Goal: Task Accomplishment & Management: Use online tool/utility

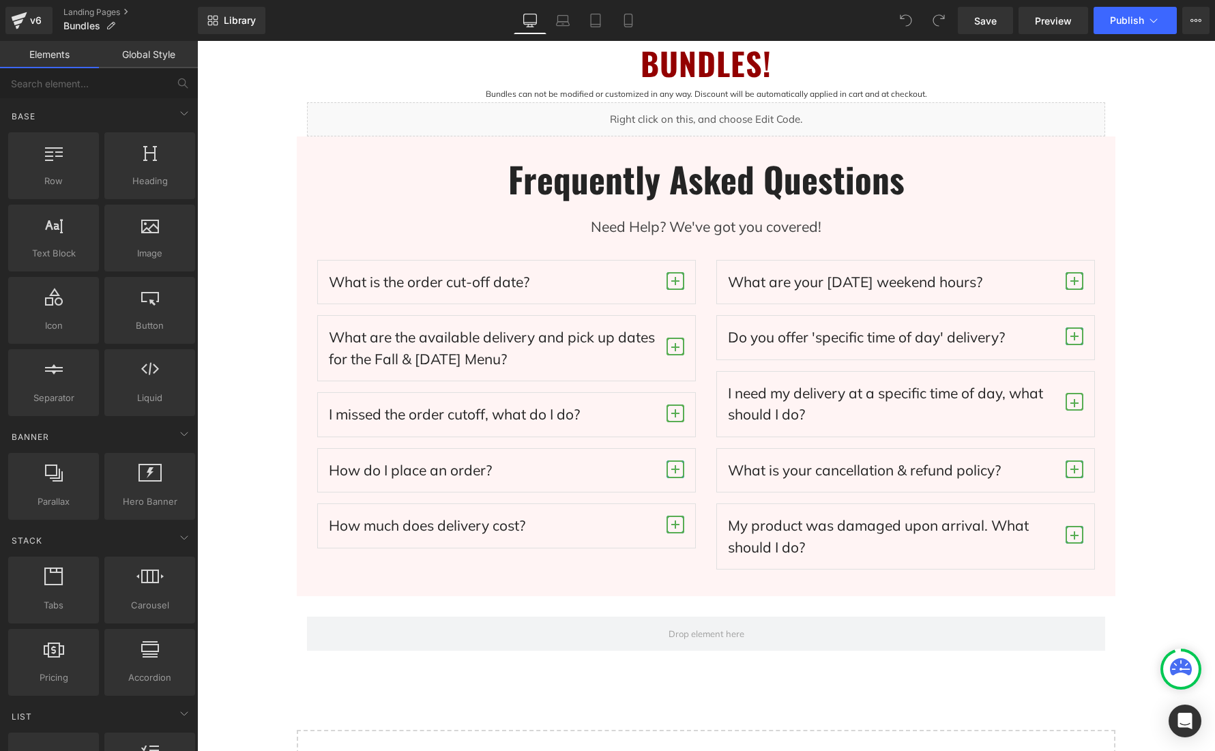
scroll to position [737, 0]
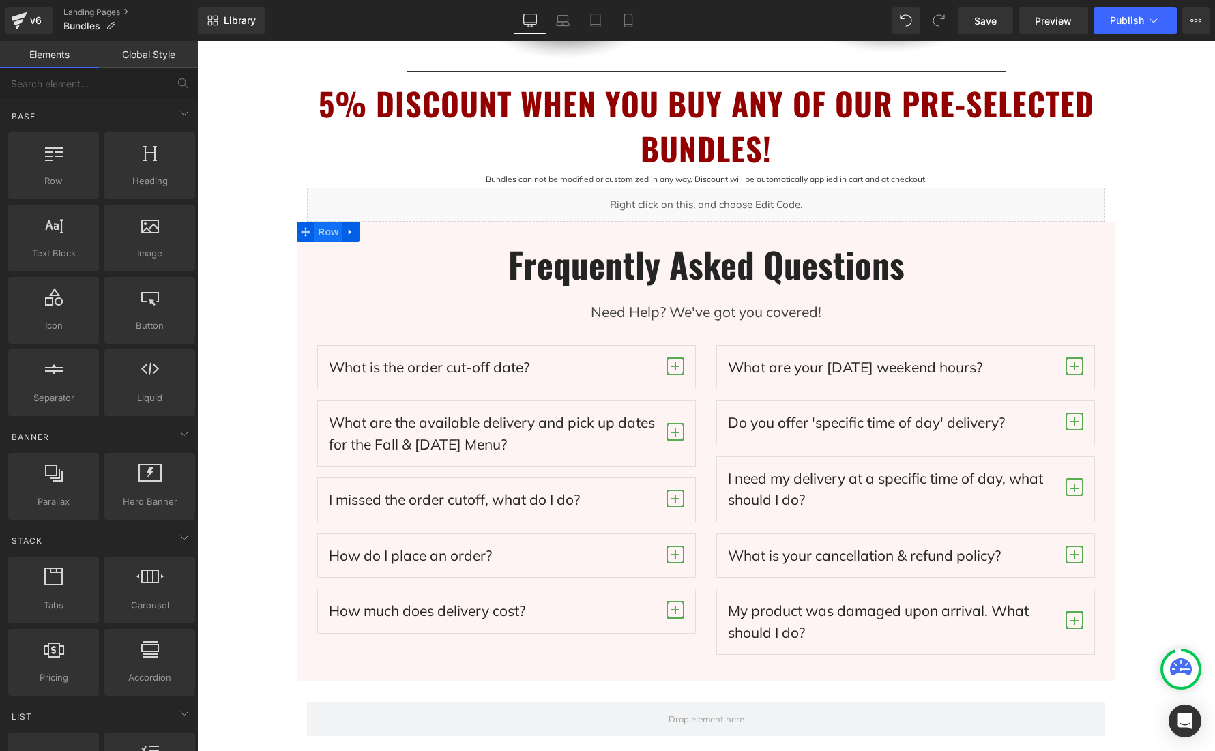
drag, startPoint x: 321, startPoint y: 235, endPoint x: 341, endPoint y: 233, distance: 20.6
click at [321, 235] on span "Row" at bounding box center [327, 232] width 27 height 20
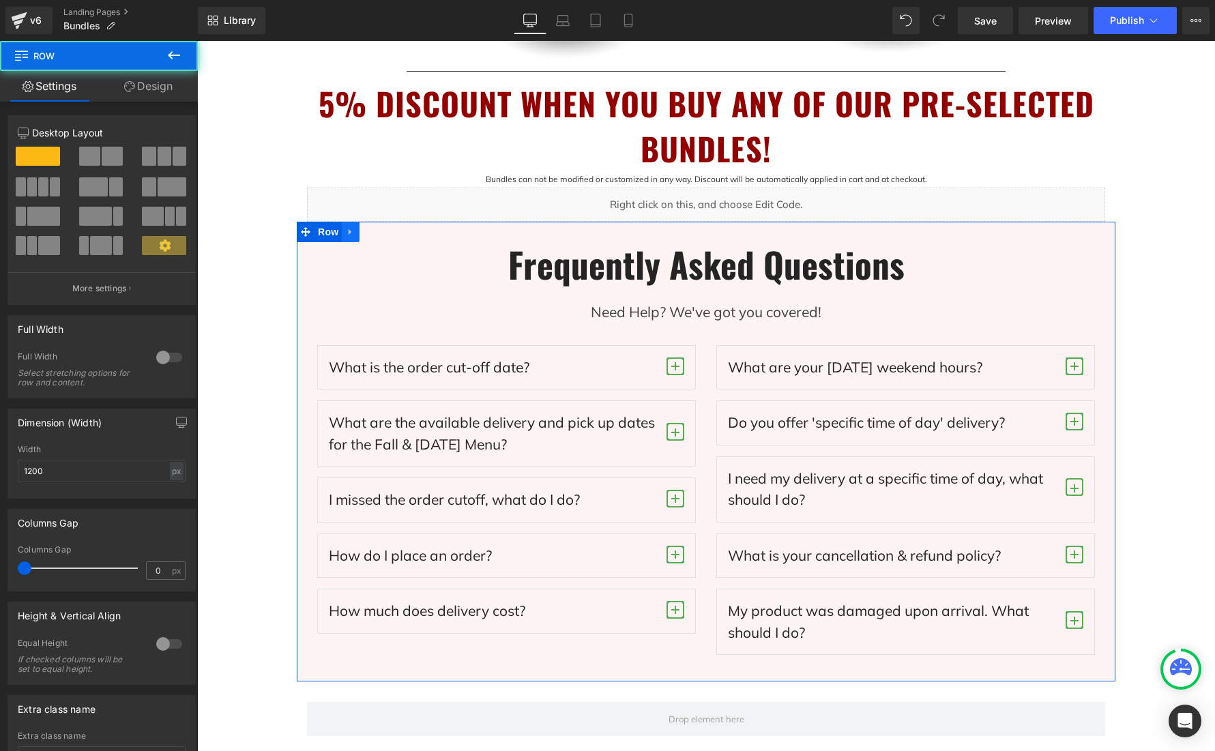
click at [351, 231] on icon at bounding box center [350, 232] width 3 height 6
click at [389, 233] on icon at bounding box center [386, 232] width 10 height 10
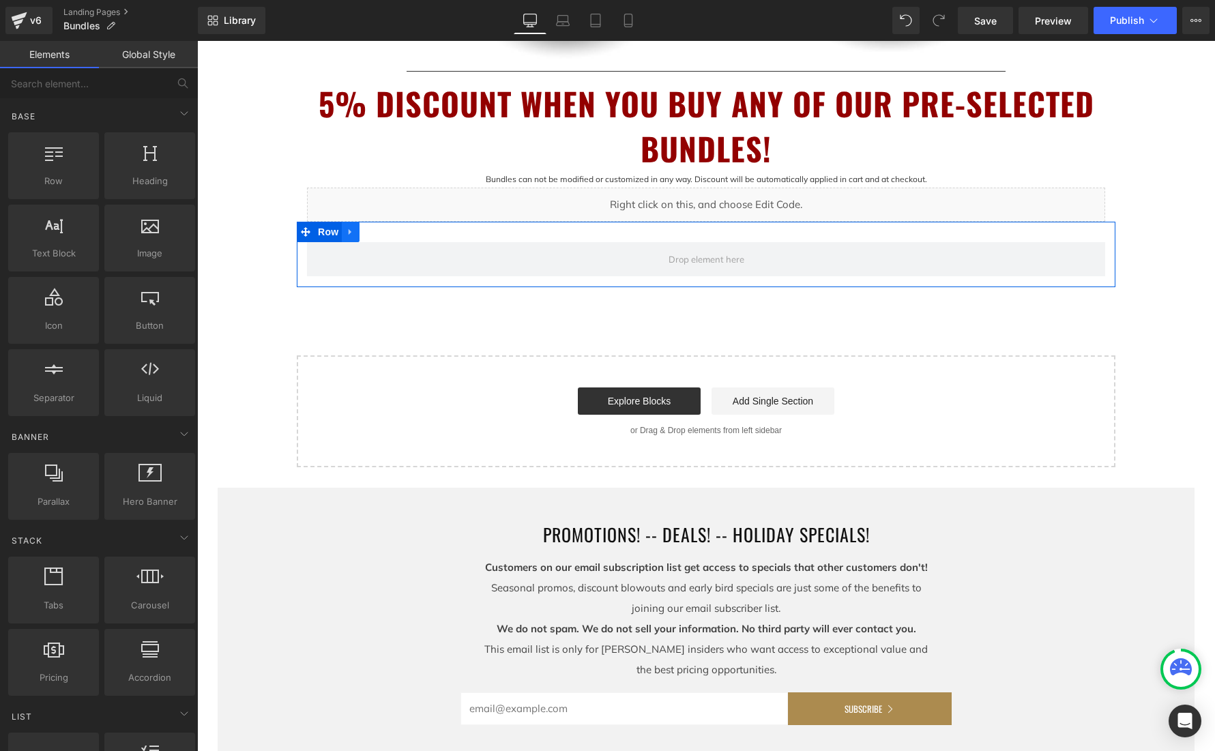
click at [349, 231] on icon at bounding box center [351, 232] width 10 height 10
click at [389, 232] on icon at bounding box center [386, 232] width 10 height 10
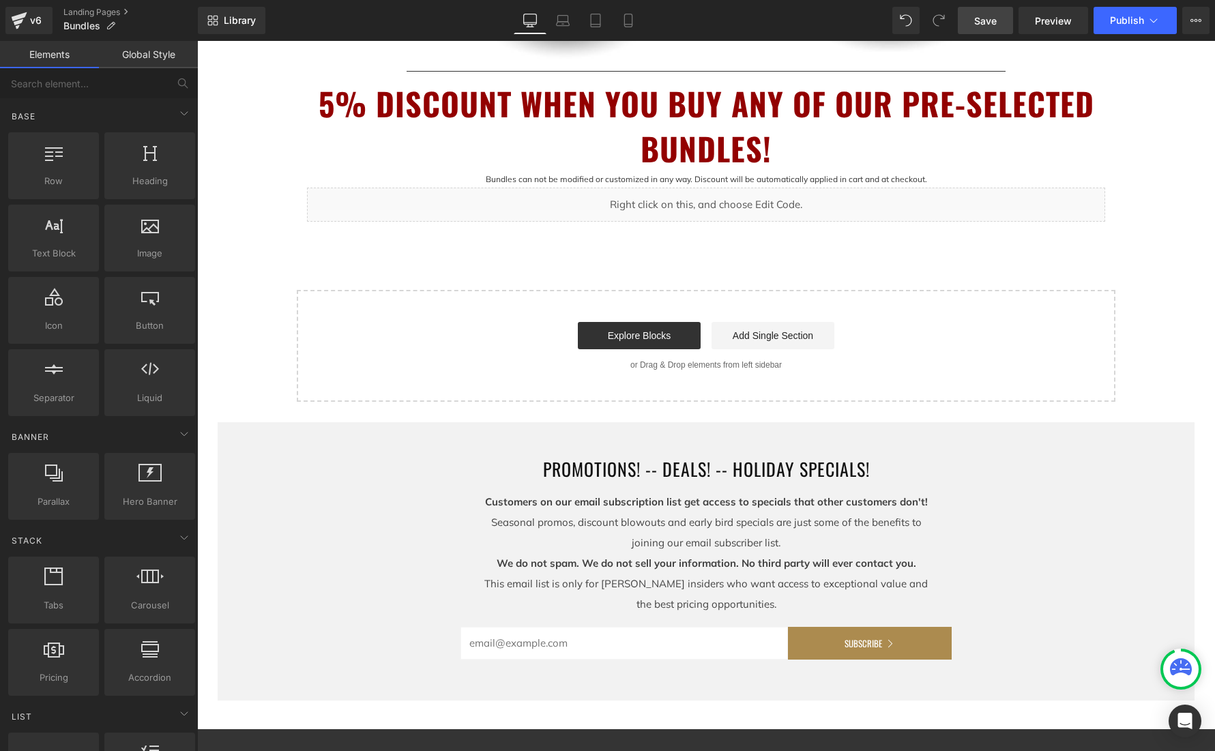
click at [989, 18] on span "Save" at bounding box center [985, 21] width 23 height 14
click at [1145, 17] on button "Publish" at bounding box center [1134, 20] width 83 height 27
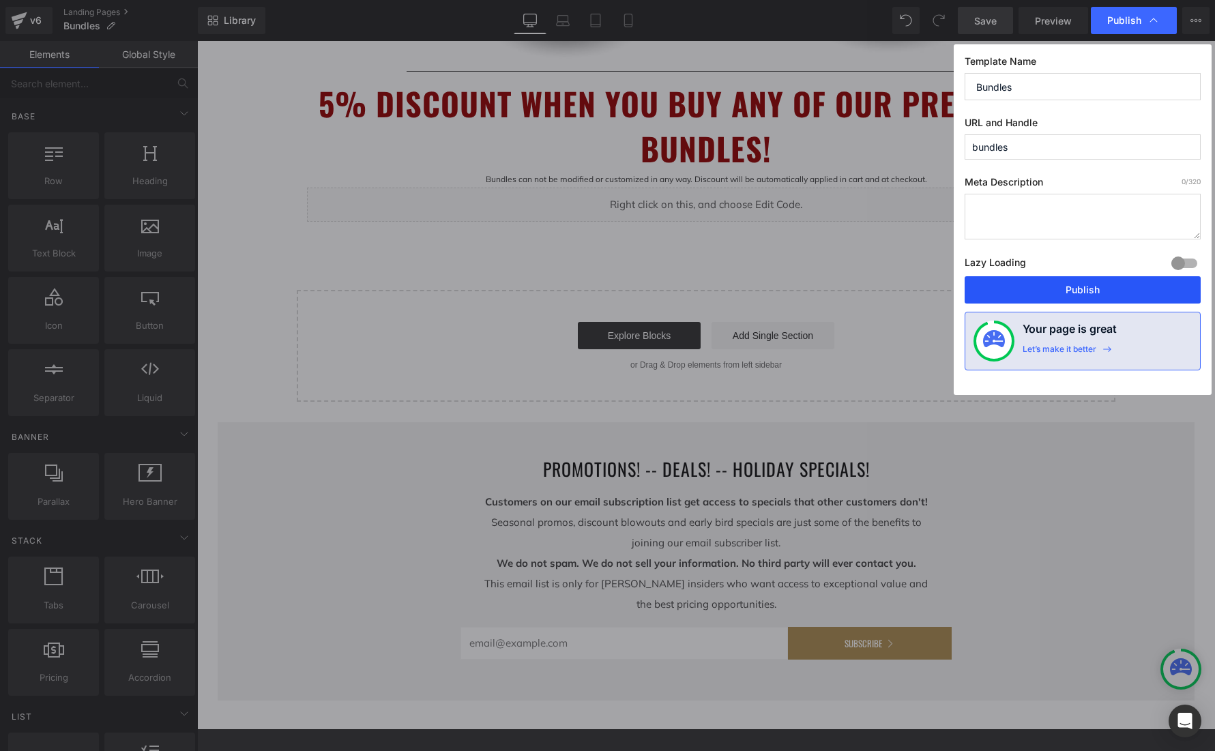
drag, startPoint x: 1095, startPoint y: 290, endPoint x: 883, endPoint y: 553, distance: 338.5
click at [1095, 290] on button "Publish" at bounding box center [1082, 289] width 236 height 27
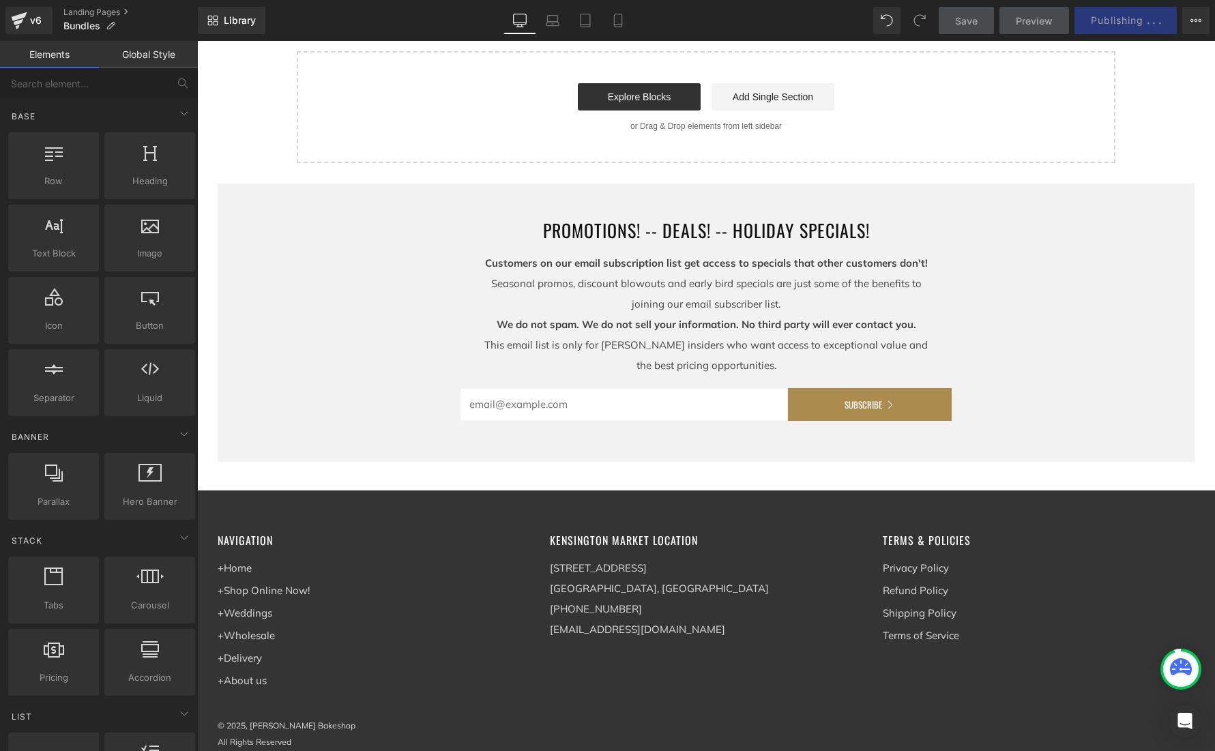
scroll to position [1073, 0]
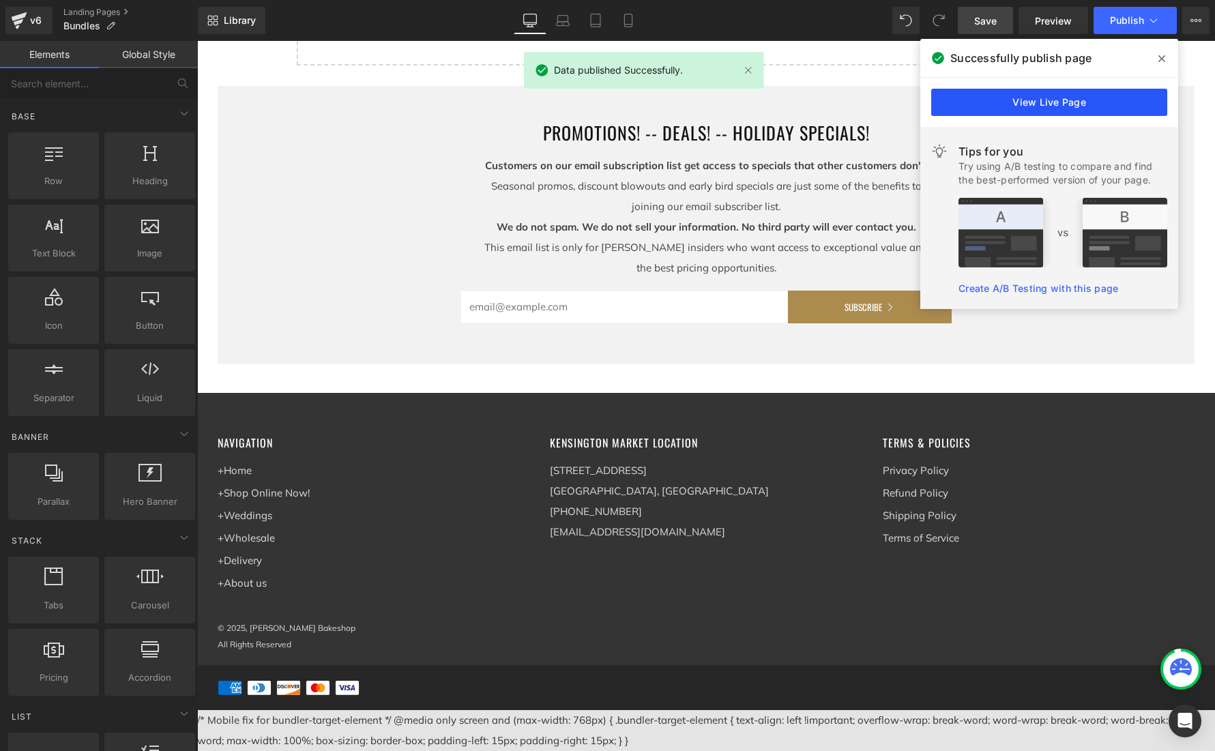
click at [1081, 110] on link "View Live Page" at bounding box center [1049, 102] width 236 height 27
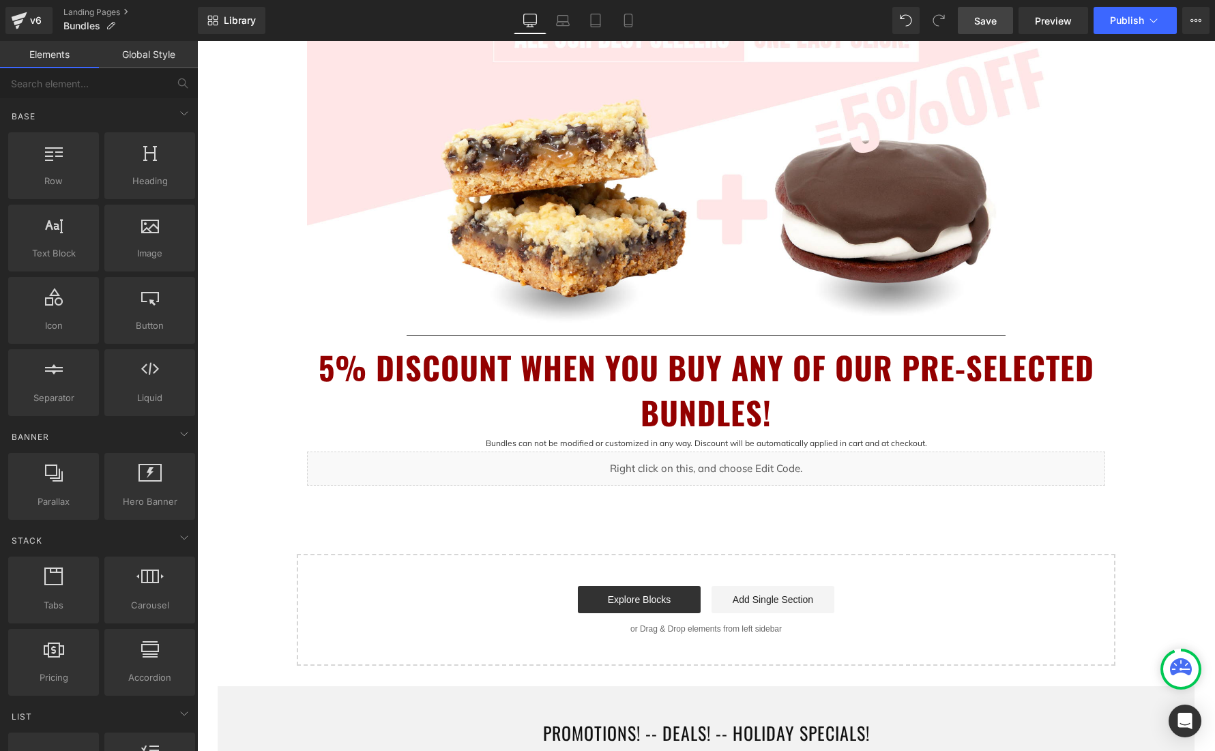
scroll to position [507, 0]
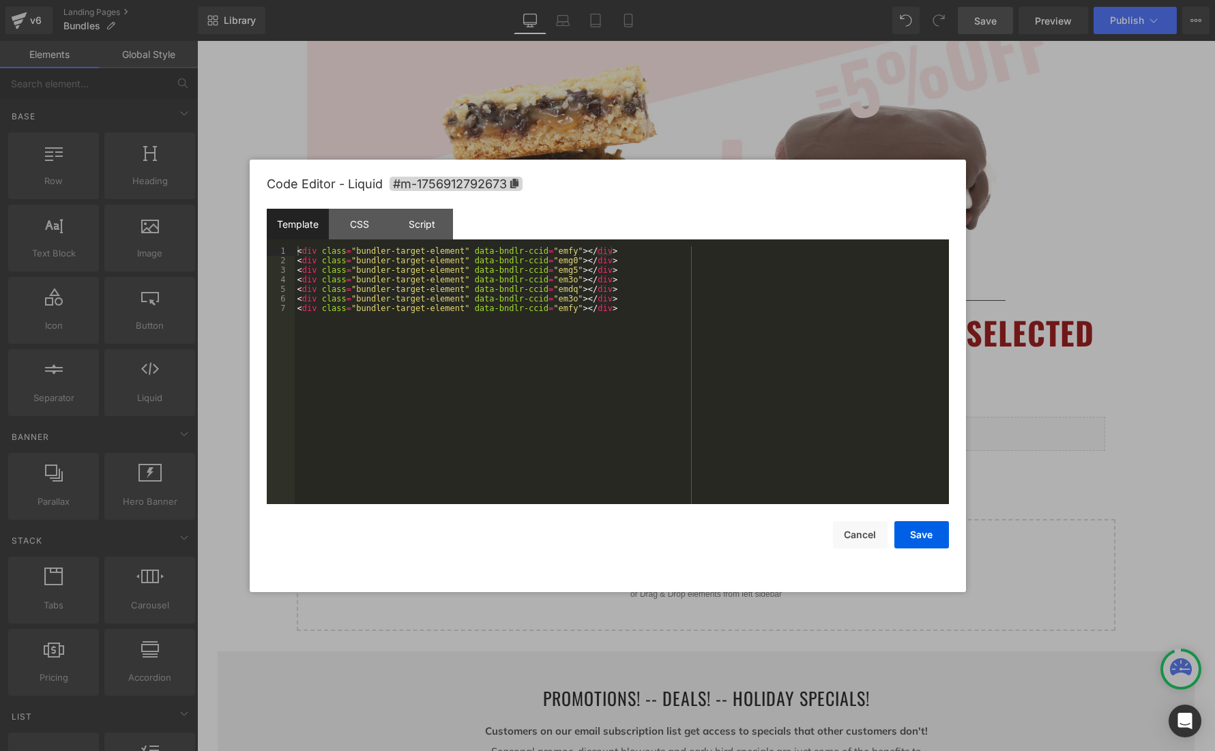
click at [857, 0] on div "Row You are previewing how the will restyle your page. You can not edit Element…" at bounding box center [607, 0] width 1215 height 0
drag, startPoint x: 629, startPoint y: 311, endPoint x: 291, endPoint y: 310, distance: 337.6
click at [291, 310] on pre "1 2 3 4 5 6 7 < div class = "bundler-target-element" data-bndlr-ccid = "emfy" >…" at bounding box center [608, 375] width 682 height 258
drag, startPoint x: 628, startPoint y: 299, endPoint x: 269, endPoint y: 301, distance: 358.1
click at [267, 302] on pre "1 2 3 4 5 6 7 < div class = "bundler-target-element" data-bndlr-ccid = "emfy" >…" at bounding box center [608, 375] width 682 height 258
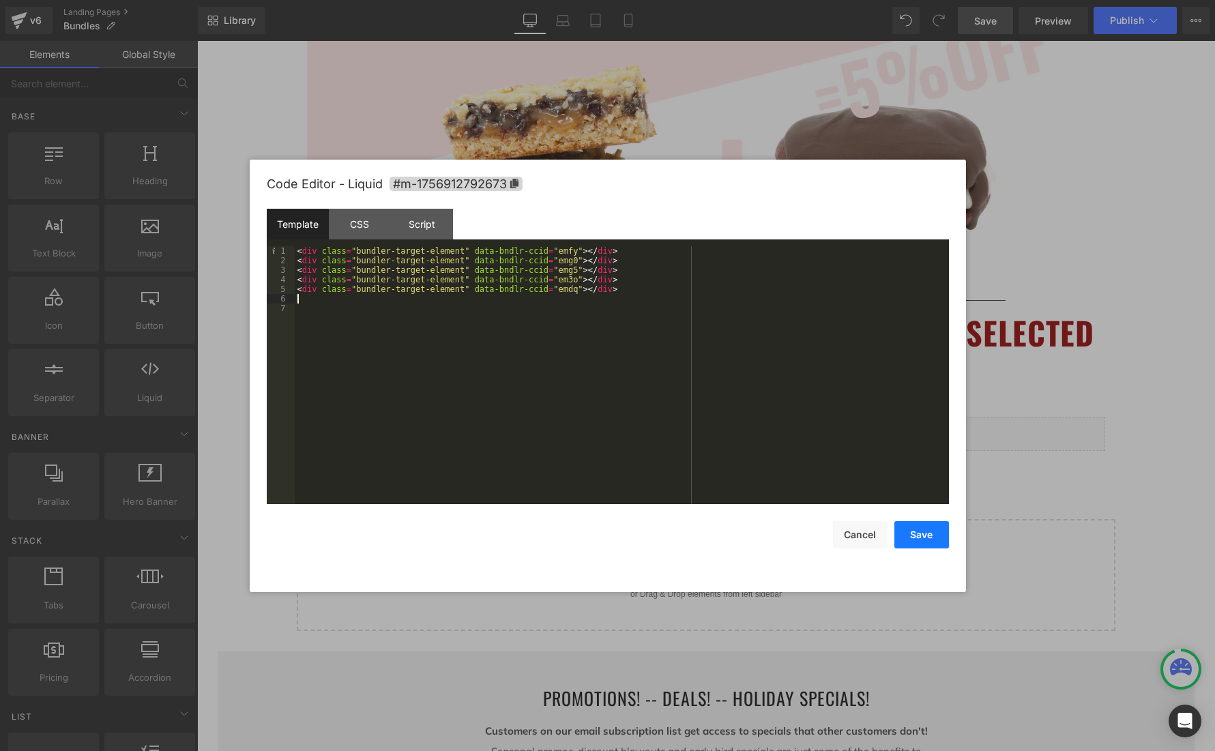
click at [913, 535] on button "Save" at bounding box center [921, 534] width 55 height 27
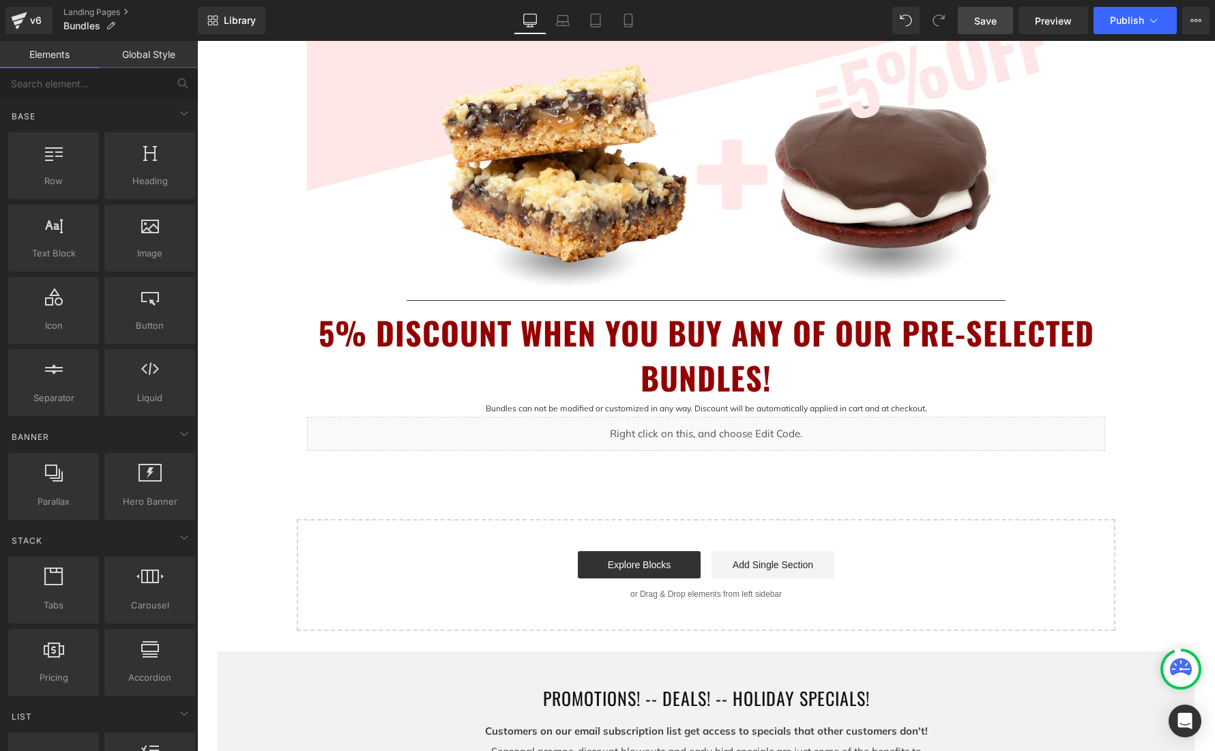
click at [994, 25] on span "Save" at bounding box center [985, 21] width 23 height 14
click at [1121, 23] on span "Publish" at bounding box center [1127, 20] width 34 height 11
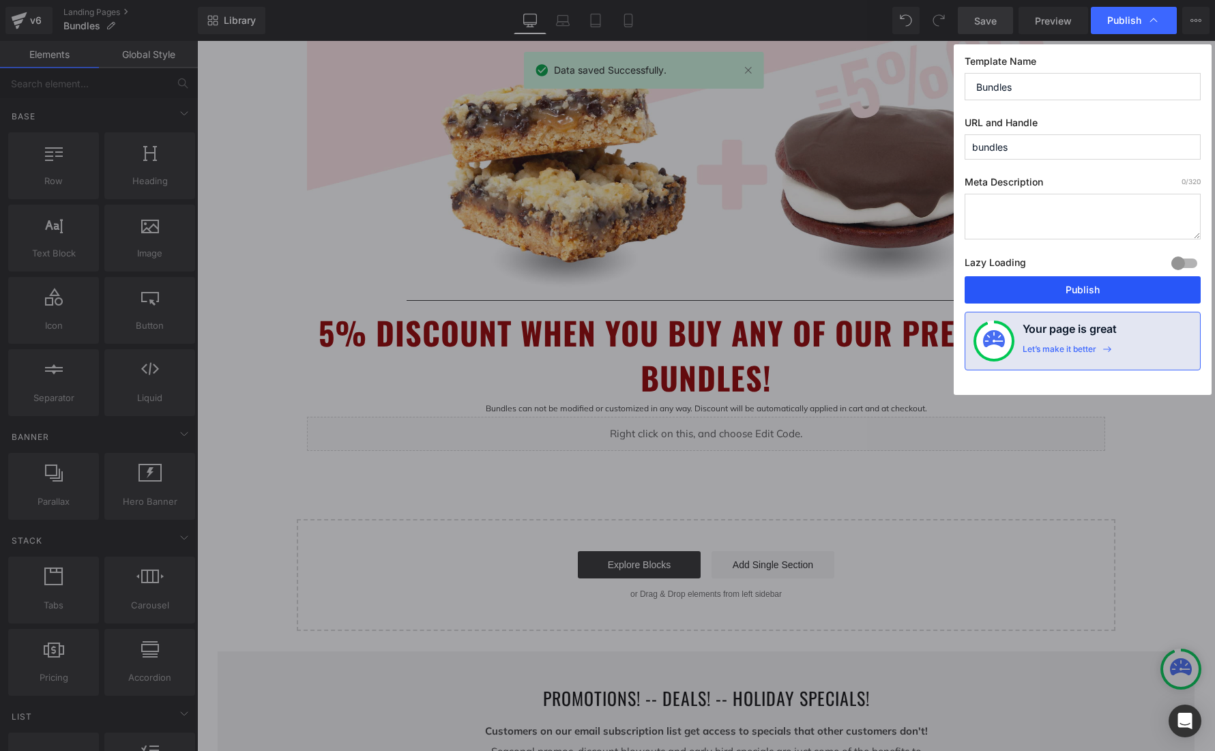
drag, startPoint x: 1076, startPoint y: 293, endPoint x: 919, endPoint y: 73, distance: 269.9
click at [1076, 293] on button "Publish" at bounding box center [1082, 289] width 236 height 27
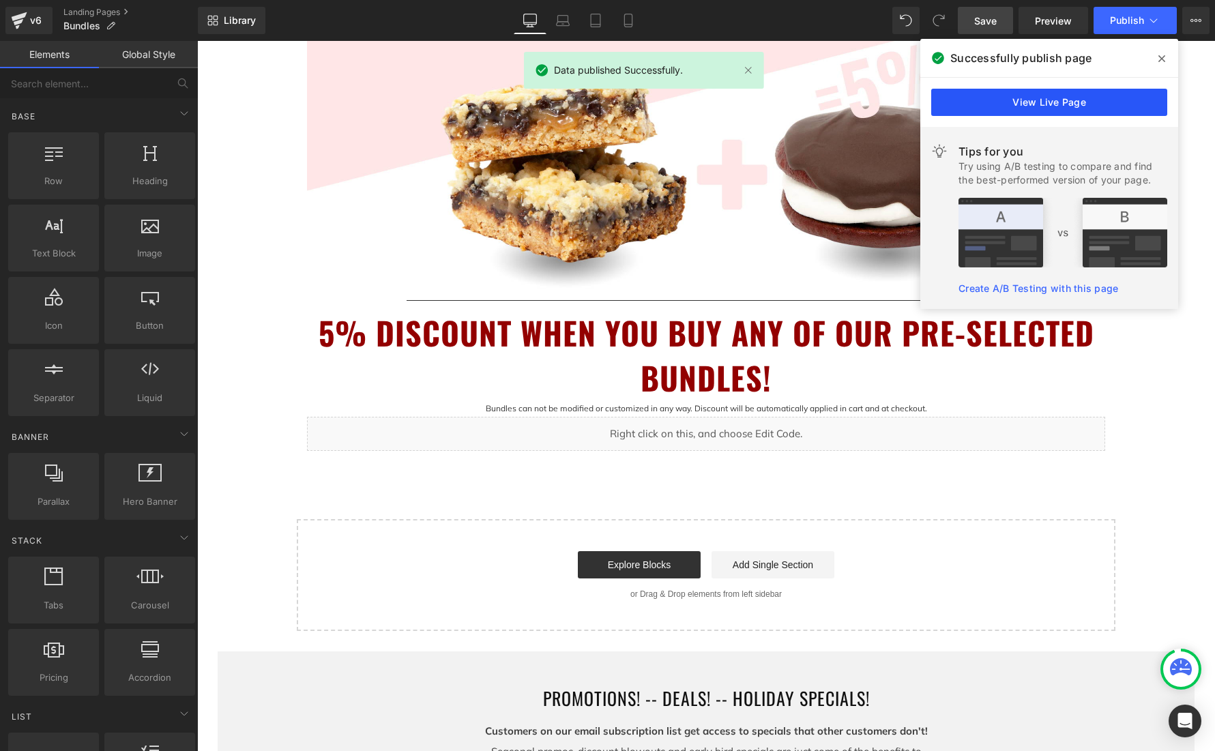
click at [1056, 90] on link "View Live Page" at bounding box center [1049, 102] width 236 height 27
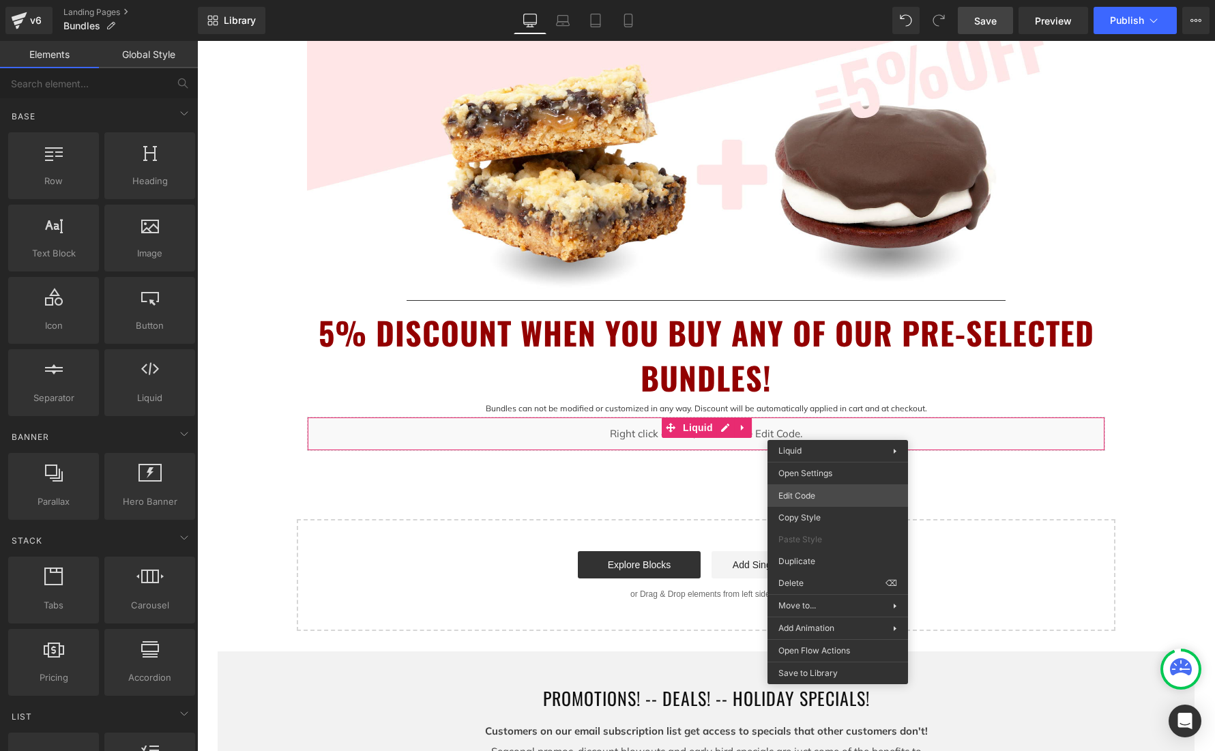
click at [826, 0] on div "Row You are previewing how the will restyle your page. You can not edit Element…" at bounding box center [607, 0] width 1215 height 0
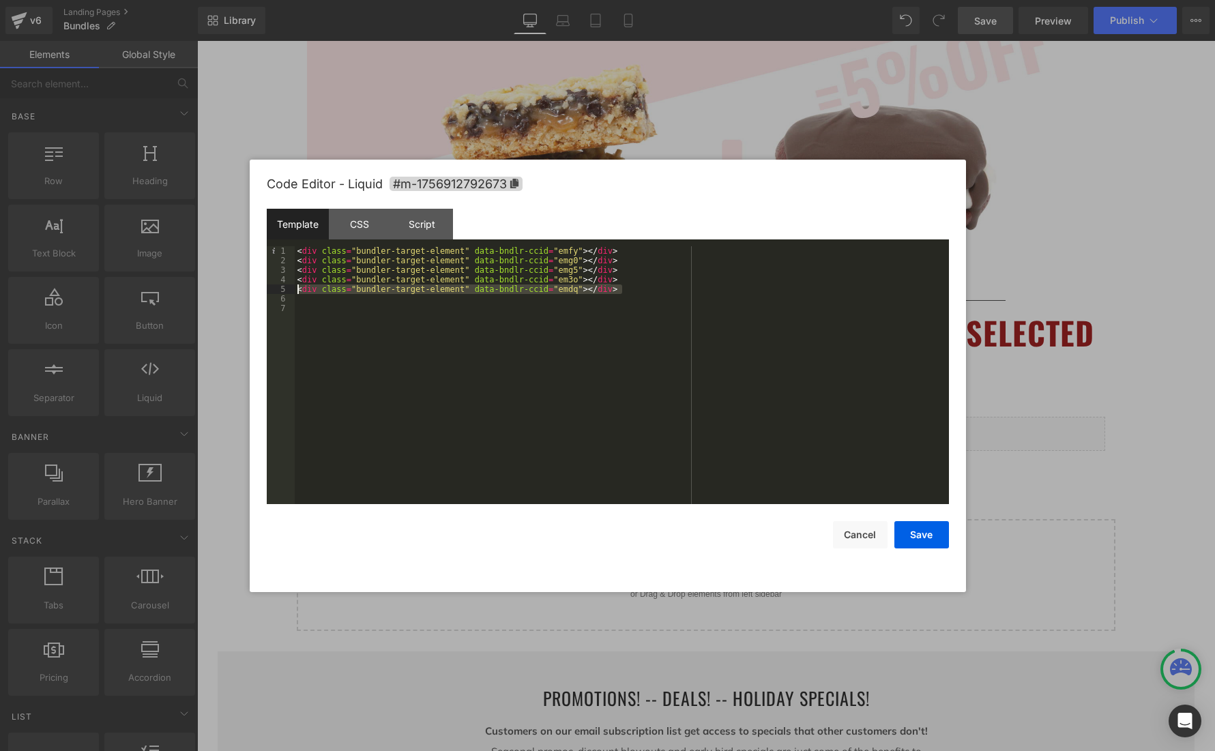
drag, startPoint x: 630, startPoint y: 289, endPoint x: 289, endPoint y: 288, distance: 341.1
click at [289, 288] on pre "1 2 3 4 5 6 7 < div class = "bundler-target-element" data-bndlr-ccid = "emfy" >…" at bounding box center [608, 375] width 682 height 258
click at [651, 246] on div "< div class = "bundler-target-element" data-bndlr-ccid = "emfy" > </ div > < di…" at bounding box center [622, 384] width 654 height 277
click at [932, 538] on button "Save" at bounding box center [921, 534] width 55 height 27
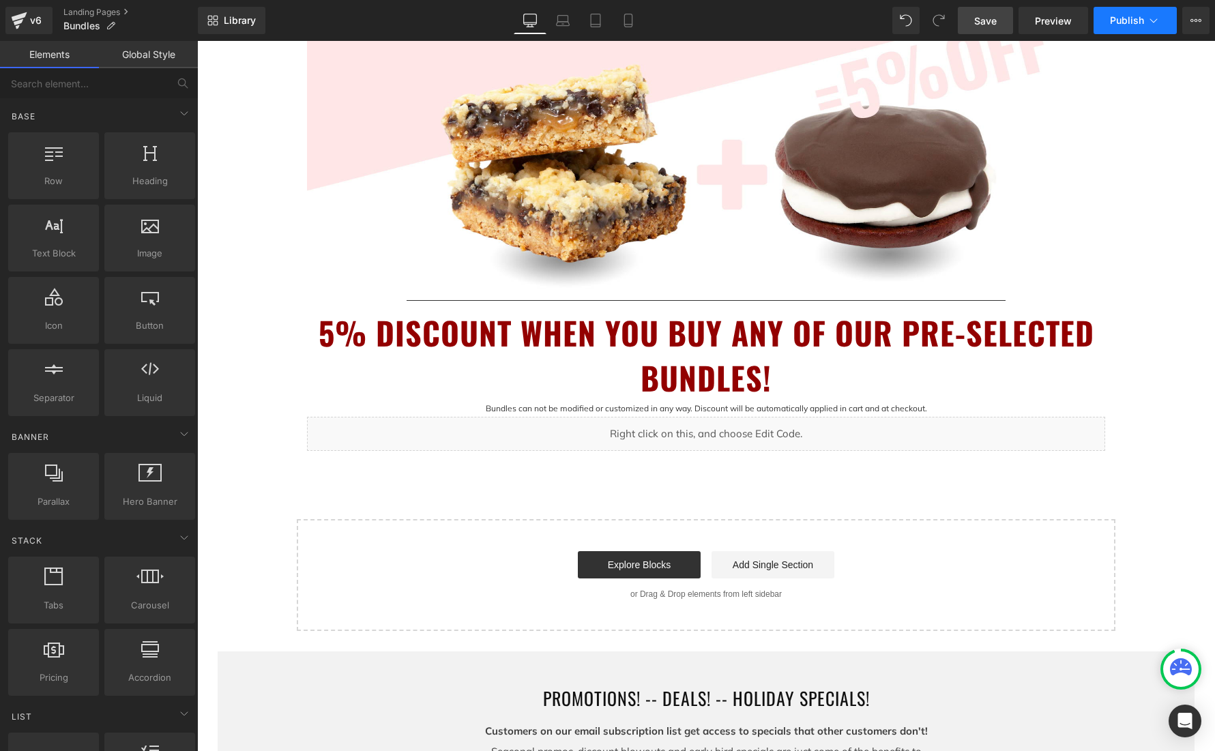
click at [1136, 15] on span "Publish" at bounding box center [1127, 20] width 34 height 11
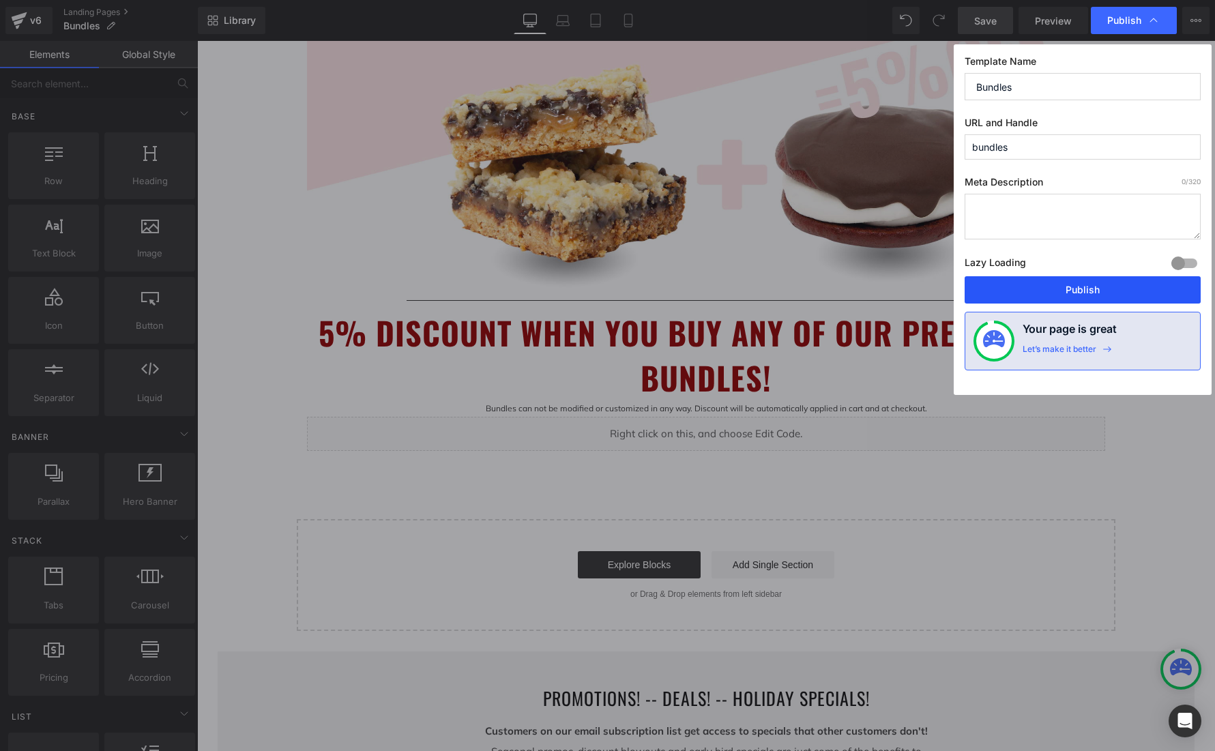
drag, startPoint x: 1085, startPoint y: 291, endPoint x: 953, endPoint y: 63, distance: 263.5
click at [1085, 291] on button "Publish" at bounding box center [1082, 289] width 236 height 27
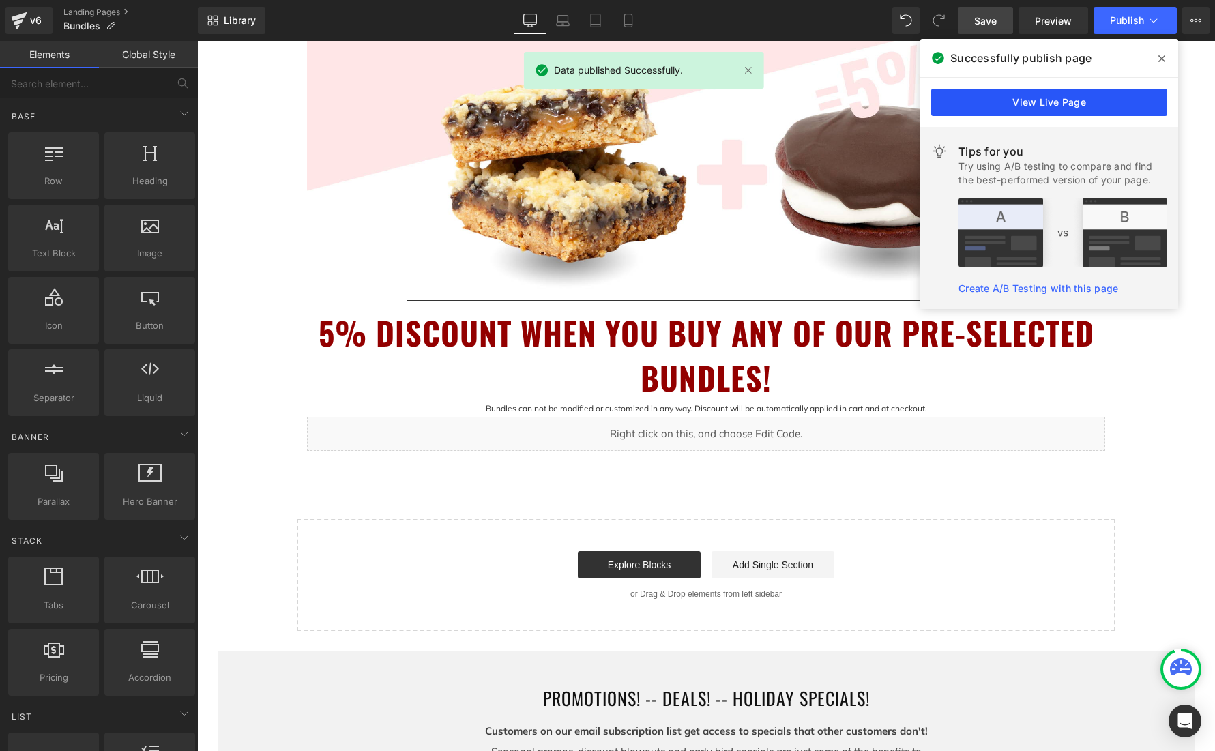
click at [1072, 93] on link "View Live Page" at bounding box center [1049, 102] width 236 height 27
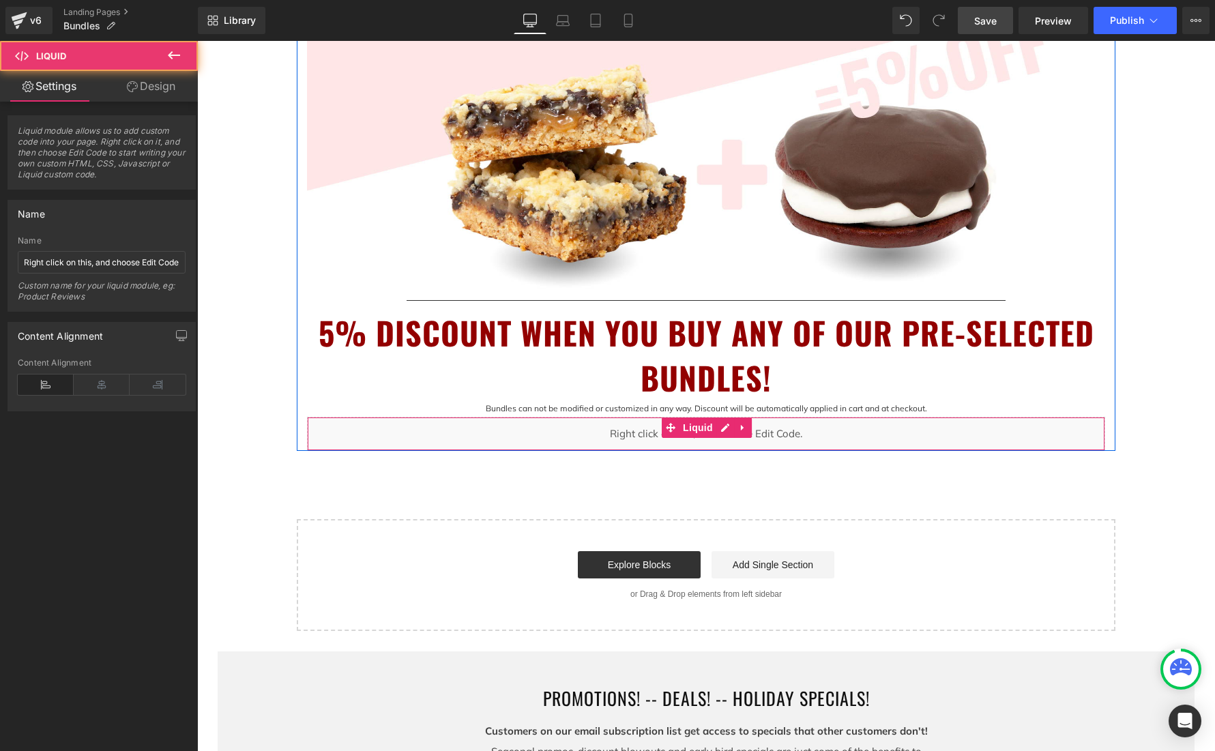
click at [841, 436] on div "Liquid" at bounding box center [706, 434] width 798 height 34
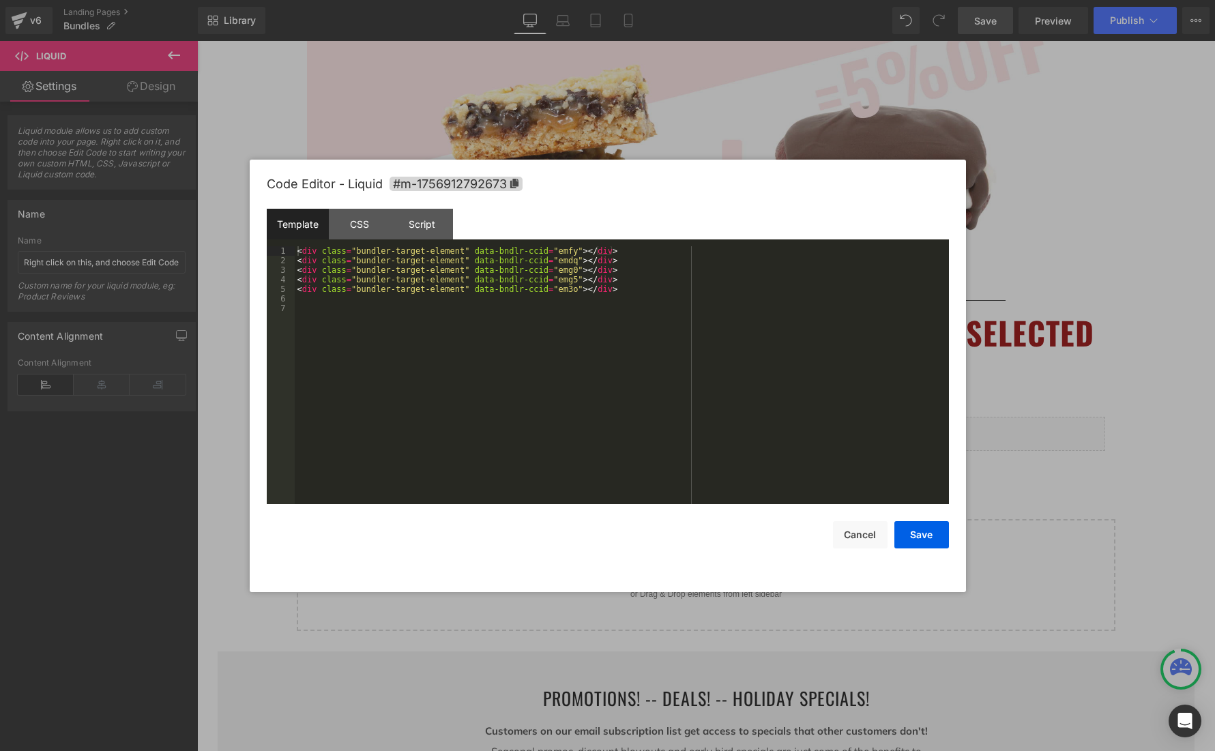
click at [839, 0] on div "Row You are previewing how the will restyle your page. You can not edit Element…" at bounding box center [607, 0] width 1215 height 0
drag, startPoint x: 625, startPoint y: 291, endPoint x: 299, endPoint y: 293, distance: 326.0
click at [297, 291] on div "< div class = "bundler-target-element" data-bndlr-ccid = "emfy" > </ div > < di…" at bounding box center [622, 384] width 654 height 277
click at [634, 260] on div "< div class = "bundler-target-element" data-bndlr-ccid = "emfy" > </ div > < di…" at bounding box center [622, 384] width 654 height 277
click at [926, 537] on button "Save" at bounding box center [921, 534] width 55 height 27
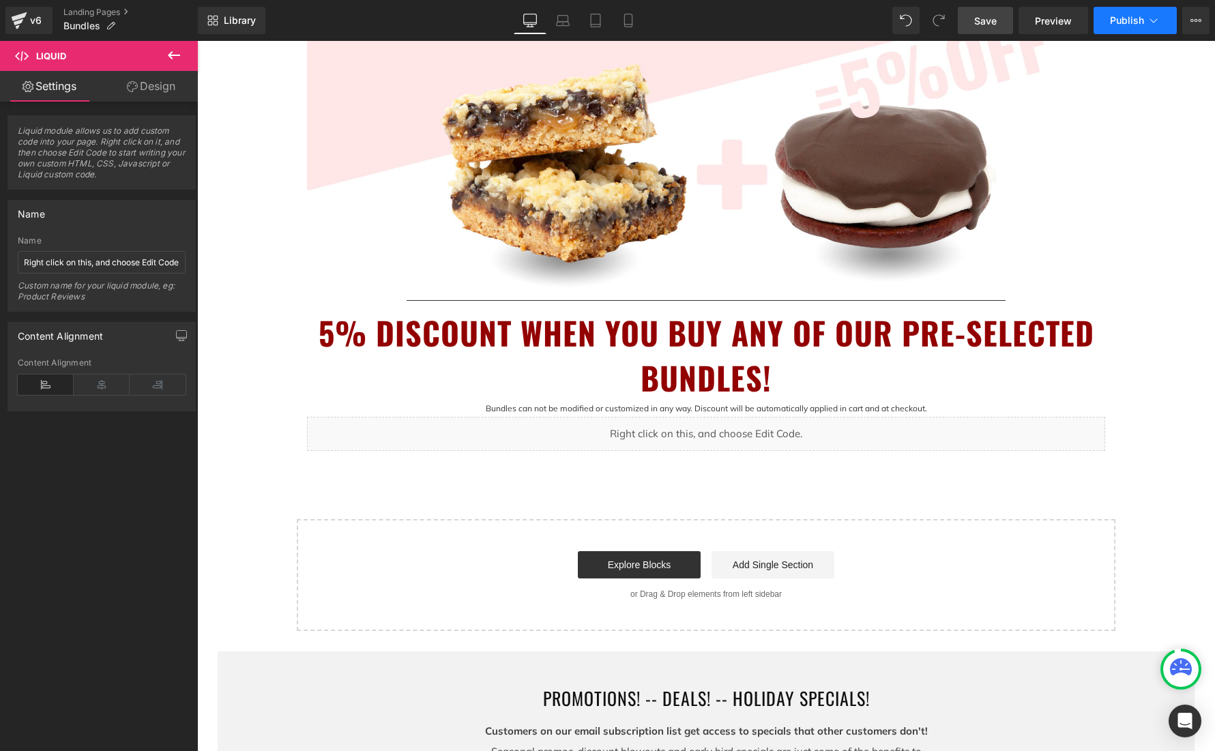
click at [1148, 27] on button "Publish" at bounding box center [1134, 20] width 83 height 27
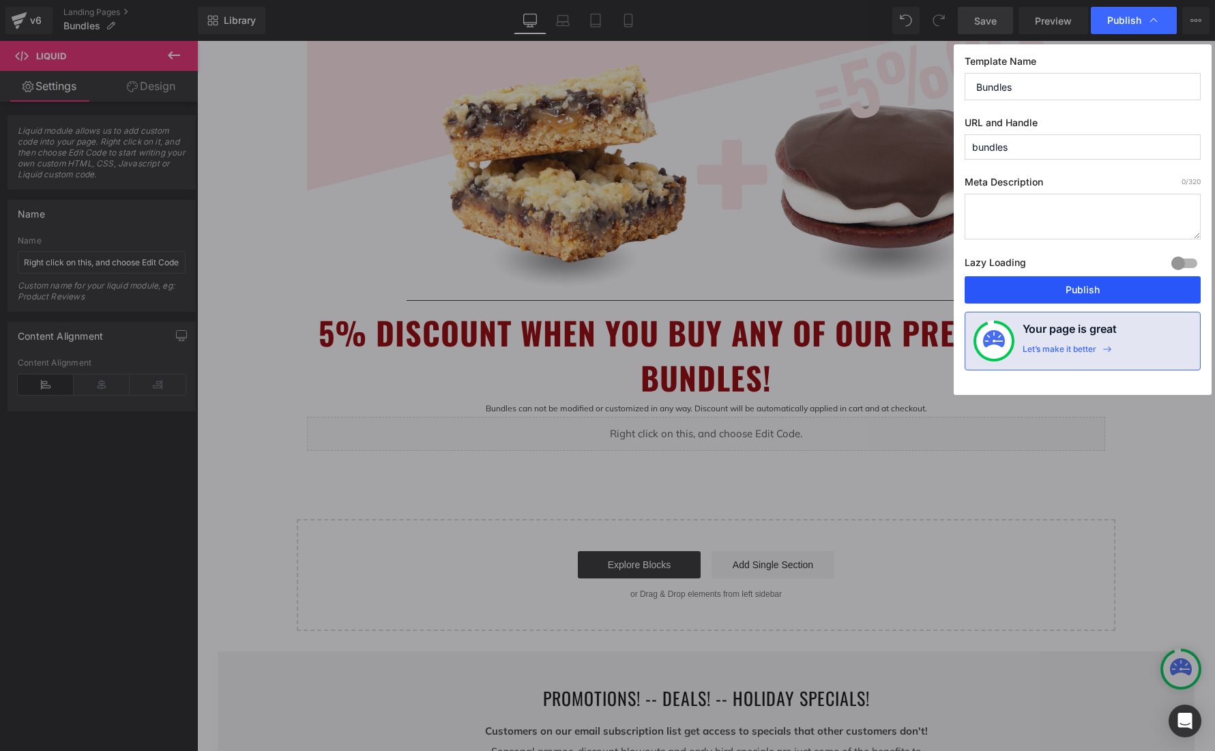
drag, startPoint x: 1128, startPoint y: 292, endPoint x: 932, endPoint y: 251, distance: 200.7
click at [1128, 292] on button "Publish" at bounding box center [1082, 289] width 236 height 27
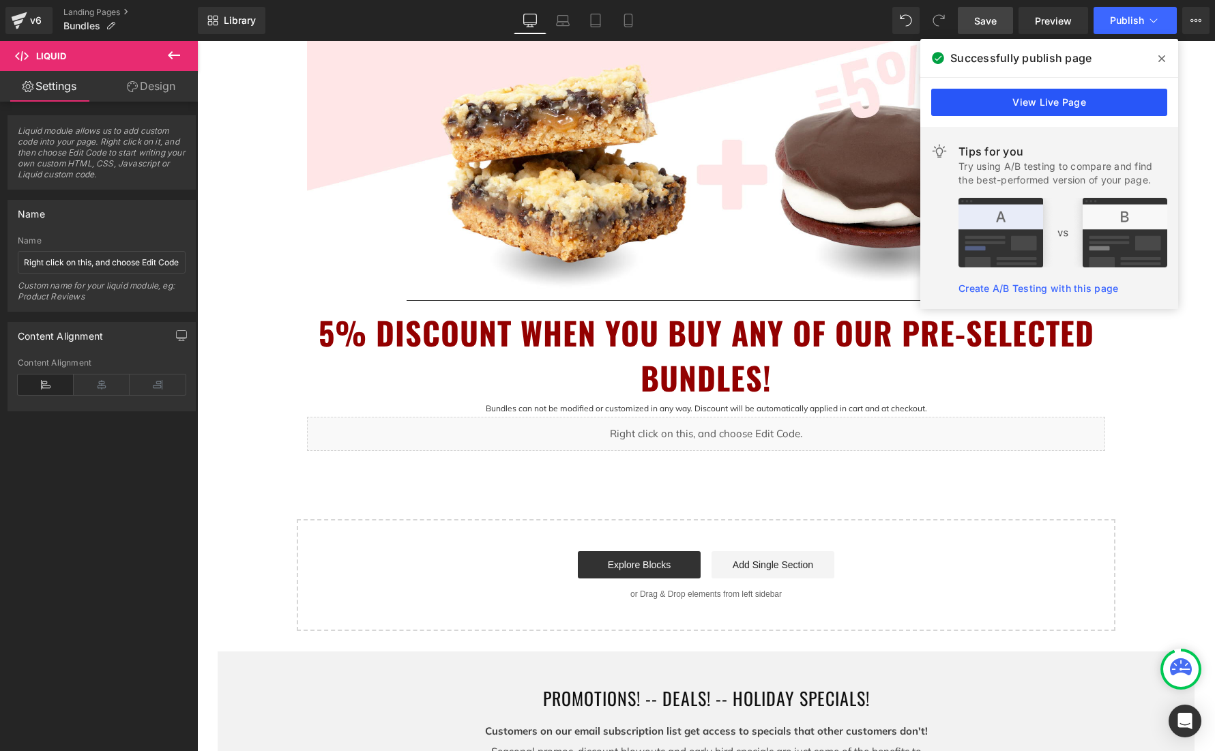
click at [1092, 106] on link "View Live Page" at bounding box center [1049, 102] width 236 height 27
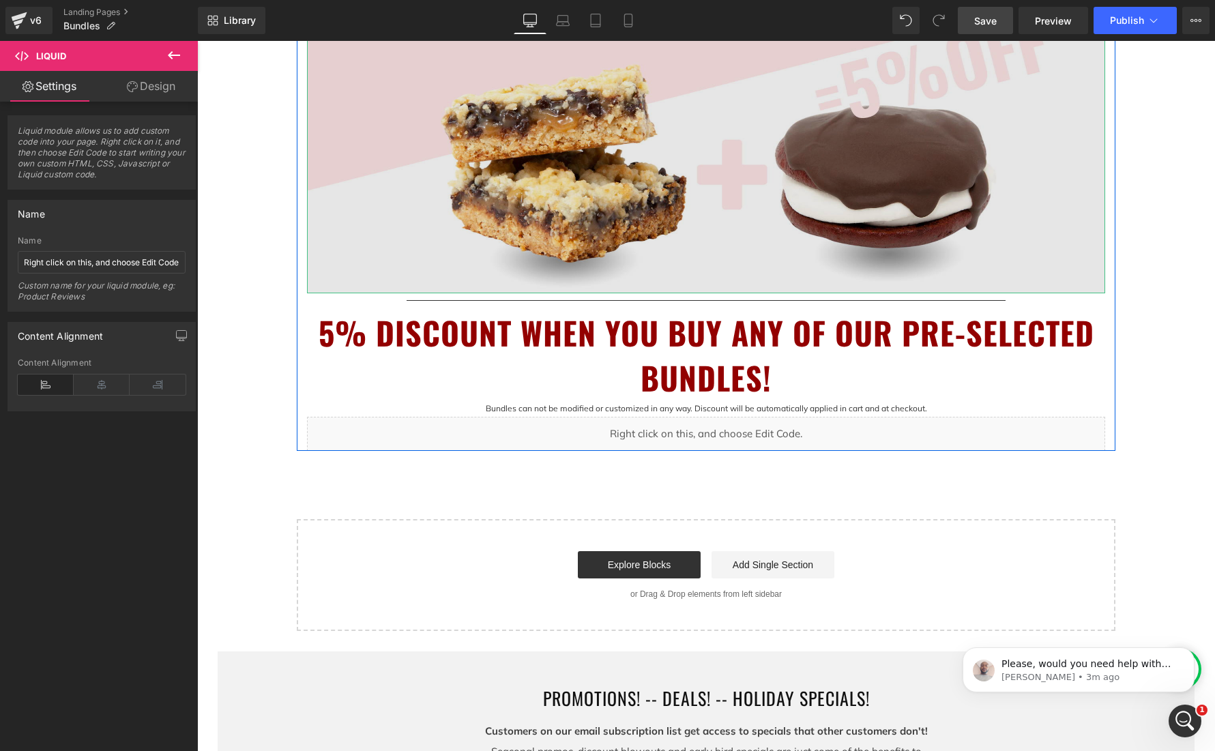
scroll to position [0, 0]
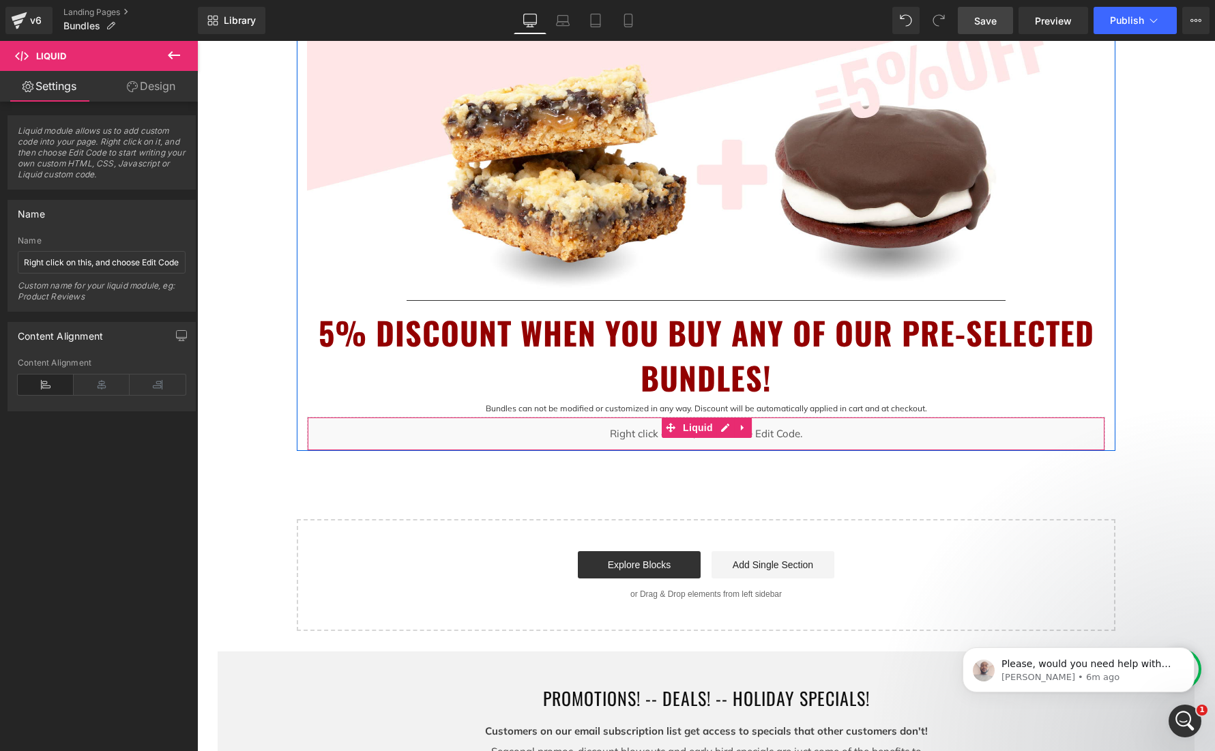
click at [830, 431] on div "Liquid" at bounding box center [706, 434] width 798 height 34
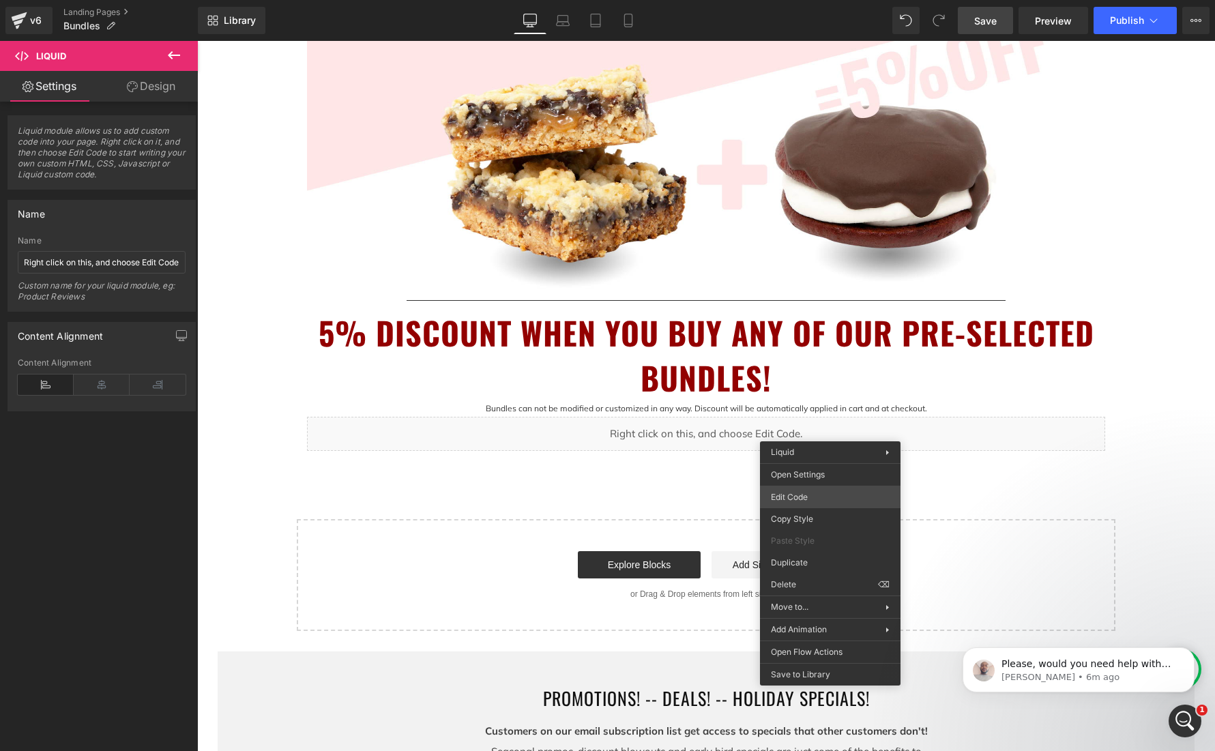
click at [824, 0] on div "Row You are previewing how the will restyle your page. You can not edit Element…" at bounding box center [607, 0] width 1215 height 0
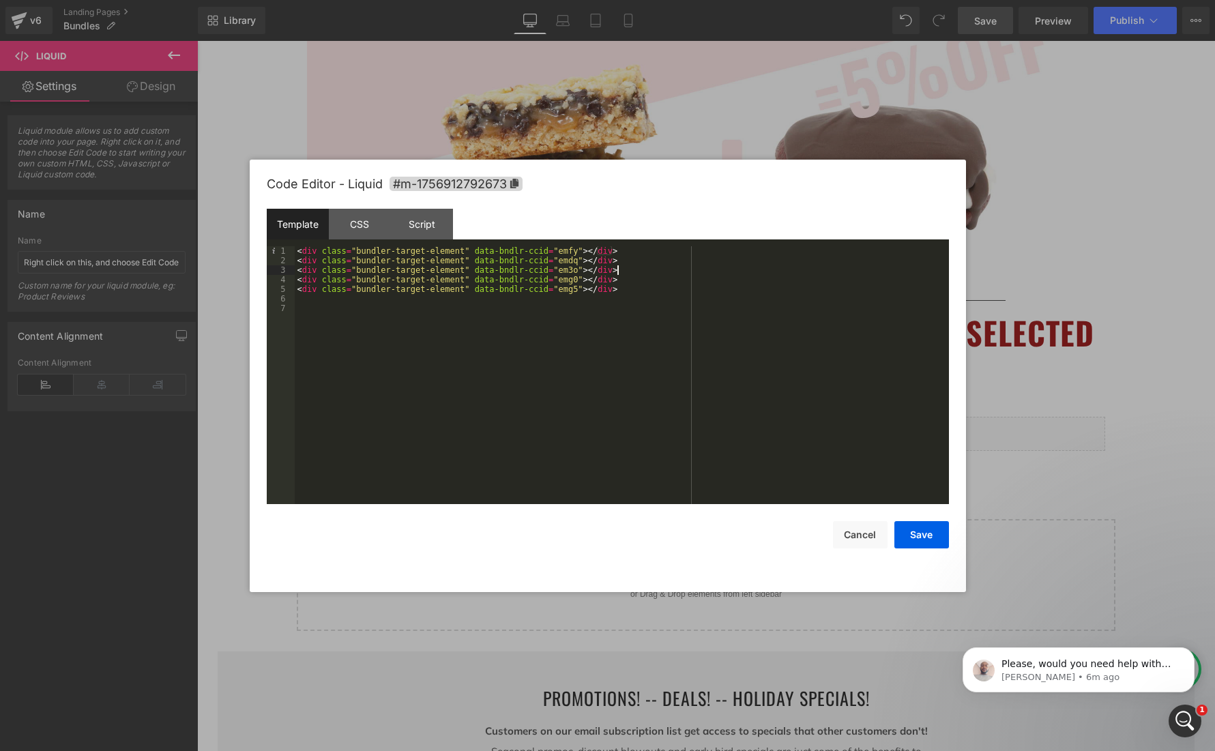
click at [634, 272] on div "< div class = "bundler-target-element" data-bndlr-ccid = "emfy" > </ div > < di…" at bounding box center [622, 384] width 654 height 277
click at [921, 533] on button "Save" at bounding box center [921, 534] width 55 height 27
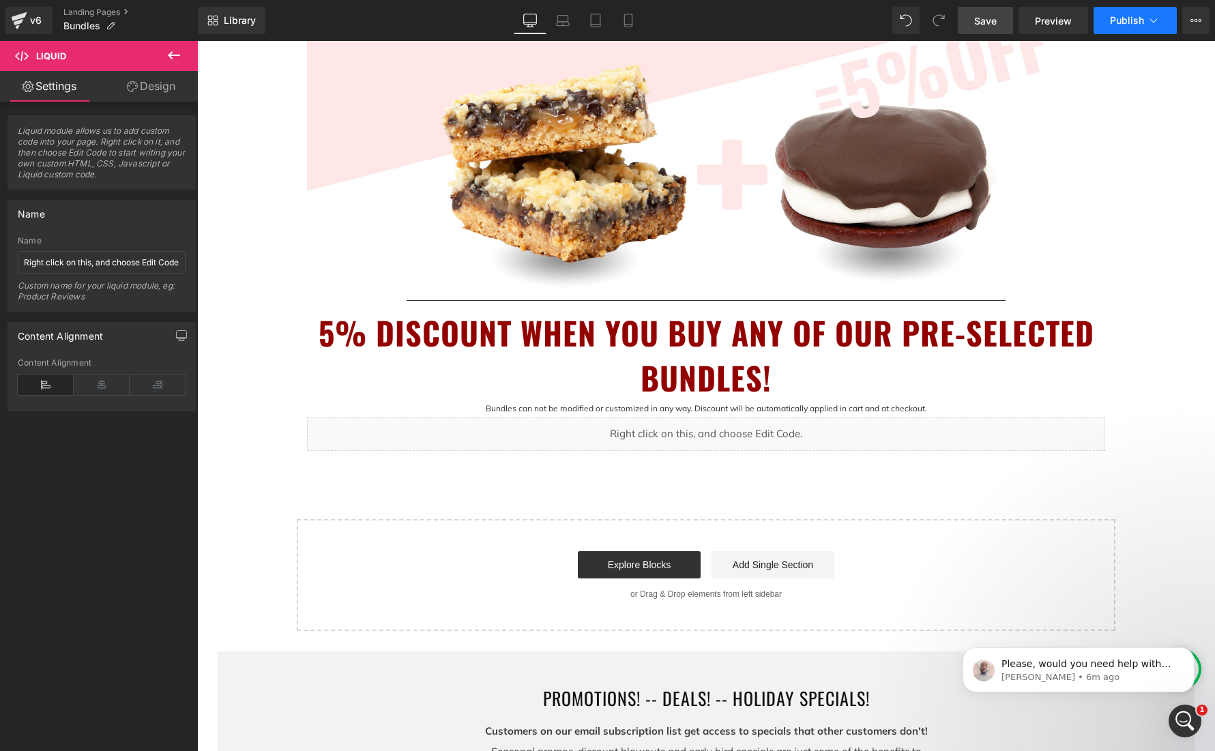
click at [1141, 20] on span "Publish" at bounding box center [1127, 20] width 34 height 11
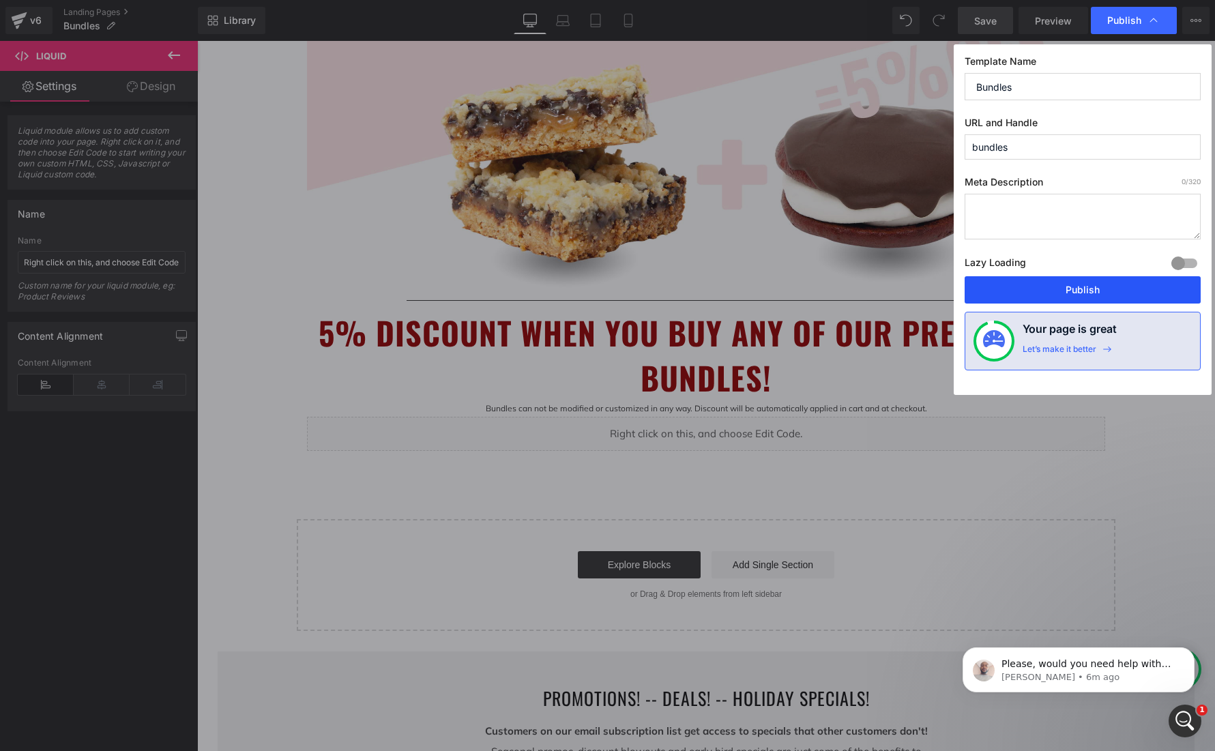
click at [1082, 290] on button "Publish" at bounding box center [1082, 289] width 236 height 27
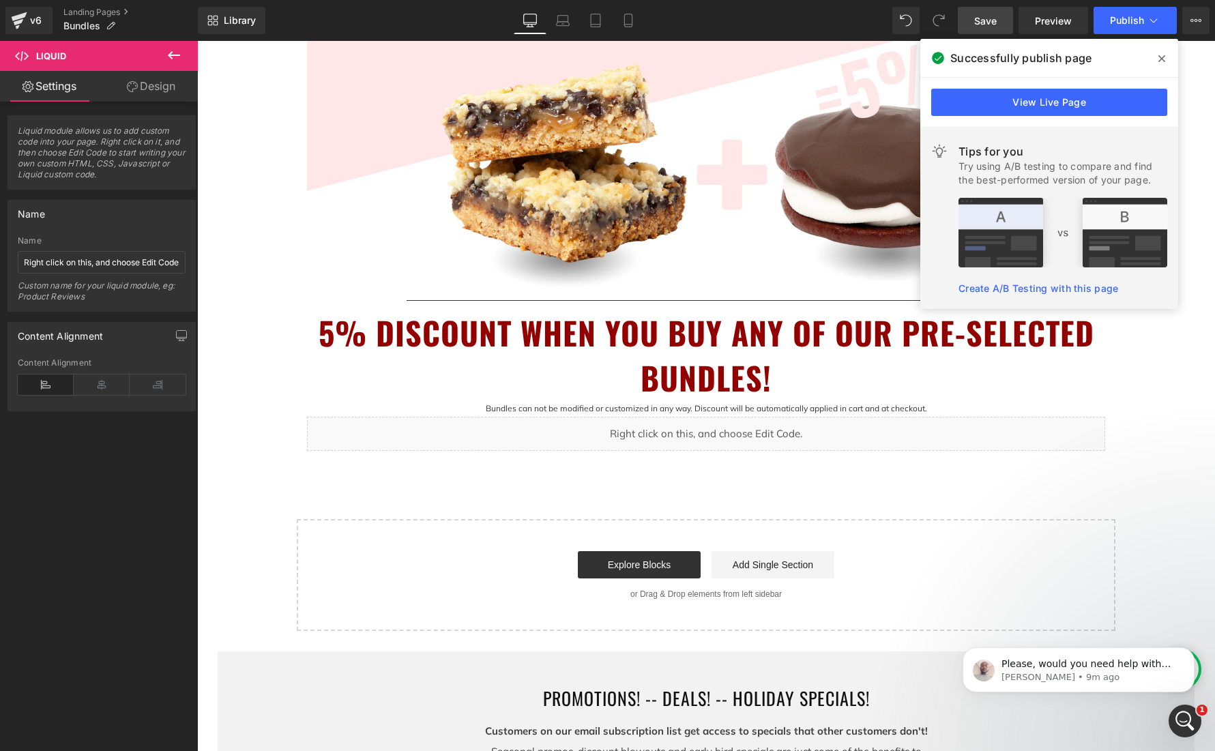
click at [1159, 56] on icon at bounding box center [1161, 58] width 7 height 7
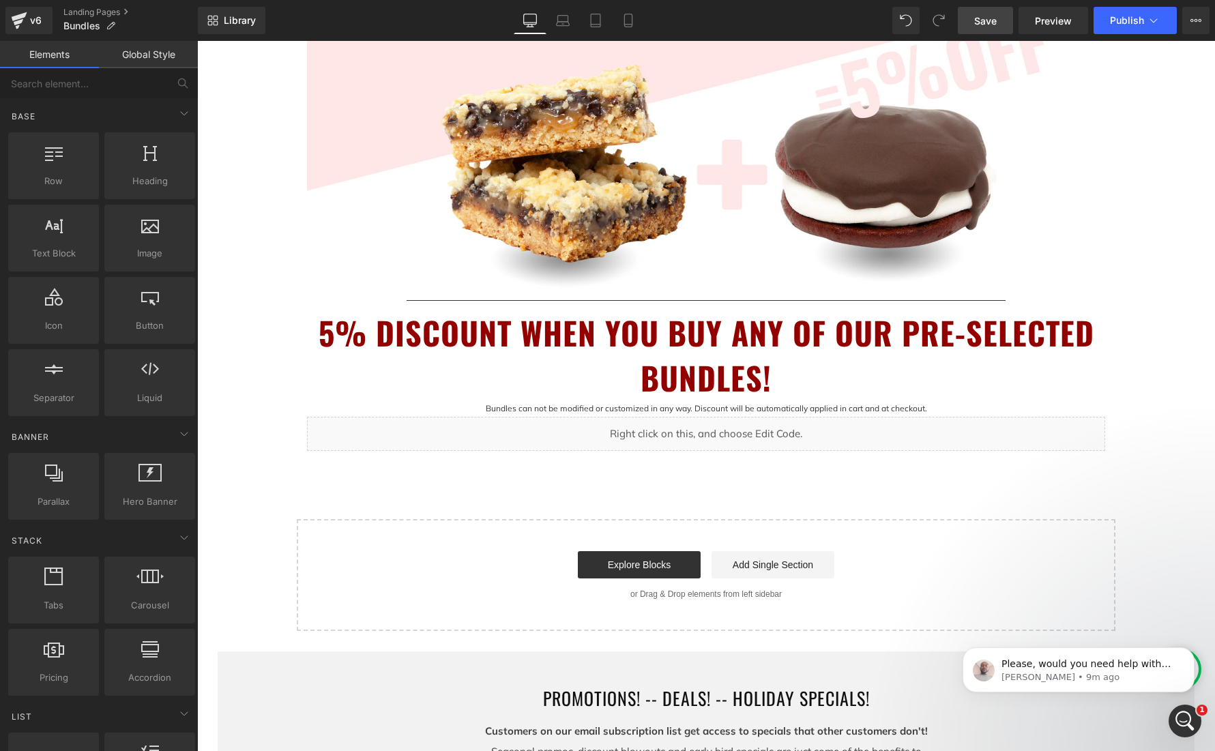
click at [1170, 369] on div "BUNDLE & SAVE! Heading Image Separator 5% DISCOUNT WHEN YOU BUY ANY OF OUR PRE-…" at bounding box center [706, 160] width 1018 height 943
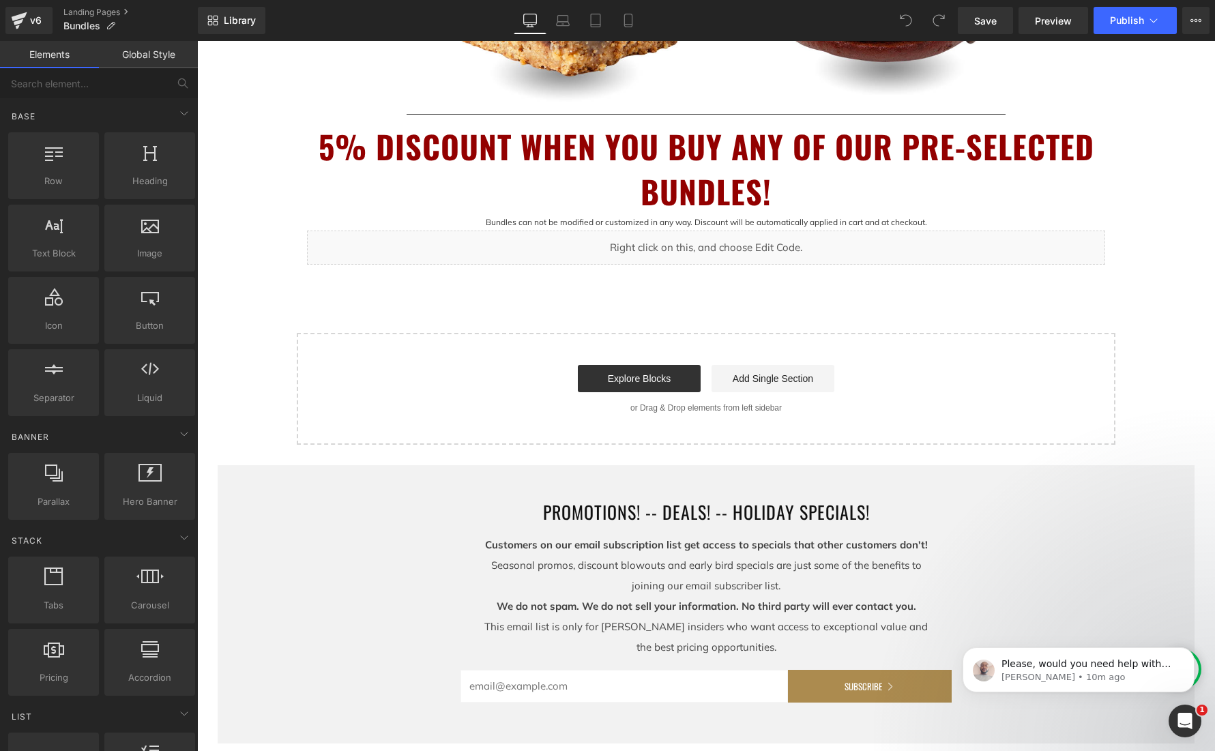
scroll to position [692, 0]
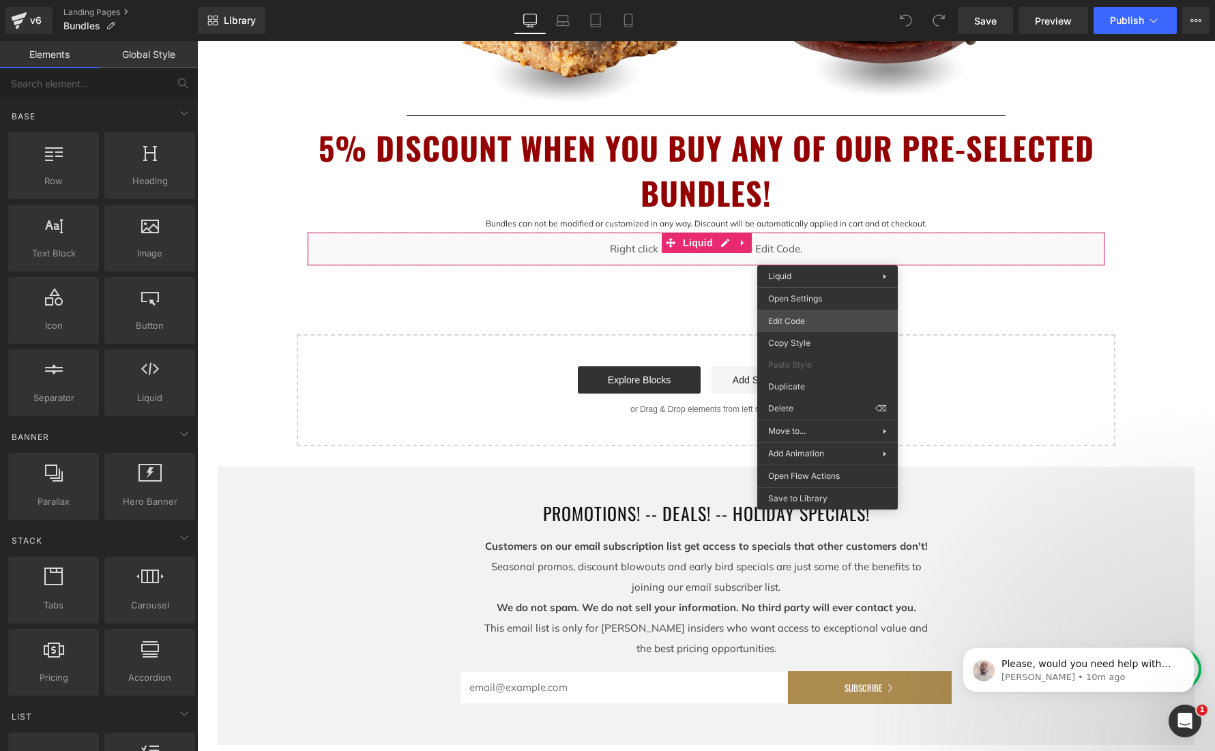
click at [811, 0] on div "You are previewing how the will restyle your page. You can not edit Elements in…" at bounding box center [607, 0] width 1215 height 0
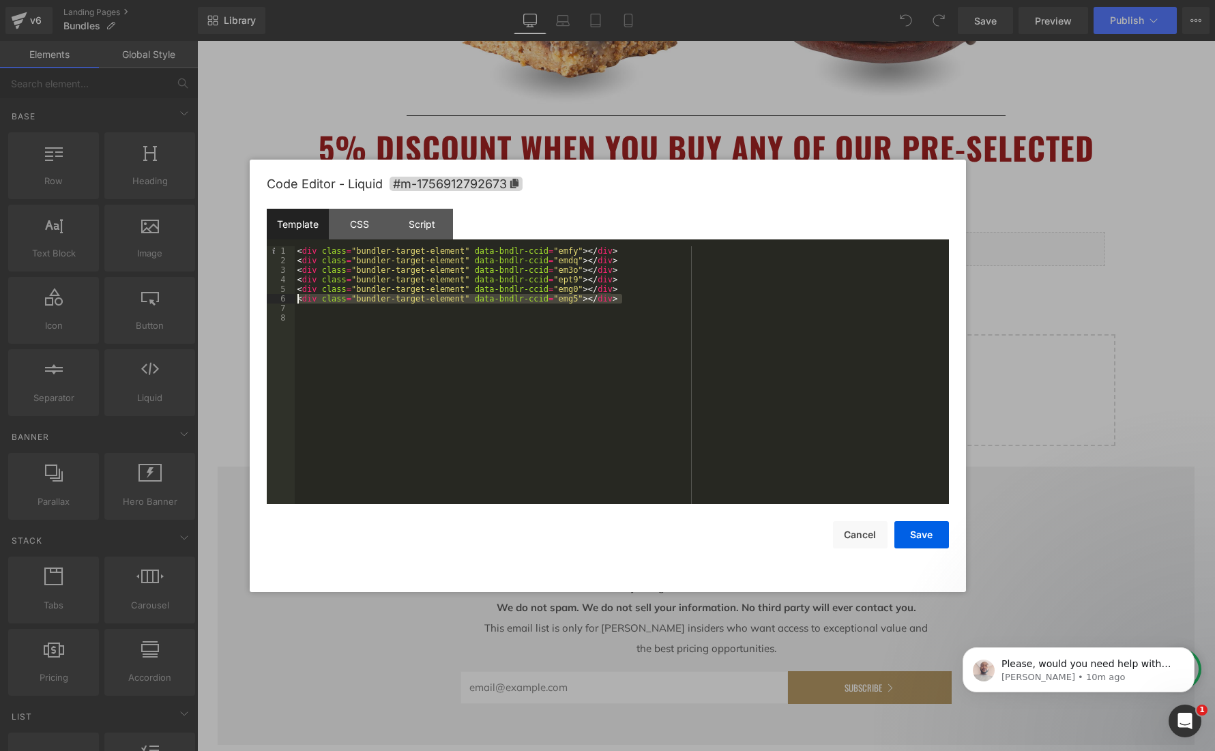
drag, startPoint x: 621, startPoint y: 298, endPoint x: 274, endPoint y: 297, distance: 347.2
click at [274, 297] on pre "1 2 3 4 5 6 7 8 < div class = "bundler-target-element" data-bndlr-ccid = "emfy"…" at bounding box center [608, 375] width 682 height 258
click at [631, 280] on div "< div class = "bundler-target-element" data-bndlr-ccid = "emfy" > </ div > < di…" at bounding box center [622, 384] width 654 height 277
drag, startPoint x: 920, startPoint y: 544, endPoint x: 934, endPoint y: 524, distance: 25.0
click at [921, 544] on button "Save" at bounding box center [921, 534] width 55 height 27
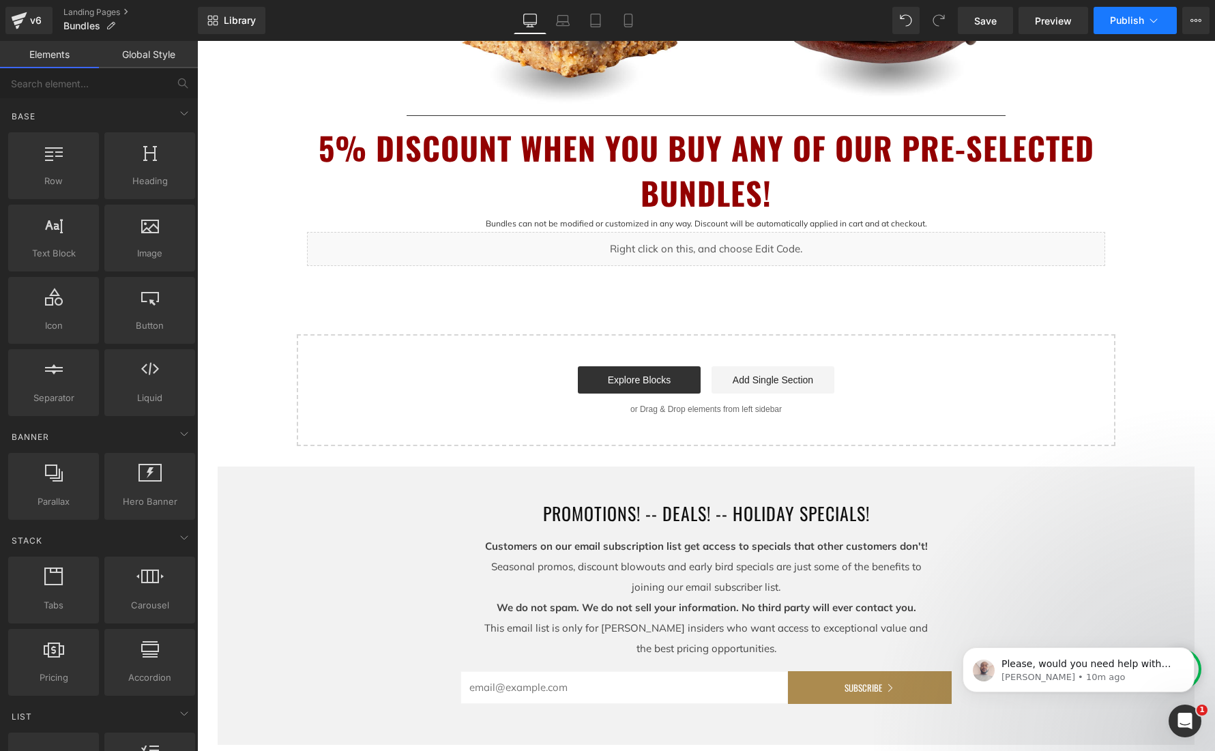
drag, startPoint x: 995, startPoint y: 24, endPoint x: 1117, endPoint y: 28, distance: 121.5
click at [995, 24] on span "Save" at bounding box center [985, 21] width 23 height 14
click at [1124, 21] on span "Publish" at bounding box center [1127, 20] width 34 height 11
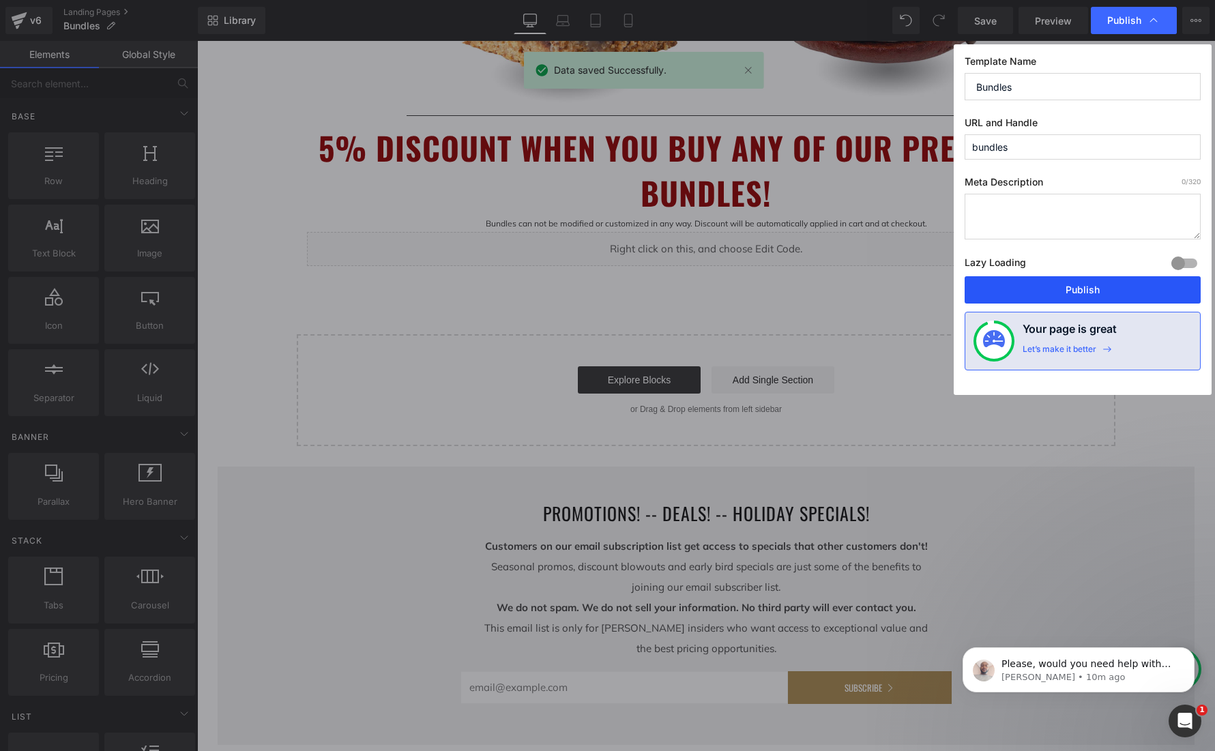
click at [1093, 284] on button "Publish" at bounding box center [1082, 289] width 236 height 27
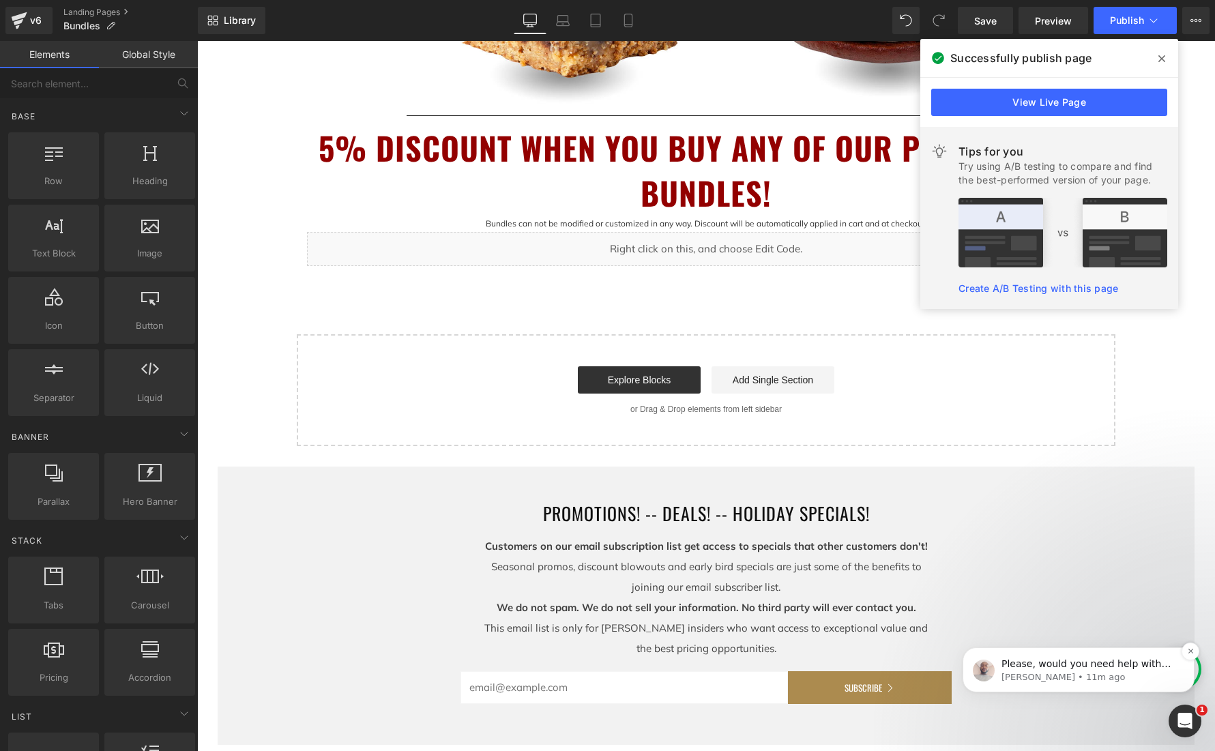
click at [1115, 667] on p "Please, would you need help with anything else?" at bounding box center [1089, 665] width 176 height 14
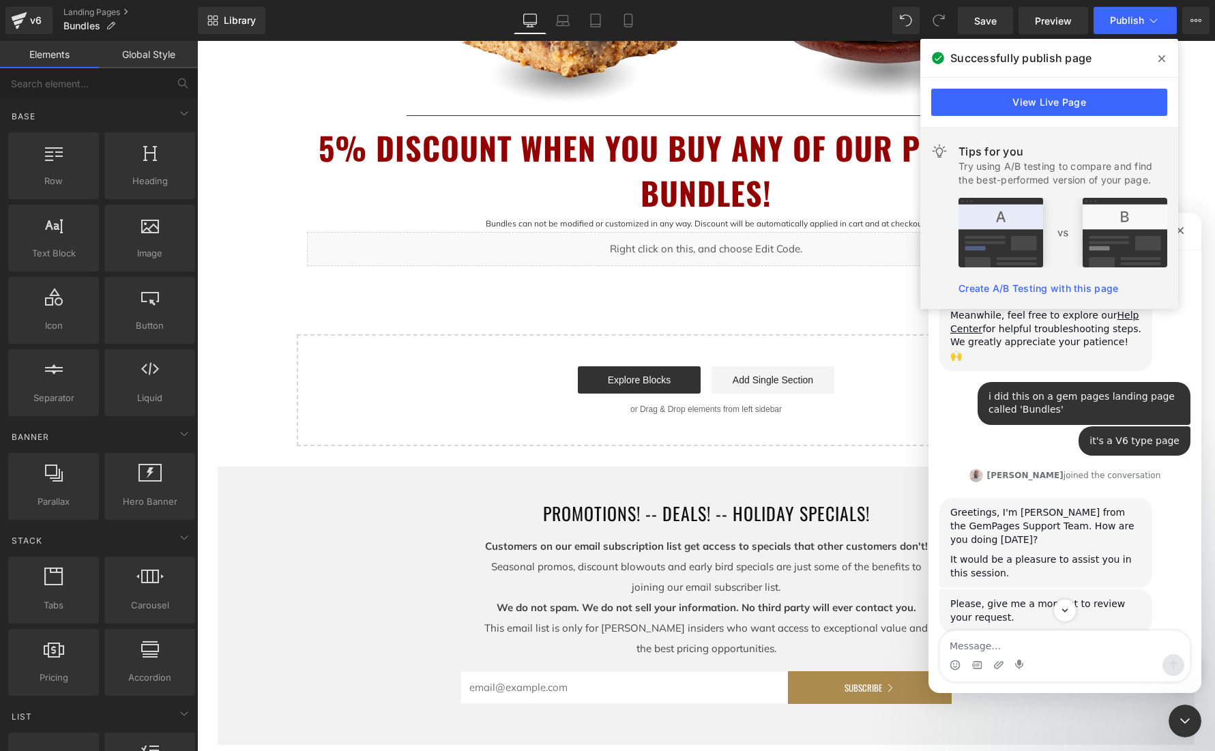
scroll to position [548, 0]
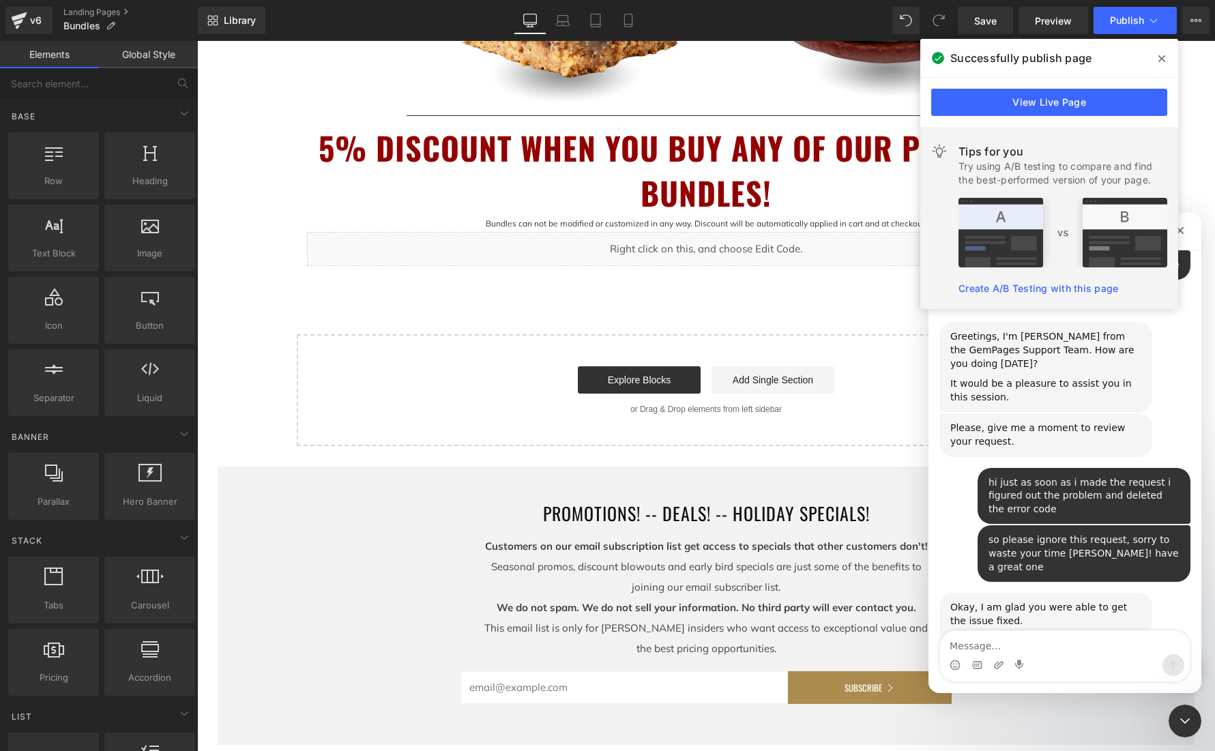
click at [1022, 645] on textarea "Message…" at bounding box center [1065, 642] width 250 height 23
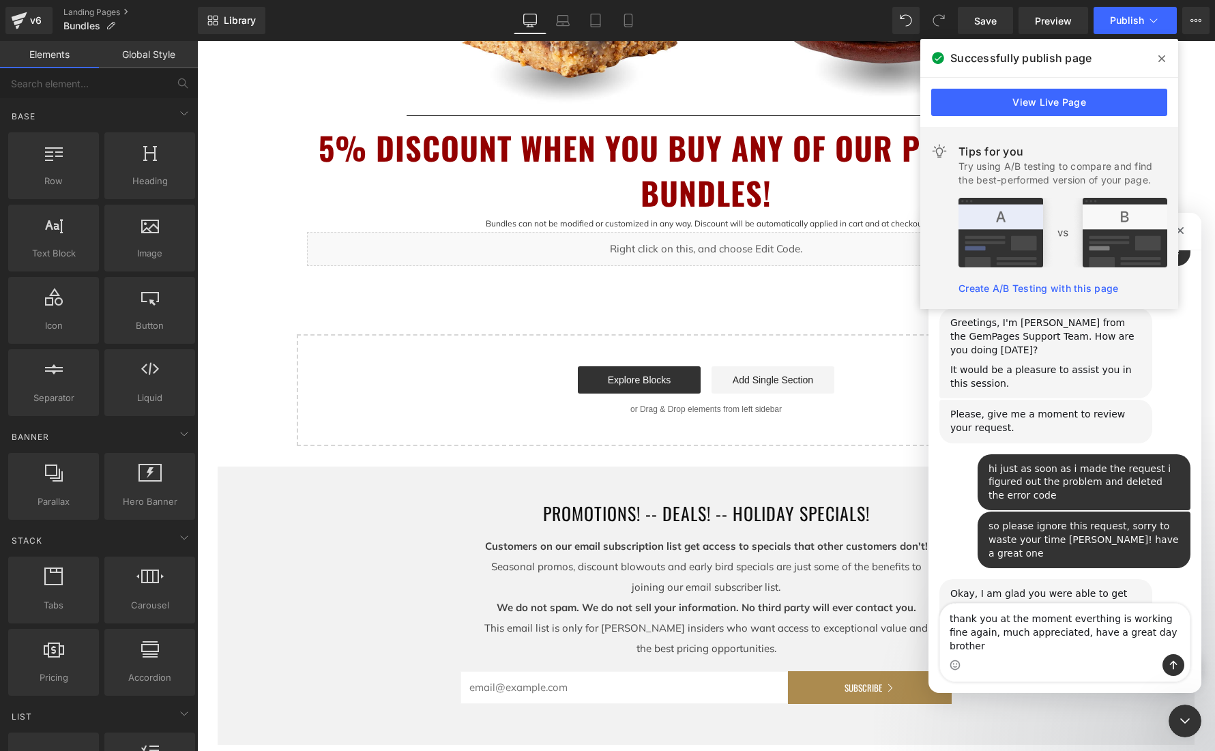
type textarea "thank you at the moment everthing is working fine again, much appreciated, have…"
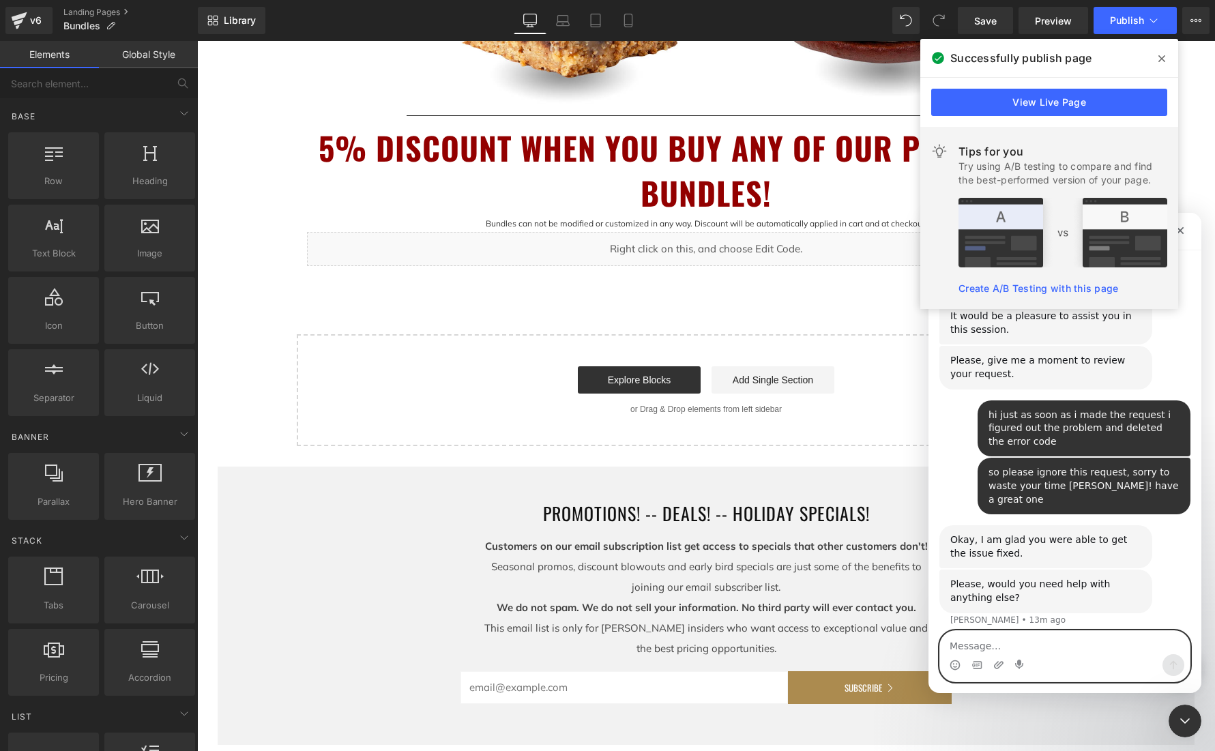
scroll to position [668, 0]
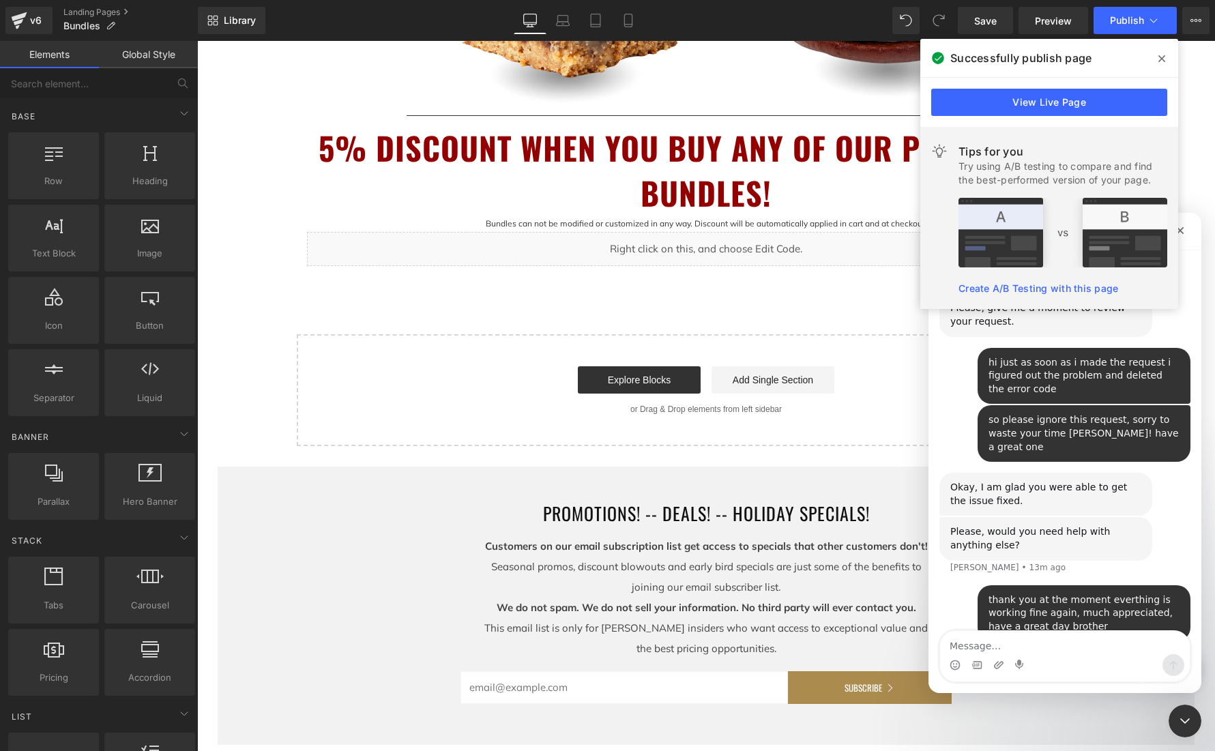
click at [1160, 57] on icon at bounding box center [1161, 58] width 7 height 11
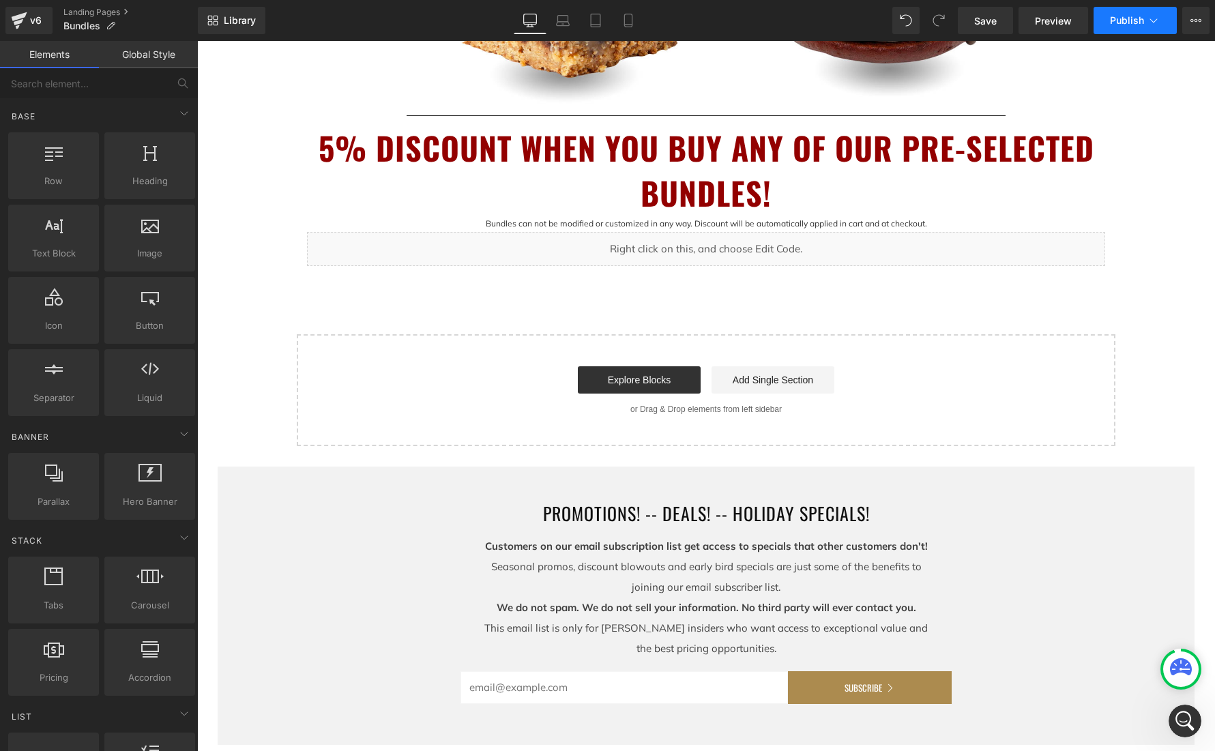
click at [1126, 25] on span "Publish" at bounding box center [1127, 20] width 34 height 11
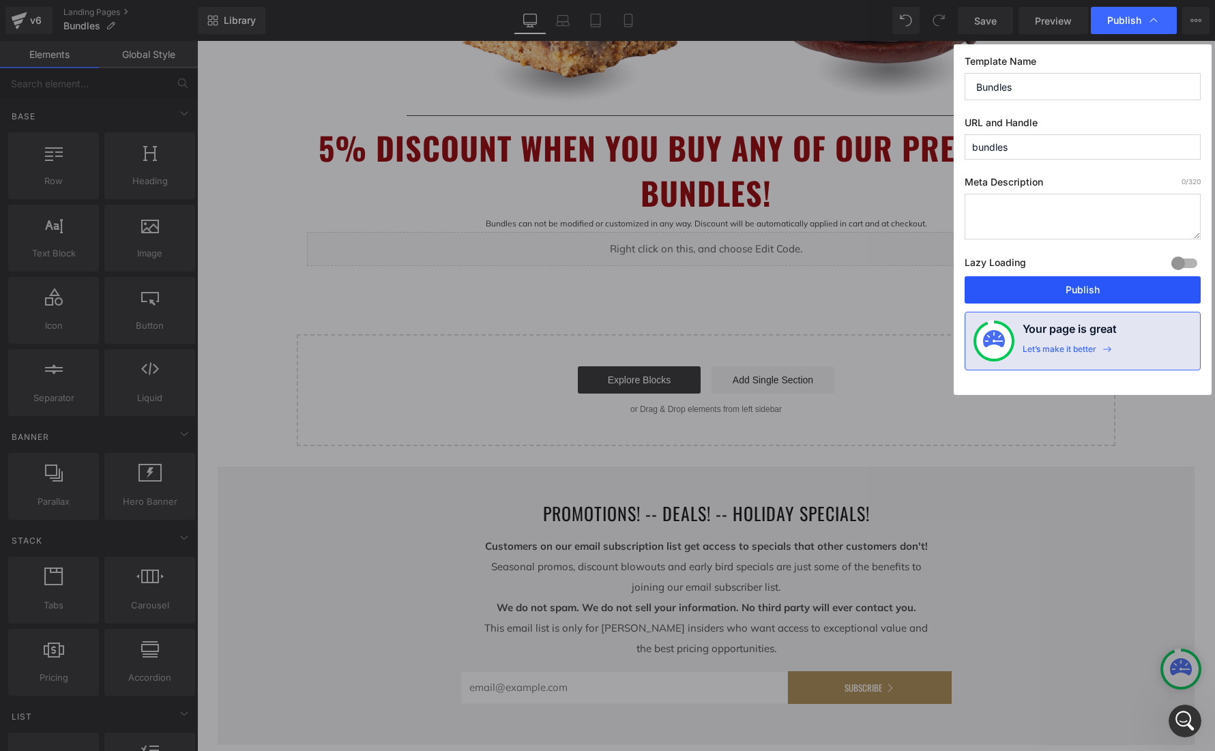
click at [1085, 293] on button "Publish" at bounding box center [1082, 289] width 236 height 27
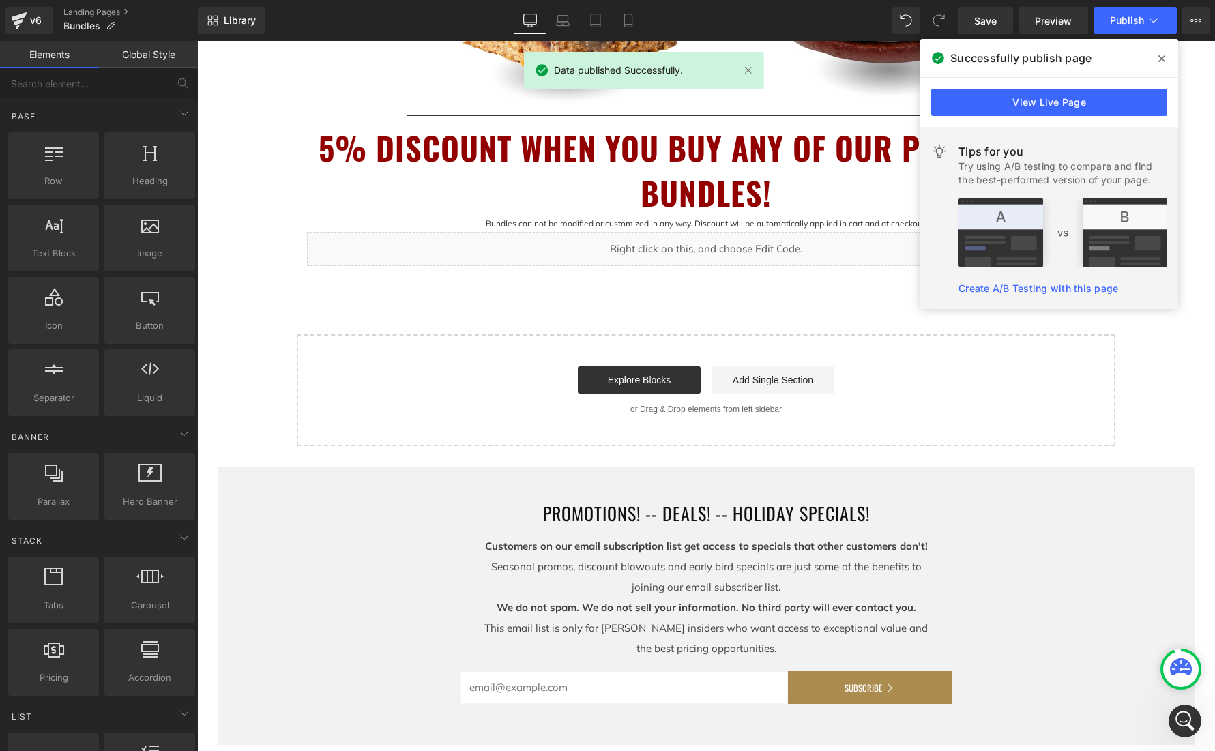
click at [1160, 61] on icon at bounding box center [1161, 58] width 7 height 7
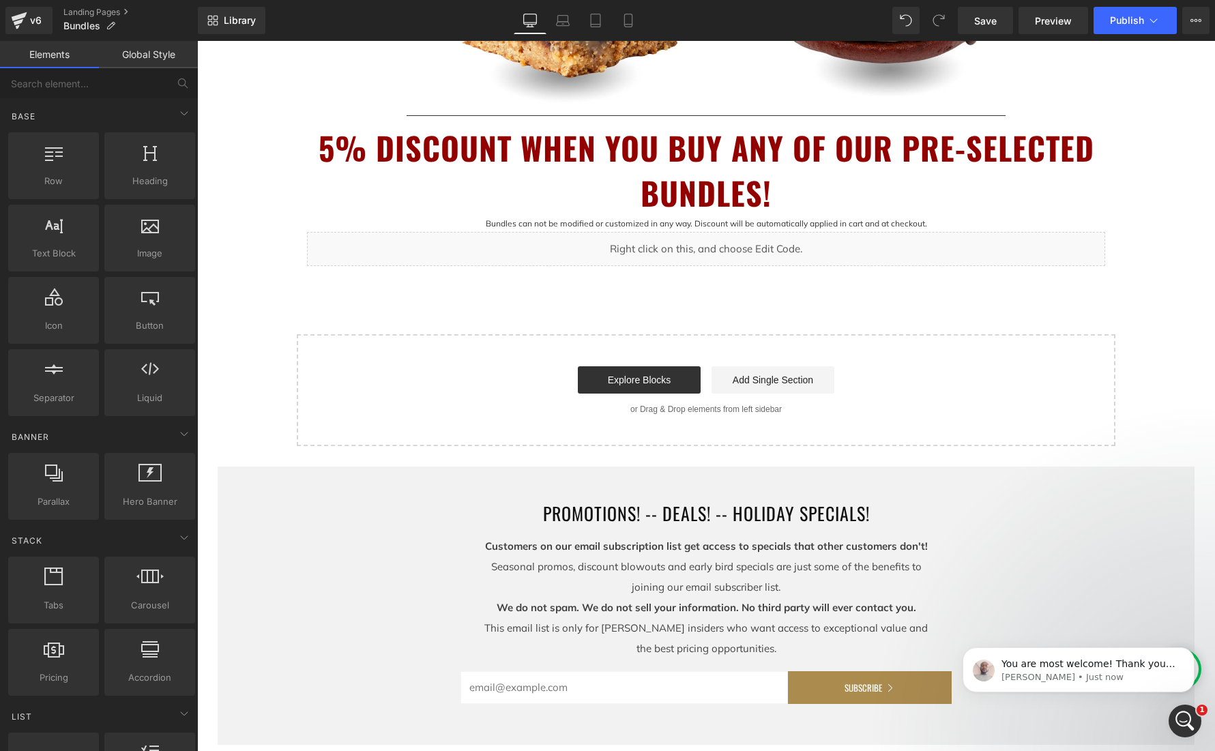
scroll to position [743, 0]
click at [1107, 662] on p "You are most welcome! Thank you for choosing Gempages. Have a great day!" at bounding box center [1089, 665] width 176 height 14
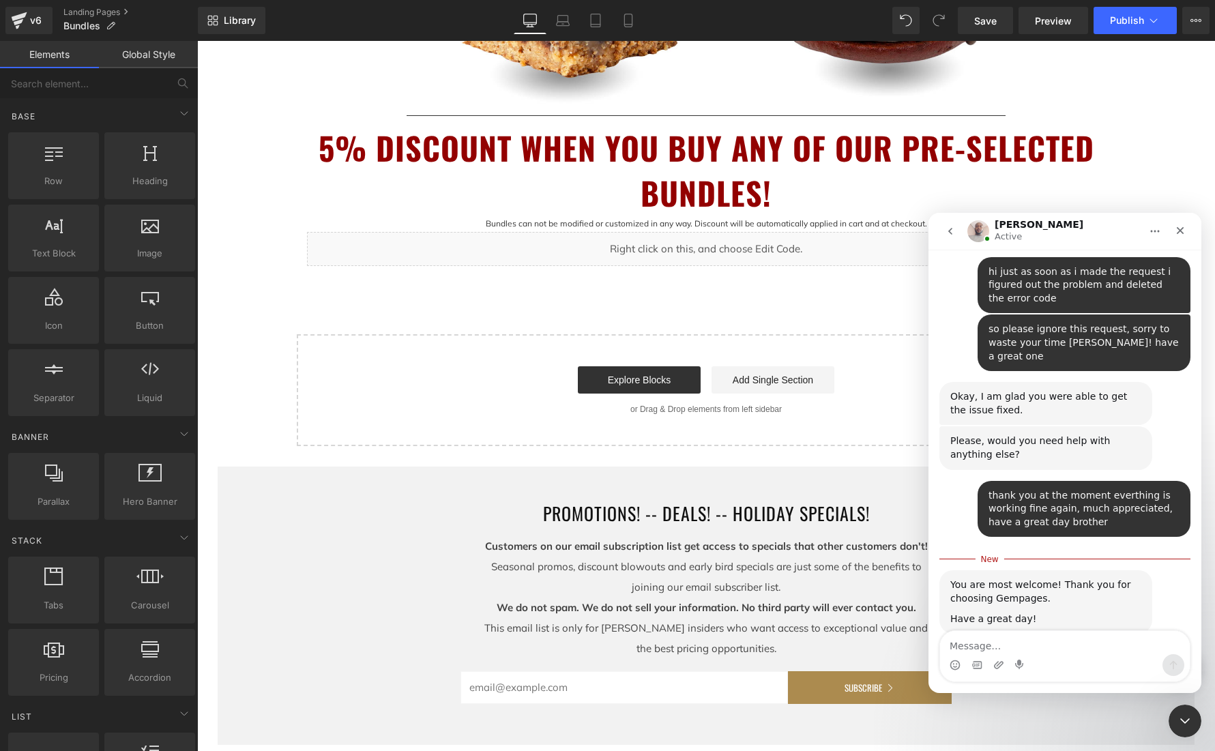
scroll to position [765, 0]
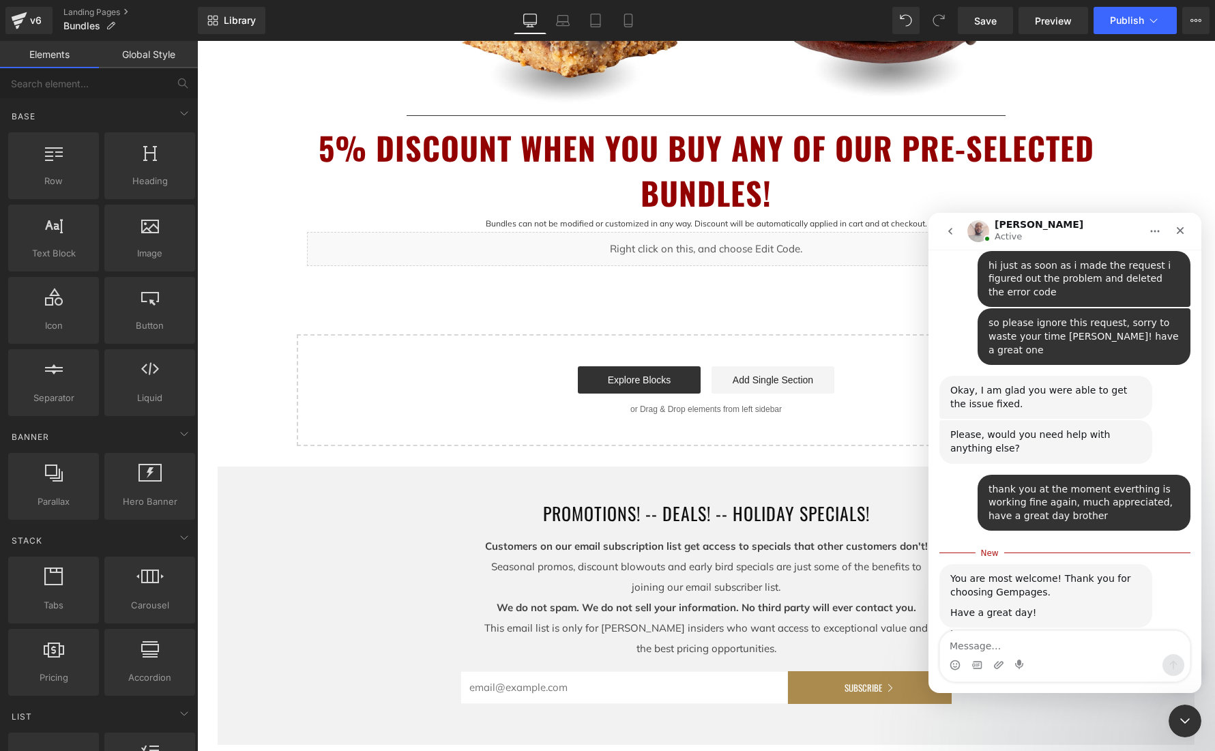
click at [214, 225] on div at bounding box center [607, 355] width 1215 height 710
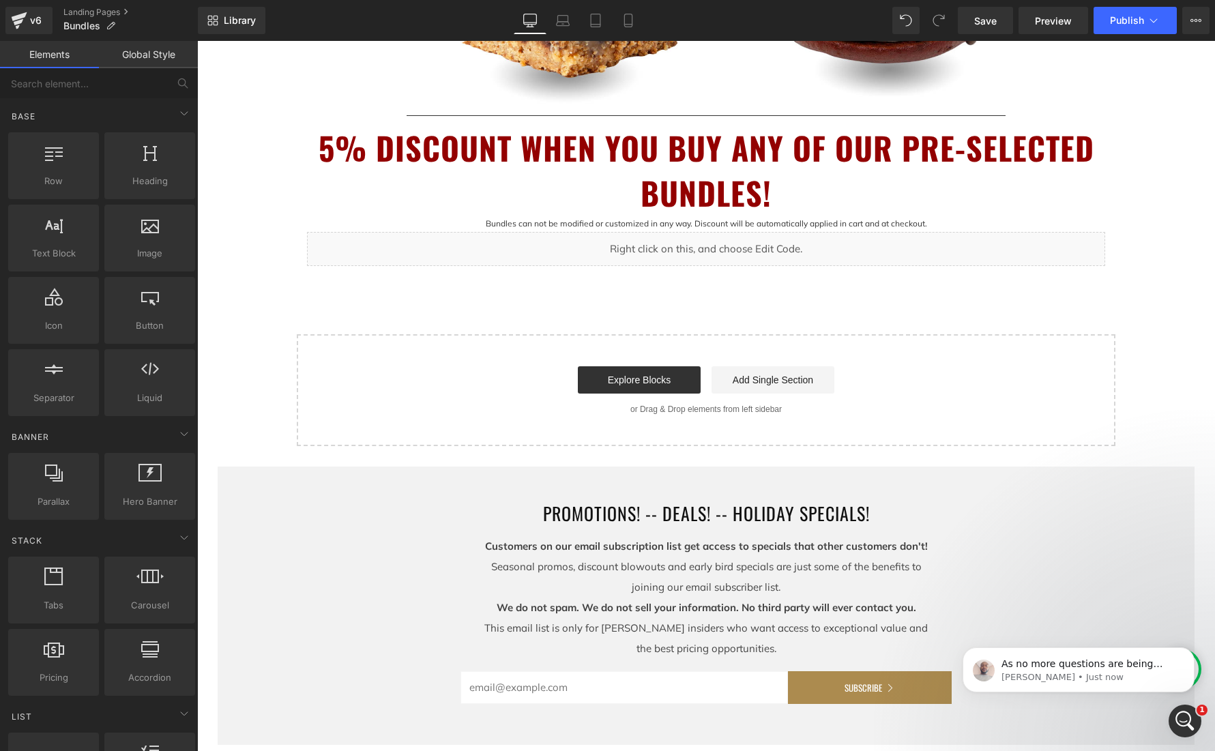
scroll to position [855, 0]
click at [1057, 661] on p "As no more questions are being raised, this conversation shall be closed. If yo…" at bounding box center [1089, 665] width 176 height 14
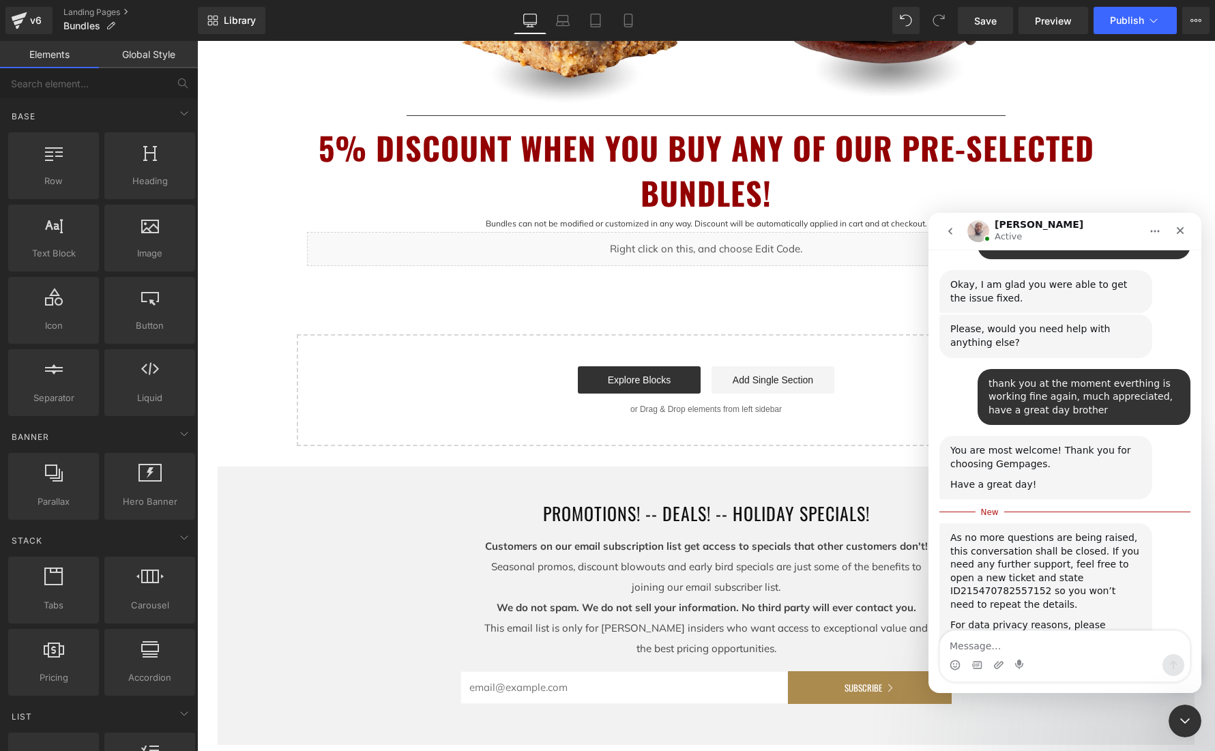
scroll to position [878, 0]
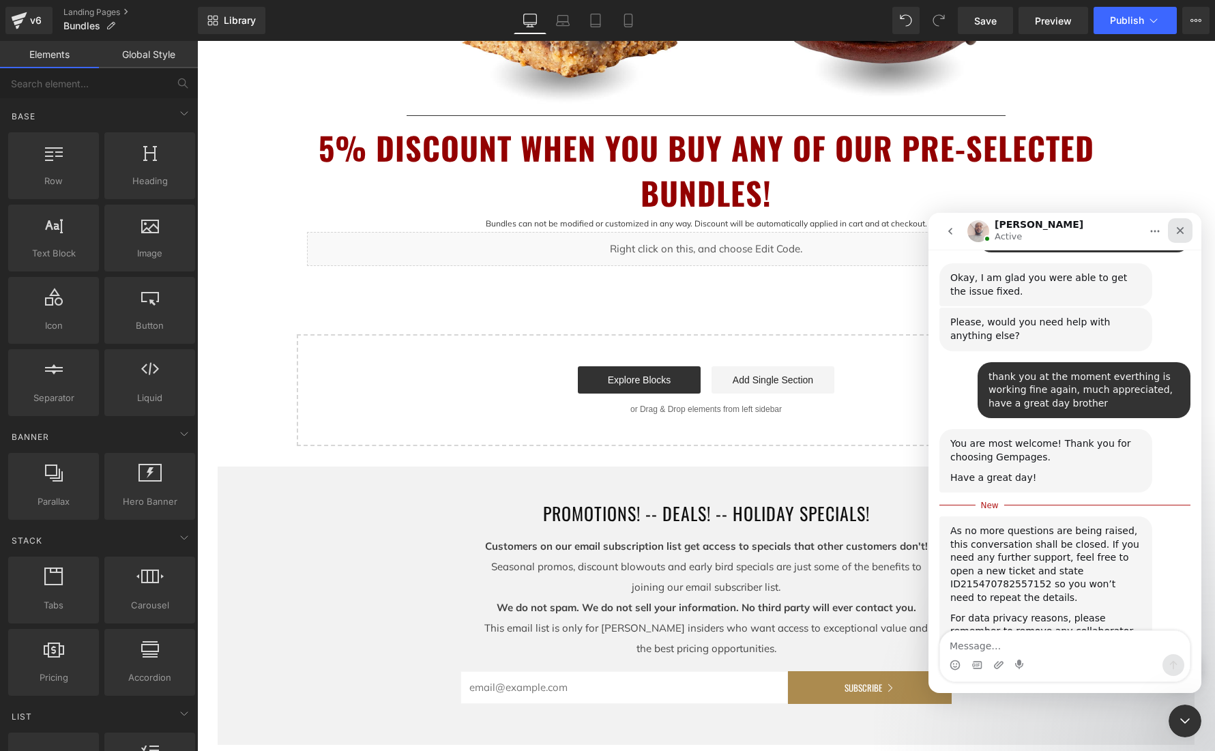
click at [1179, 226] on icon "Close" at bounding box center [1180, 230] width 11 height 11
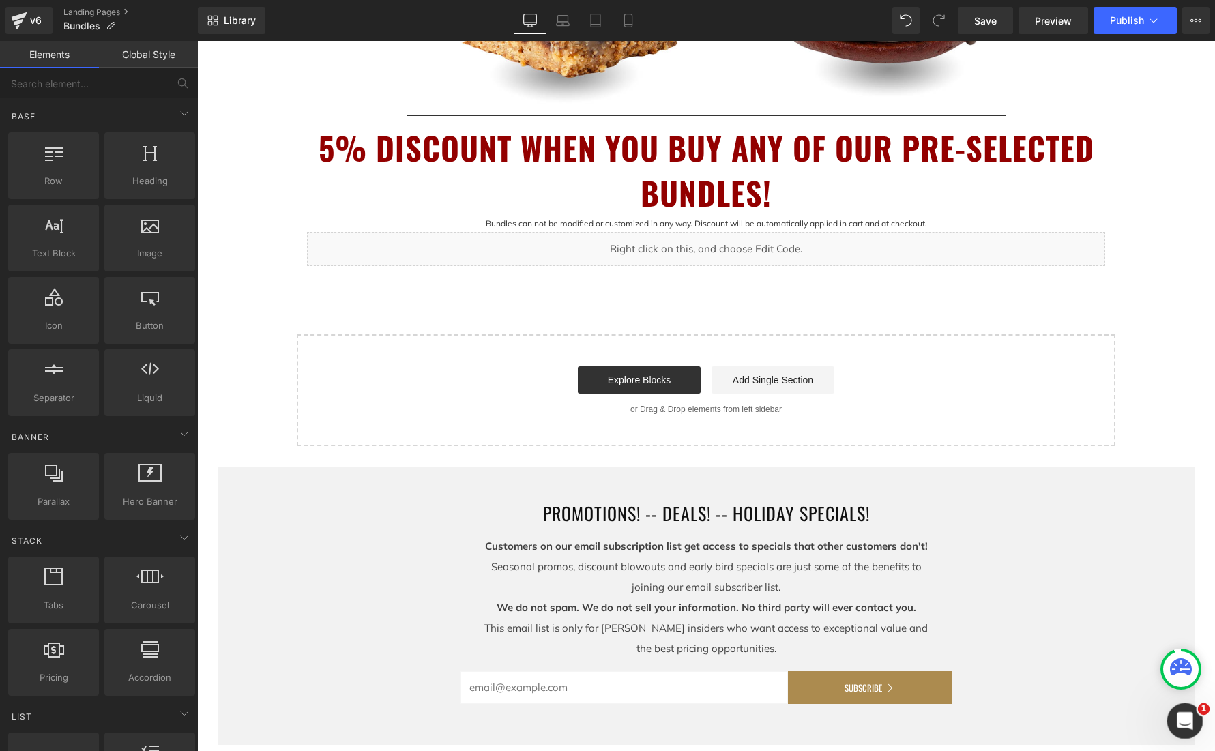
click at [1182, 718] on icon "Open Intercom Messenger" at bounding box center [1183, 719] width 23 height 23
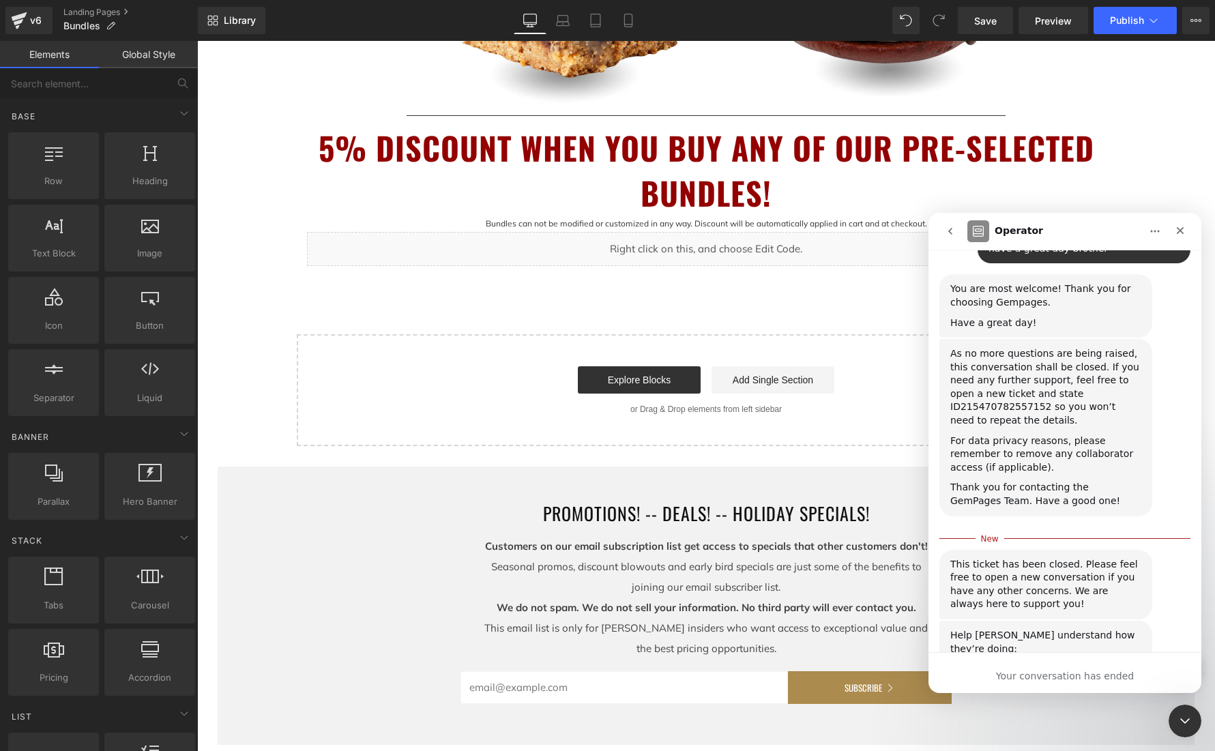
scroll to position [1050, 0]
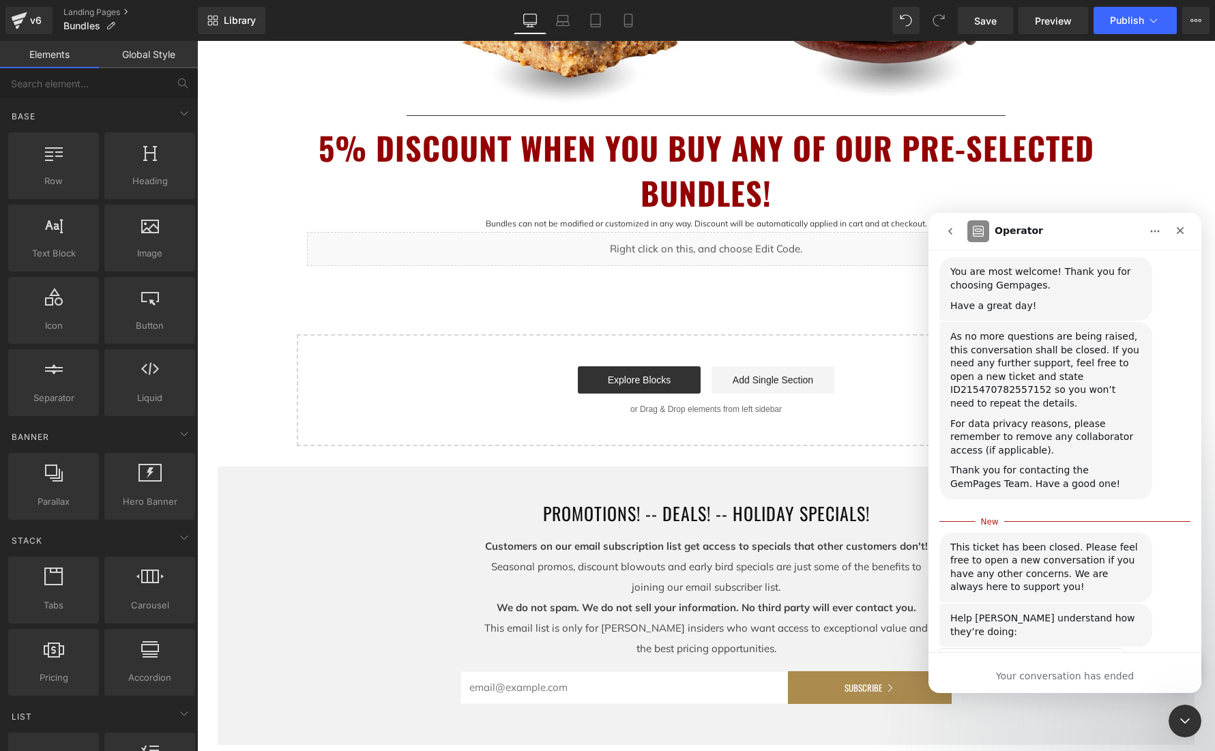
click at [1096, 686] on span "Amazing" at bounding box center [1099, 698] width 25 height 25
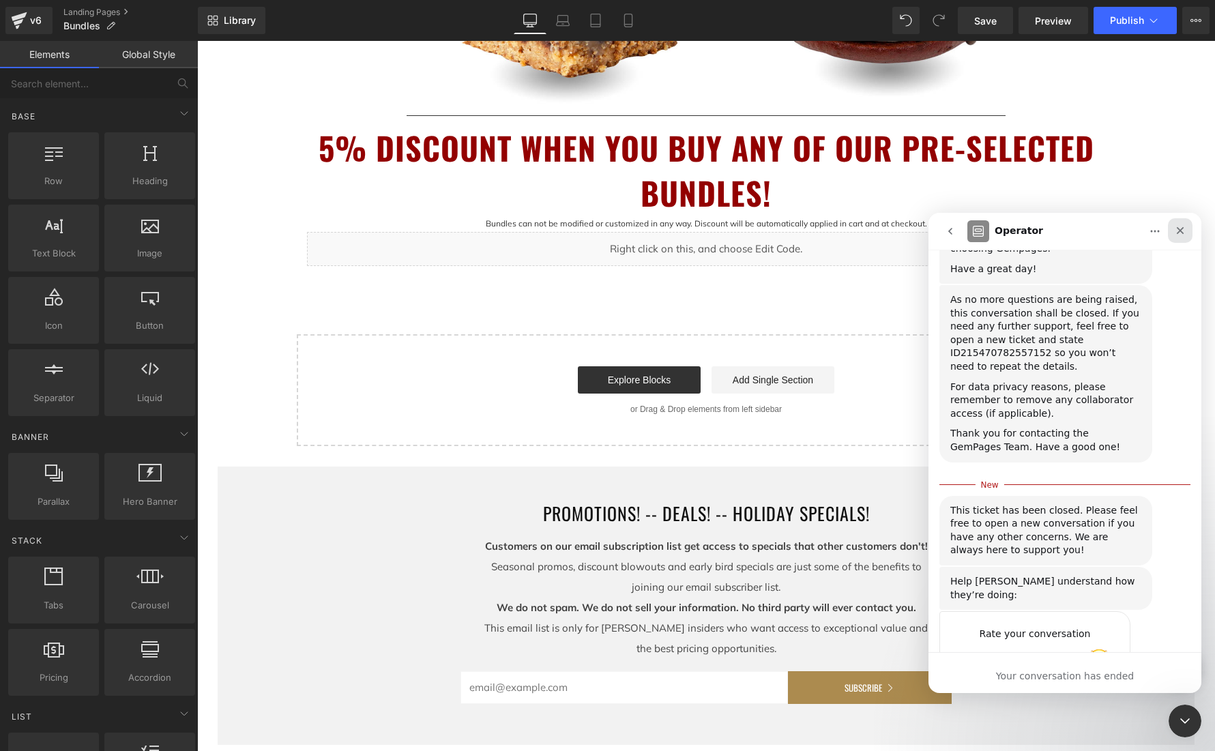
click at [1182, 231] on icon "Close" at bounding box center [1180, 230] width 11 height 11
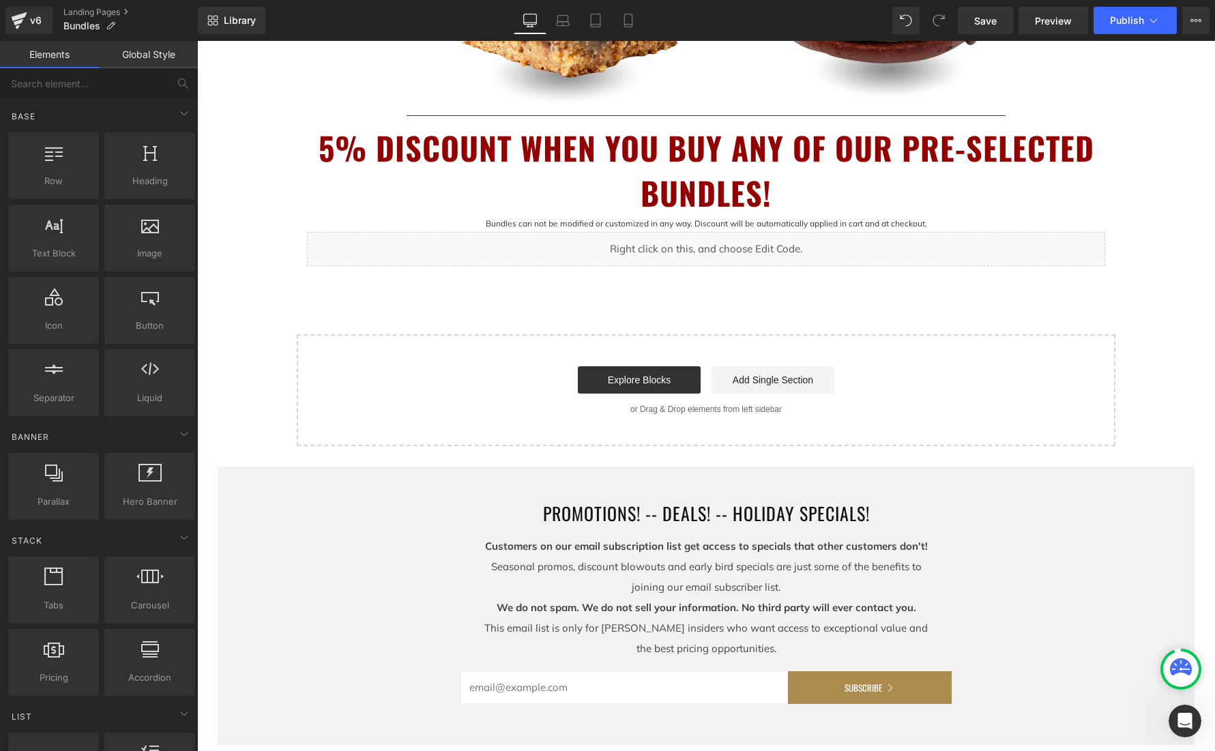
click at [784, 22] on div "Library Desktop Desktop Laptop Tablet Mobile Save Preview Publish Scheduled Vie…" at bounding box center [706, 20] width 1017 height 27
click at [986, 20] on span "Save" at bounding box center [985, 21] width 23 height 14
click at [1158, 20] on icon at bounding box center [1154, 21] width 14 height 14
click at [1196, 22] on icon at bounding box center [1195, 20] width 11 height 11
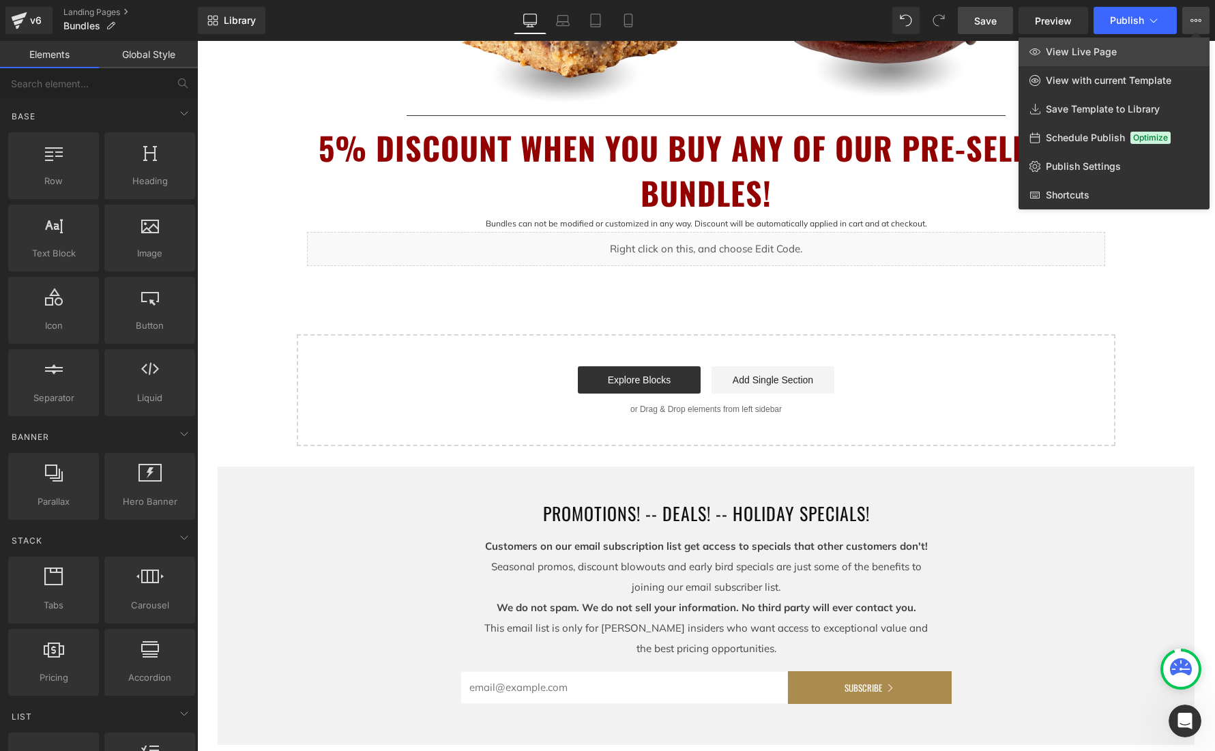
click at [1070, 55] on span "View Live Page" at bounding box center [1081, 52] width 71 height 12
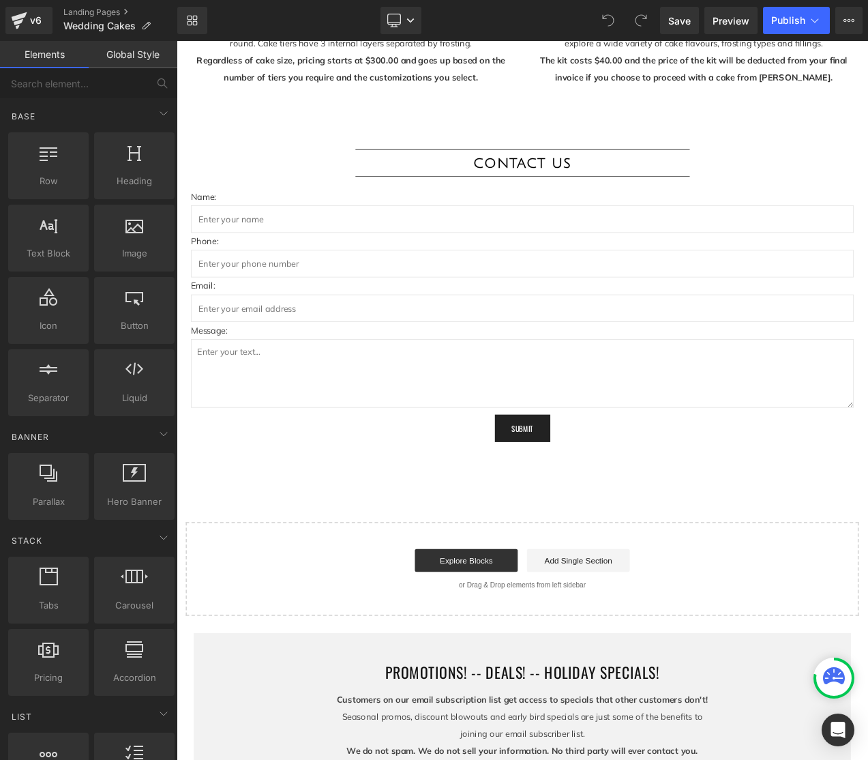
scroll to position [2432, 0]
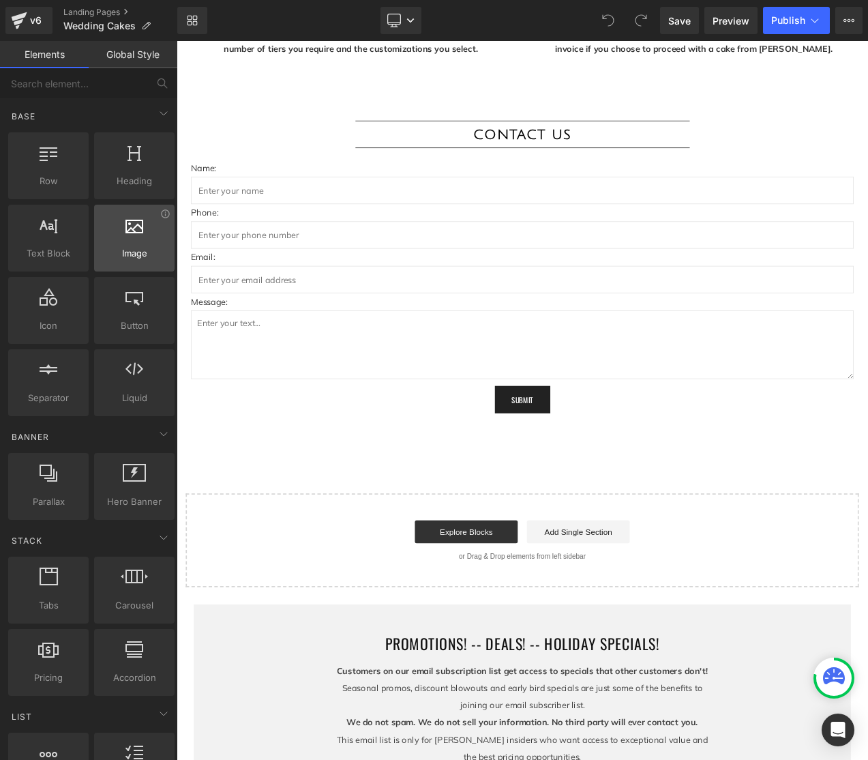
click at [139, 247] on span "Image" at bounding box center [134, 253] width 72 height 14
click at [120, 230] on div at bounding box center [134, 231] width 72 height 31
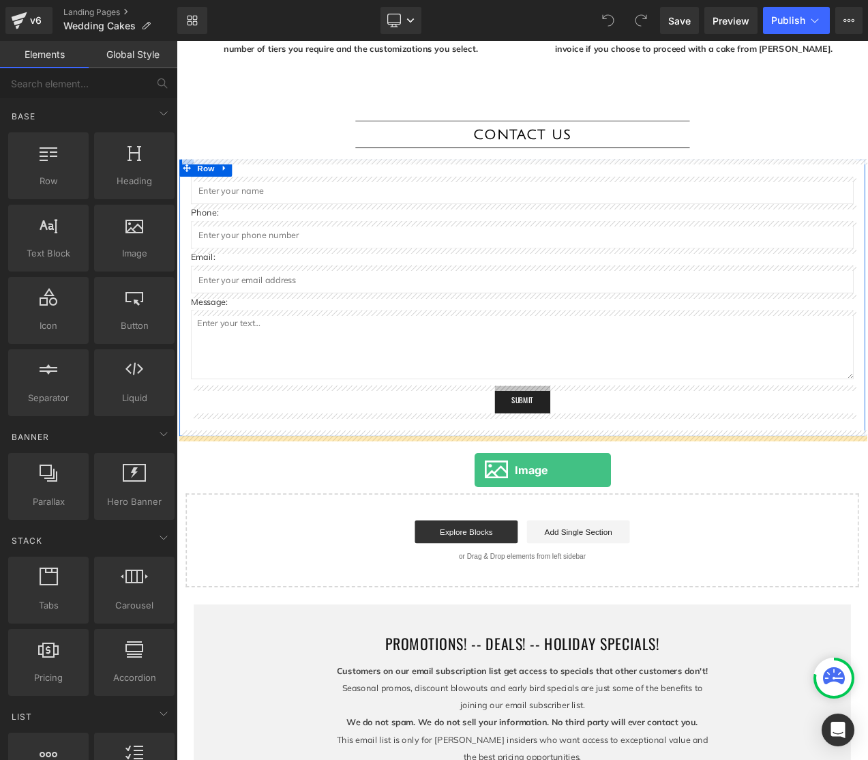
drag, startPoint x: 312, startPoint y: 260, endPoint x: 532, endPoint y: 552, distance: 366.3
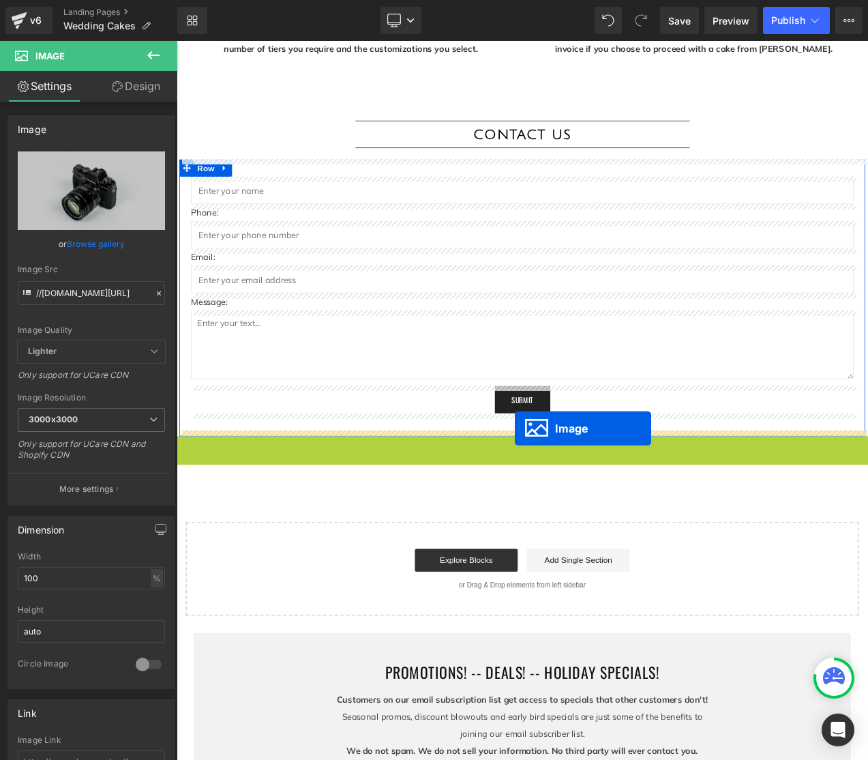
drag, startPoint x: 563, startPoint y: 783, endPoint x: 580, endPoint y: 503, distance: 280.2
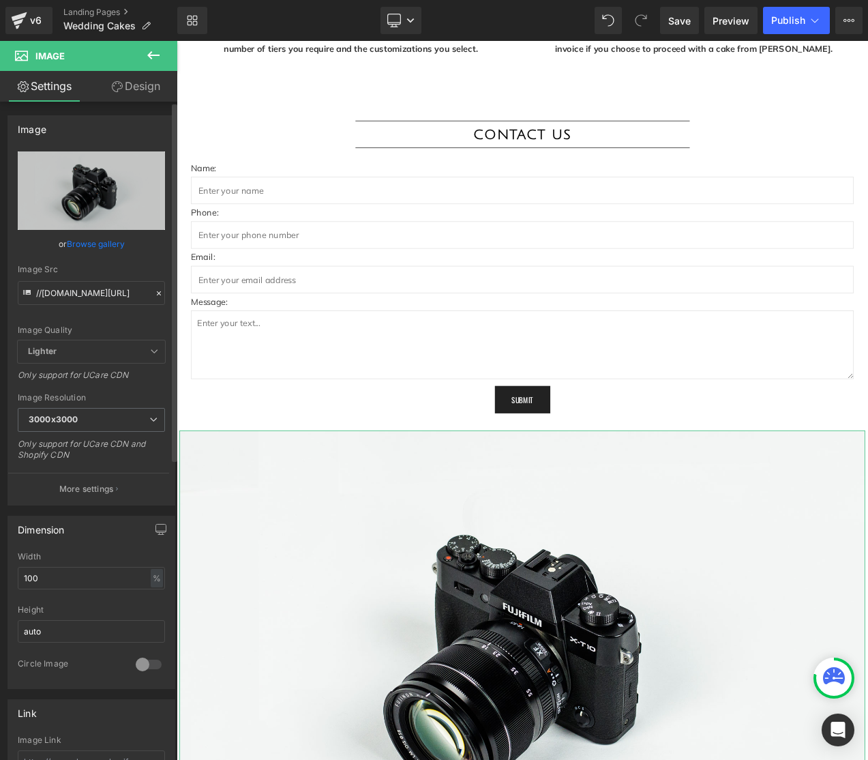
click at [108, 244] on link "Browse gallery" at bounding box center [96, 244] width 58 height 24
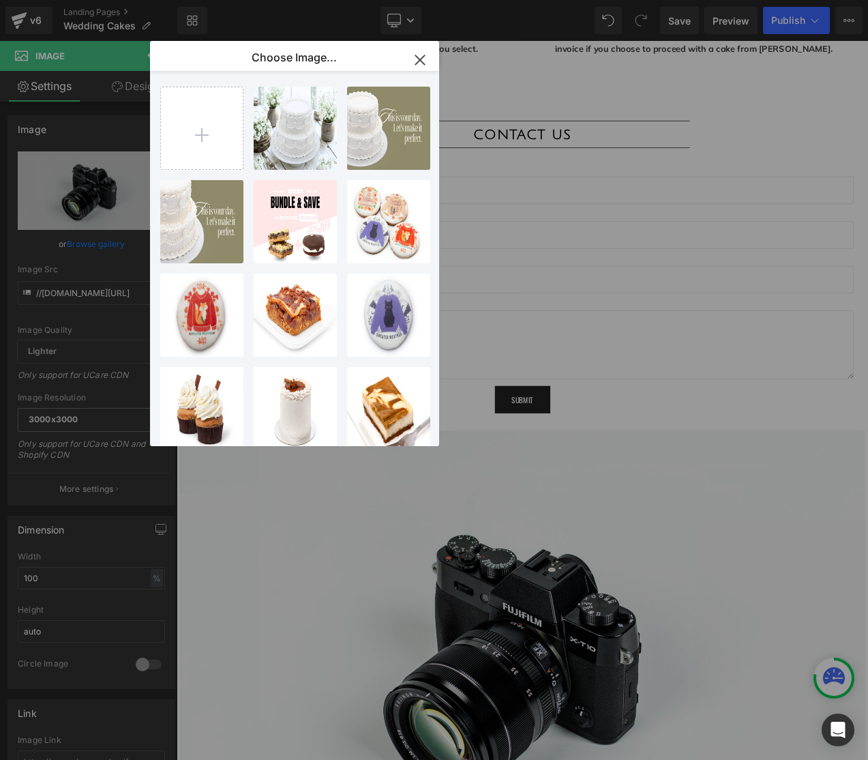
type input "C:\fakepath\Olive Green Minimalist Wellness Motivation Quote Instagram Post (20…"
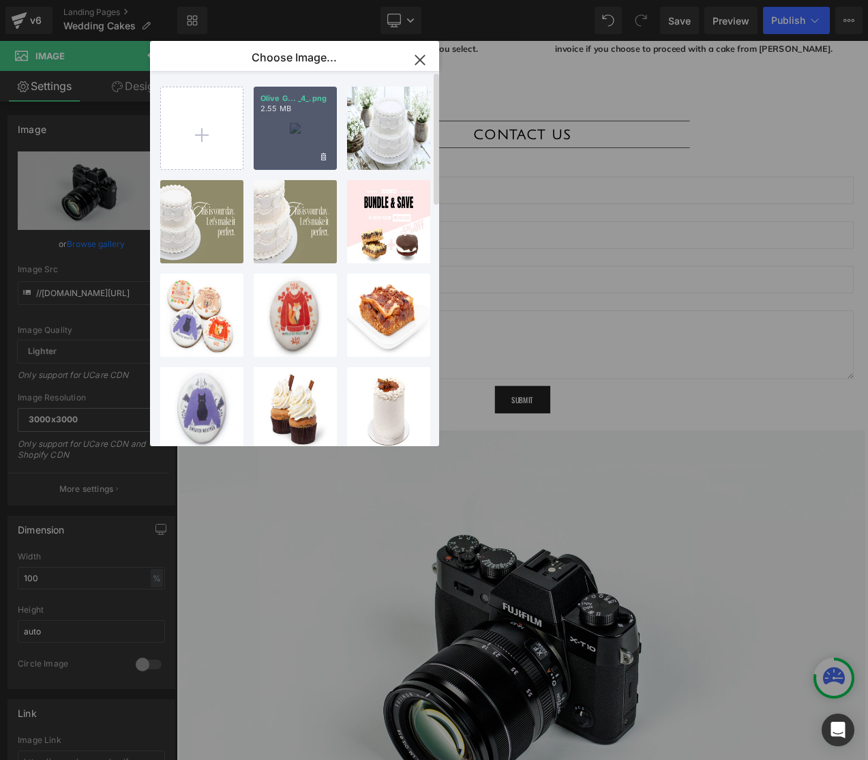
click at [305, 151] on div "Olive G... _4_.png 2.55 MB" at bounding box center [295, 128] width 83 height 83
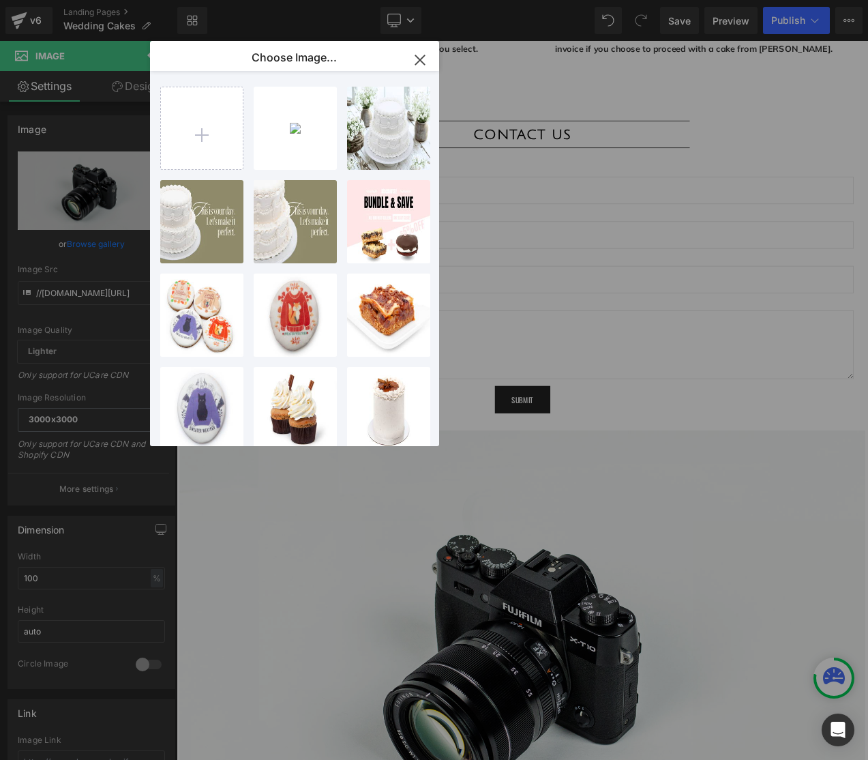
type input "https://ucarecdn.com/fc4a0f09-9b29-40a0-b111-ff0a99b99c24/-/format/auto/-/previ…"
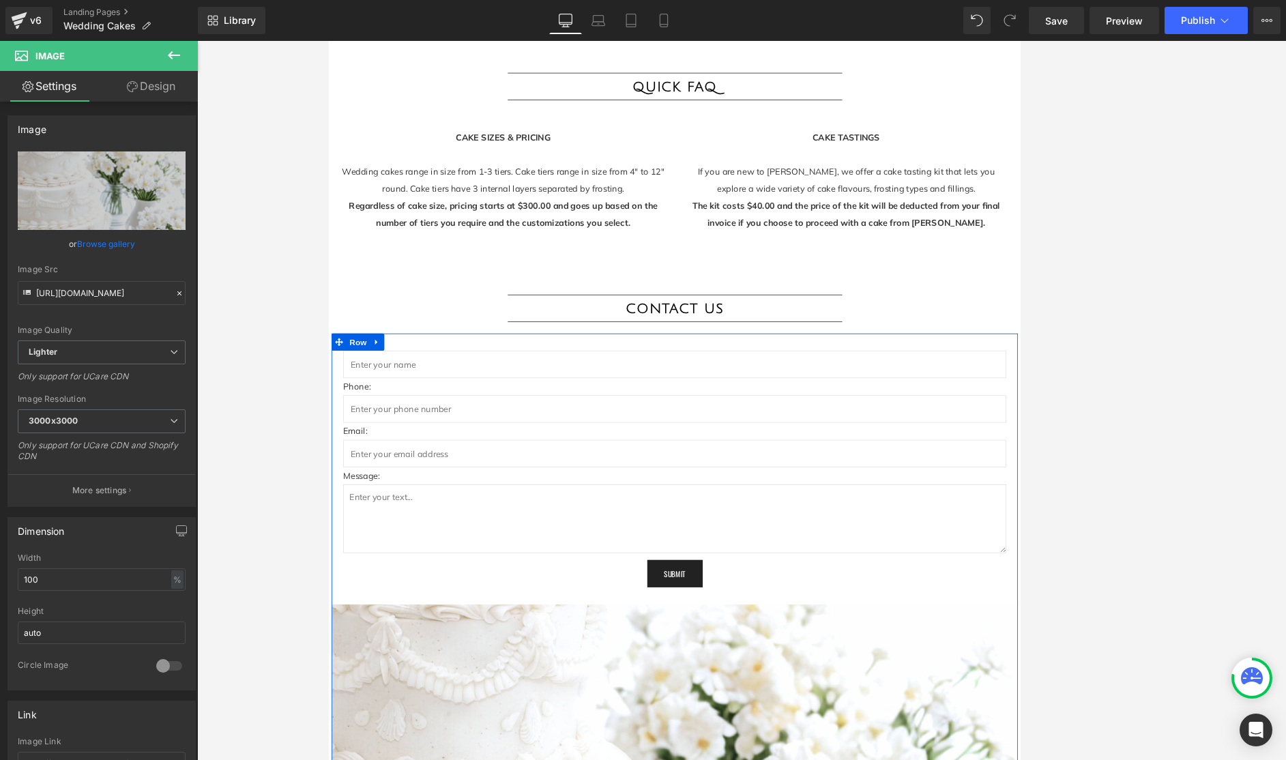
scroll to position [2222, 0]
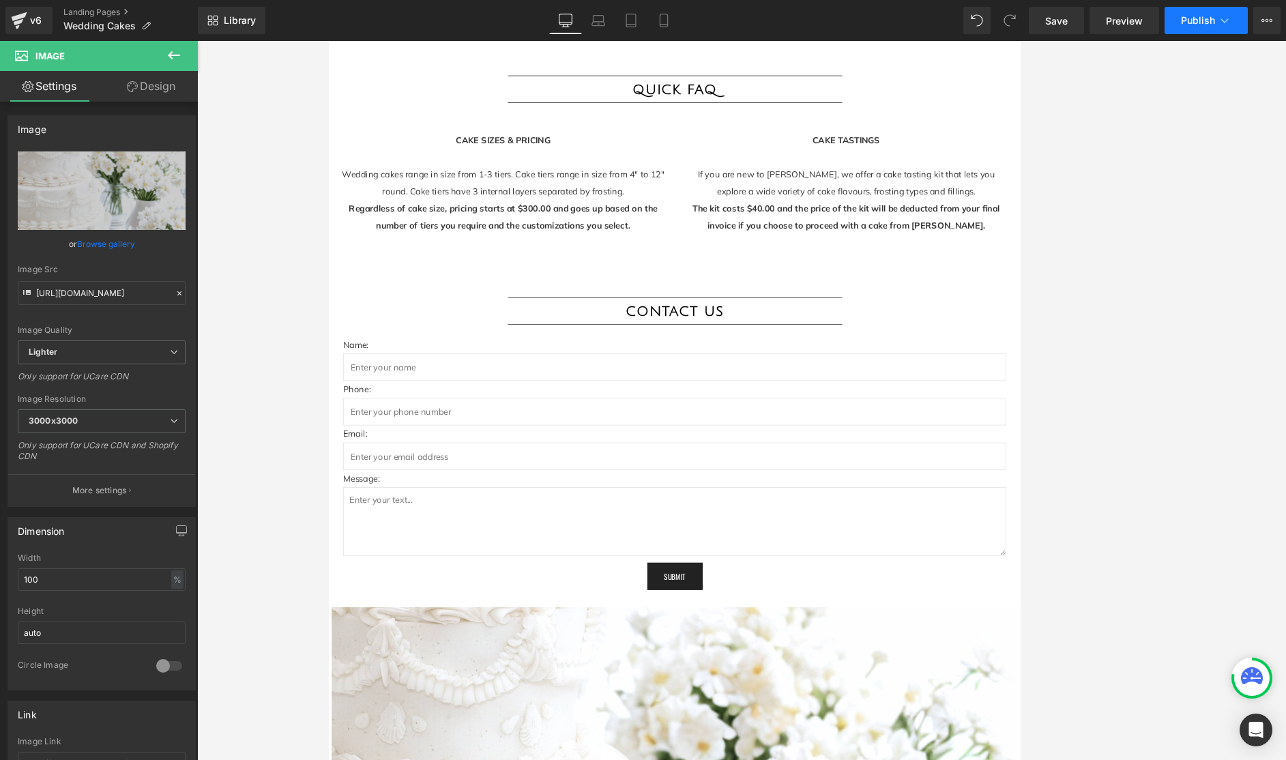
drag, startPoint x: 1062, startPoint y: 27, endPoint x: 1193, endPoint y: 23, distance: 131.0
click at [868, 27] on span "Save" at bounding box center [1056, 21] width 23 height 14
click at [868, 23] on span "Publish" at bounding box center [1198, 20] width 34 height 11
click at [868, 27] on button "Publish" at bounding box center [1205, 20] width 83 height 27
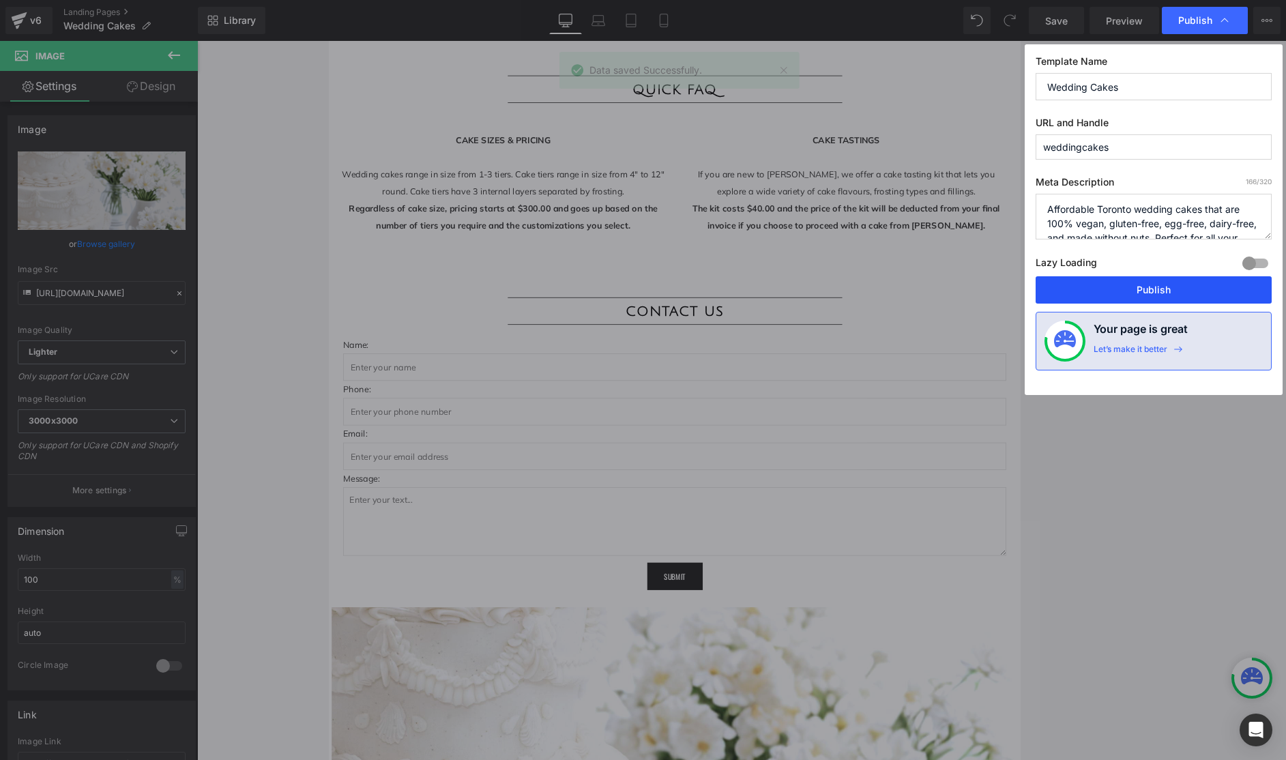
click at [868, 289] on button "Publish" at bounding box center [1153, 289] width 236 height 27
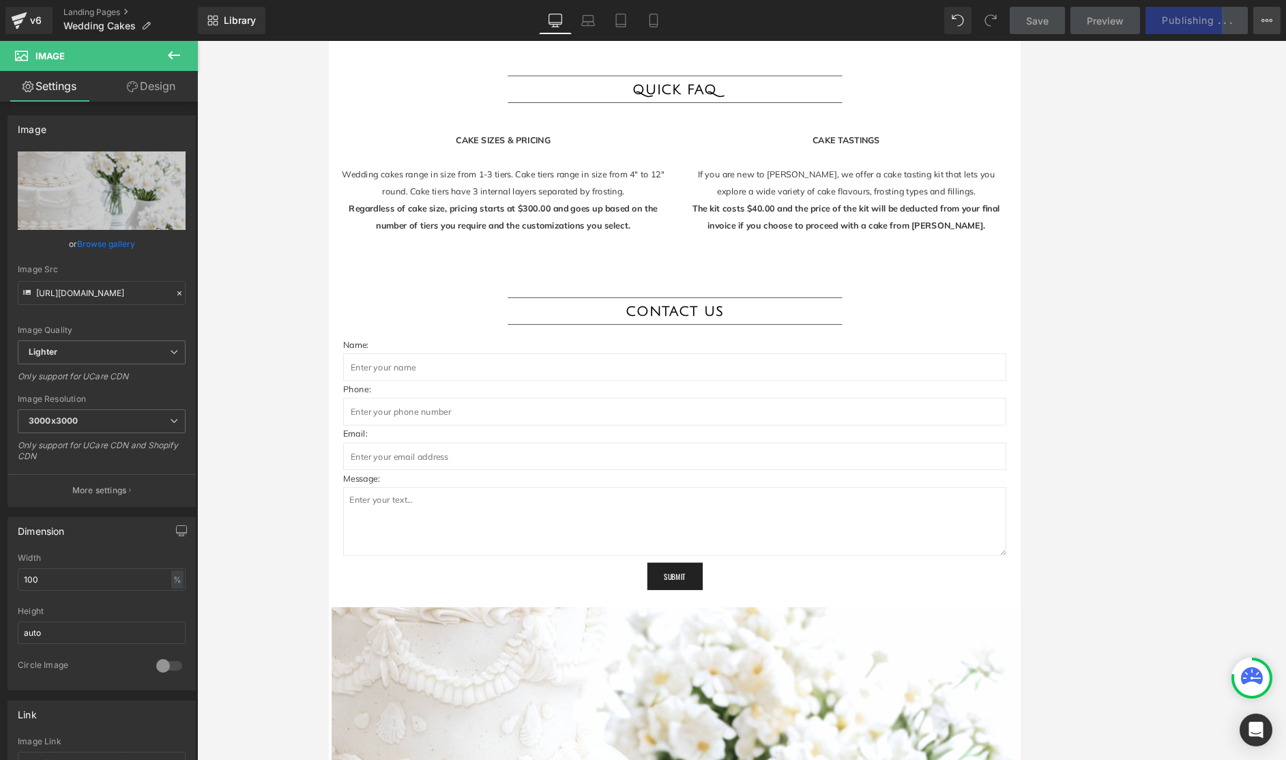
click at [868, 20] on icon at bounding box center [1266, 20] width 3 height 3
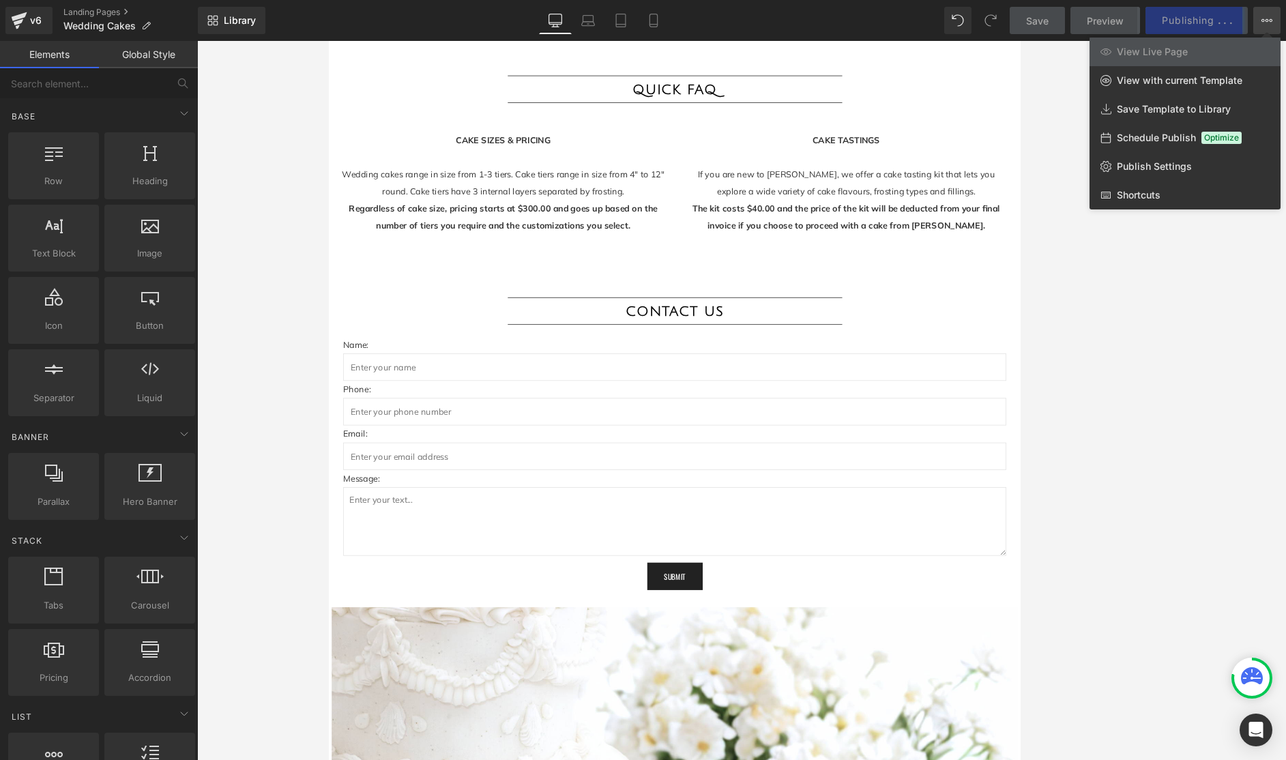
click at [868, 347] on div at bounding box center [741, 400] width 1089 height 719
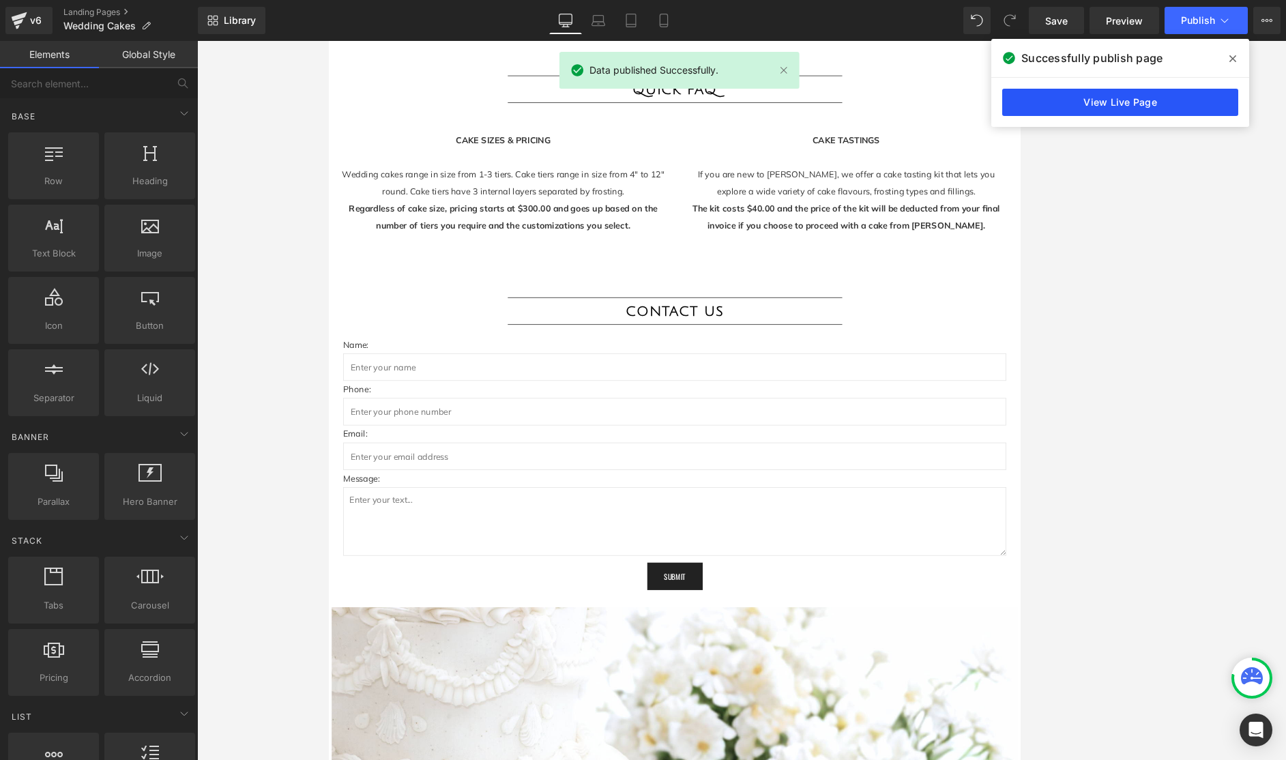
click at [868, 102] on link "View Live Page" at bounding box center [1120, 102] width 236 height 27
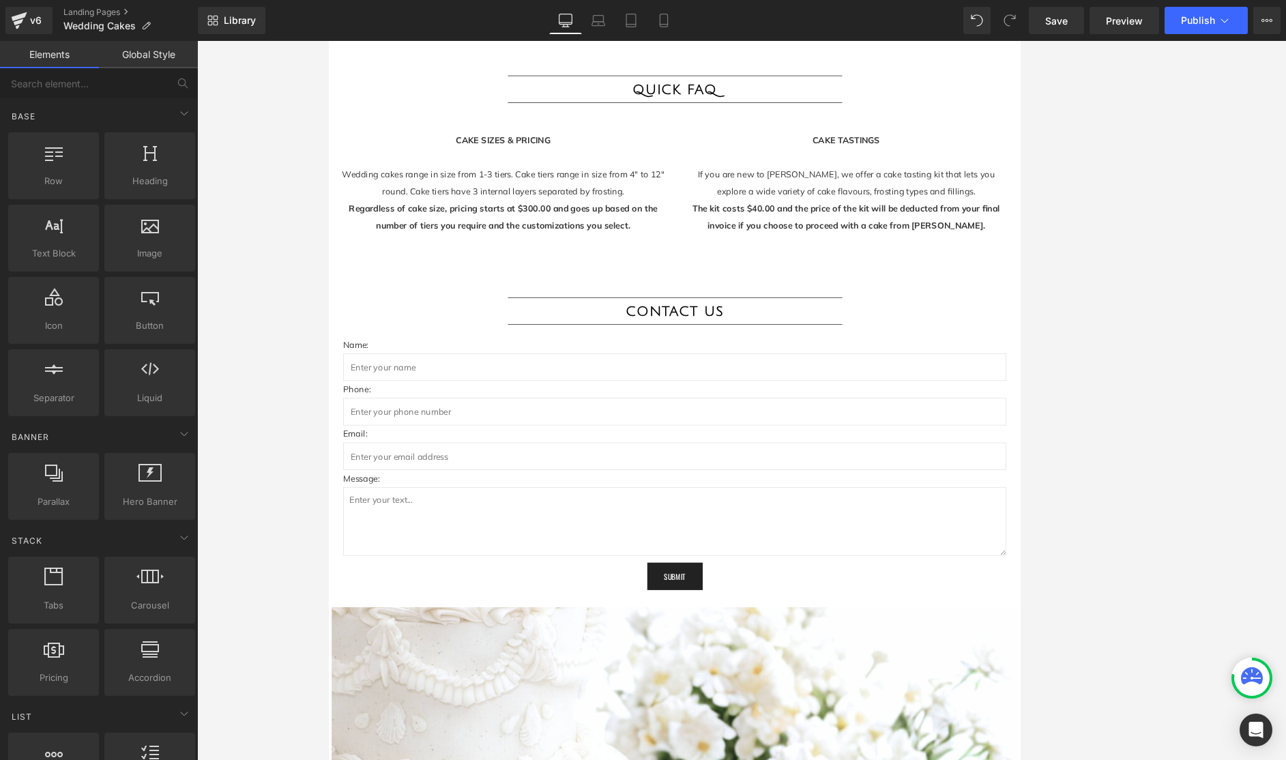
click at [868, 310] on div at bounding box center [741, 400] width 1089 height 719
click at [868, 26] on span "Save" at bounding box center [1056, 21] width 23 height 14
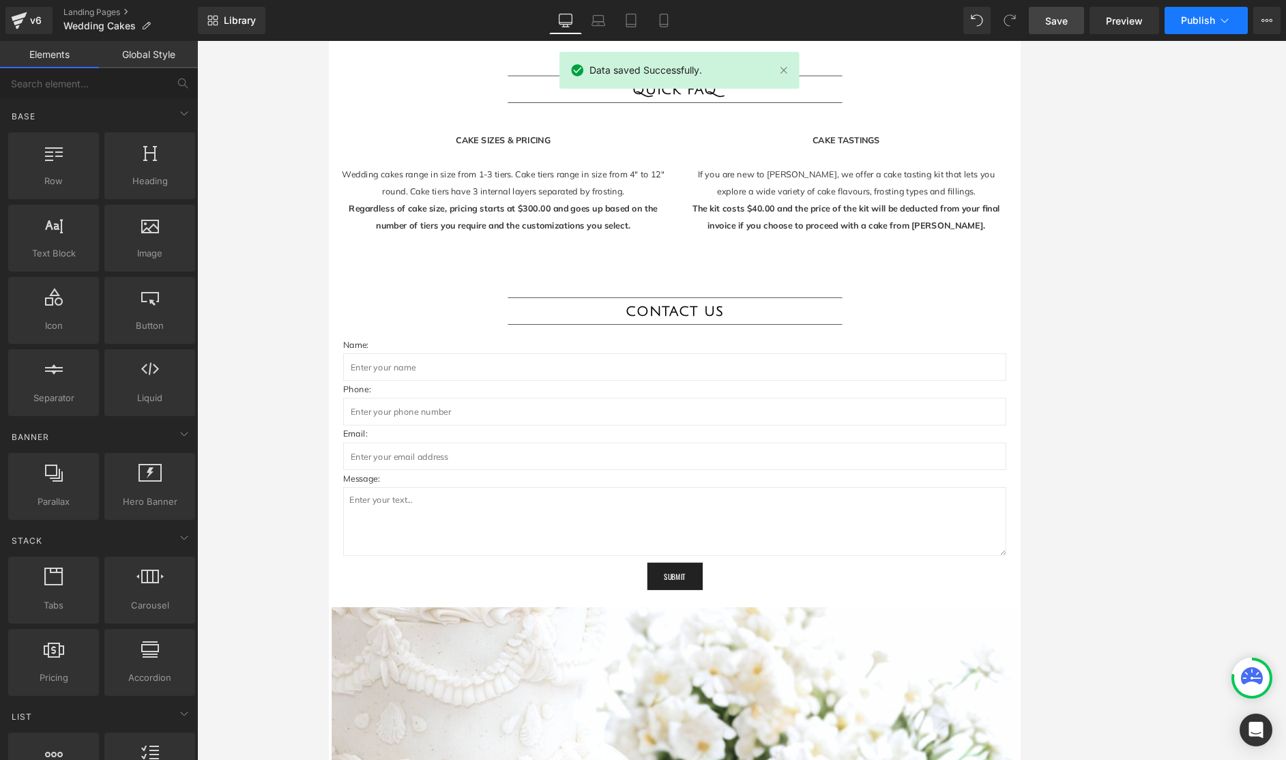
click at [868, 18] on span "Publish" at bounding box center [1198, 20] width 34 height 11
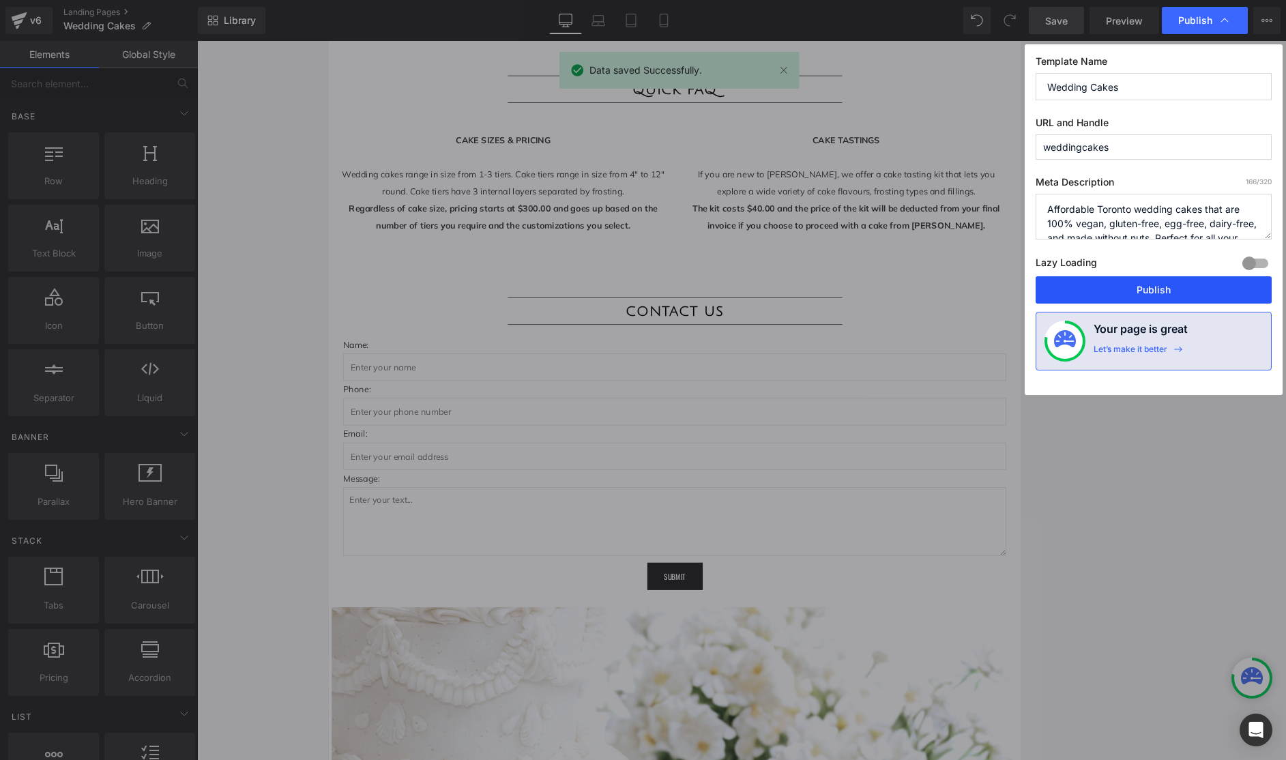
click at [868, 286] on button "Publish" at bounding box center [1153, 289] width 236 height 27
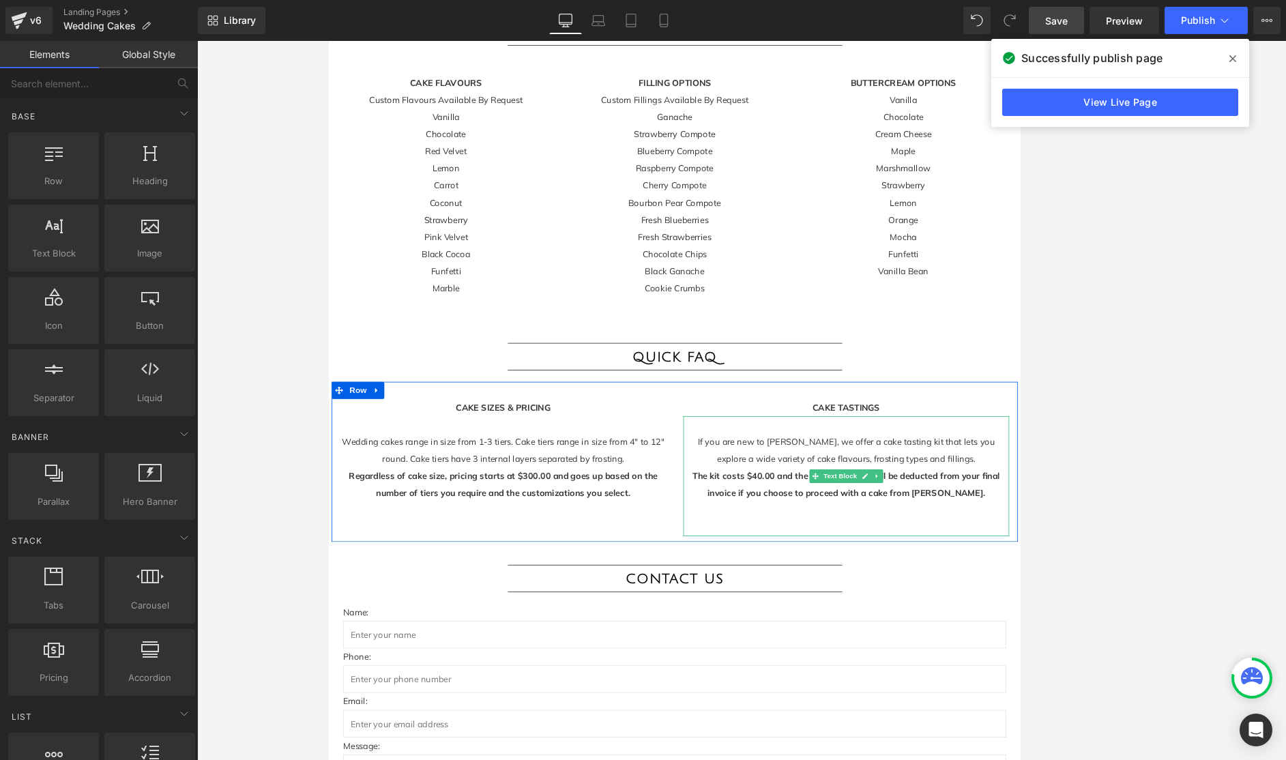
scroll to position [1791, 0]
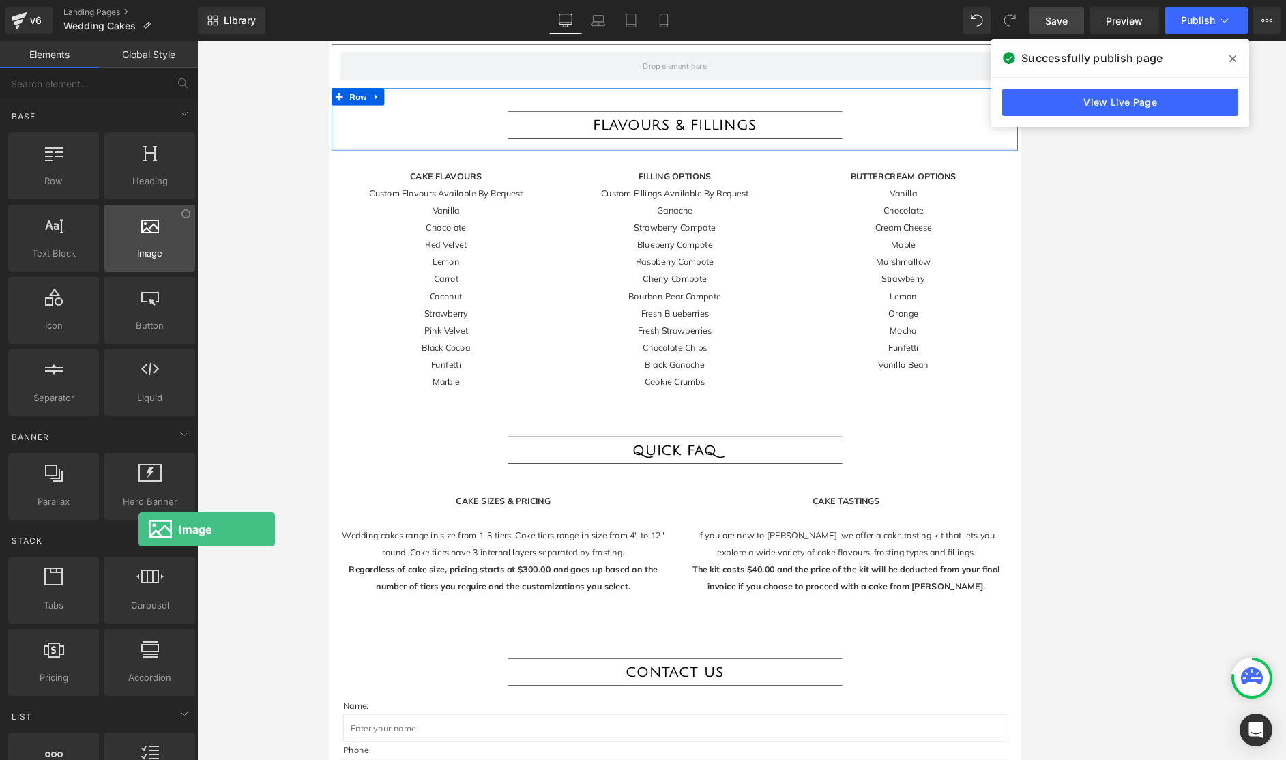
drag, startPoint x: 144, startPoint y: 246, endPoint x: 141, endPoint y: 239, distance: 7.6
click at [138, 239] on div at bounding box center [149, 231] width 83 height 31
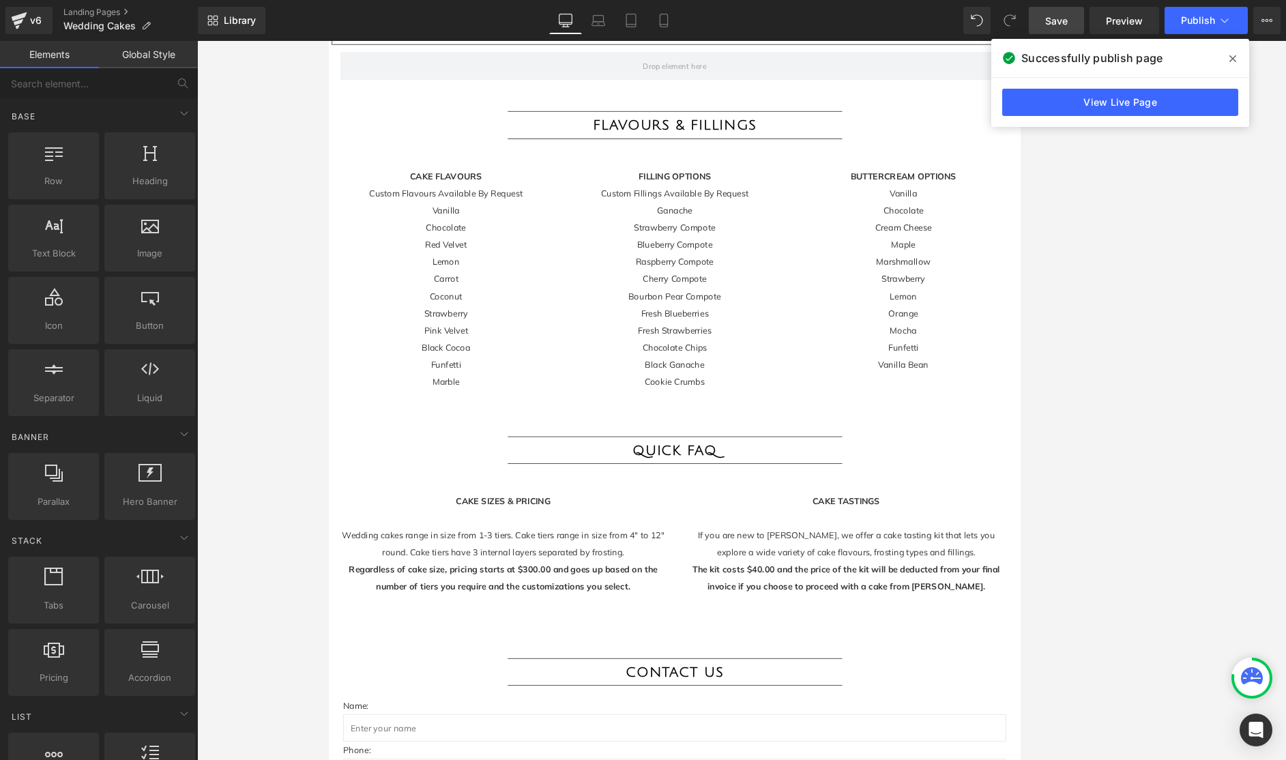
drag, startPoint x: 1233, startPoint y: 57, endPoint x: 1168, endPoint y: 193, distance: 151.0
click at [868, 58] on icon at bounding box center [1232, 58] width 7 height 11
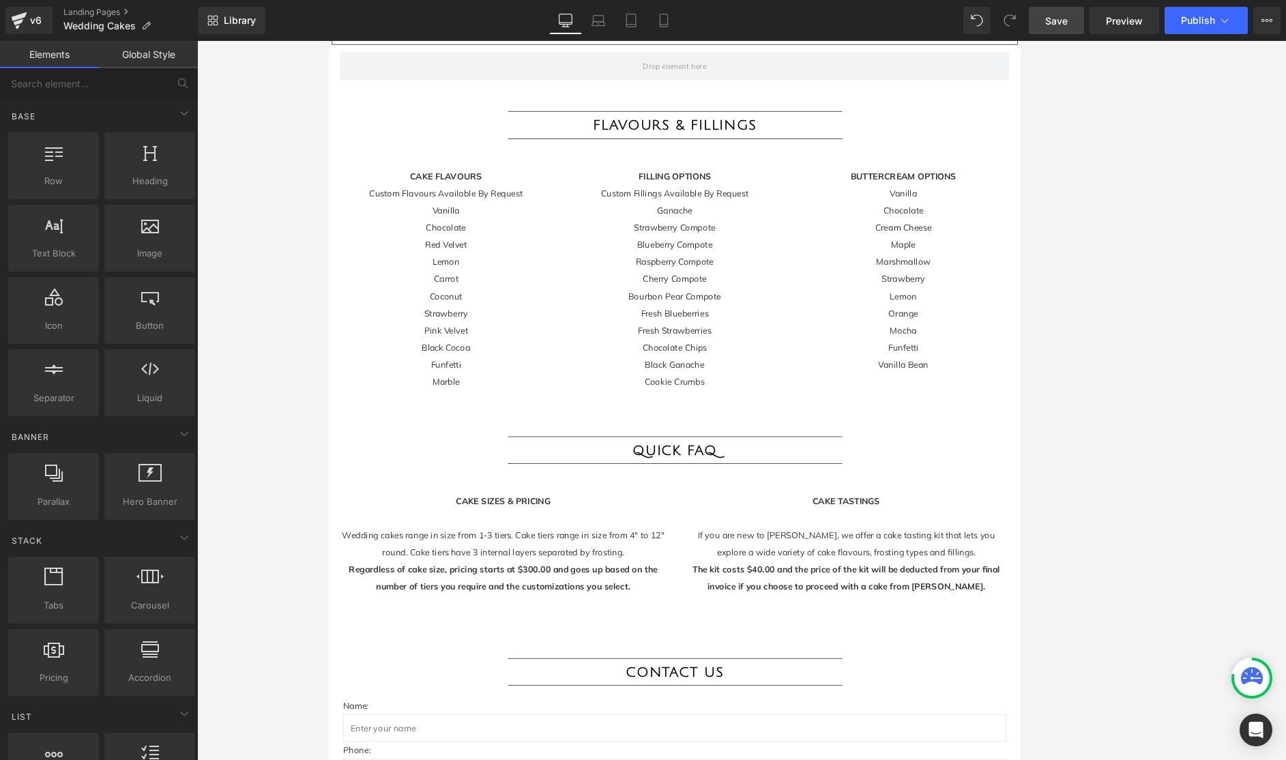
drag, startPoint x: 1145, startPoint y: 306, endPoint x: 1134, endPoint y: 354, distance: 49.8
click at [868, 307] on div at bounding box center [741, 400] width 1089 height 719
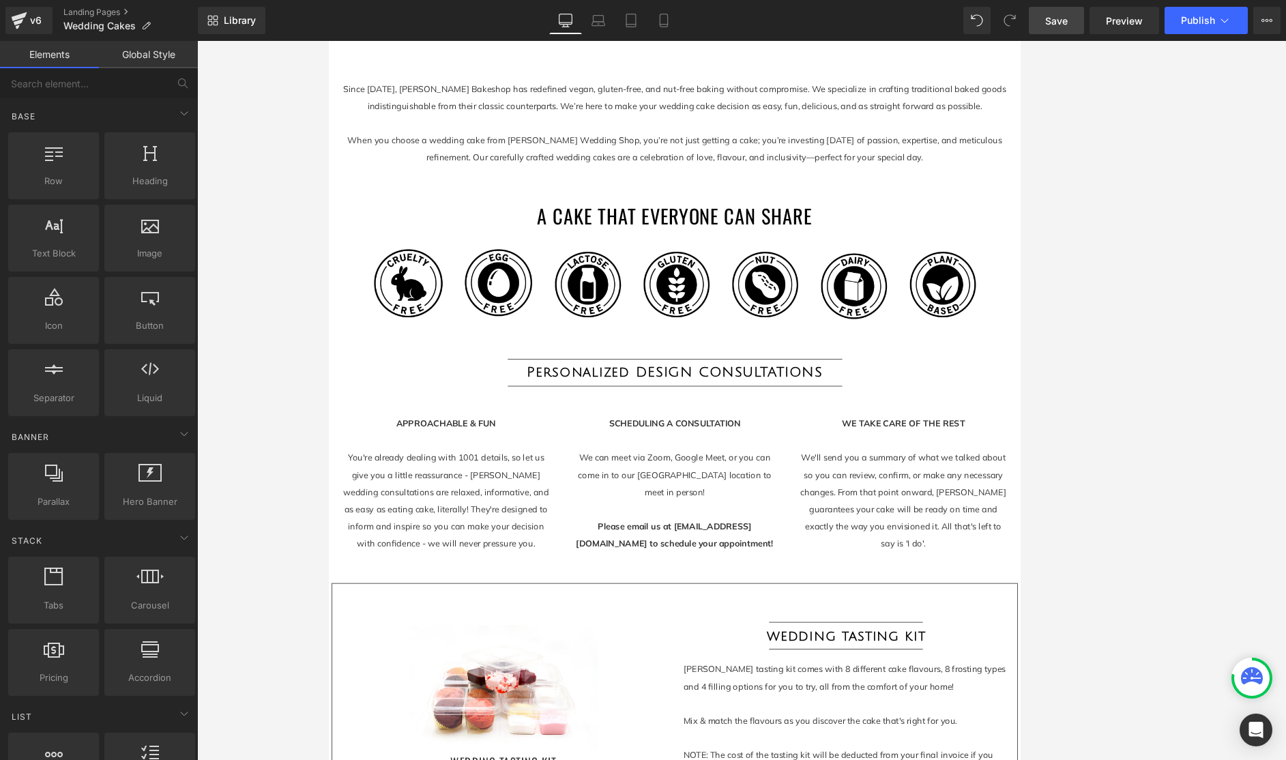
scroll to position [840, 0]
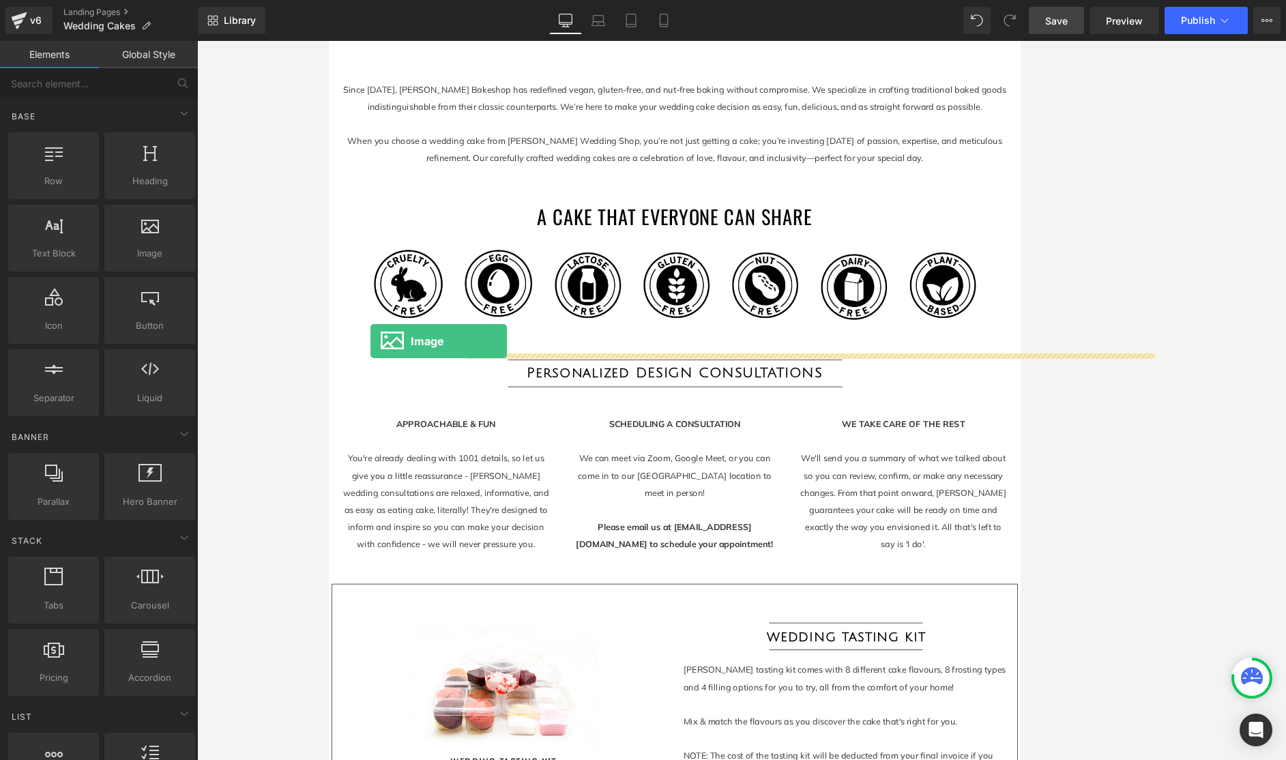
drag, startPoint x: 485, startPoint y: 286, endPoint x: 379, endPoint y: 399, distance: 155.4
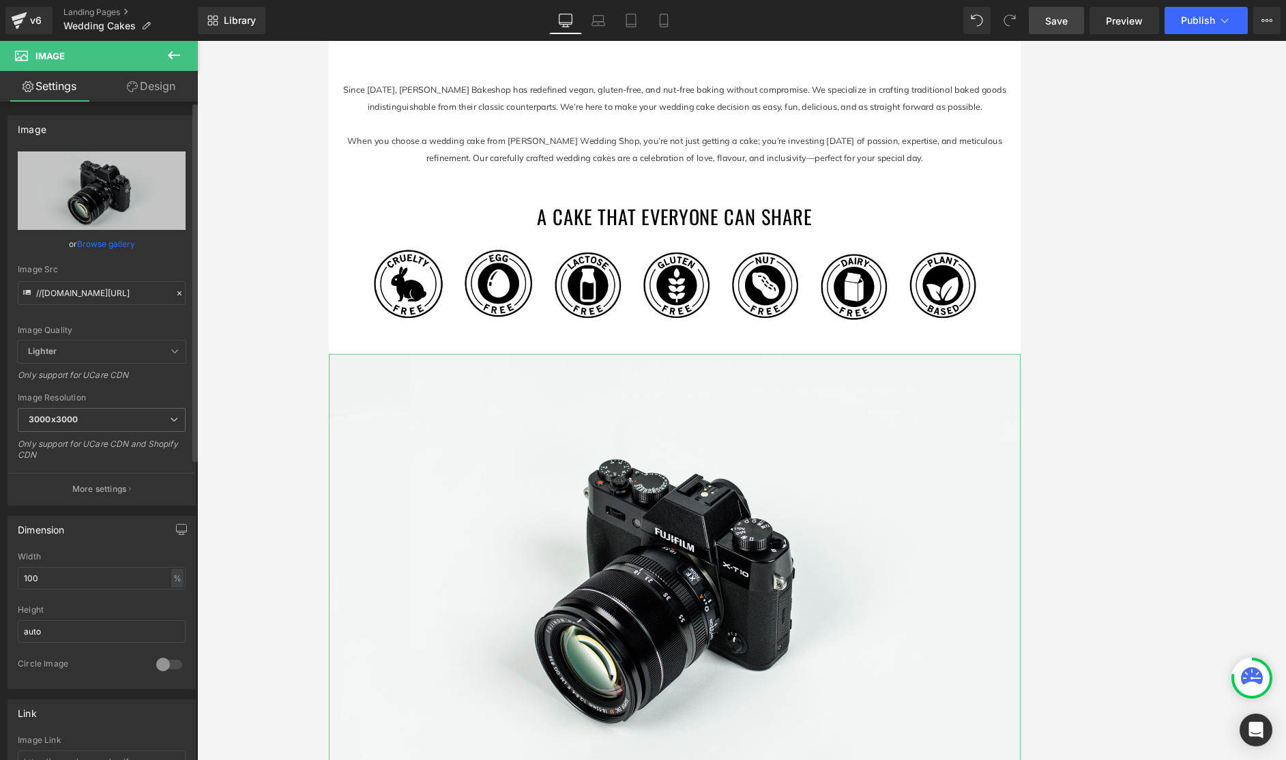
click at [106, 245] on link "Browse gallery" at bounding box center [106, 244] width 58 height 24
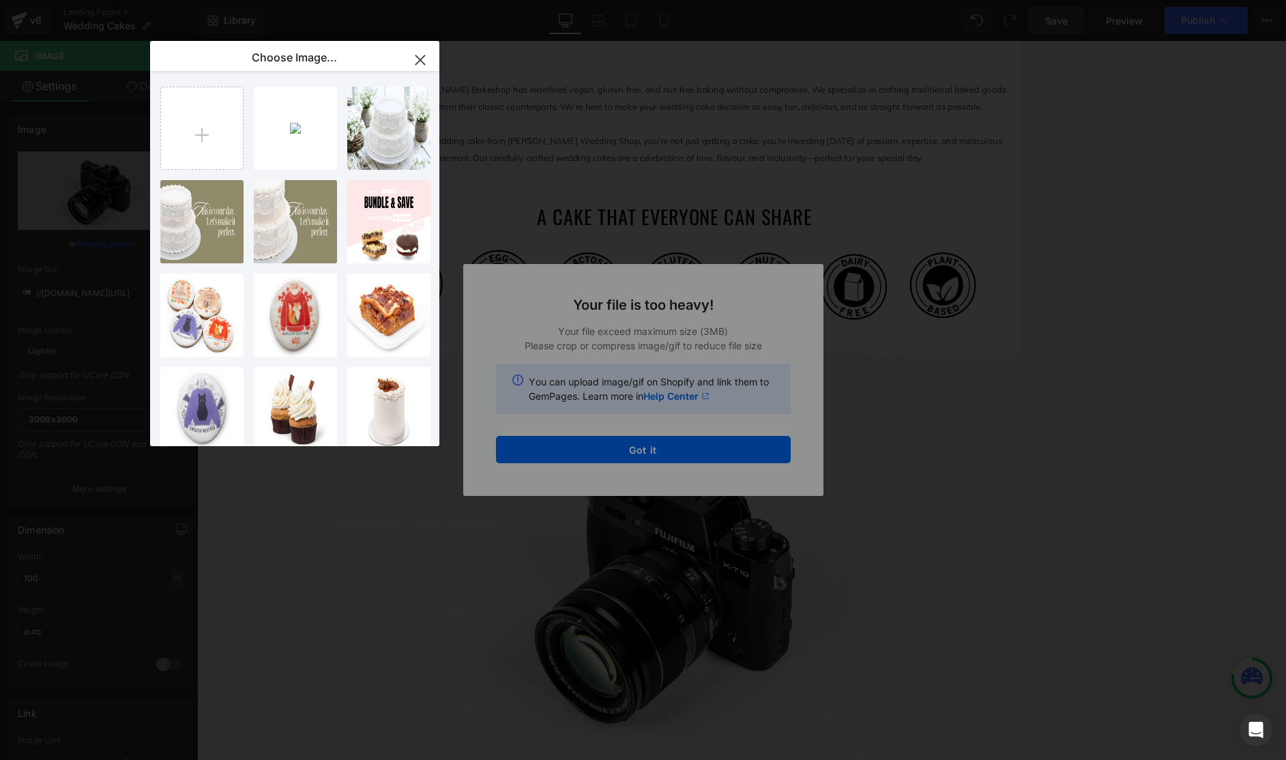
click at [419, 59] on icon "button" at bounding box center [419, 59] width 9 height 9
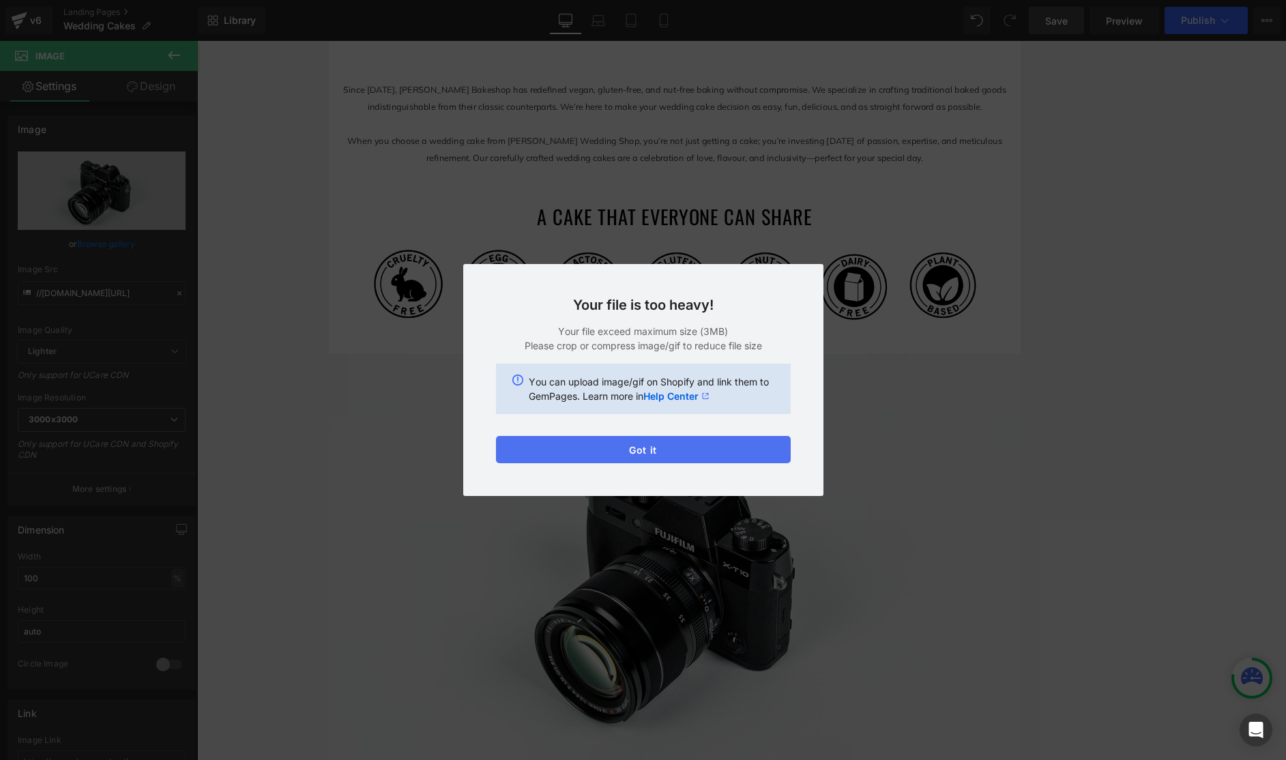
click at [700, 454] on button "Got it" at bounding box center [643, 449] width 295 height 27
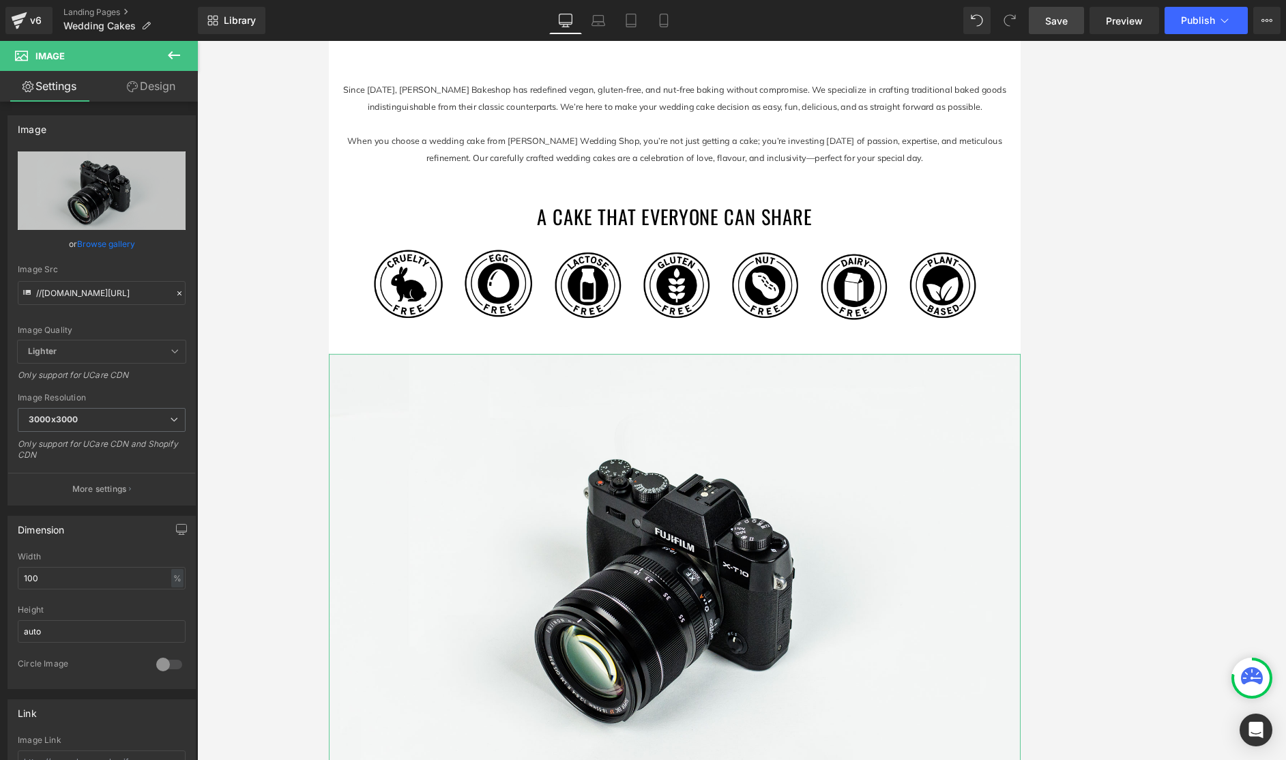
click at [121, 244] on link "Browse gallery" at bounding box center [106, 244] width 58 height 24
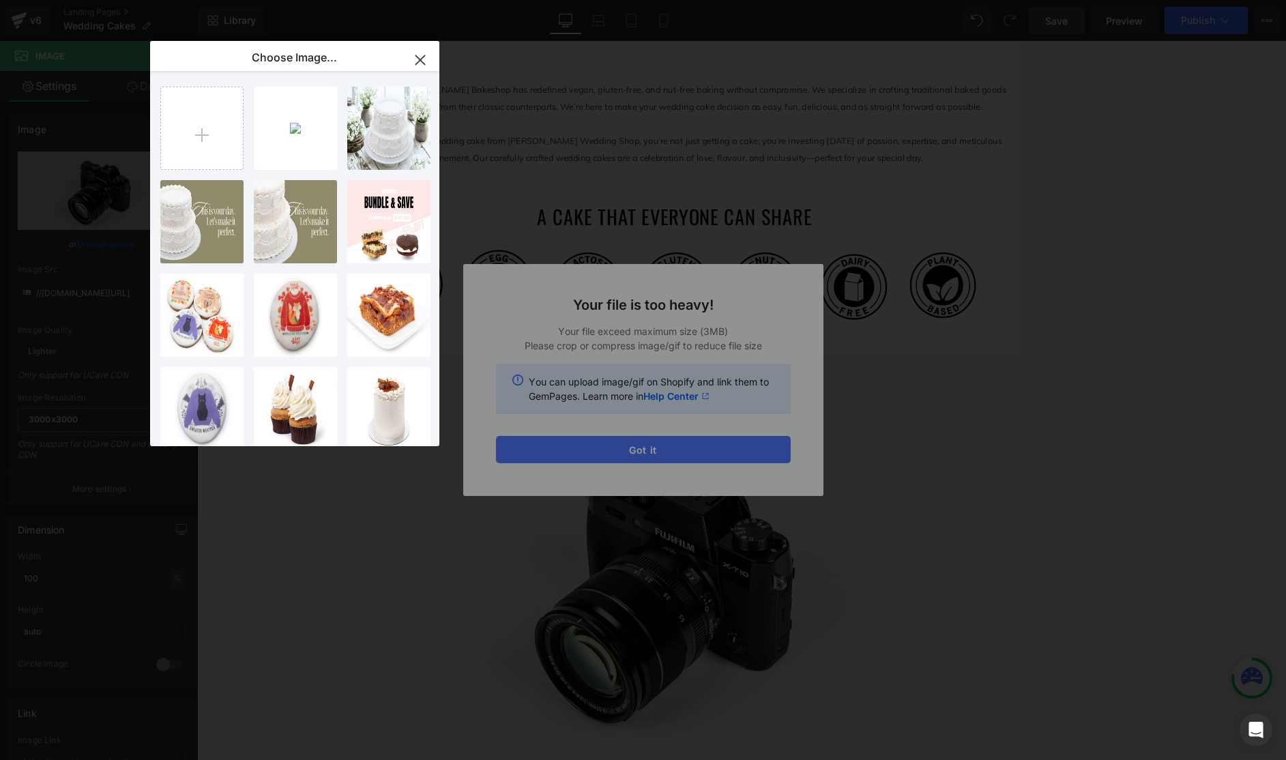
drag, startPoint x: 660, startPoint y: 459, endPoint x: 666, endPoint y: 454, distance: 7.8
click at [661, 0] on div "Text Color Highlight Color #333333 Choose Image... Back to Library Insert Olive…" at bounding box center [643, 0] width 1286 height 0
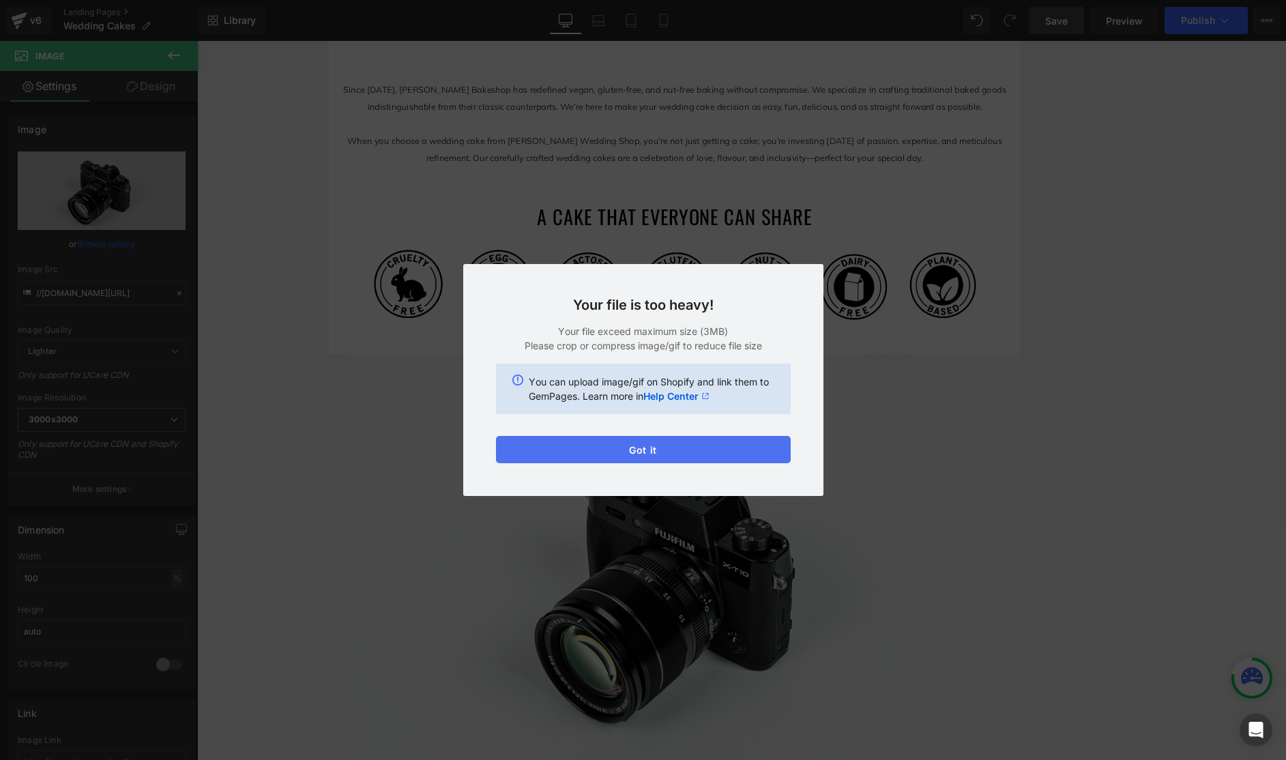
click at [667, 452] on button "Got it" at bounding box center [643, 449] width 295 height 27
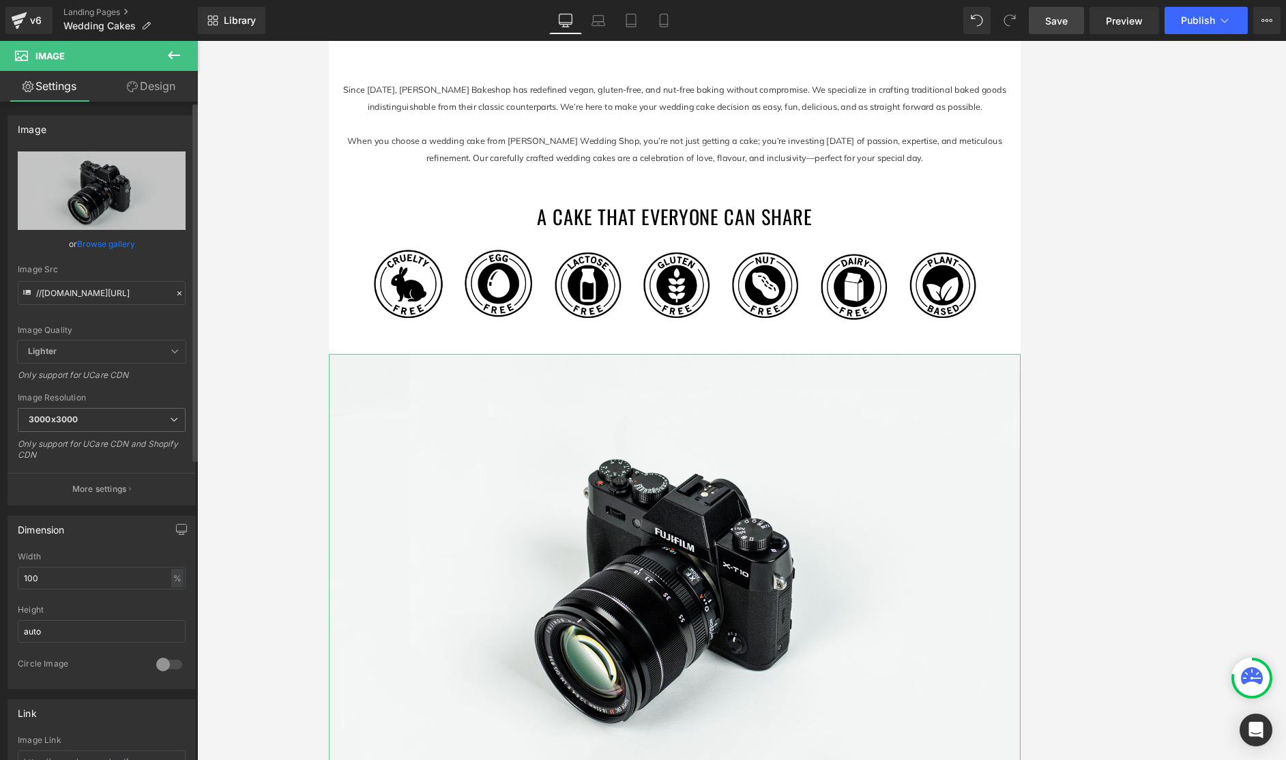
click at [123, 247] on link "Browse gallery" at bounding box center [106, 244] width 58 height 24
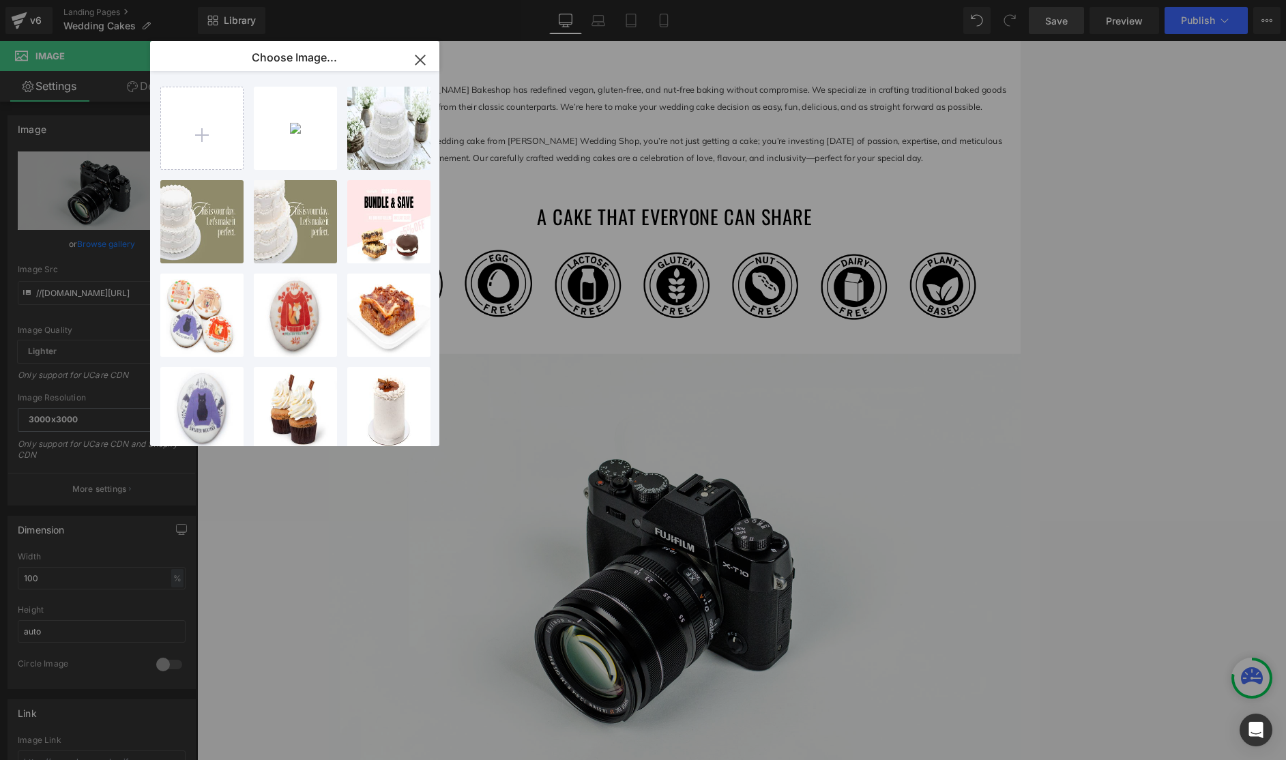
drag, startPoint x: 418, startPoint y: 61, endPoint x: 106, endPoint y: 23, distance: 314.0
click at [418, 61] on icon "button" at bounding box center [419, 59] width 9 height 9
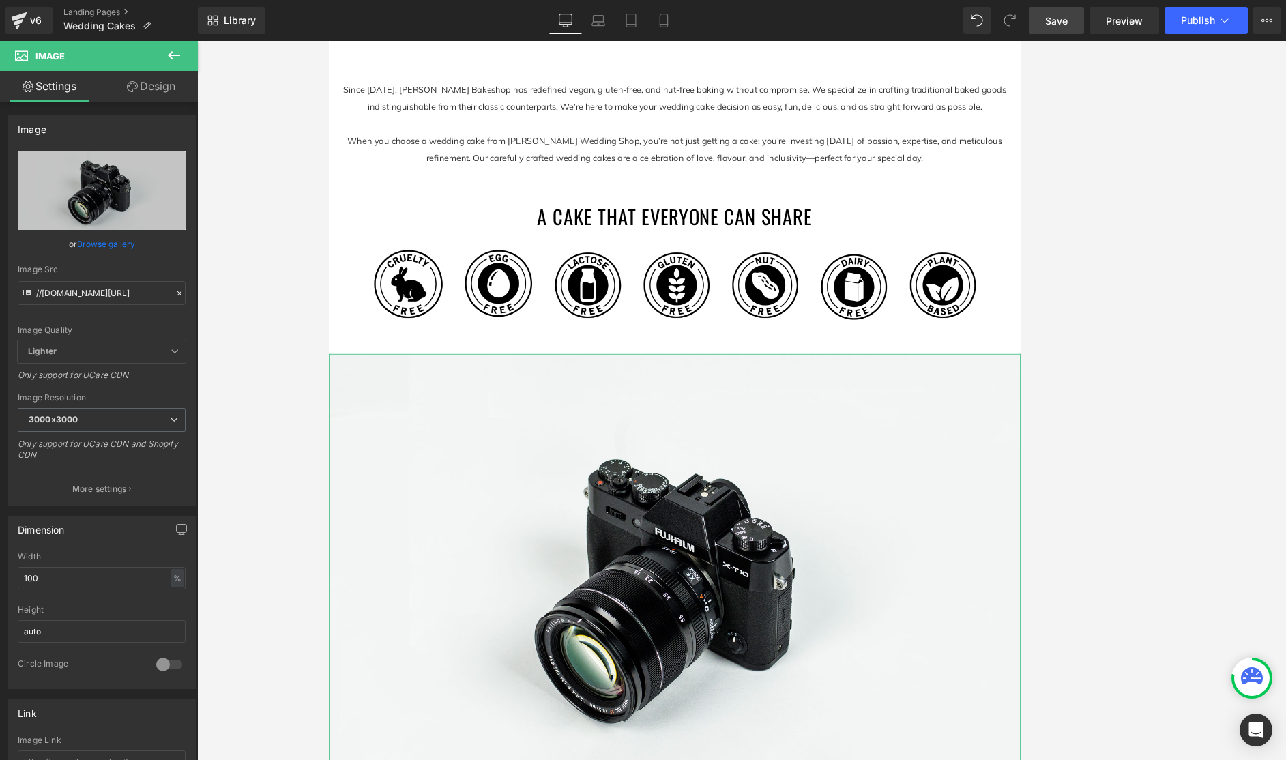
click at [113, 244] on link "Browse gallery" at bounding box center [106, 244] width 58 height 24
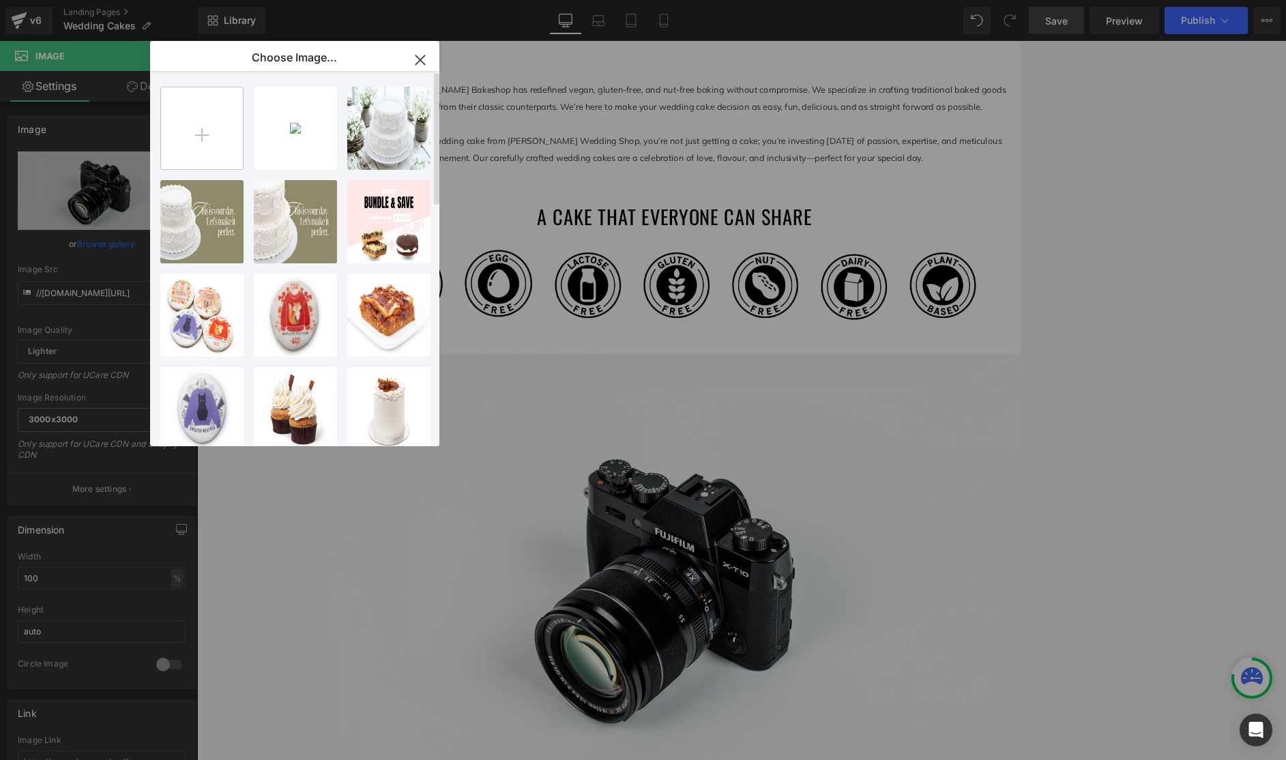
type input "C:\fakepath\Olive Green Minimalist Wellness Motivation Quote Instagram Post (20…"
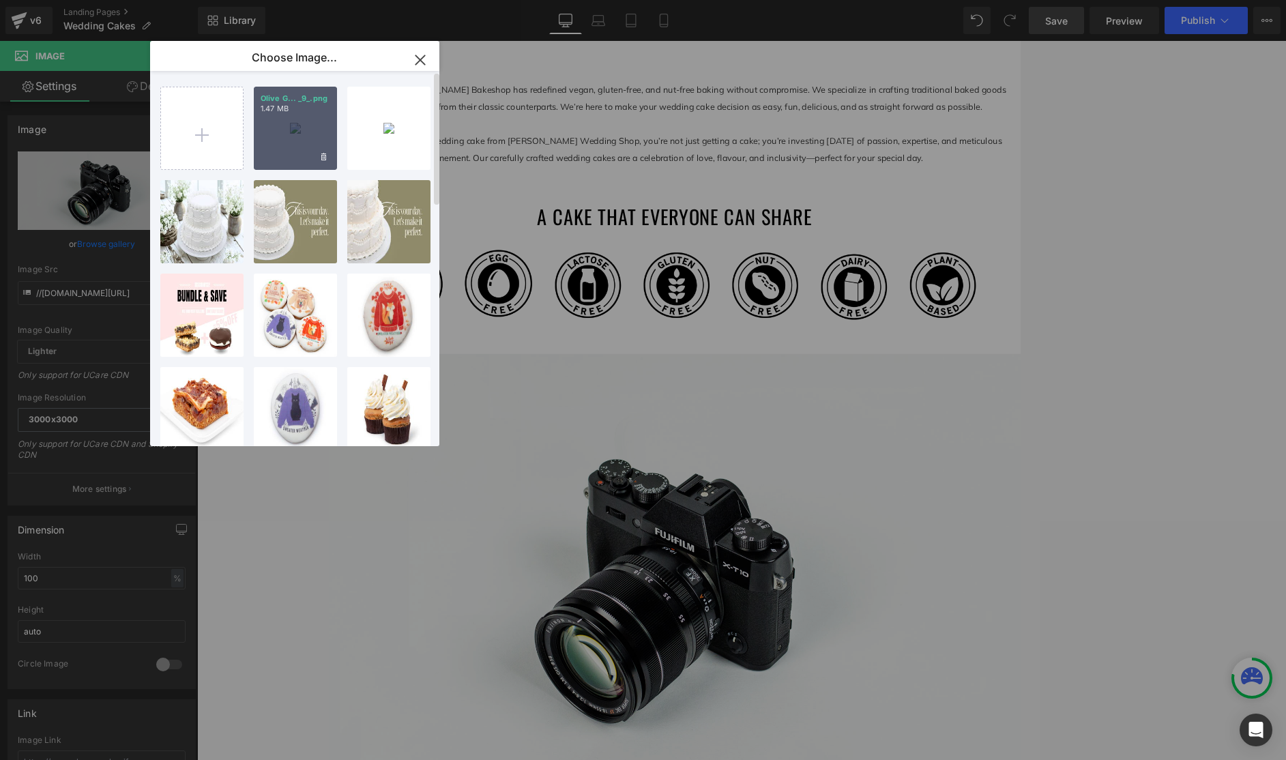
click at [299, 132] on div "Olive G... _9_.png 1.47 MB" at bounding box center [295, 128] width 83 height 83
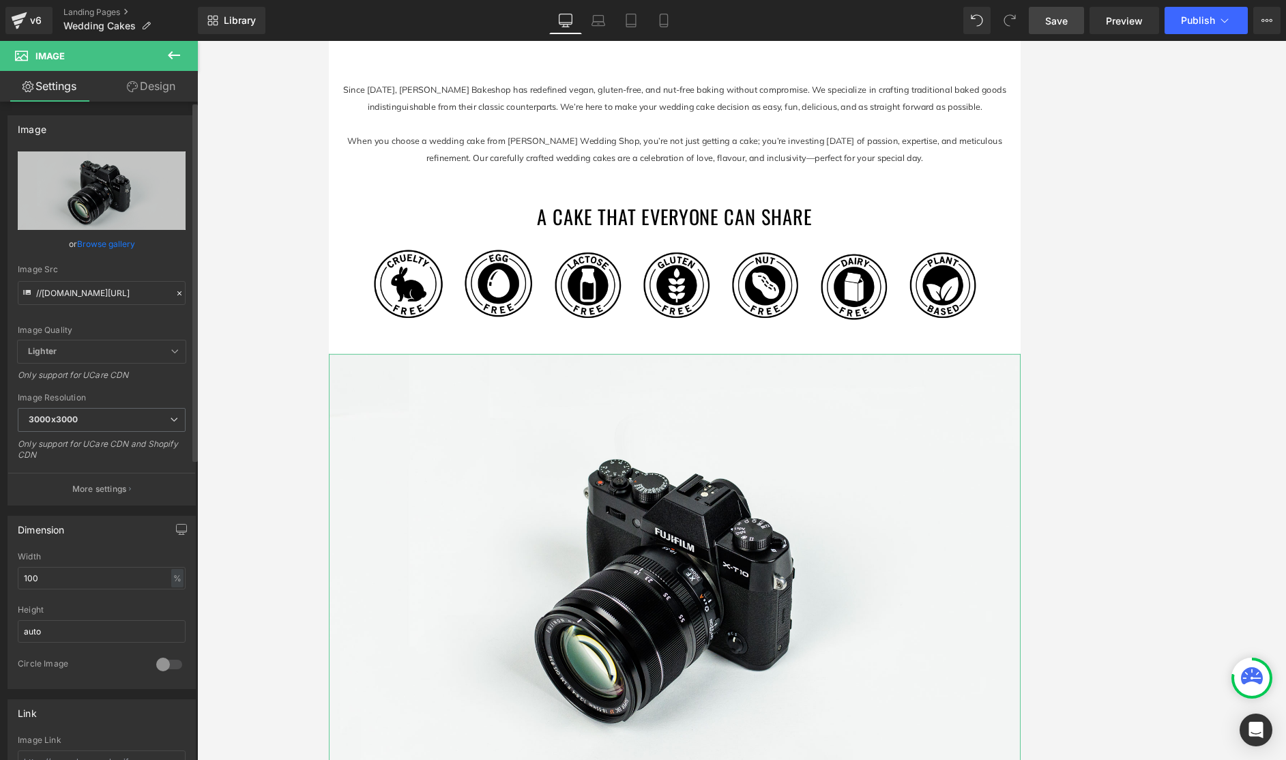
click at [113, 244] on link "Browse gallery" at bounding box center [106, 244] width 58 height 24
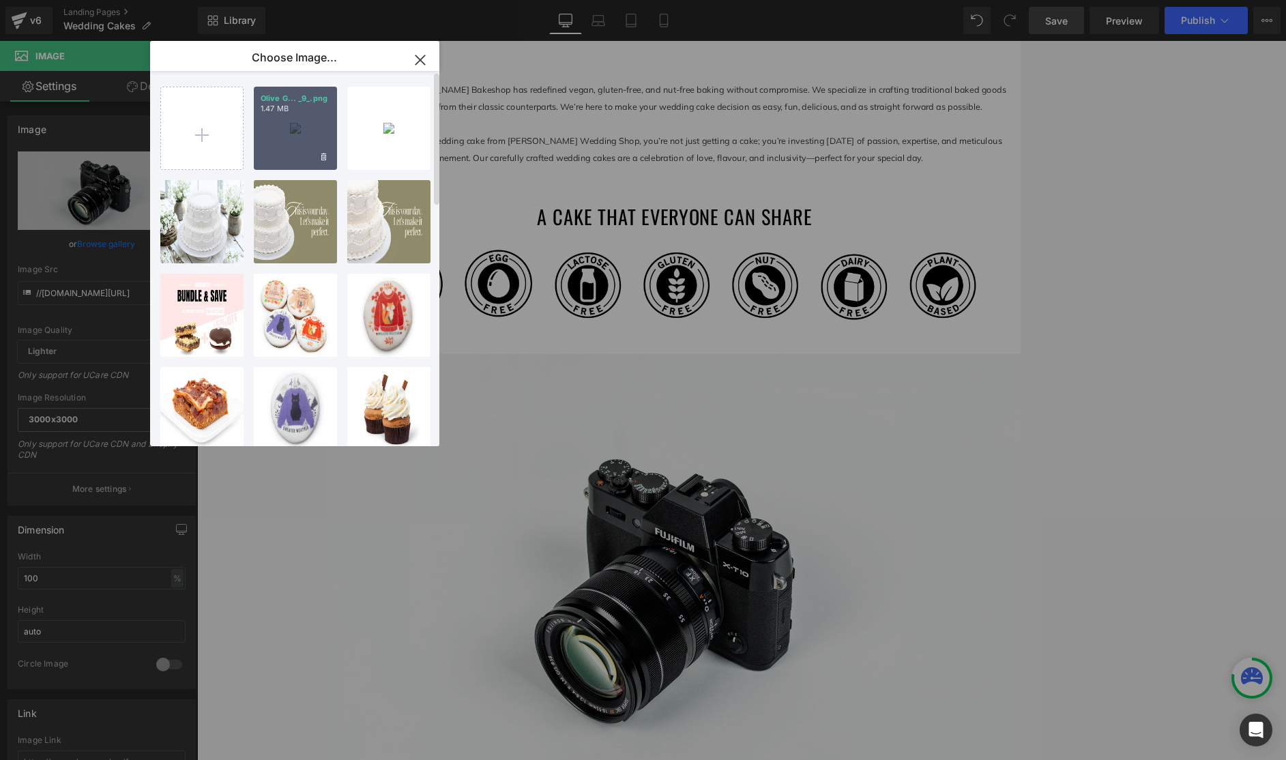
click at [283, 145] on div "Olive G... _9_.png 1.47 MB" at bounding box center [295, 128] width 83 height 83
type input "https://ucarecdn.com/6f981141-d49f-4e63-b7fc-375605ec006b/-/format/auto/-/previ…"
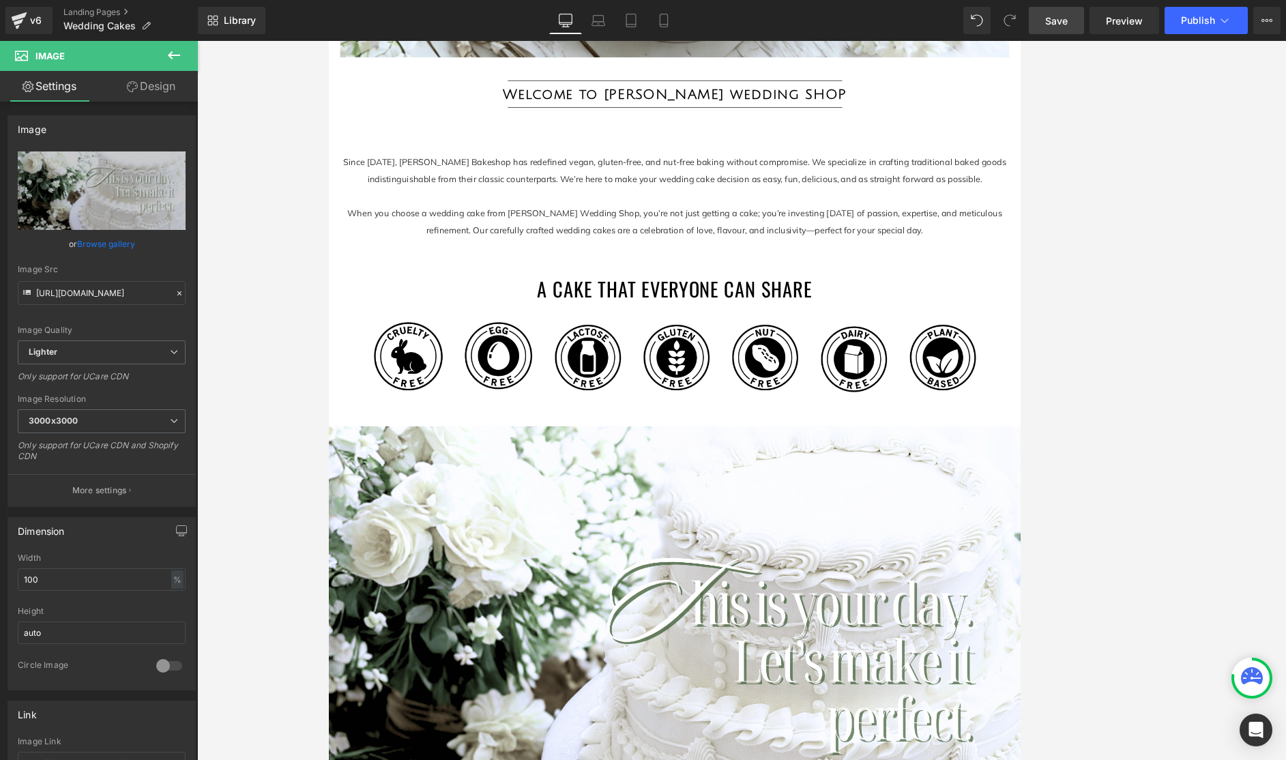
scroll to position [750, 0]
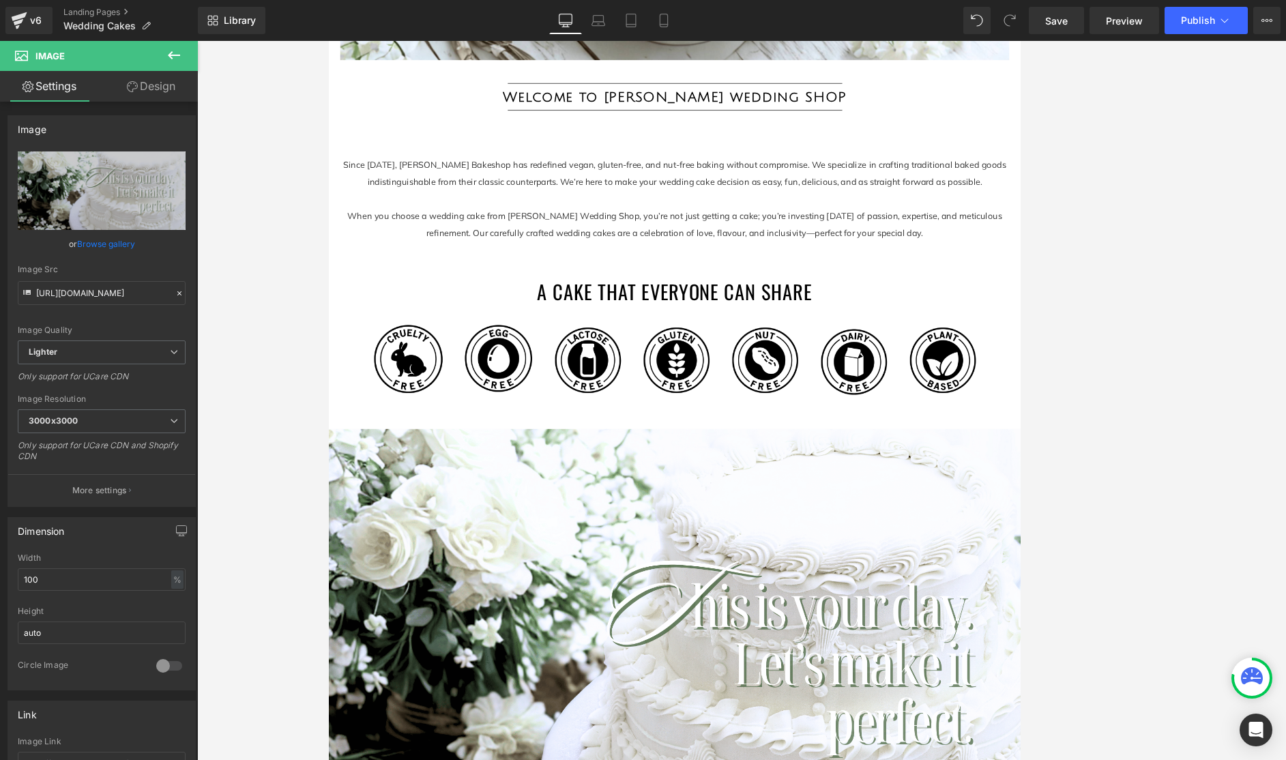
drag, startPoint x: 1055, startPoint y: 17, endPoint x: 1152, endPoint y: 6, distance: 97.5
click at [868, 17] on span "Save" at bounding box center [1056, 21] width 23 height 14
click at [868, 18] on button "Publish" at bounding box center [1205, 20] width 83 height 27
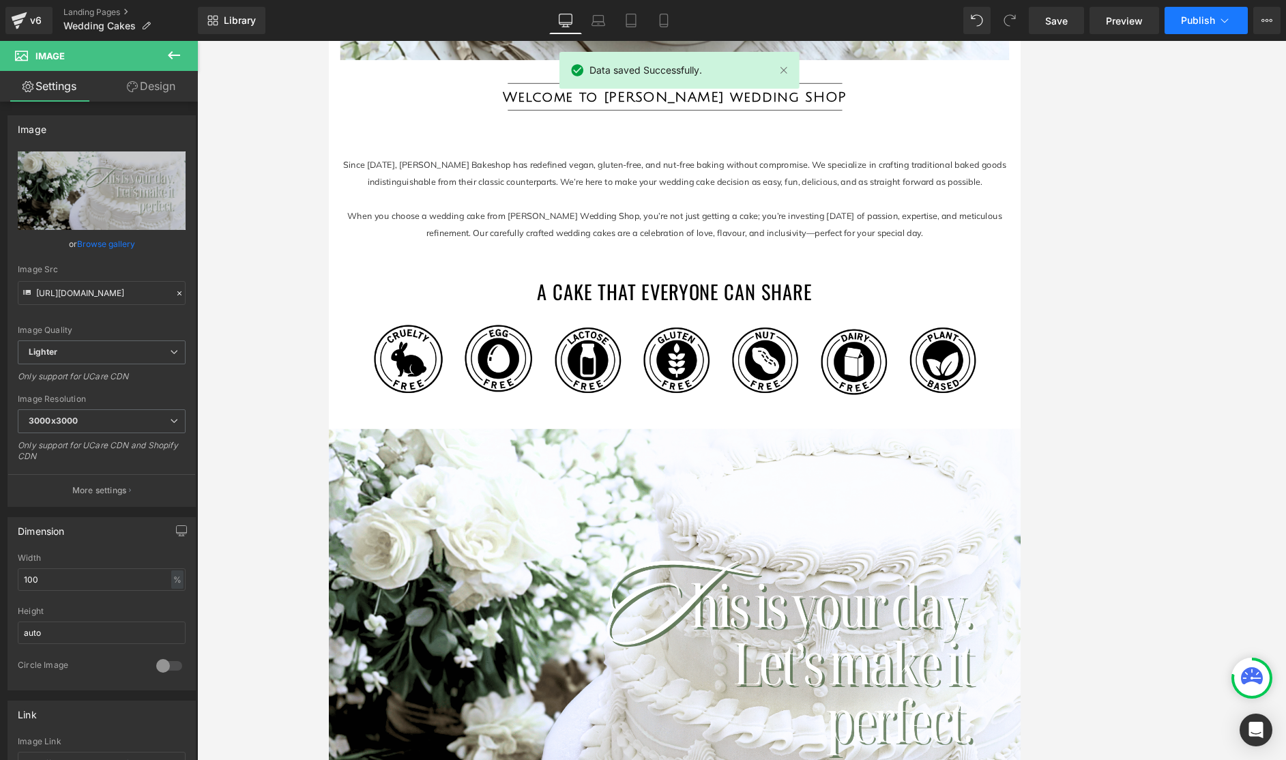
click at [868, 30] on button "Publish" at bounding box center [1205, 20] width 83 height 27
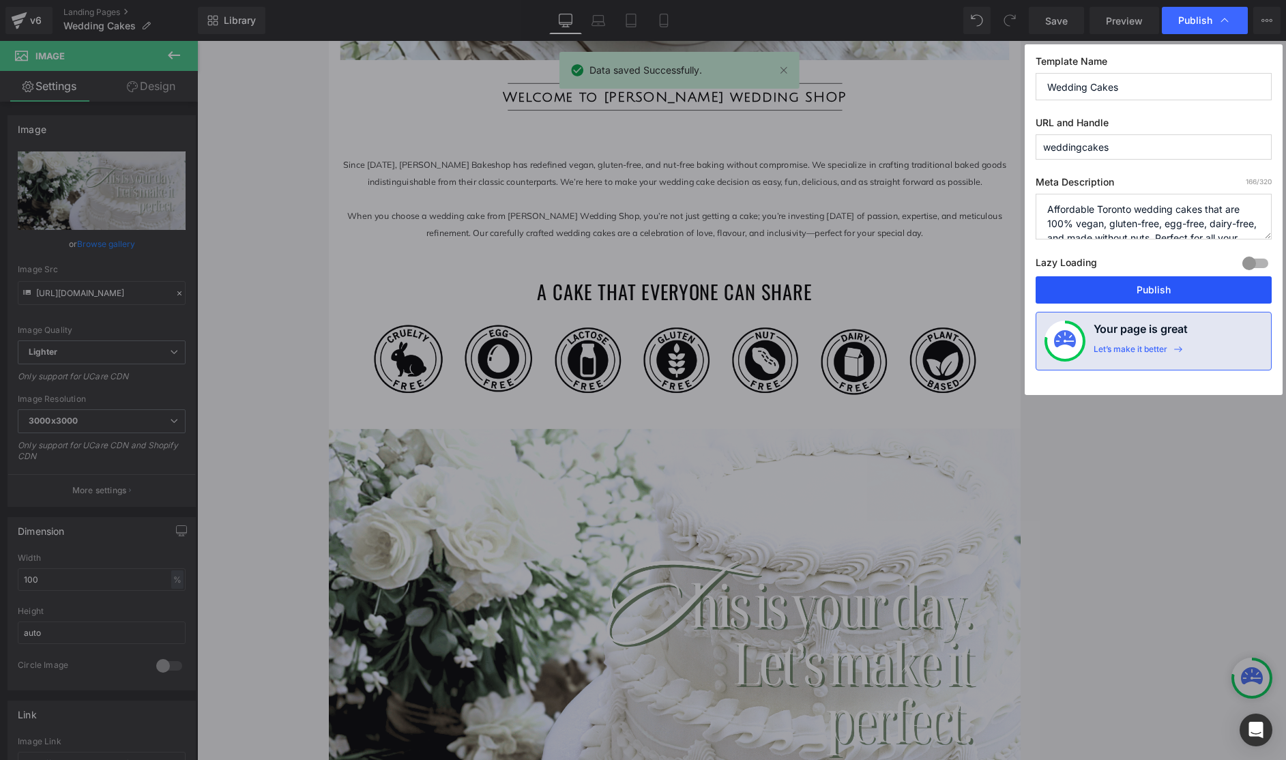
drag, startPoint x: 1160, startPoint y: 295, endPoint x: 387, endPoint y: 220, distance: 777.1
click at [868, 295] on button "Publish" at bounding box center [1153, 289] width 236 height 27
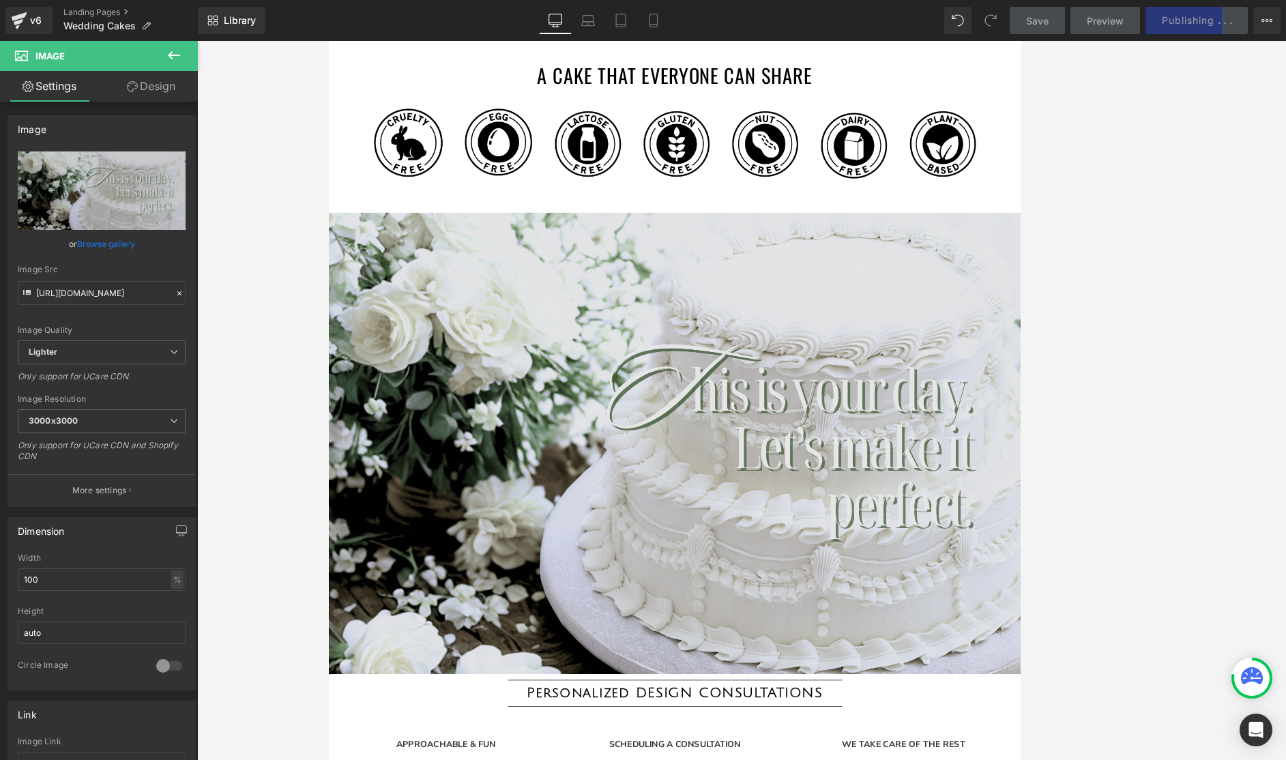
scroll to position [1031, 0]
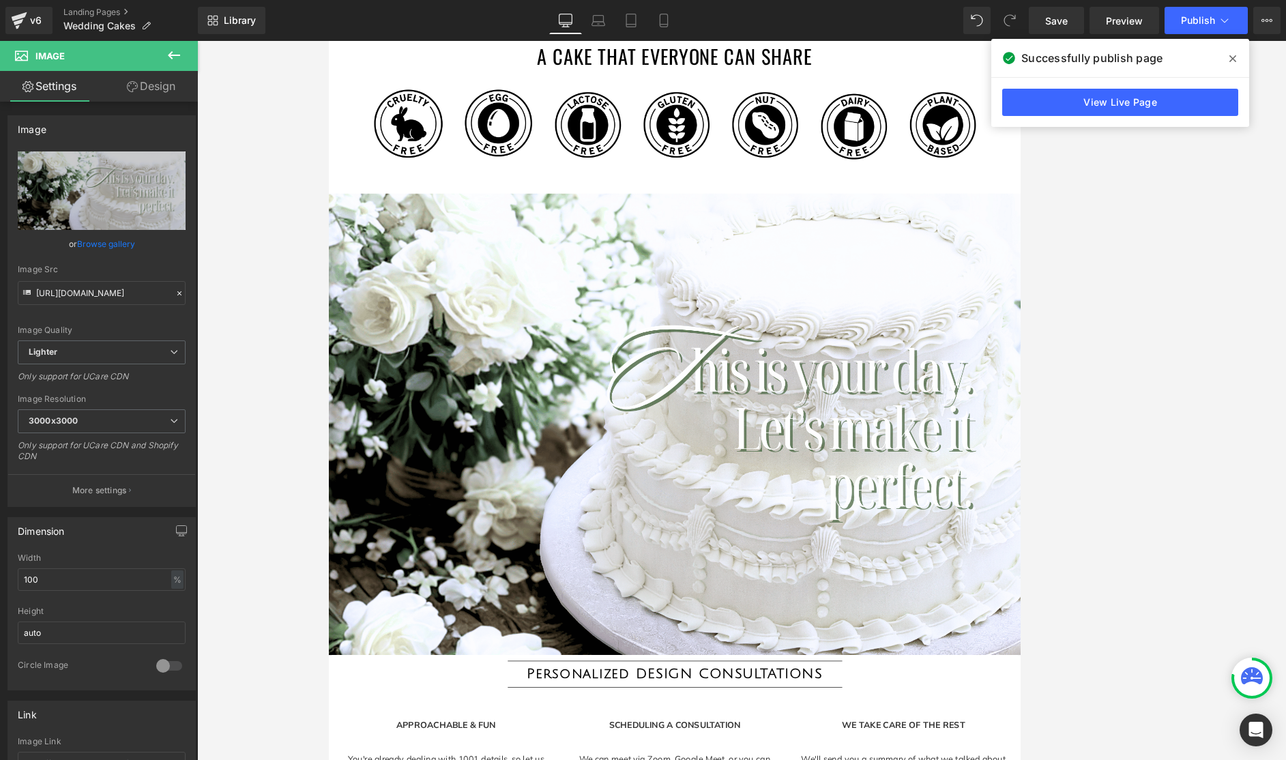
click at [868, 106] on link "View Live Page" at bounding box center [1120, 102] width 236 height 27
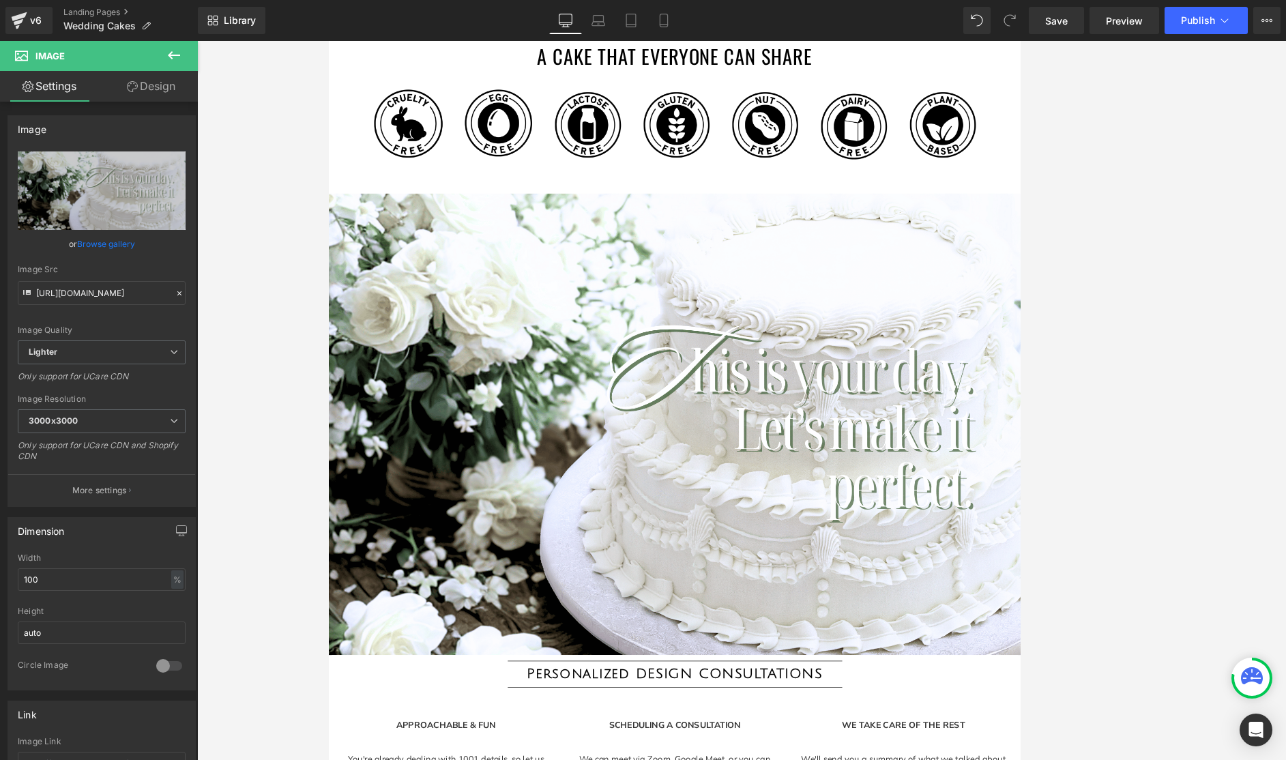
click at [168, 57] on icon at bounding box center [174, 55] width 16 height 16
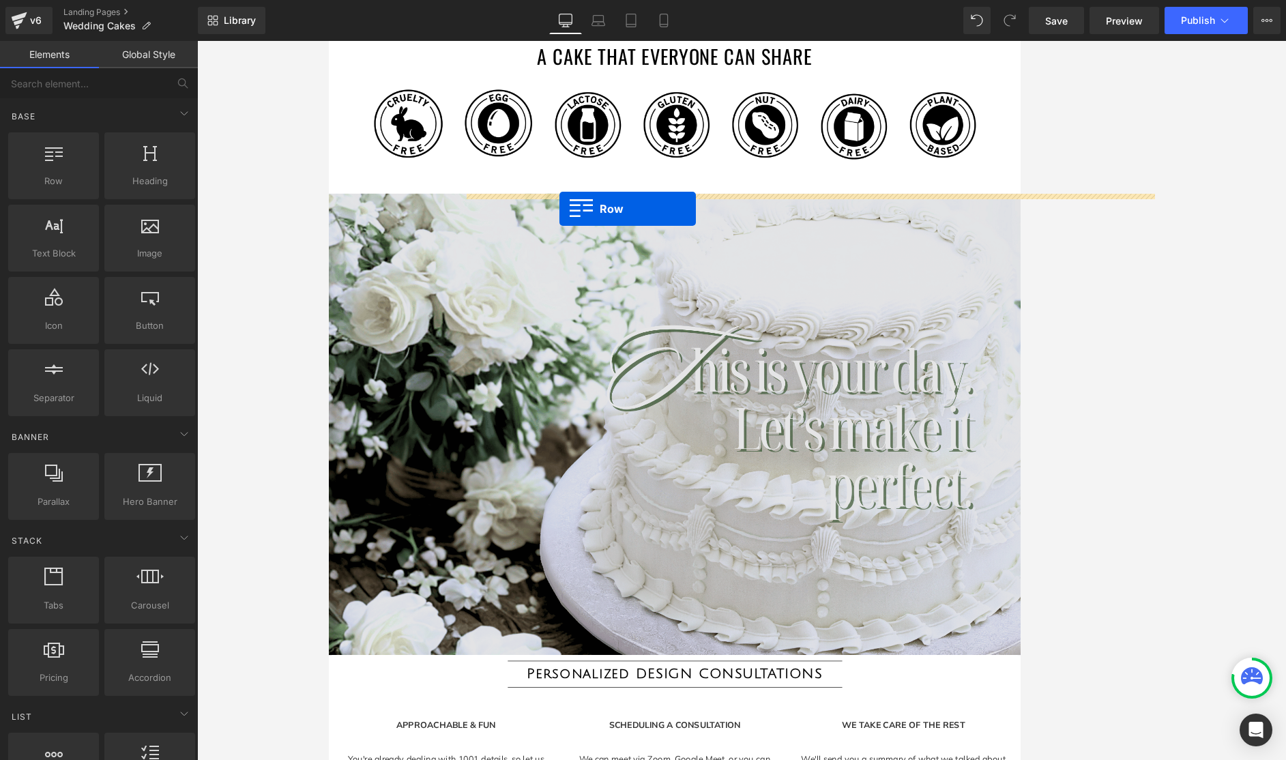
drag, startPoint x: 393, startPoint y: 202, endPoint x: 604, endPoint y: 241, distance: 214.4
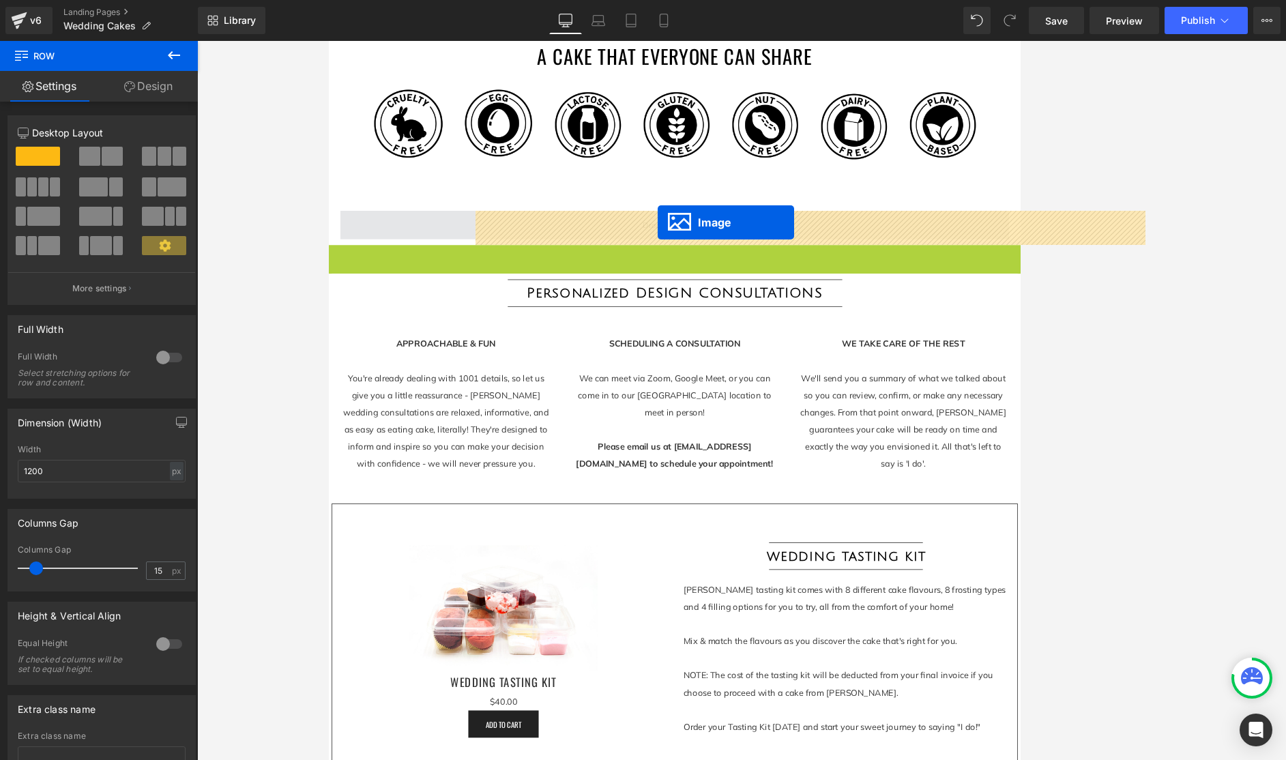
drag, startPoint x: 722, startPoint y: 560, endPoint x: 721, endPoint y: 256, distance: 303.5
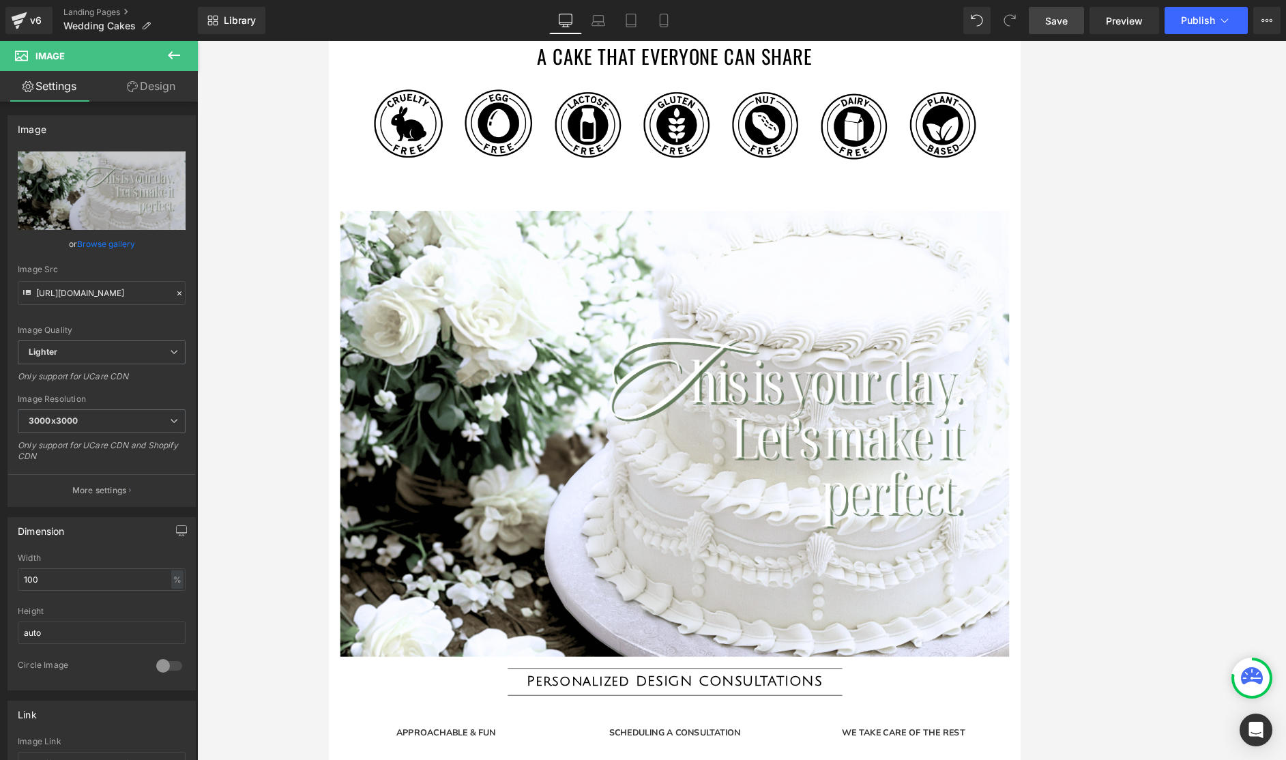
click at [868, 18] on span "Save" at bounding box center [1056, 21] width 23 height 14
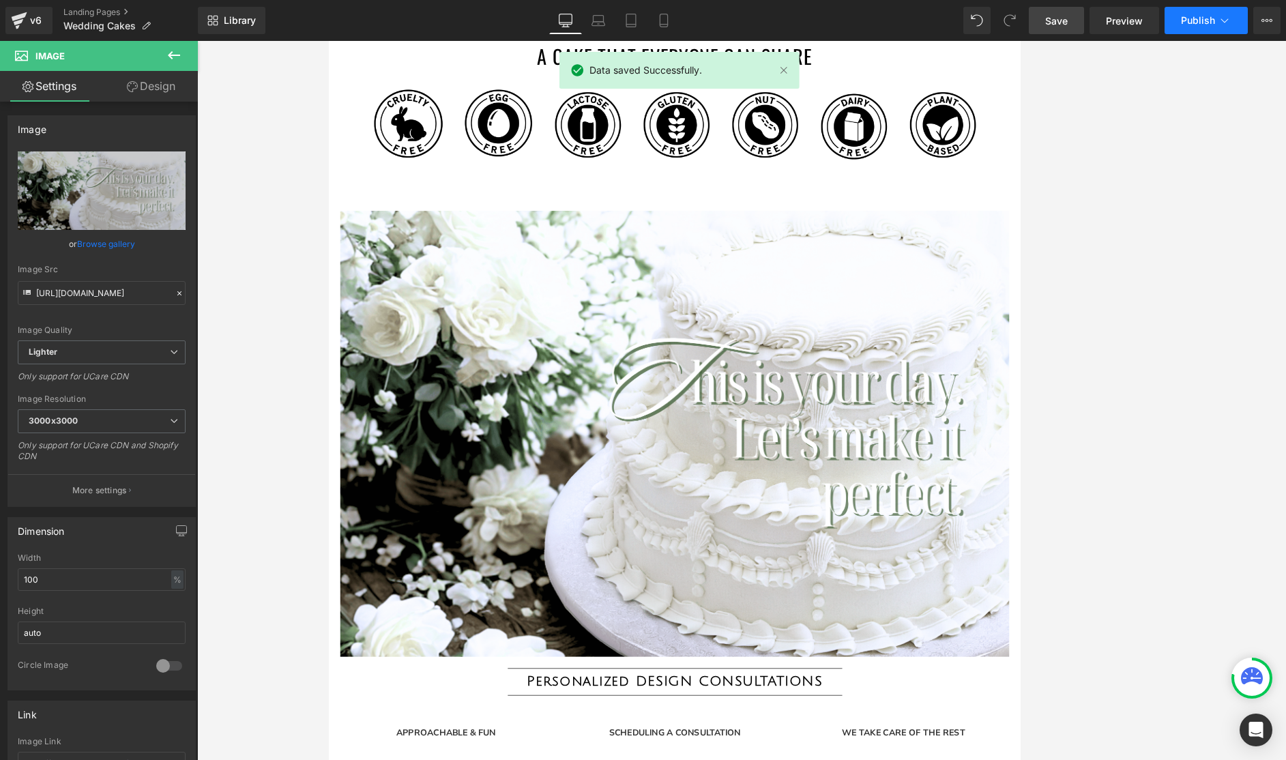
click at [868, 23] on icon at bounding box center [1225, 21] width 14 height 14
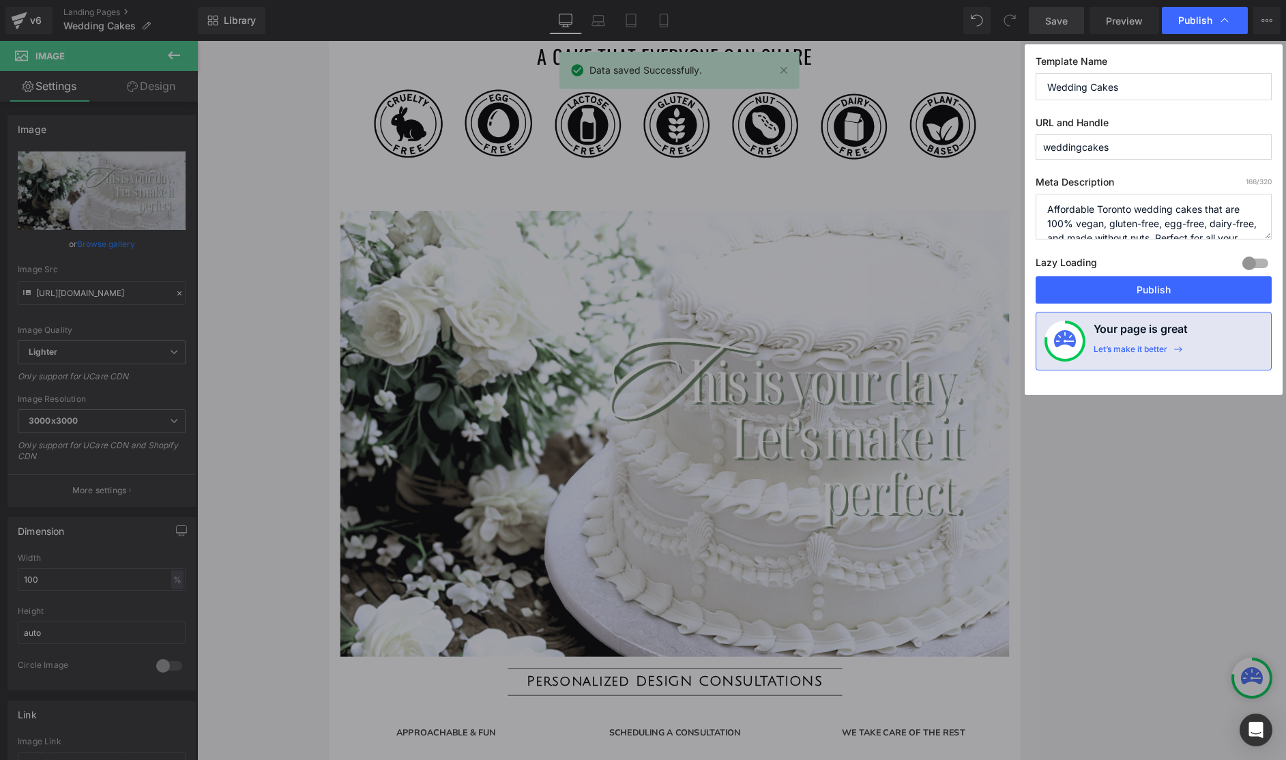
click at [868, 287] on button "Publish" at bounding box center [1153, 289] width 236 height 27
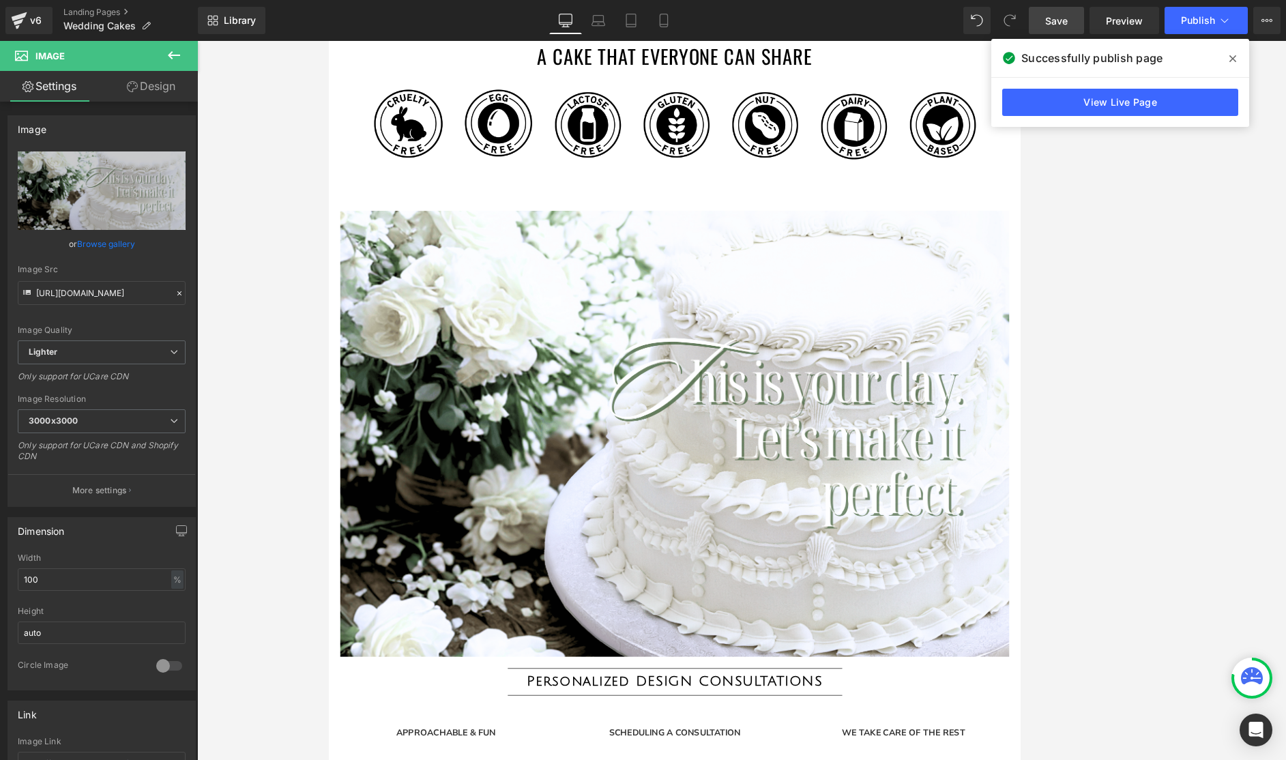
click at [868, 103] on link "View Live Page" at bounding box center [1120, 102] width 236 height 27
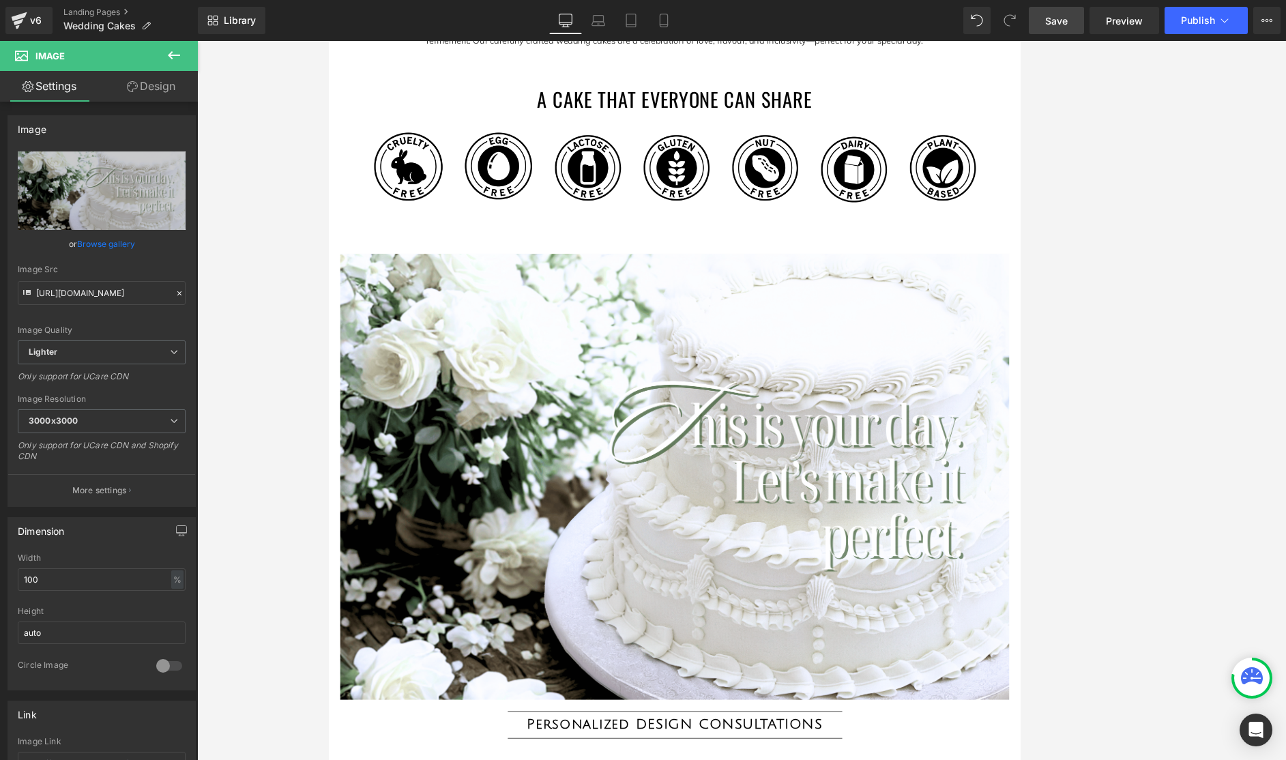
scroll to position [1014, 0]
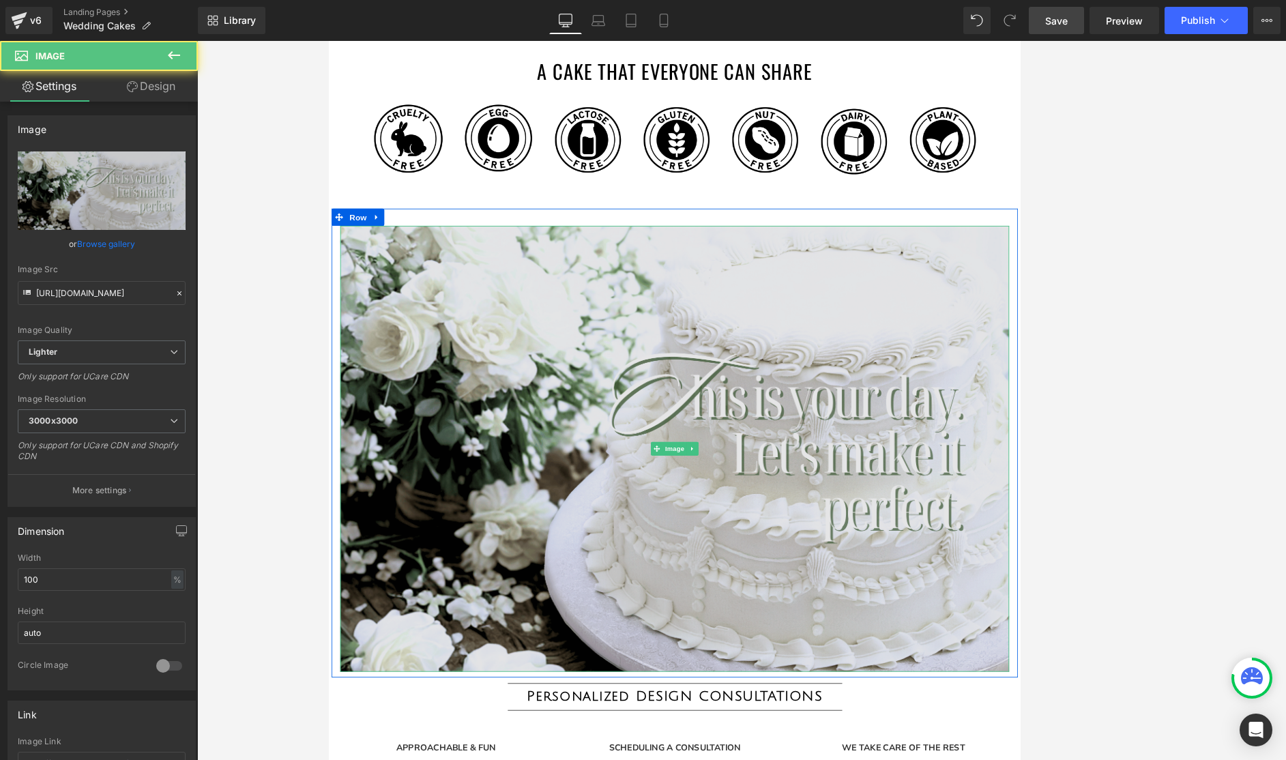
click at [671, 496] on img at bounding box center [741, 527] width 798 height 532
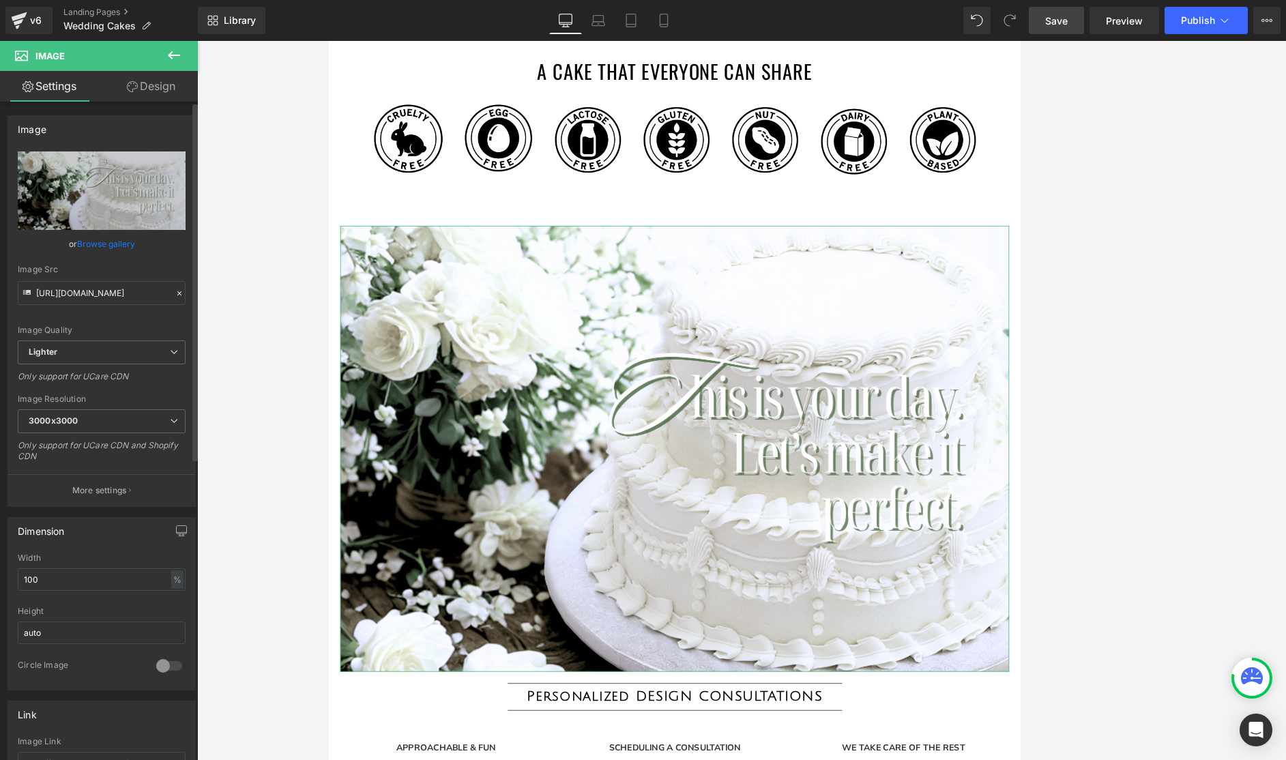
click at [105, 245] on link "Browse gallery" at bounding box center [106, 244] width 58 height 24
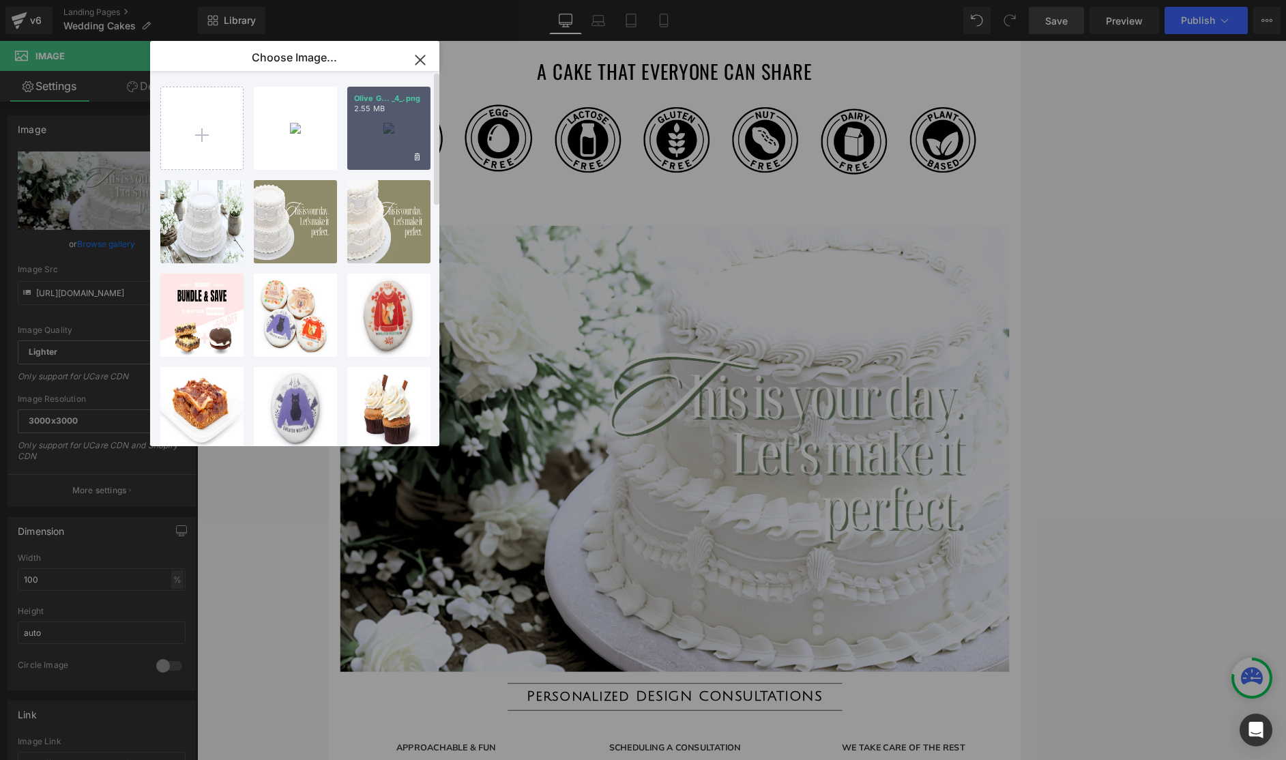
click at [382, 149] on div "Olive G... _4_.png 2.55 MB" at bounding box center [388, 128] width 83 height 83
type input "https://ucarecdn.com/fc4a0f09-9b29-40a0-b111-ff0a99b99c24/-/format/auto/-/previ…"
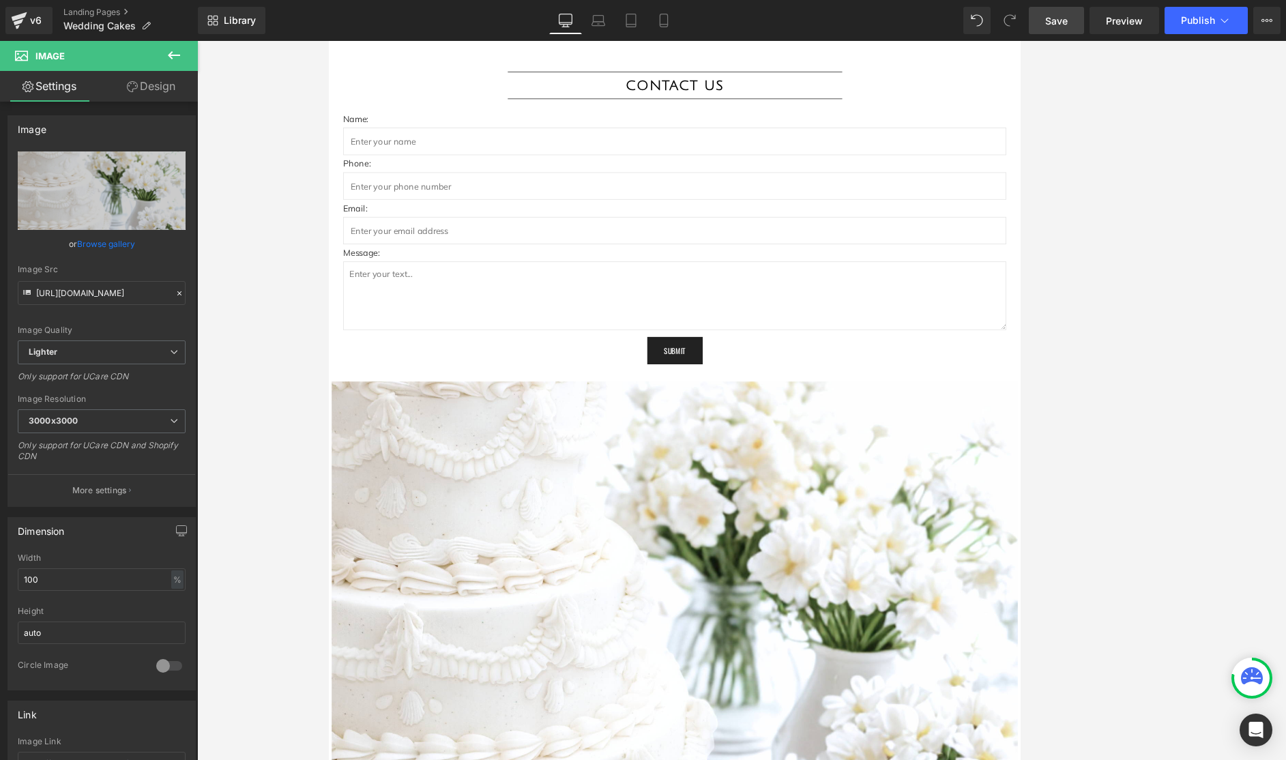
scroll to position [3263, 0]
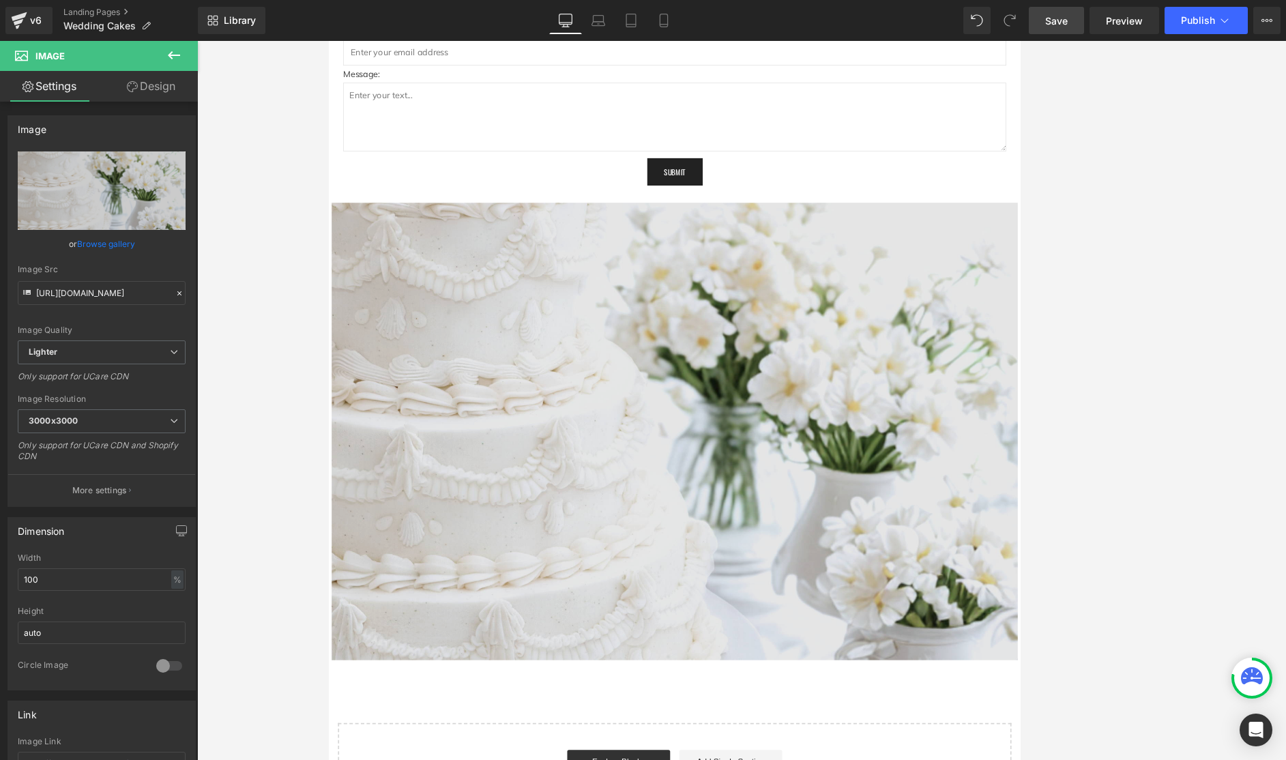
click at [679, 427] on img at bounding box center [741, 507] width 819 height 546
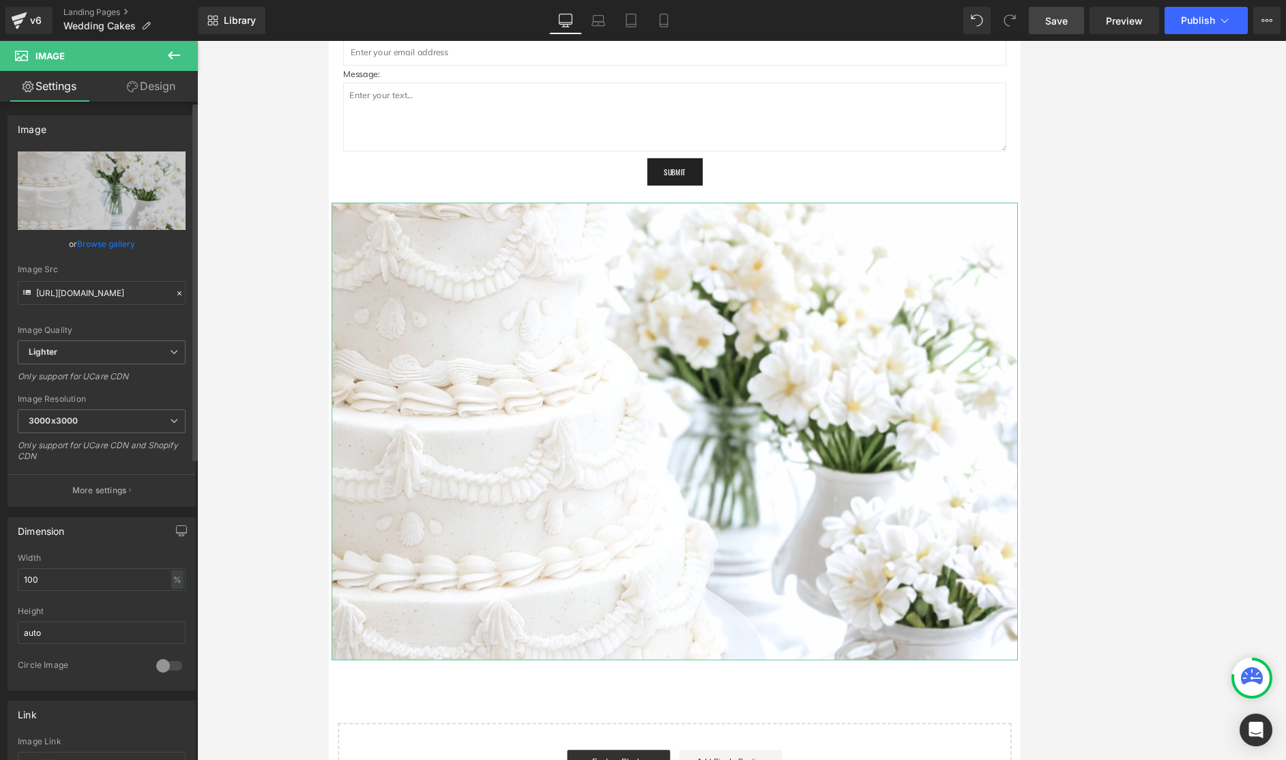
click at [93, 243] on link "Browse gallery" at bounding box center [106, 244] width 58 height 24
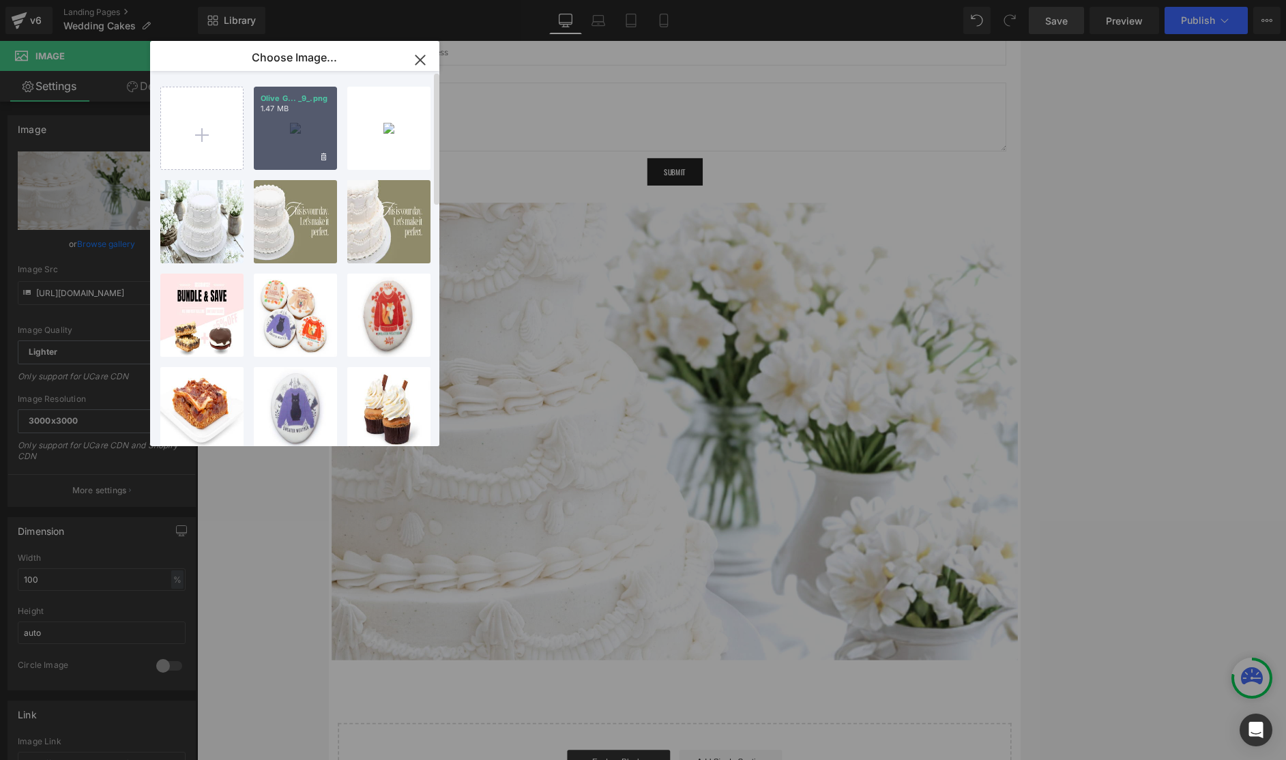
click at [295, 142] on div "Olive G... _9_.png 1.47 MB" at bounding box center [295, 128] width 83 height 83
type input "https://ucarecdn.com/6f981141-d49f-4e63-b7fc-375605ec006b/-/format/auto/-/previ…"
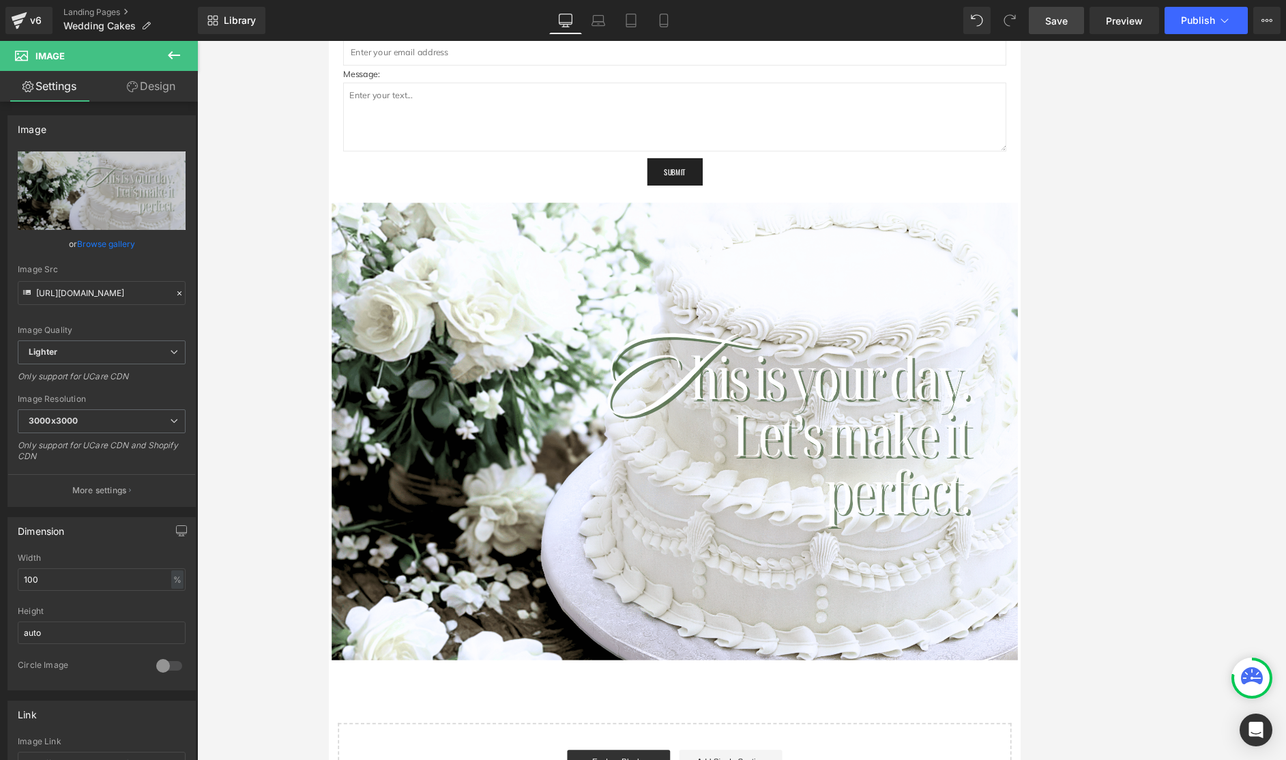
click at [868, 27] on span "Save" at bounding box center [1056, 21] width 23 height 14
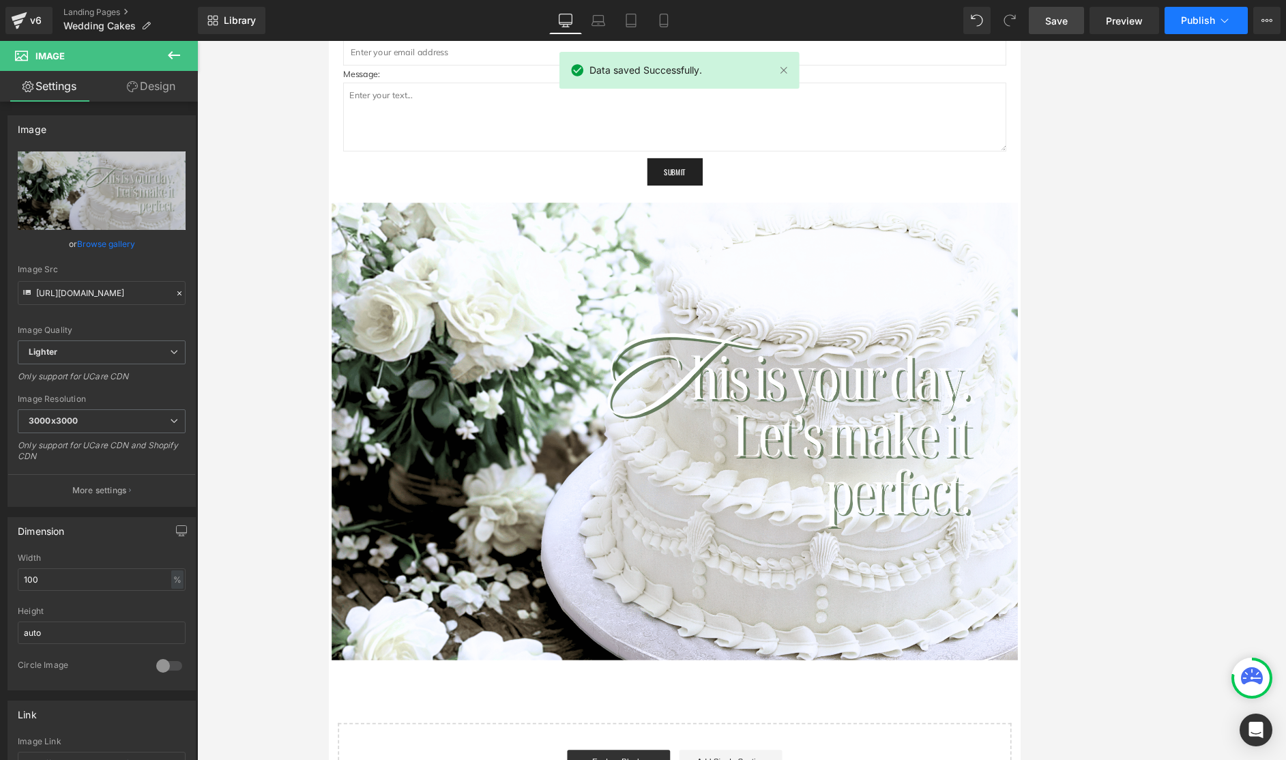
click at [868, 18] on span "Publish" at bounding box center [1198, 20] width 34 height 11
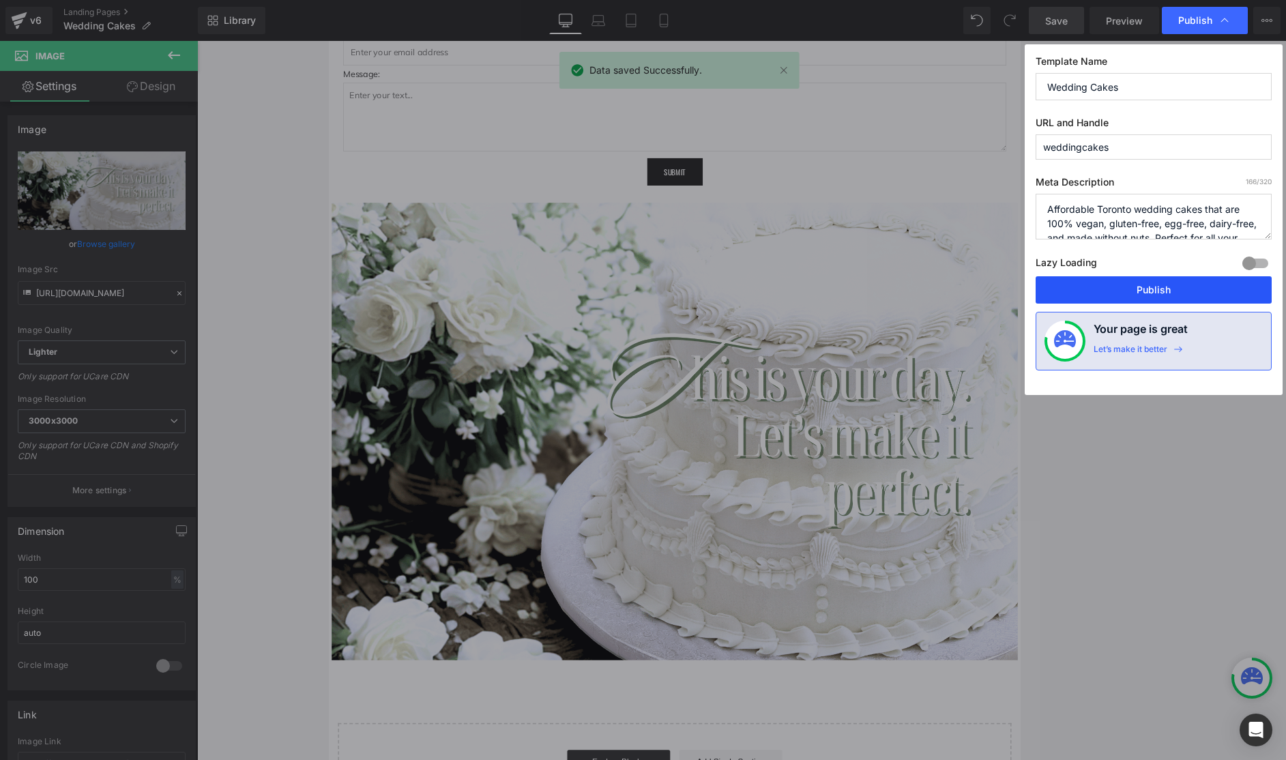
click at [868, 296] on button "Publish" at bounding box center [1153, 289] width 236 height 27
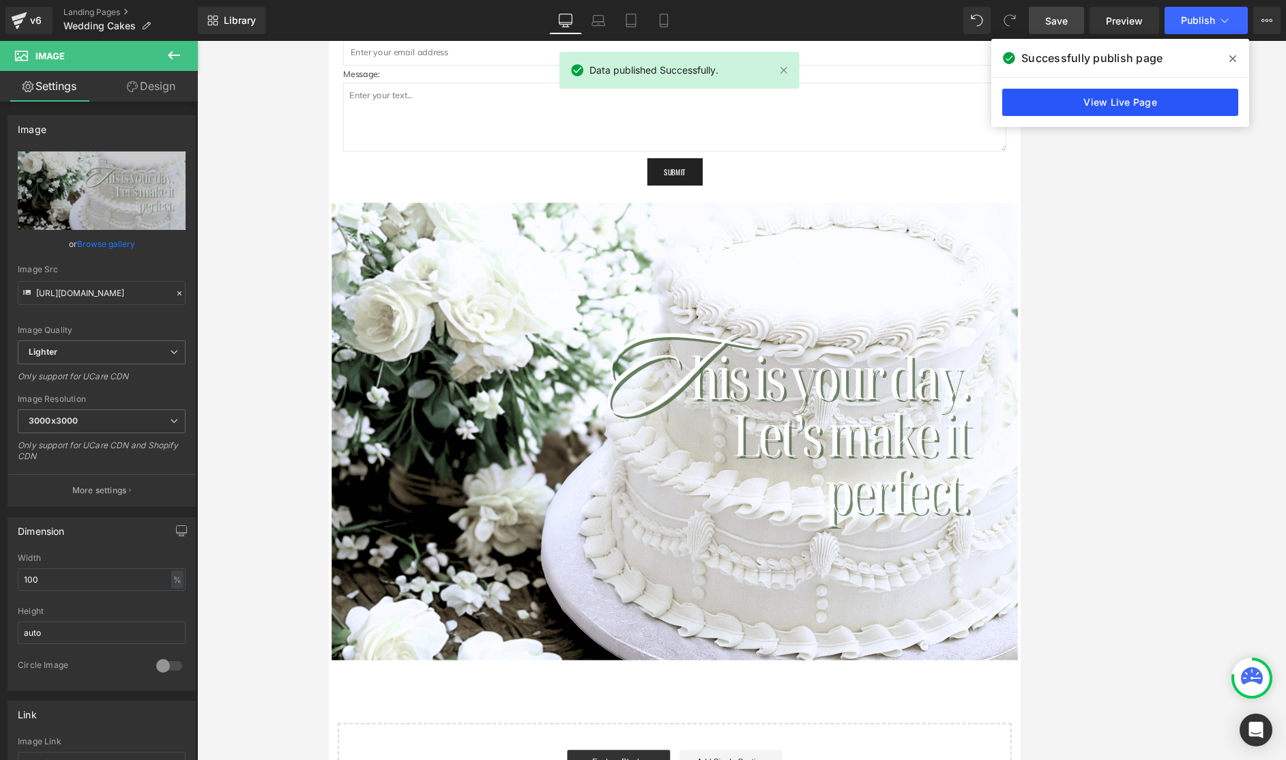
click at [868, 98] on link "View Live Page" at bounding box center [1120, 102] width 236 height 27
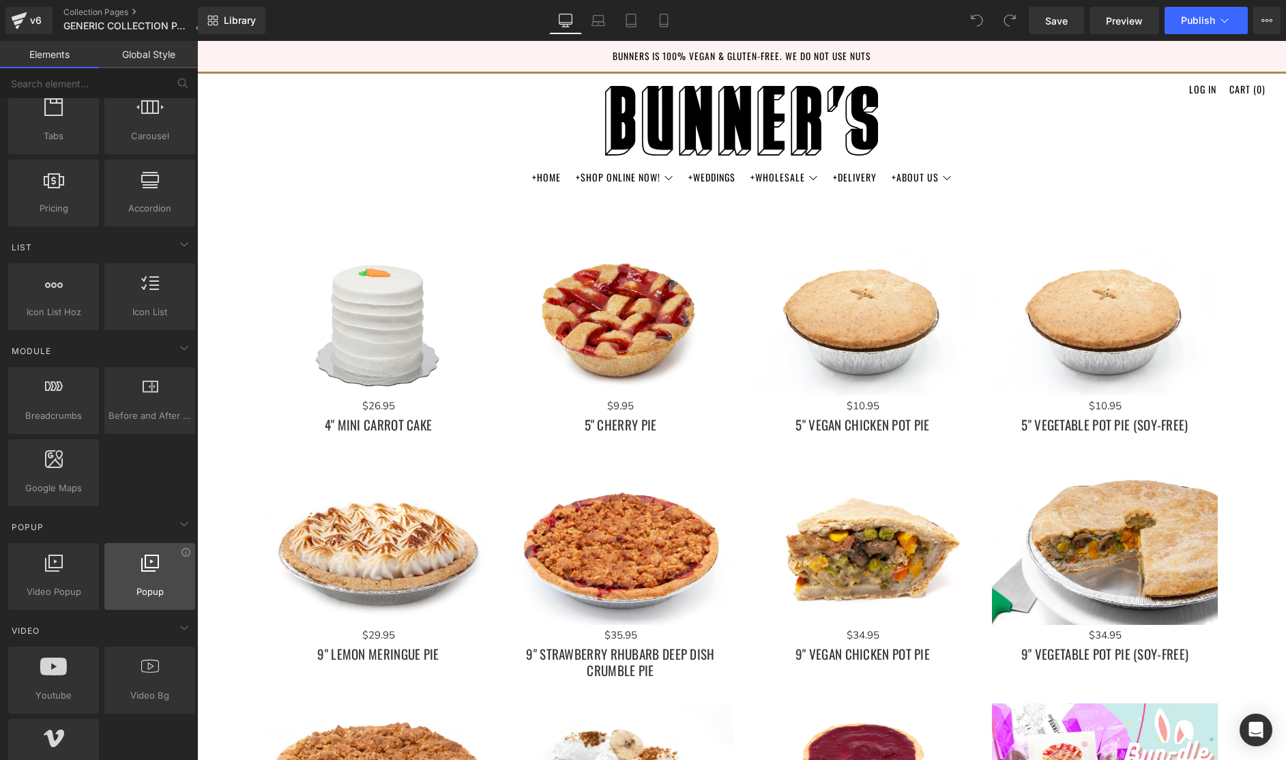
scroll to position [520, 0]
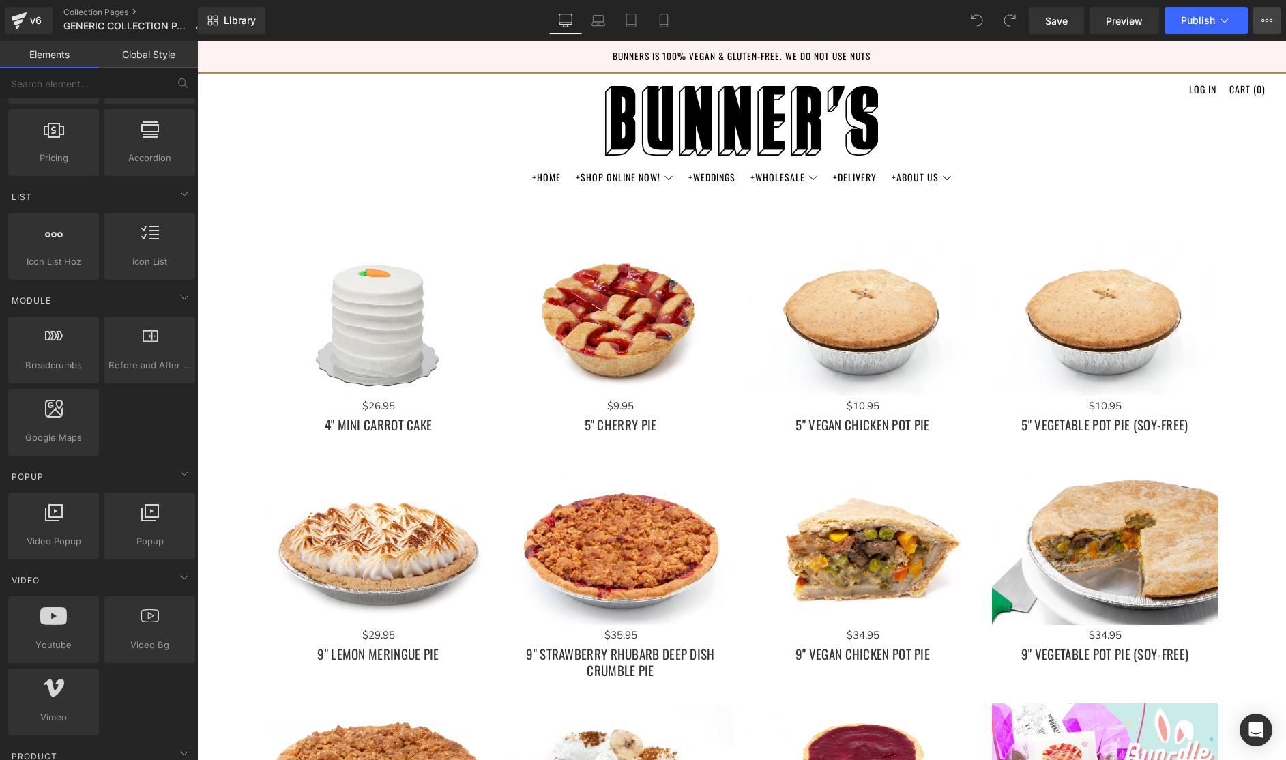
click at [1266, 20] on icon at bounding box center [1266, 20] width 11 height 11
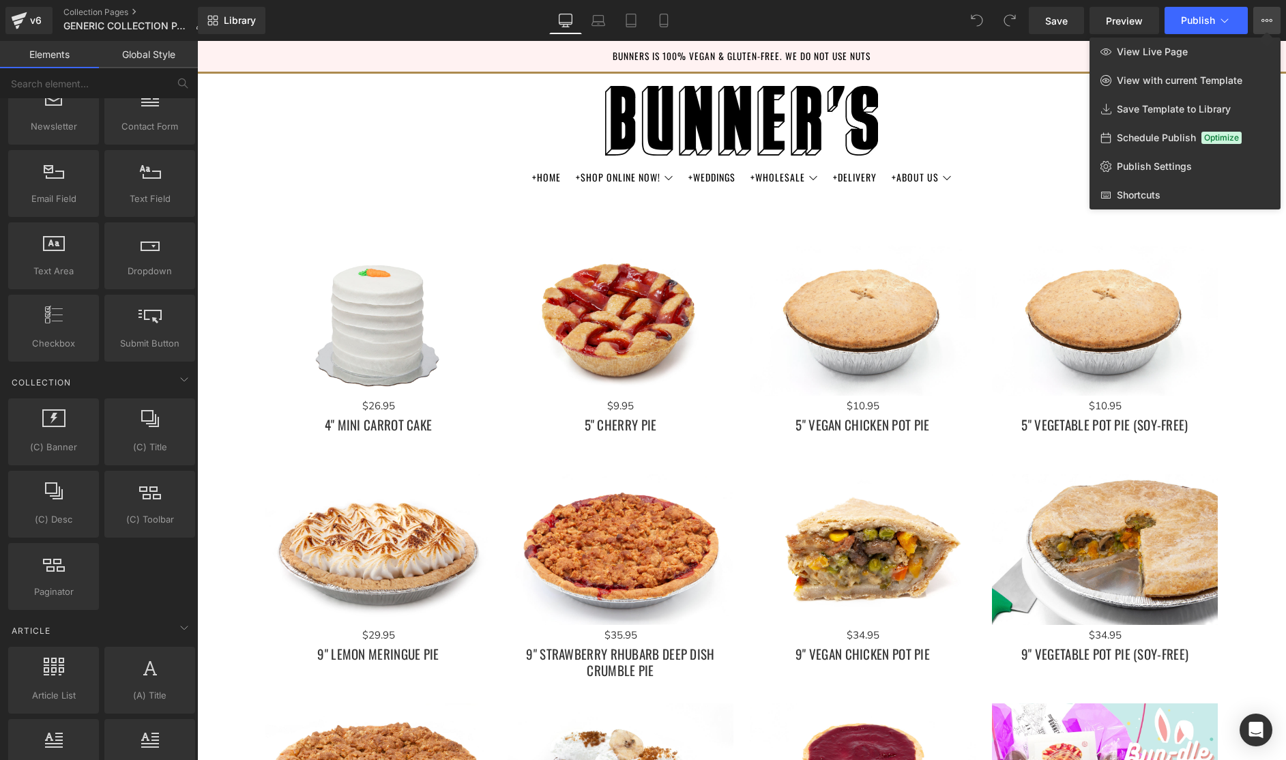
scroll to position [2239, 0]
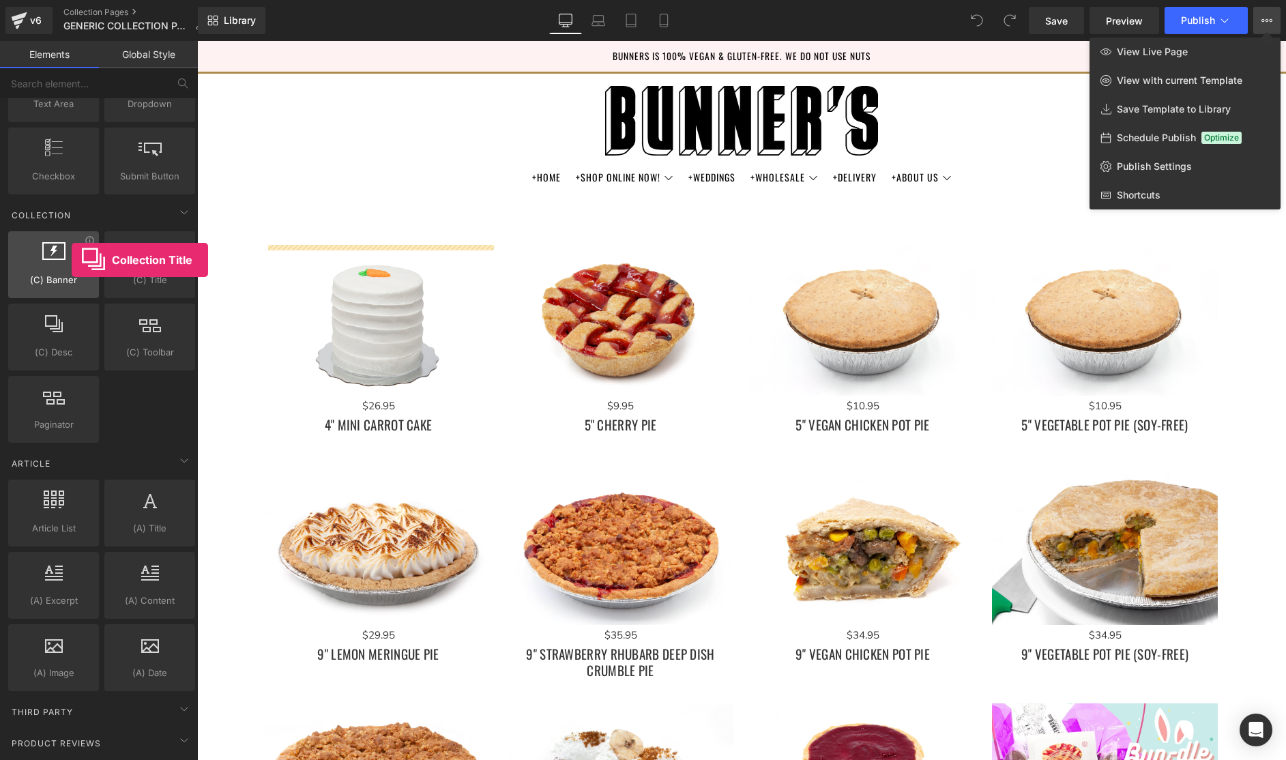
drag, startPoint x: 138, startPoint y: 255, endPoint x: 68, endPoint y: 261, distance: 69.8
click at [70, 261] on div "(C) Banner collections, banners, images, photos (C) Title collections, titles, …" at bounding box center [101, 337] width 192 height 217
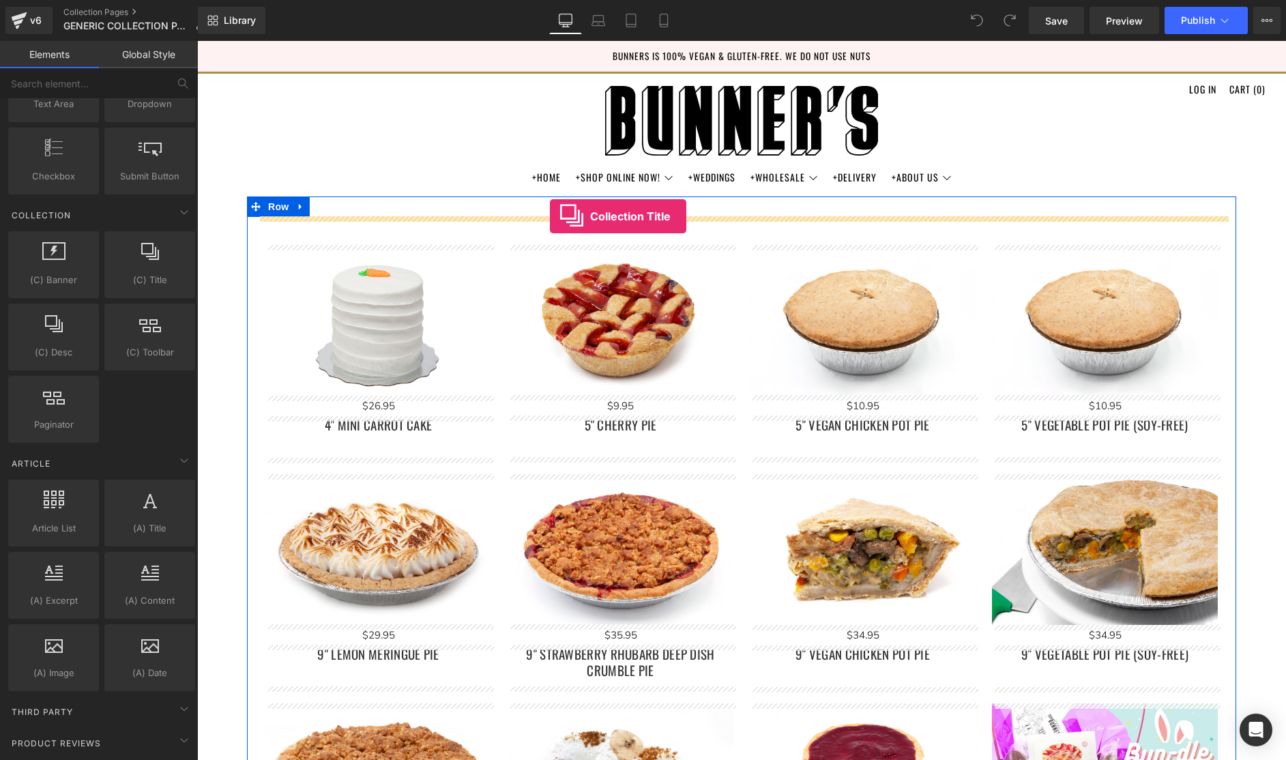
drag, startPoint x: 348, startPoint y: 299, endPoint x: 550, endPoint y: 216, distance: 218.1
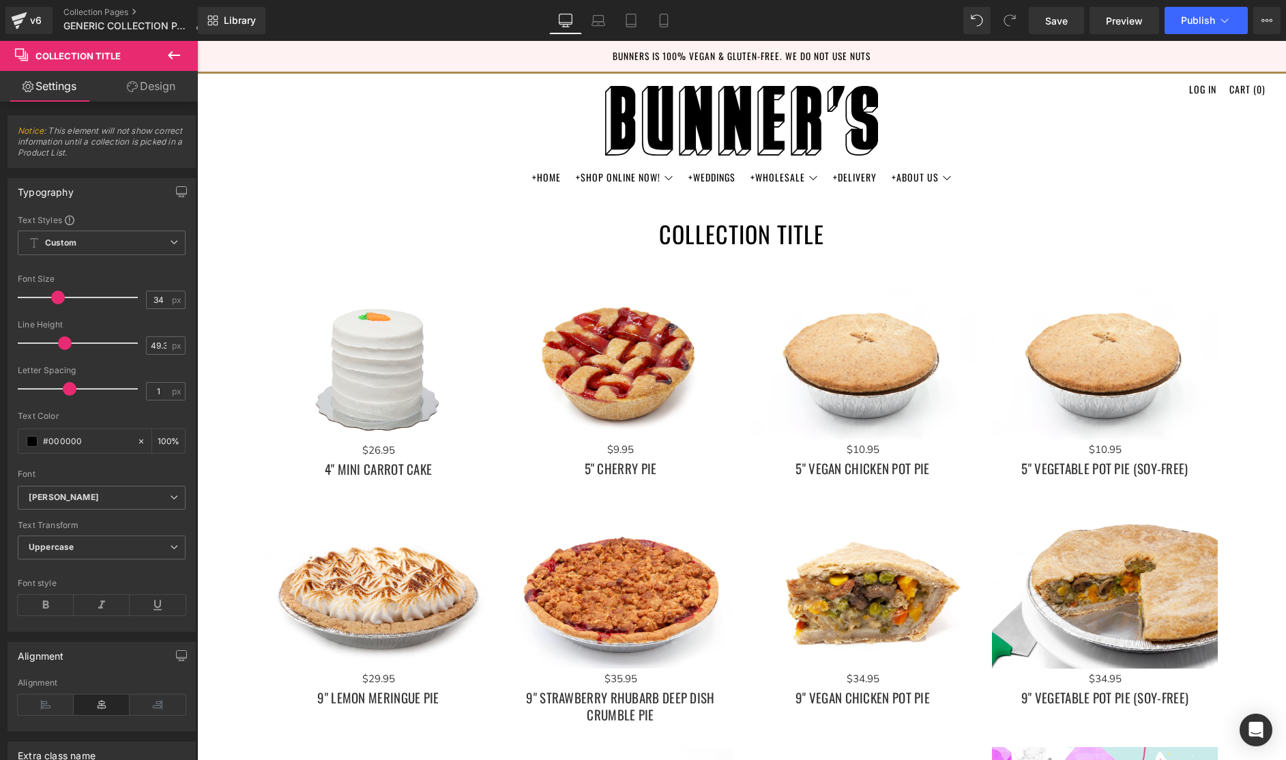
click at [174, 53] on icon at bounding box center [174, 55] width 16 height 16
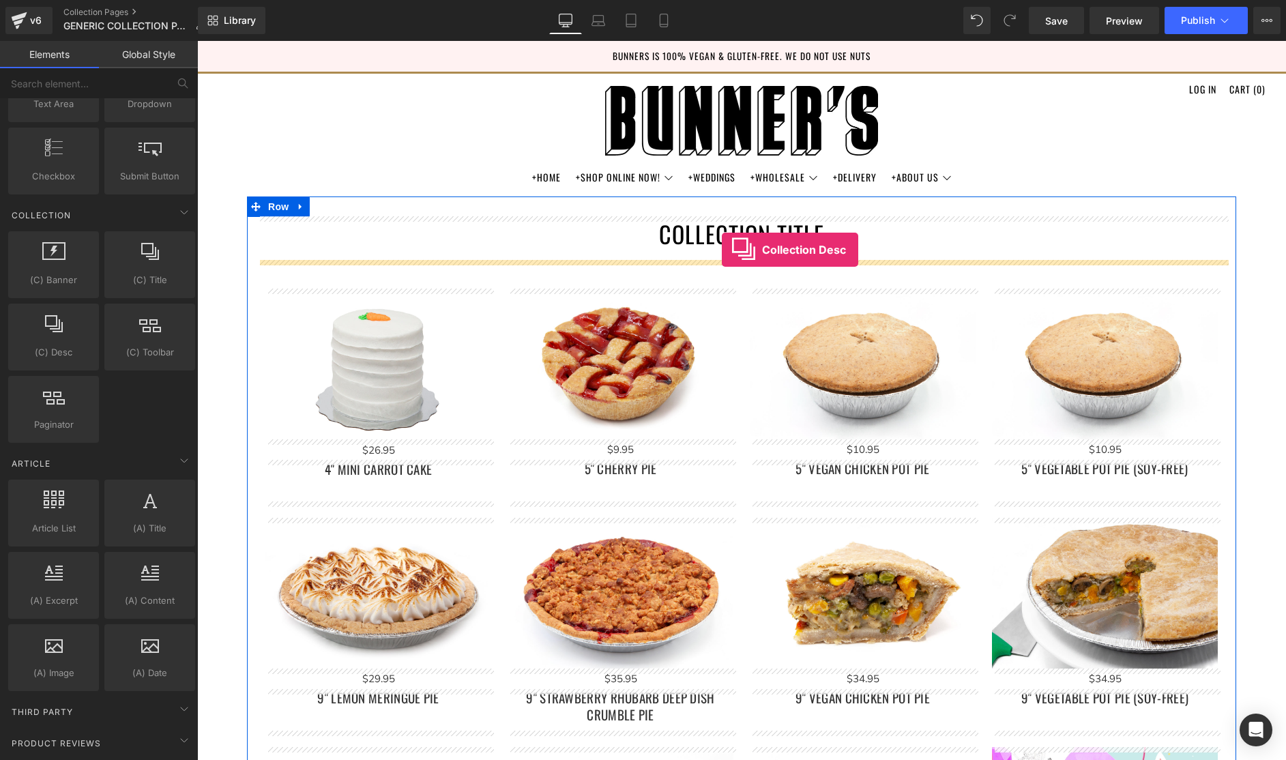
drag, startPoint x: 253, startPoint y: 374, endPoint x: 722, endPoint y: 250, distance: 484.9
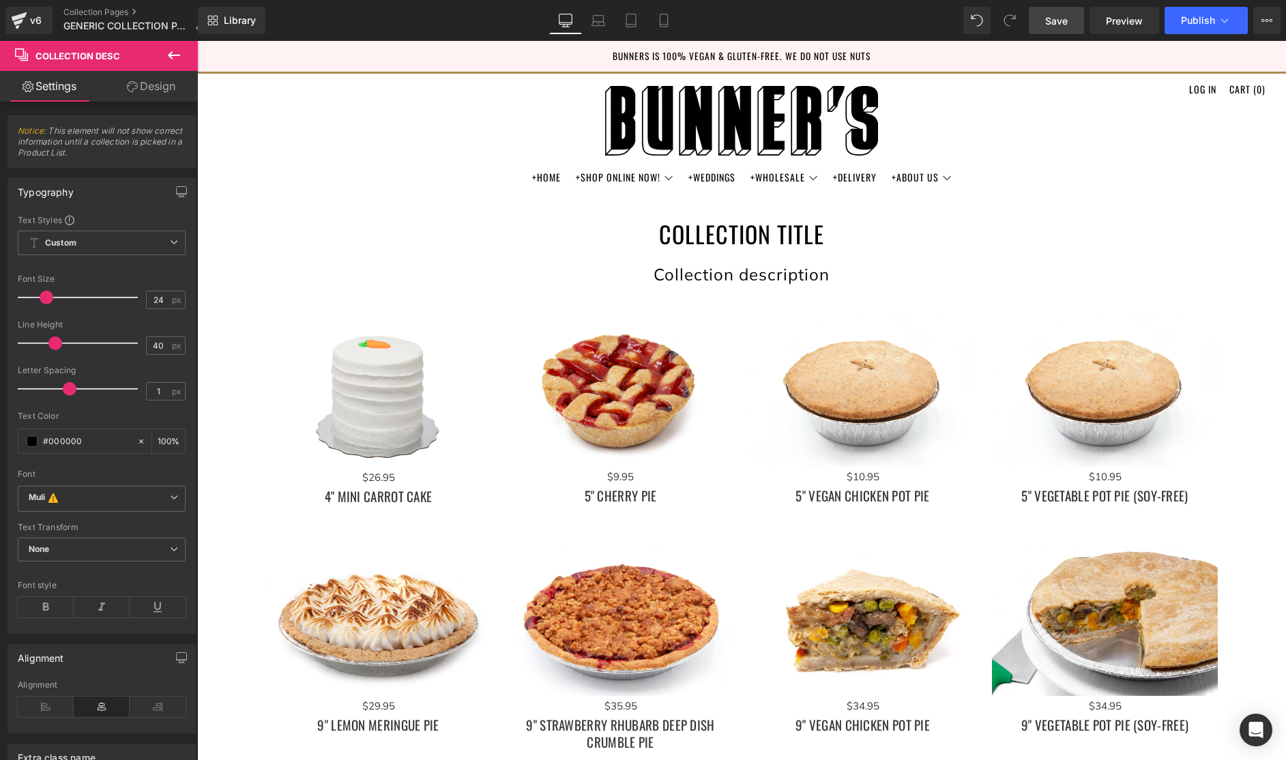
click at [1052, 26] on span "Save" at bounding box center [1056, 21] width 23 height 14
click at [1197, 25] on span "Publish" at bounding box center [1198, 20] width 34 height 11
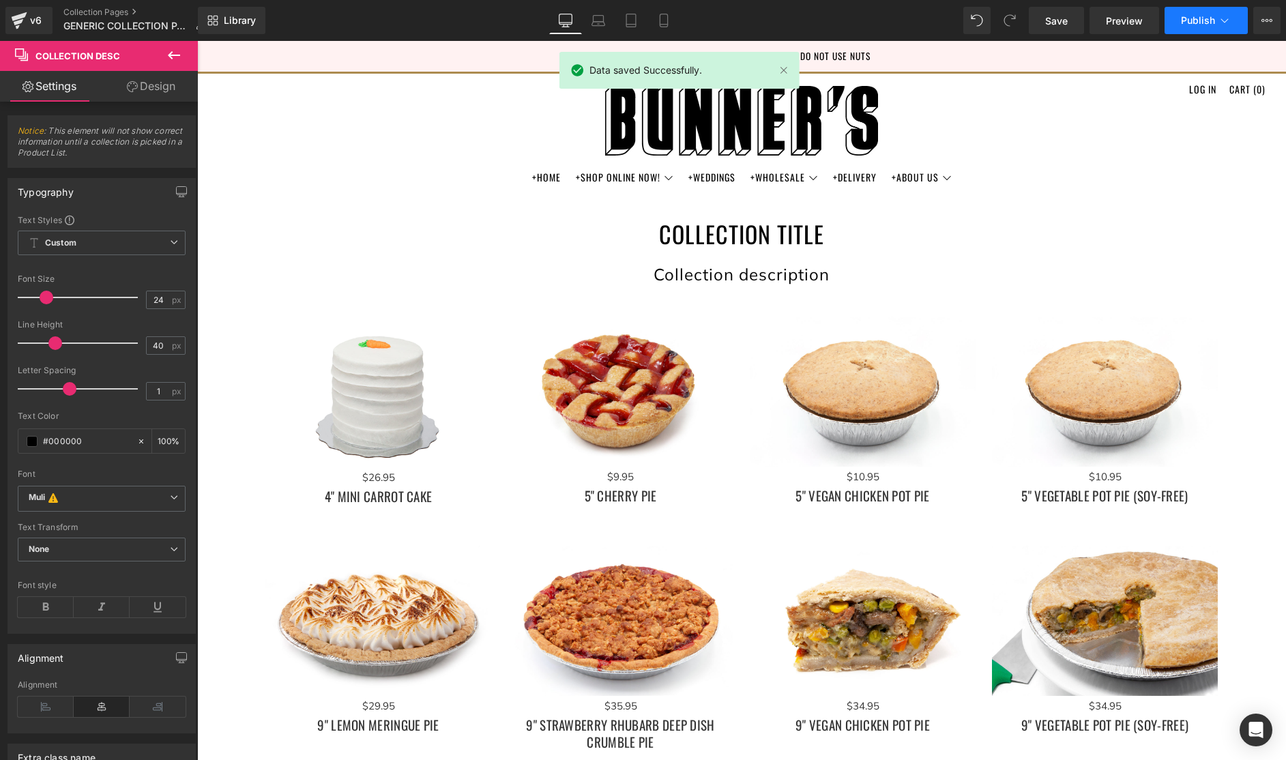
click at [1197, 25] on span "Publish" at bounding box center [1198, 20] width 34 height 11
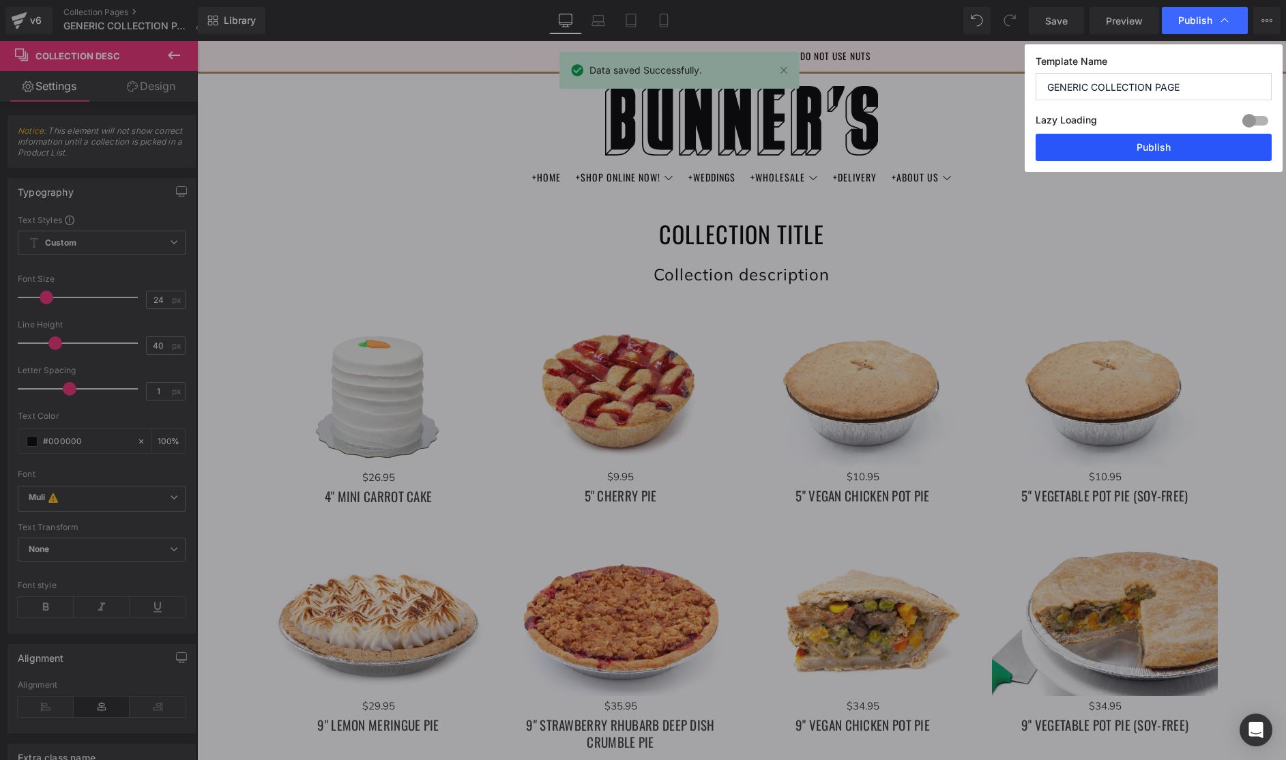
click at [1165, 145] on button "Publish" at bounding box center [1153, 147] width 236 height 27
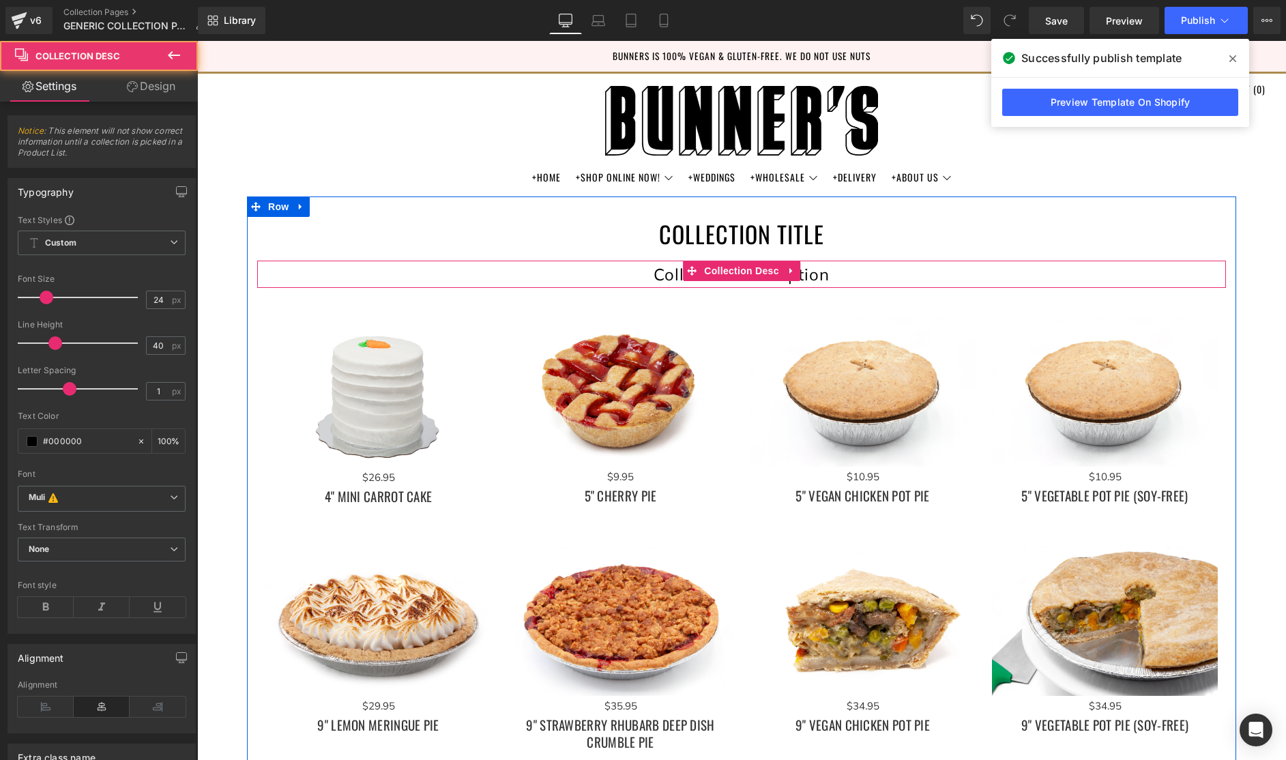
click at [814, 278] on div "Collection description" at bounding box center [741, 274] width 969 height 27
click at [840, 274] on div "Collection description" at bounding box center [741, 274] width 969 height 27
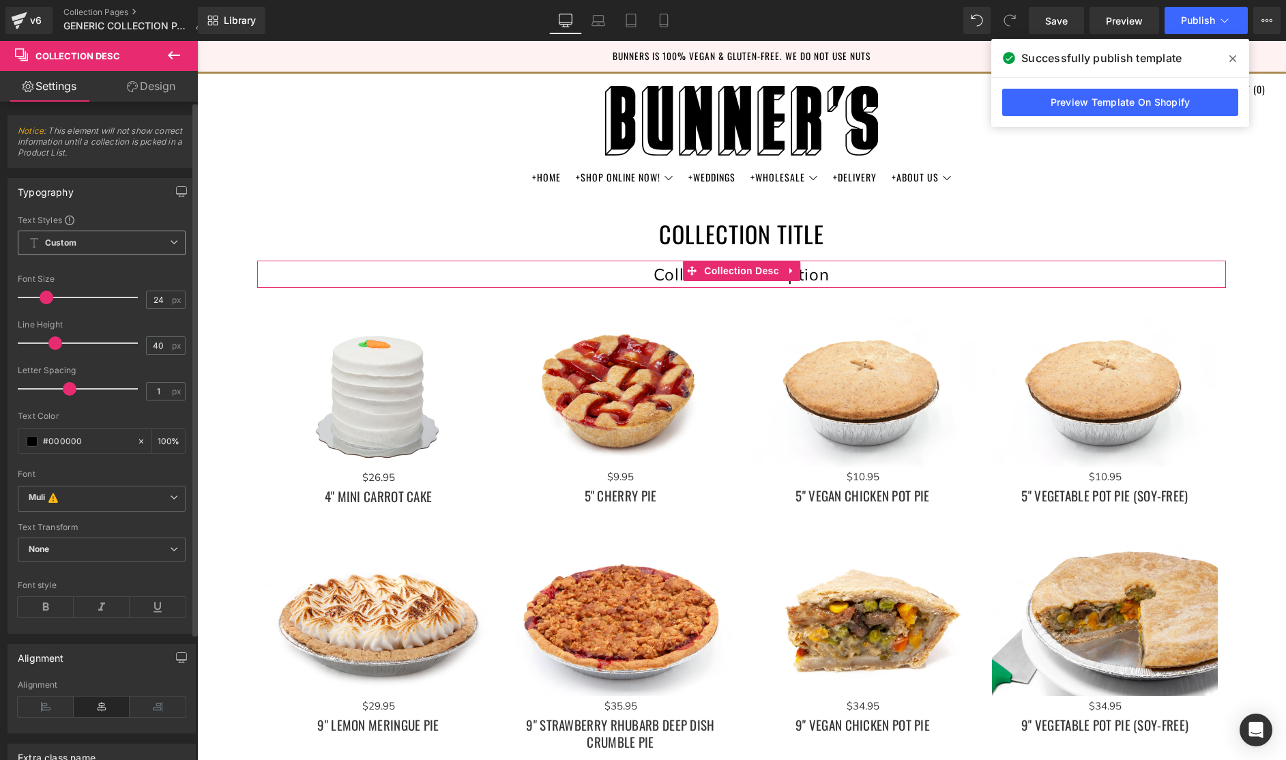
click at [139, 248] on span "Custom Setup Global Style" at bounding box center [102, 243] width 168 height 25
click at [139, 248] on span "Custom Setup Global Style" at bounding box center [99, 243] width 162 height 25
click at [139, 248] on span "Custom Setup Global Style" at bounding box center [102, 243] width 168 height 25
click at [119, 241] on span "Custom Setup Global Style" at bounding box center [99, 243] width 162 height 25
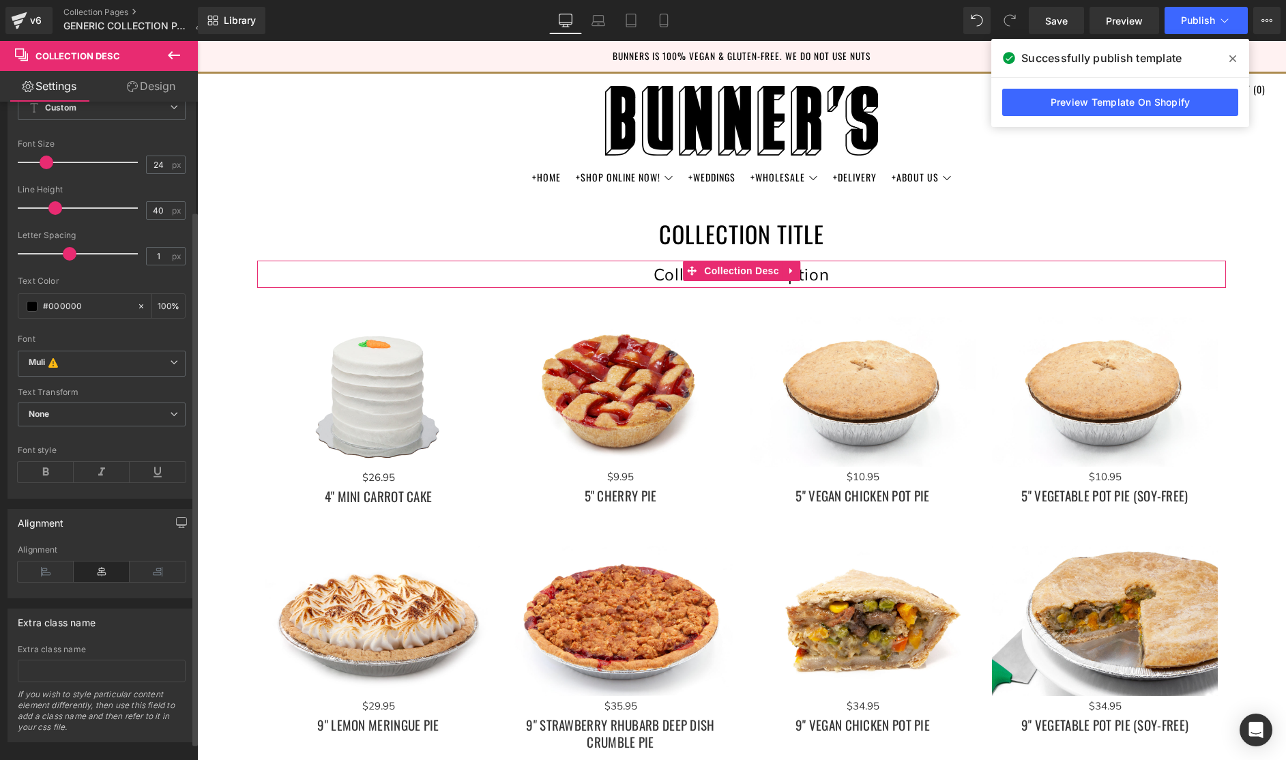
scroll to position [134, 0]
click at [128, 361] on b "Muli This font has been deactivated, you can activate in Font Manager or select…" at bounding box center [99, 364] width 141 height 14
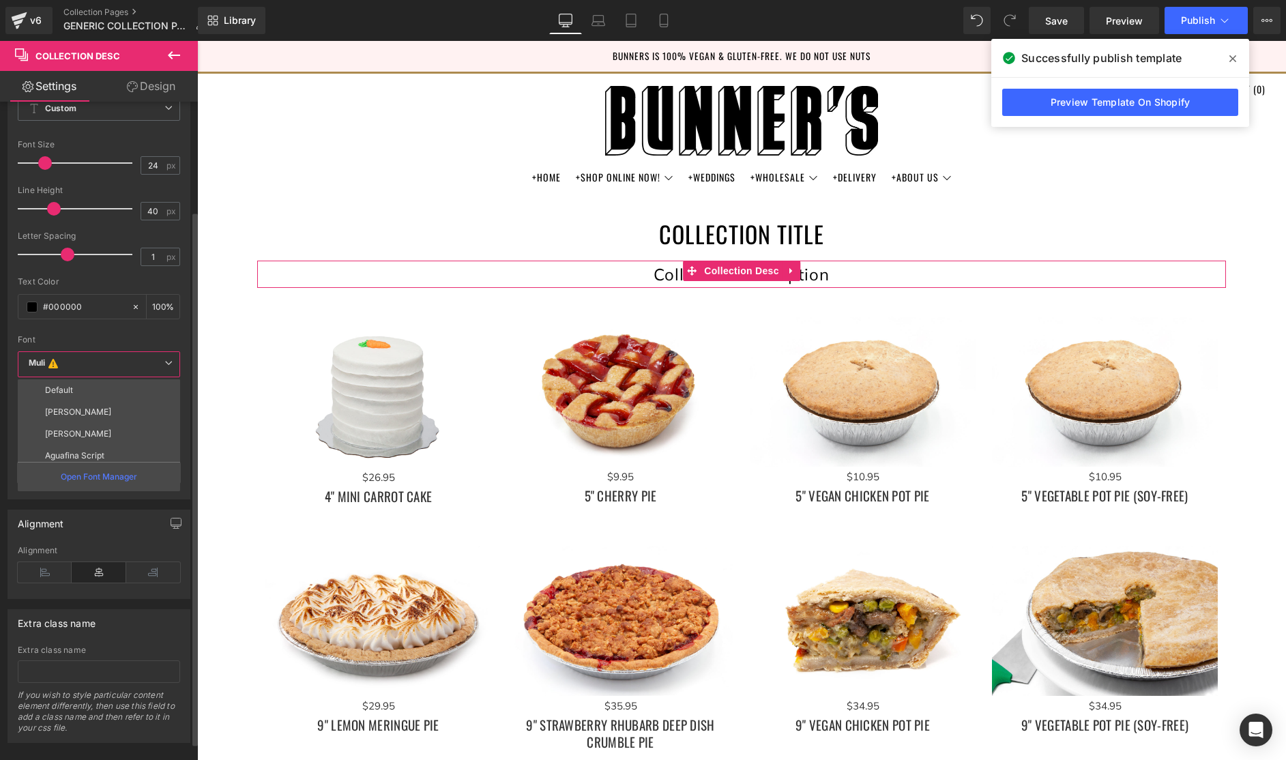
click at [73, 430] on p "Oswald" at bounding box center [78, 434] width 66 height 10
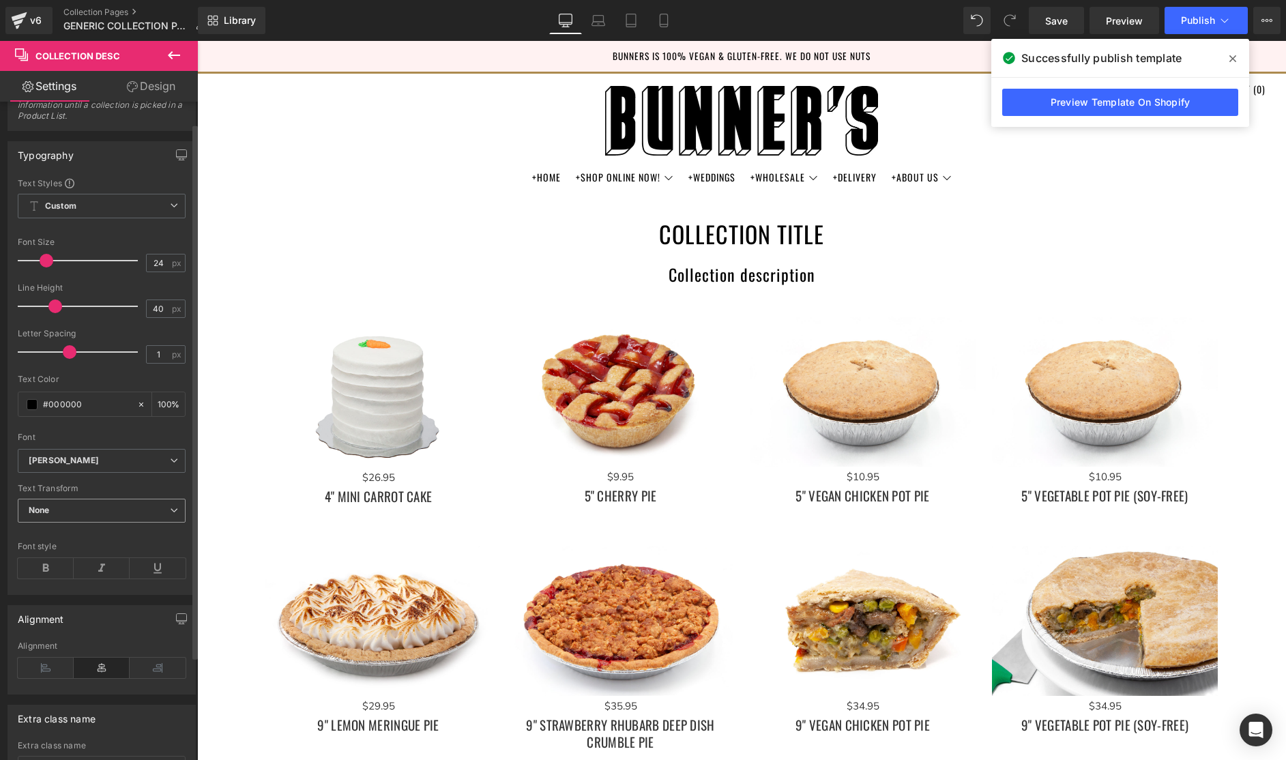
scroll to position [5, 0]
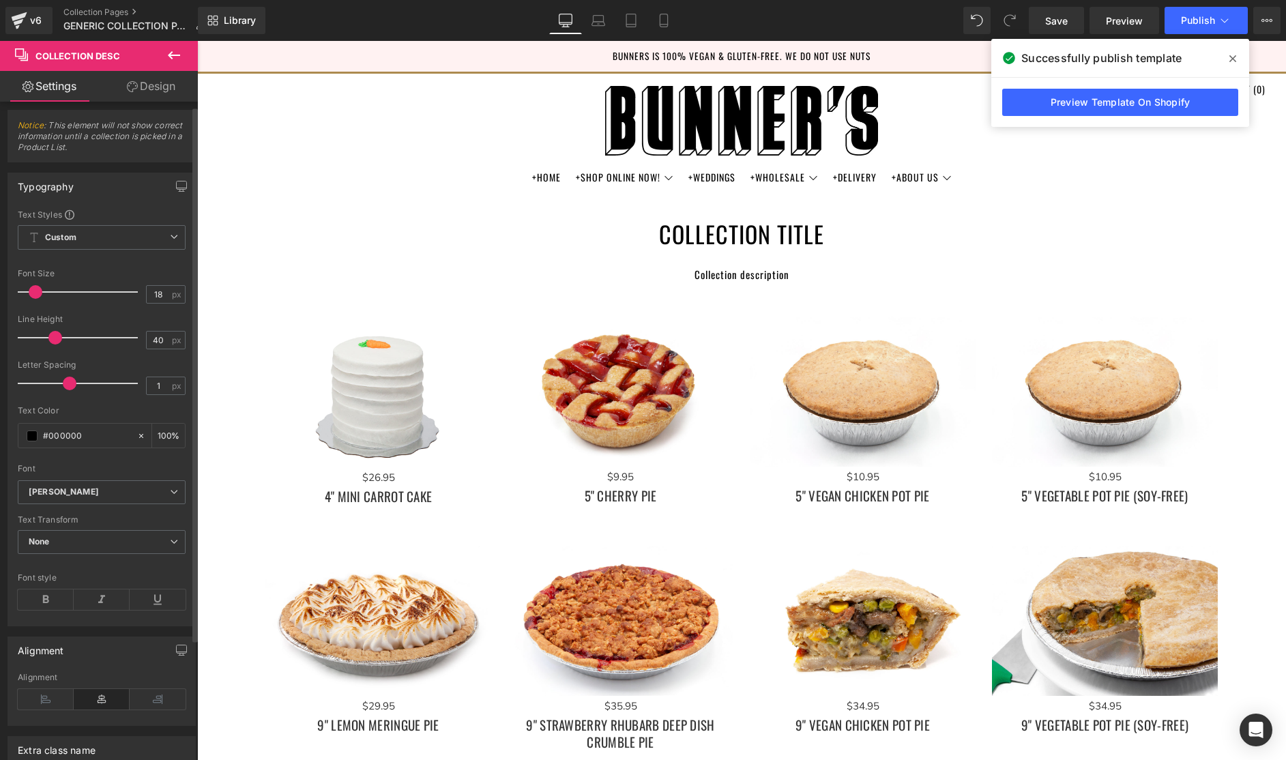
type input "19"
click at [38, 289] on span at bounding box center [40, 292] width 14 height 14
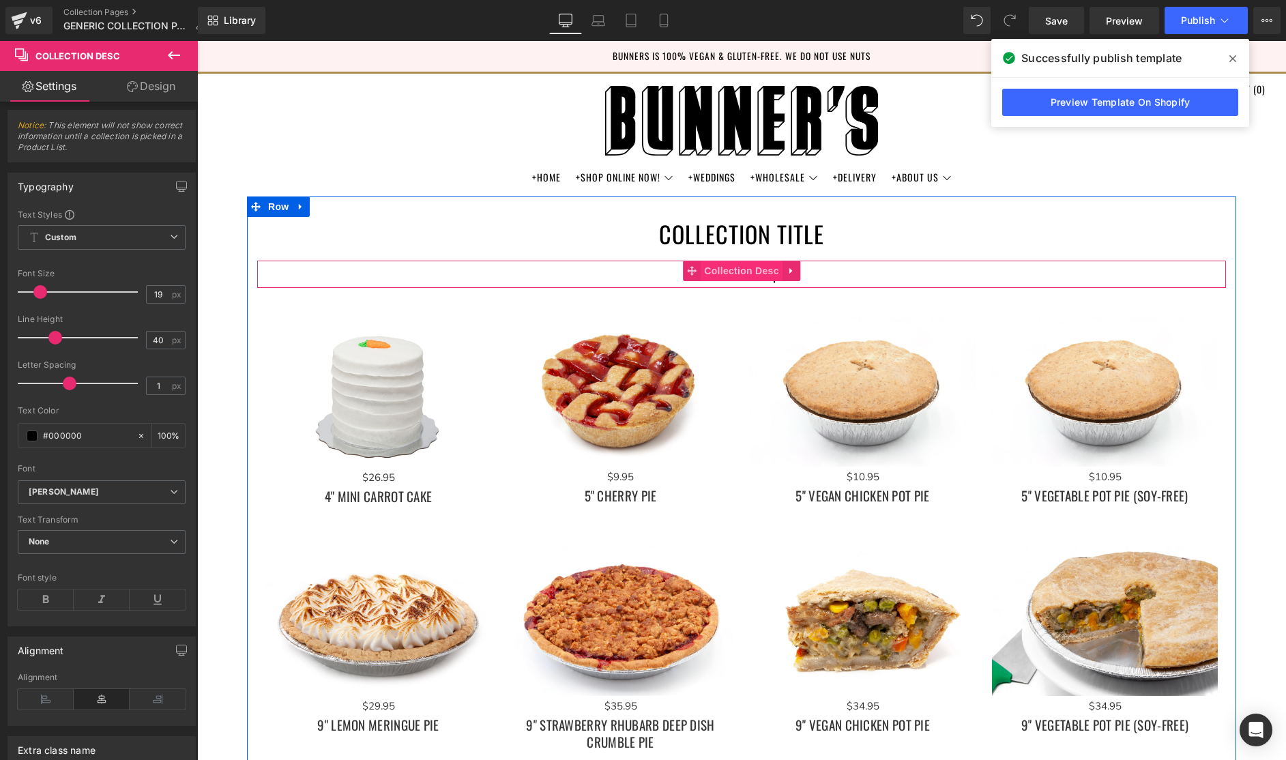
click at [741, 269] on span "Collection Desc" at bounding box center [742, 271] width 82 height 20
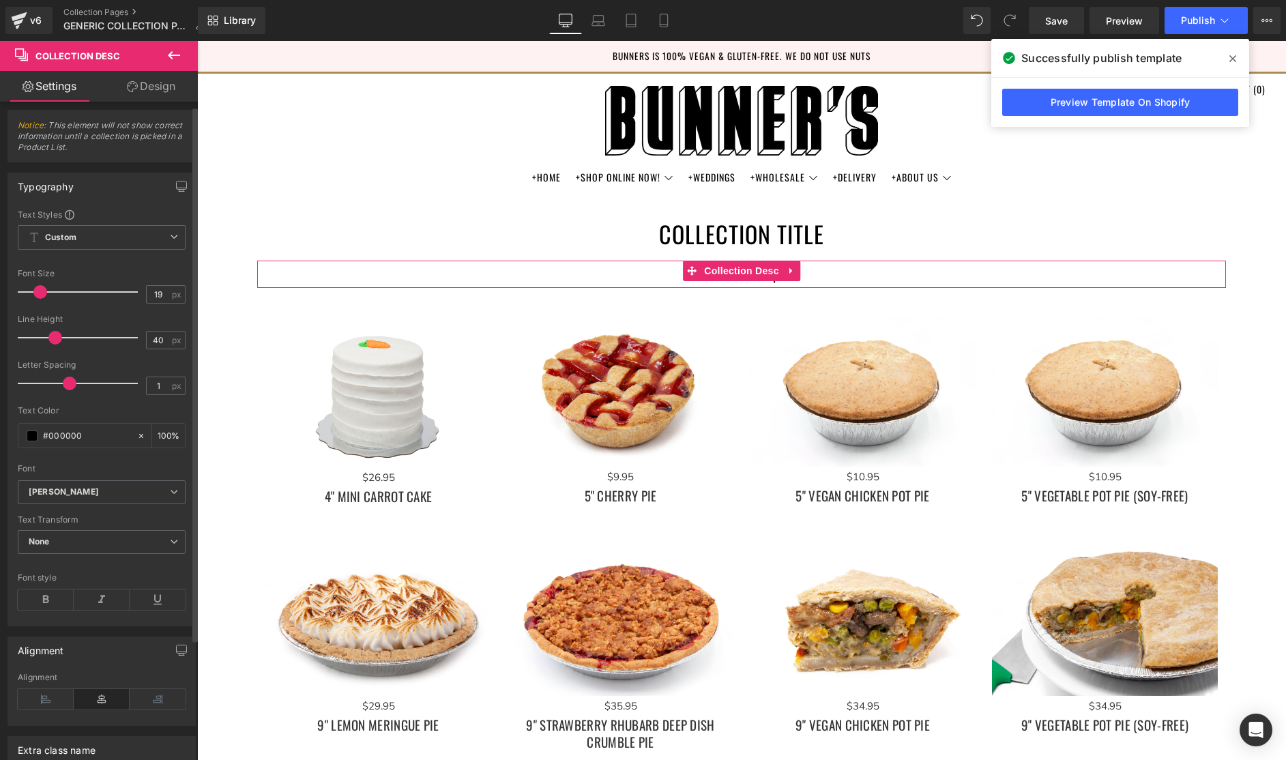
click at [95, 267] on div "Font Default Albert Sans Oswald Aguafina Script Allison Arizonia Edu QLD Beginn…" at bounding box center [102, 344] width 168 height 271
click at [134, 231] on span "Custom Setup Global Style" at bounding box center [102, 237] width 168 height 25
click at [135, 203] on div "Typography Text Styles Custom Custom Setup Global Style Custom Setup Global Sty…" at bounding box center [99, 400] width 183 height 454
click at [82, 538] on span "None" at bounding box center [102, 542] width 168 height 24
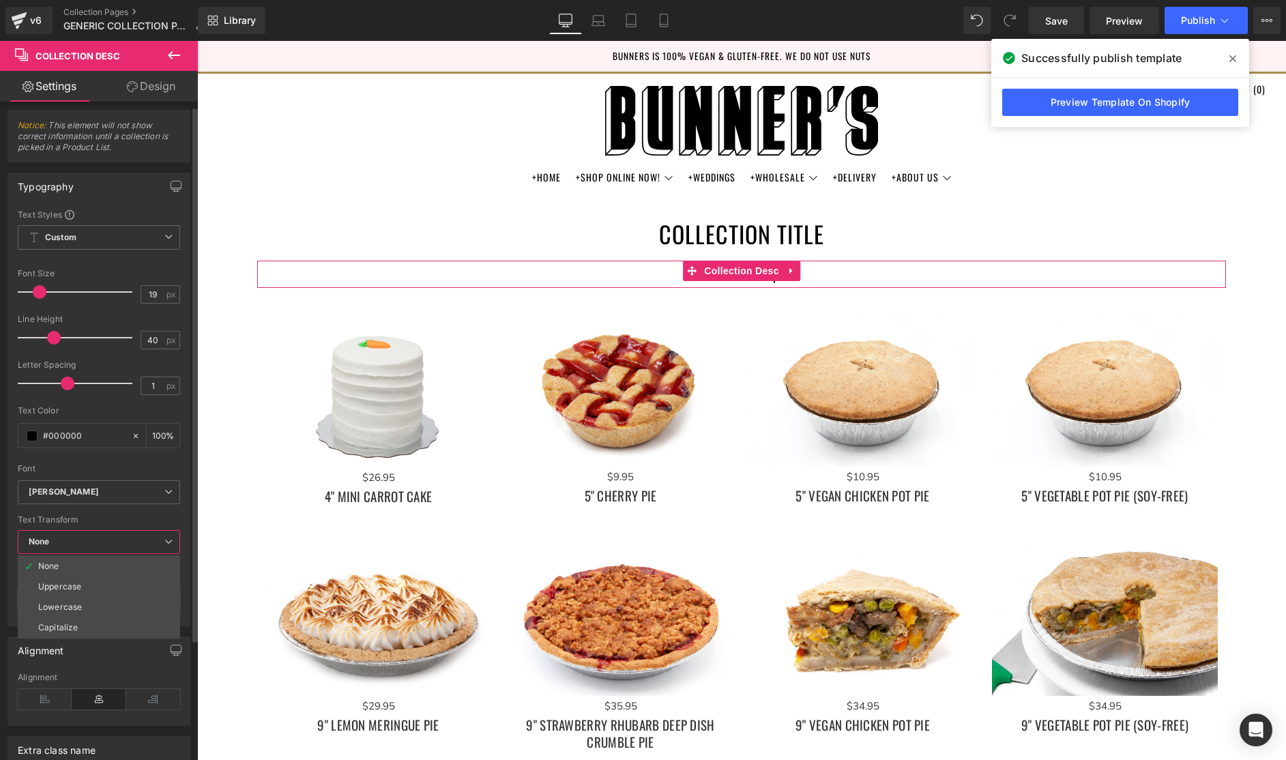
click at [82, 538] on span "None" at bounding box center [99, 542] width 162 height 24
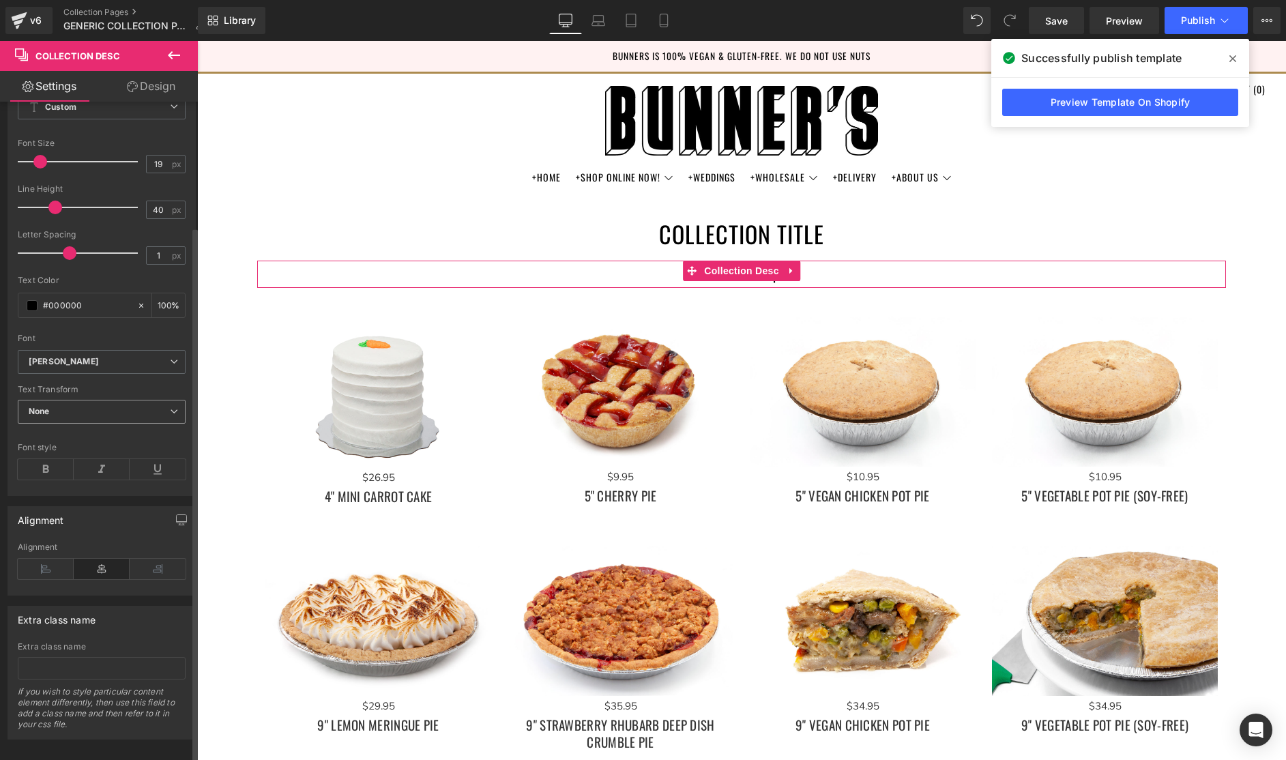
scroll to position [153, 0]
click at [95, 488] on div "Alignment Left Center Right Alignment" at bounding box center [102, 538] width 204 height 100
click at [44, 452] on icon at bounding box center [46, 462] width 56 height 20
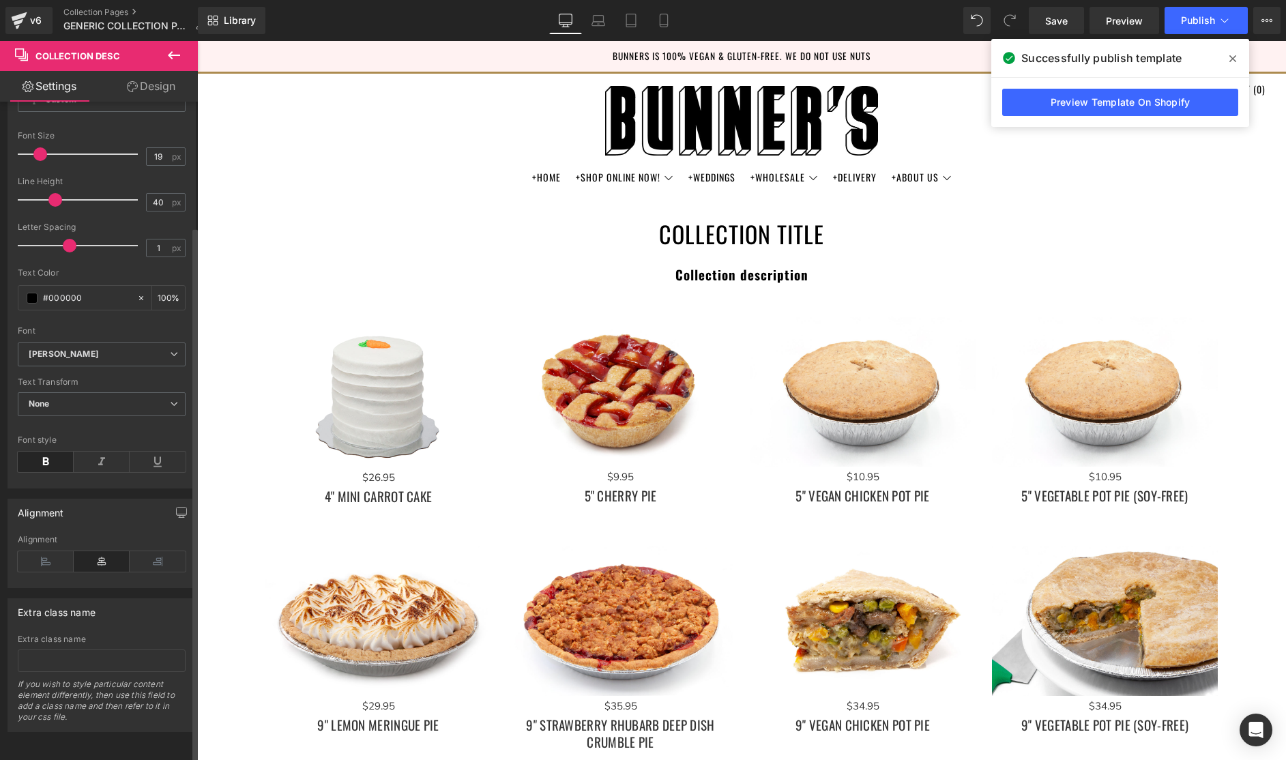
click at [44, 452] on icon at bounding box center [46, 462] width 56 height 20
click at [144, 349] on b "Oswald" at bounding box center [99, 355] width 141 height 12
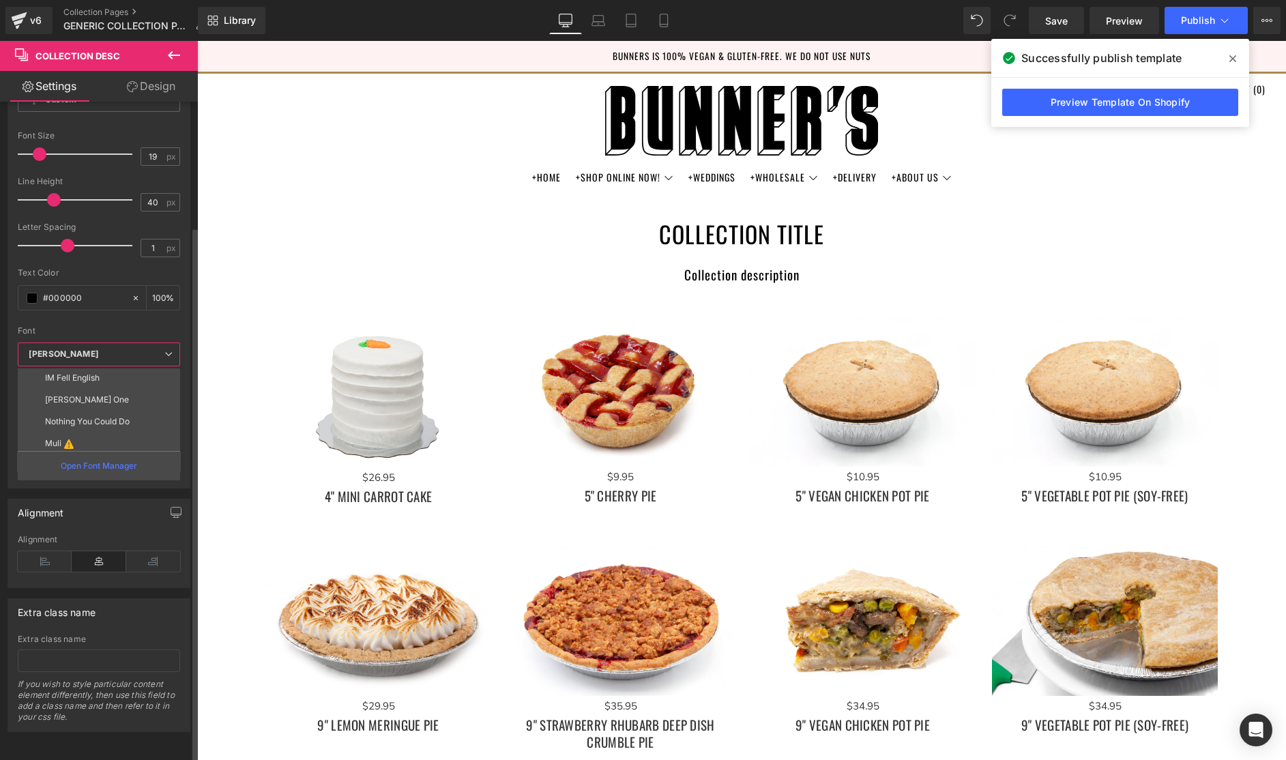
scroll to position [158, 0]
click at [108, 413] on p "Nothing You Could Do" at bounding box center [87, 418] width 85 height 10
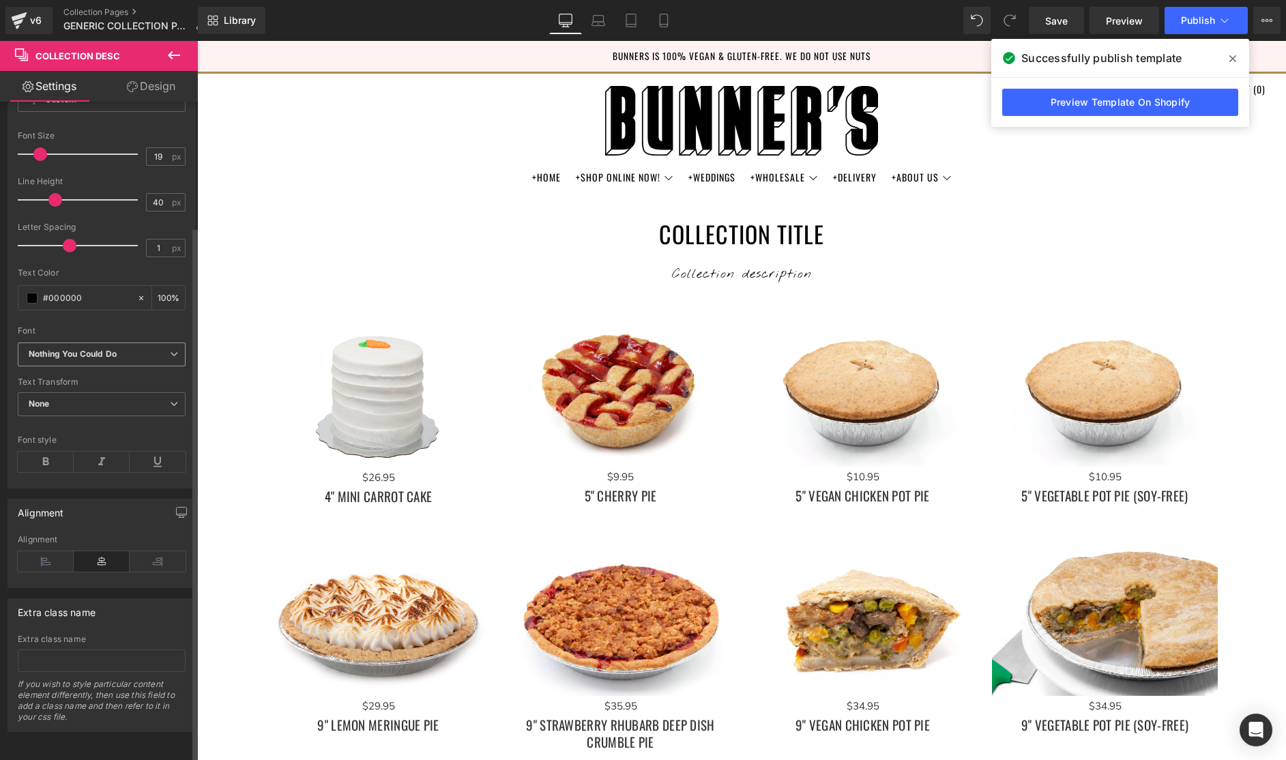
click at [106, 349] on icon "Nothing You Could Do" at bounding box center [73, 355] width 88 height 12
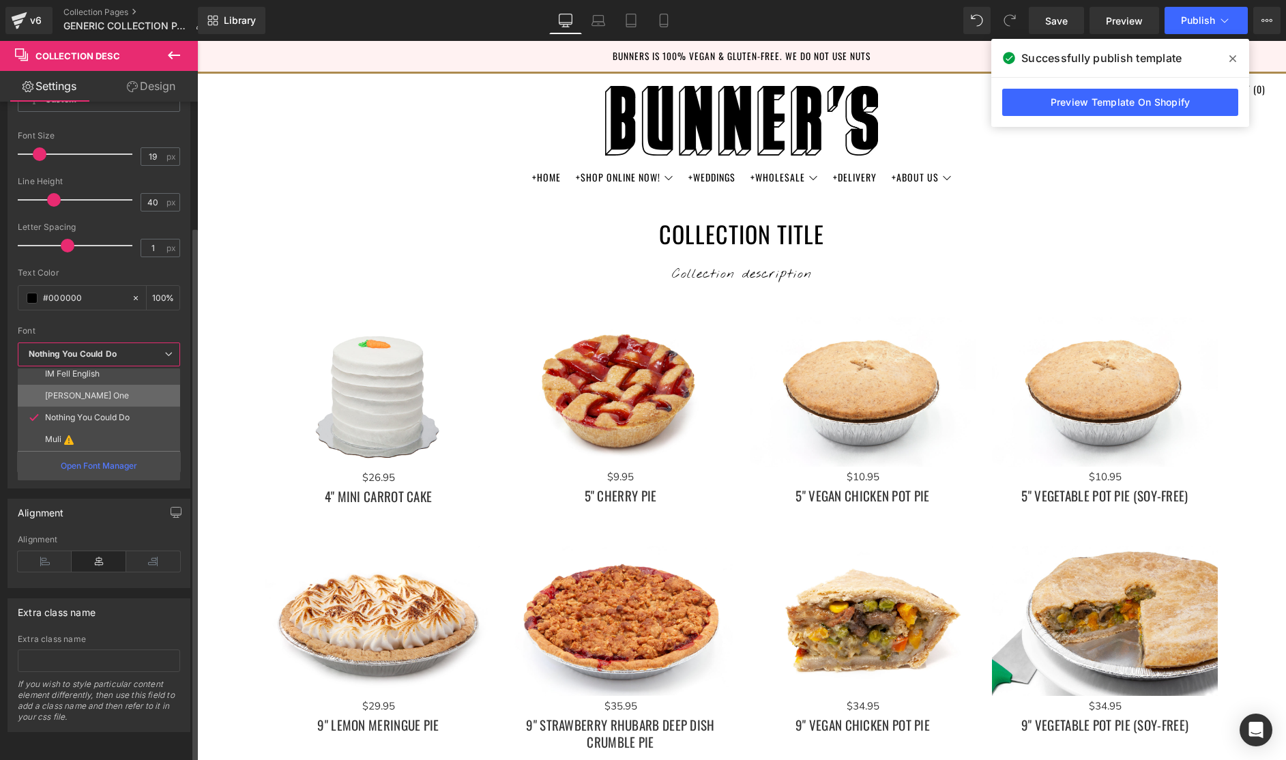
click at [93, 385] on li "Julius Sans One" at bounding box center [102, 396] width 168 height 22
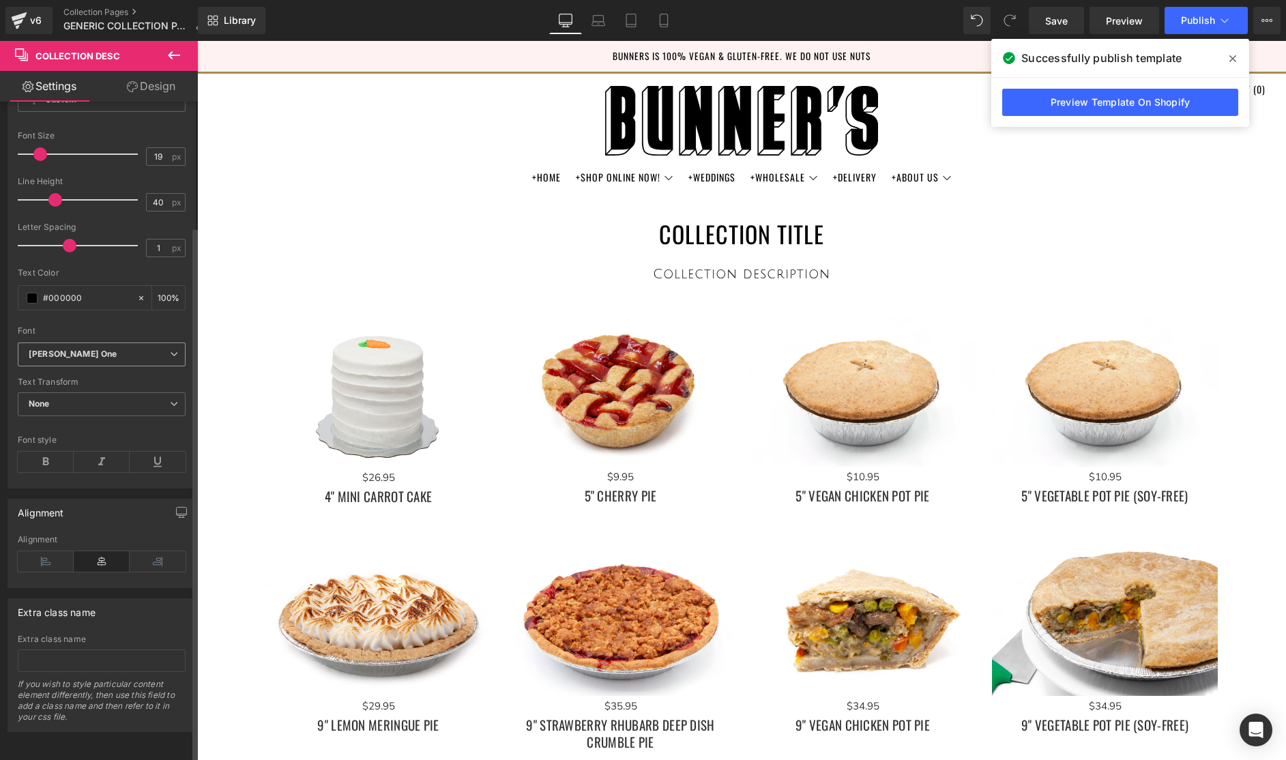
click at [101, 349] on b "Julius Sans One" at bounding box center [99, 355] width 141 height 12
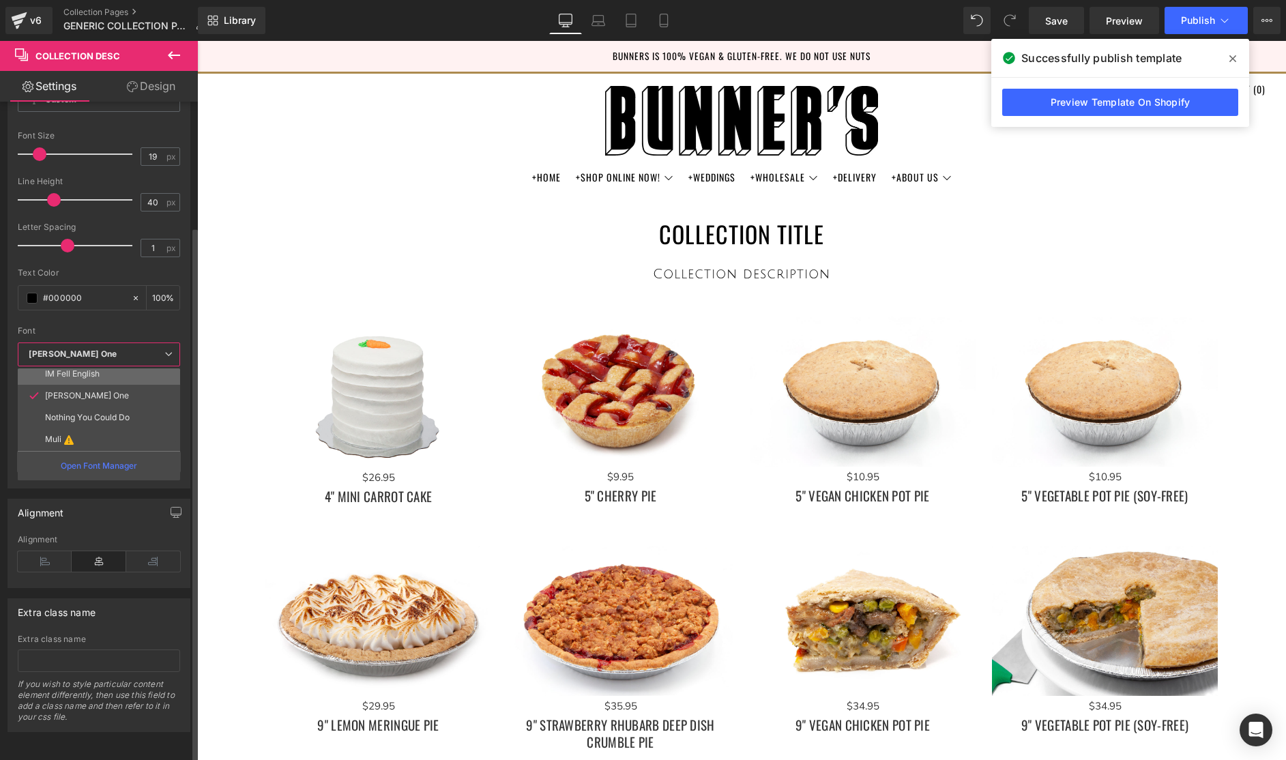
click at [94, 369] on p "IM Fell English" at bounding box center [72, 374] width 55 height 10
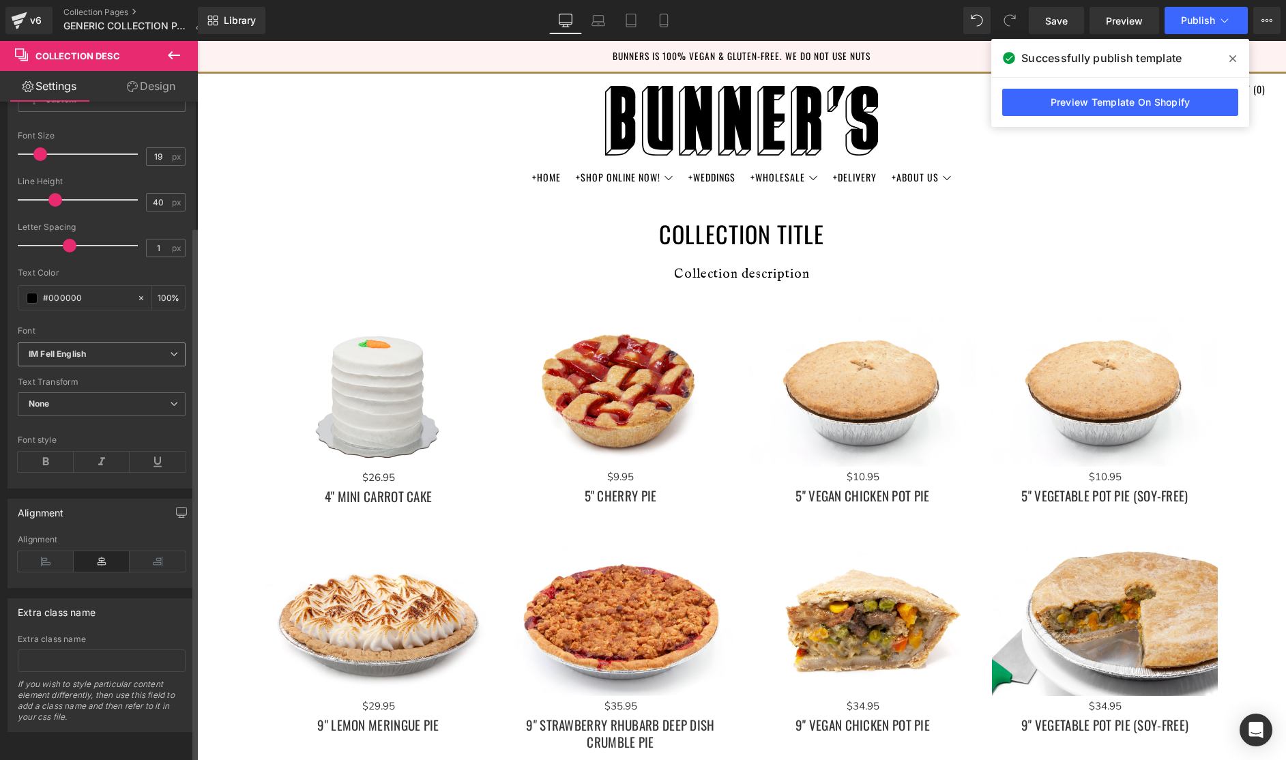
click at [108, 349] on b "IM Fell English" at bounding box center [99, 355] width 141 height 12
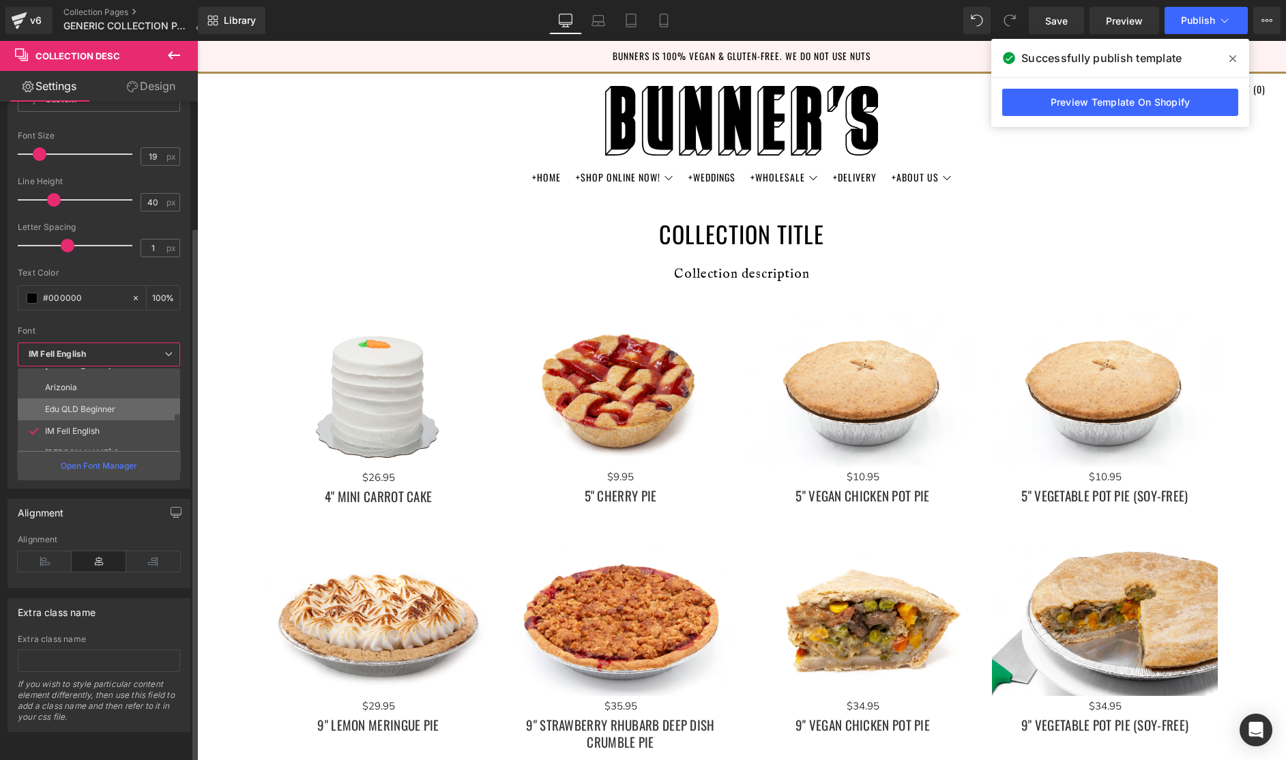
scroll to position [98, 0]
click at [96, 408] on p "Edu QLD Beginner" at bounding box center [80, 413] width 70 height 10
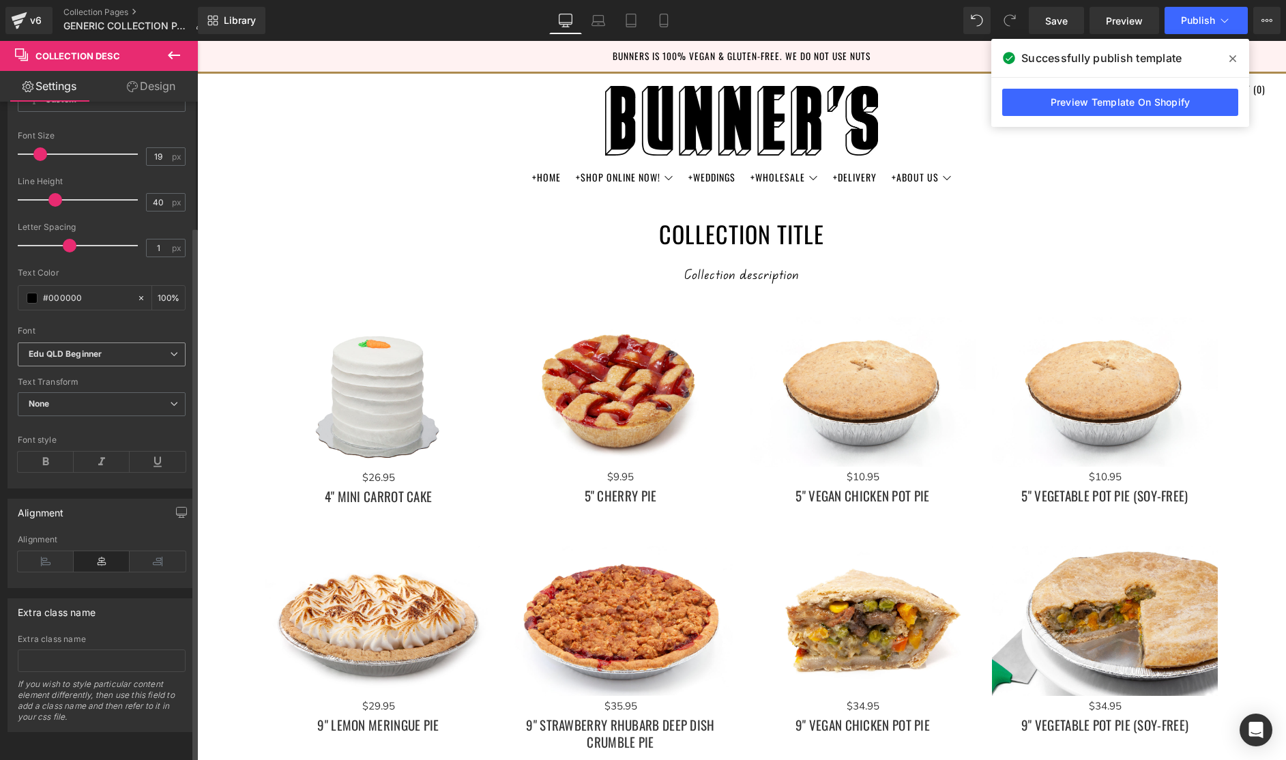
click at [110, 349] on b "Edu QLD Beginner" at bounding box center [99, 355] width 141 height 12
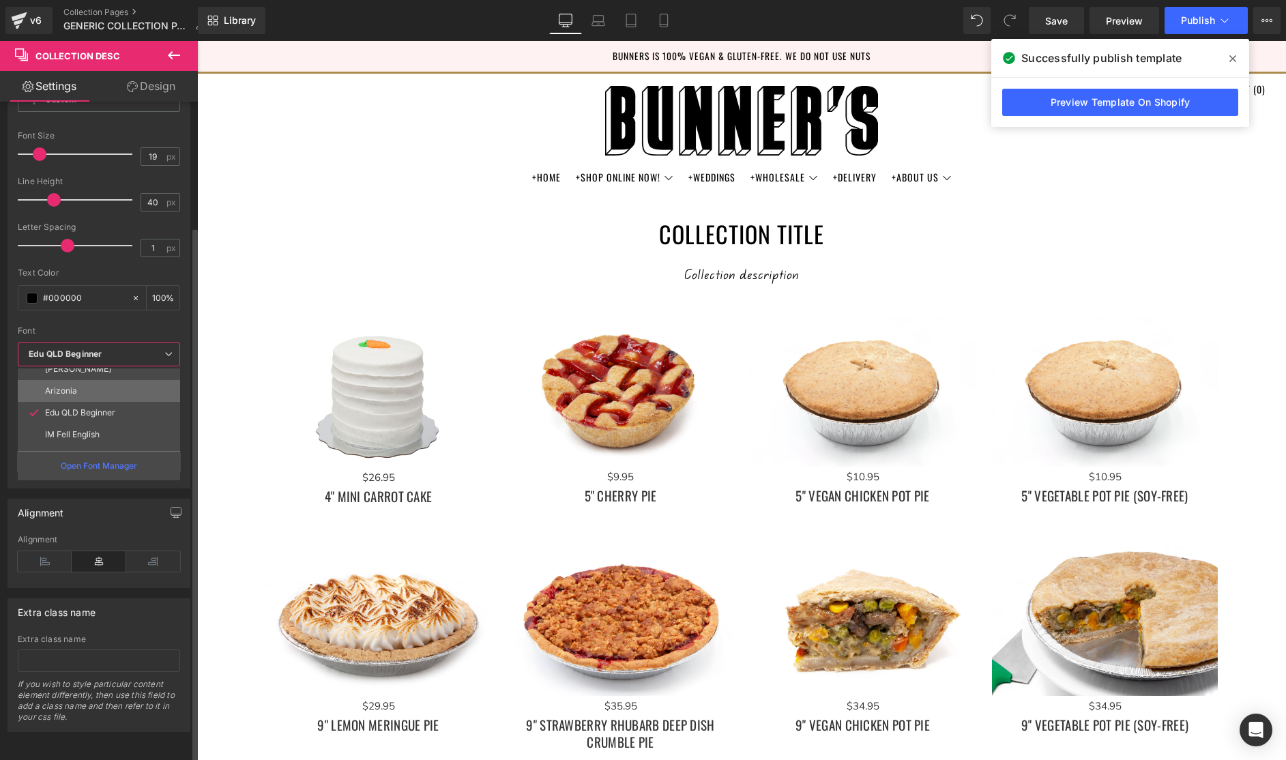
scroll to position [97, 0]
click at [101, 381] on li "Arizonia" at bounding box center [102, 392] width 168 height 22
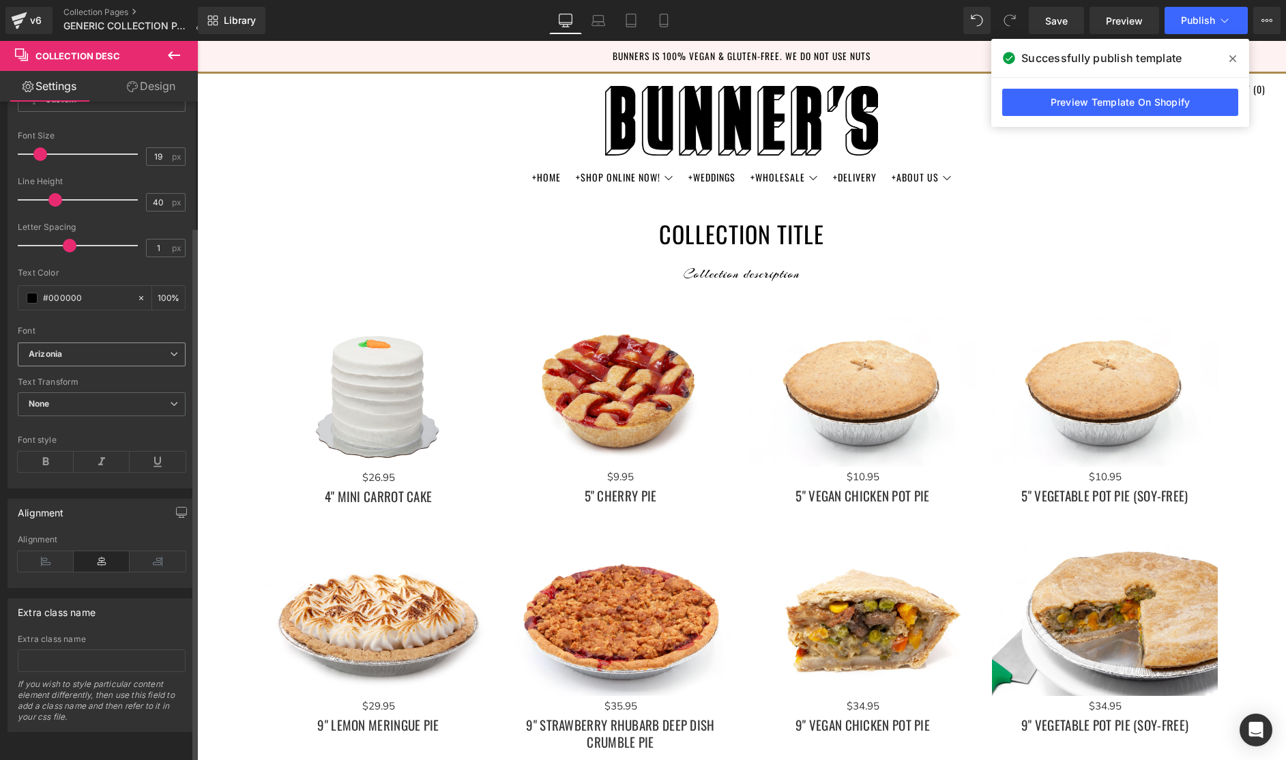
click at [106, 350] on span "Arizonia" at bounding box center [102, 354] width 168 height 24
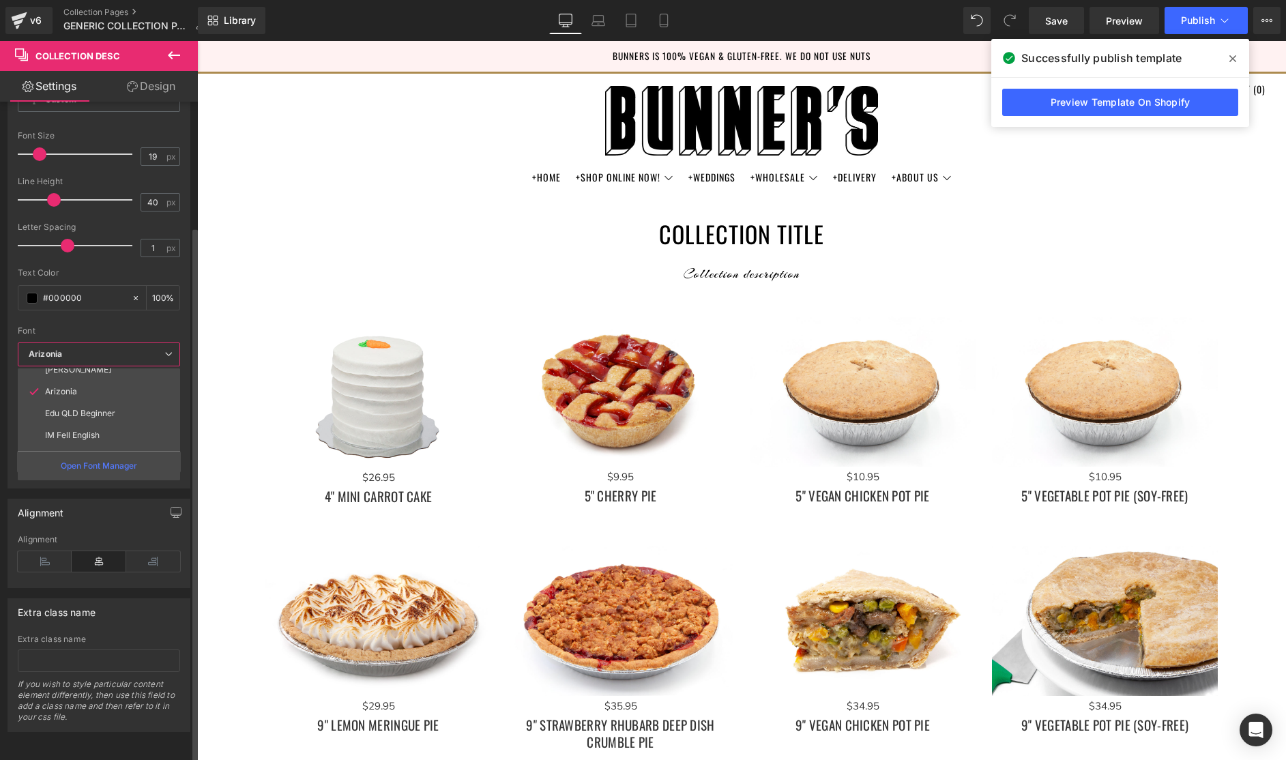
click at [97, 360] on li "Allison" at bounding box center [102, 370] width 168 height 22
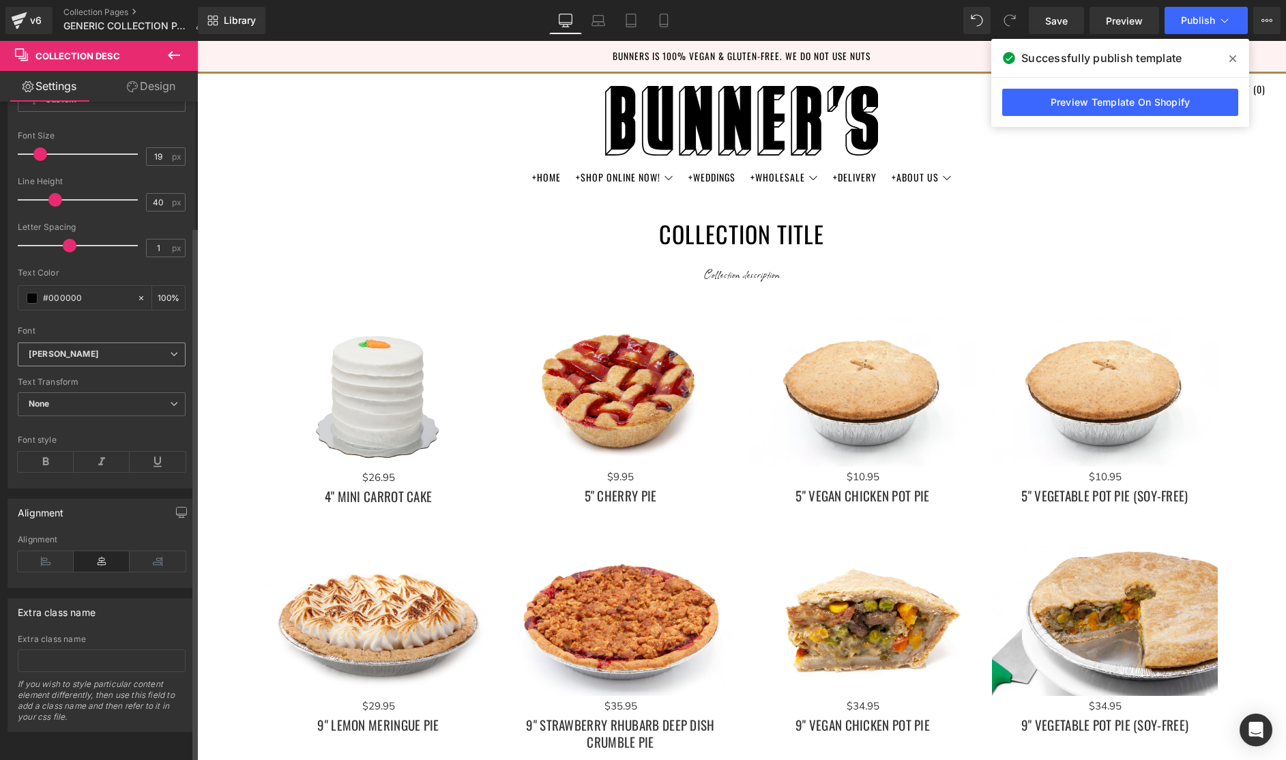
click at [103, 349] on b "Allison" at bounding box center [99, 355] width 141 height 12
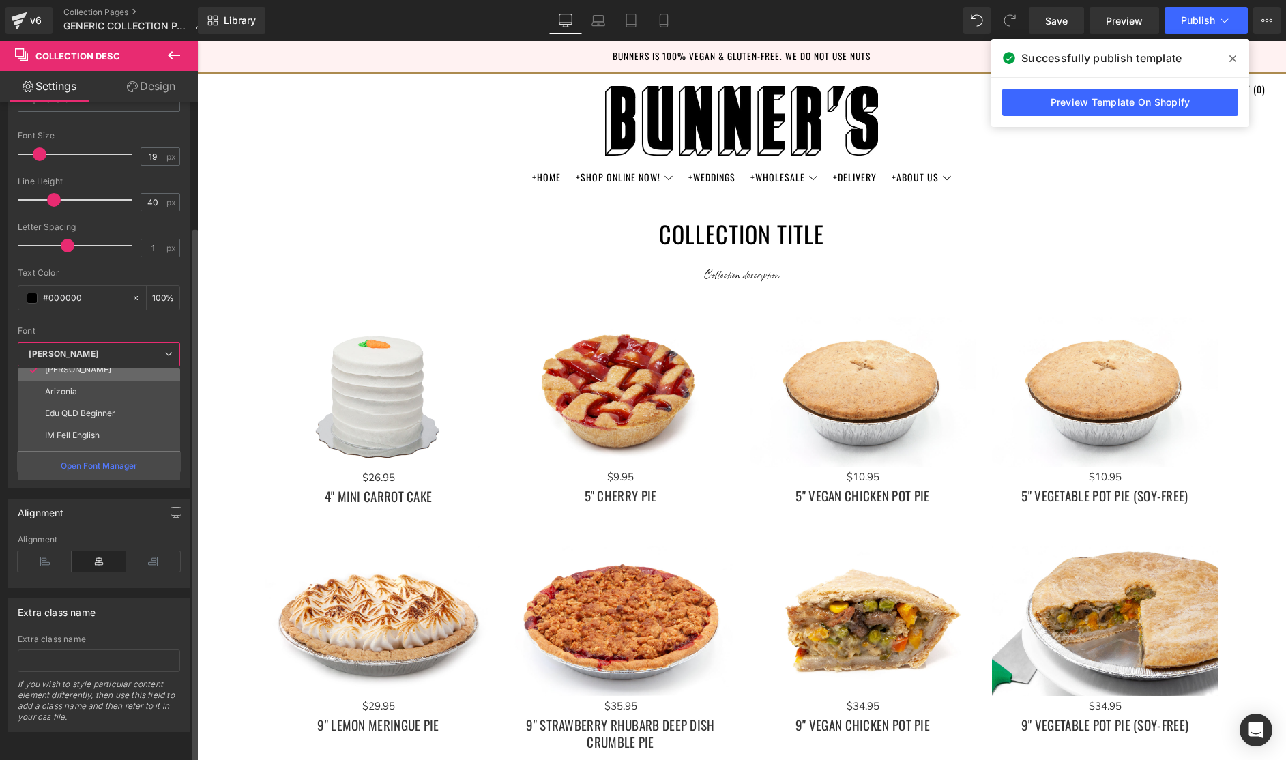
scroll to position [35, 0]
click at [91, 399] on li "Aguafina Script" at bounding box center [102, 410] width 168 height 22
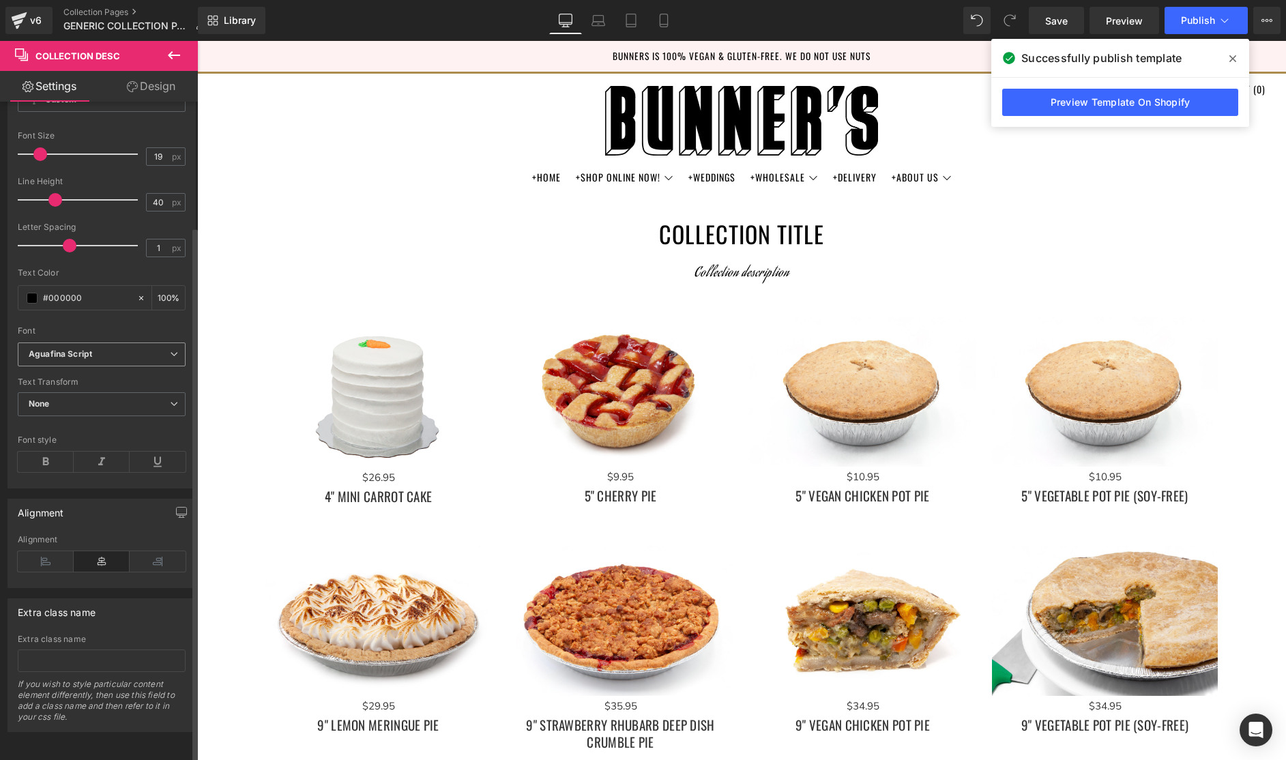
click at [98, 349] on b "Aguafina Script" at bounding box center [99, 355] width 141 height 12
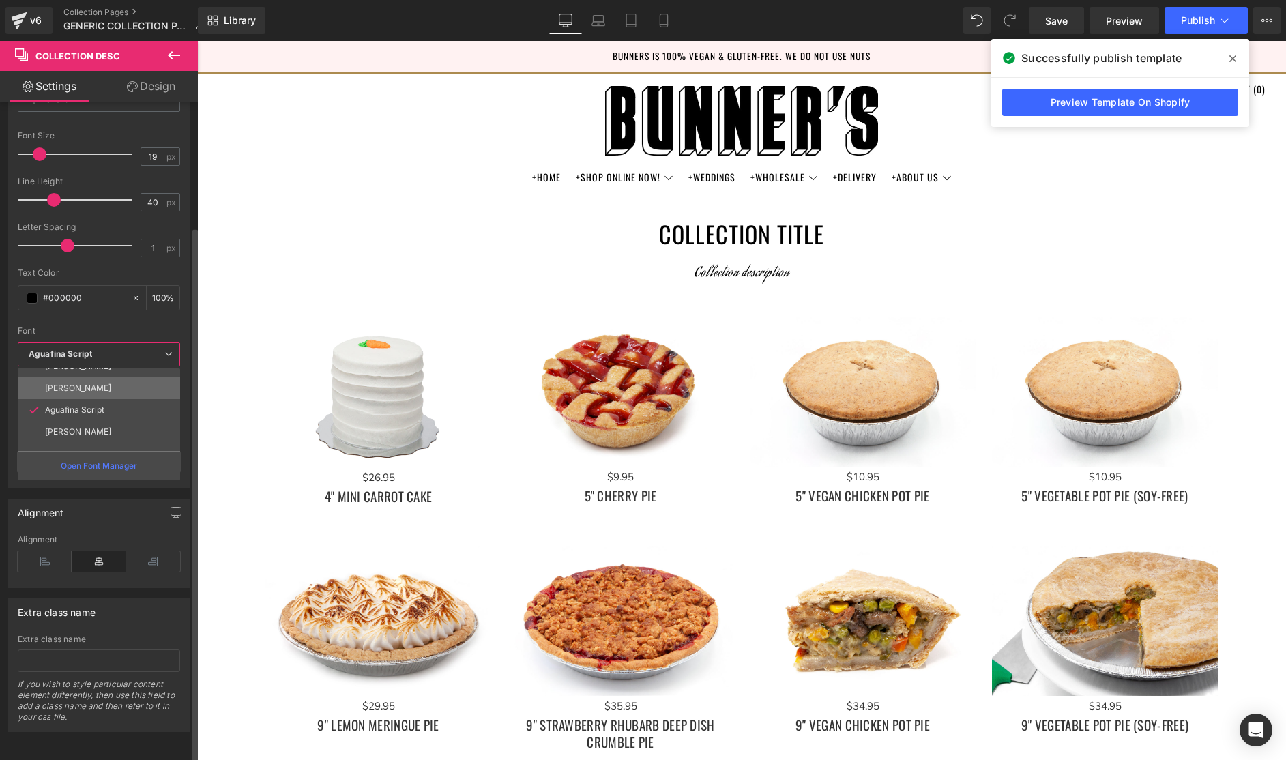
click at [89, 377] on li "Oswald" at bounding box center [102, 388] width 168 height 22
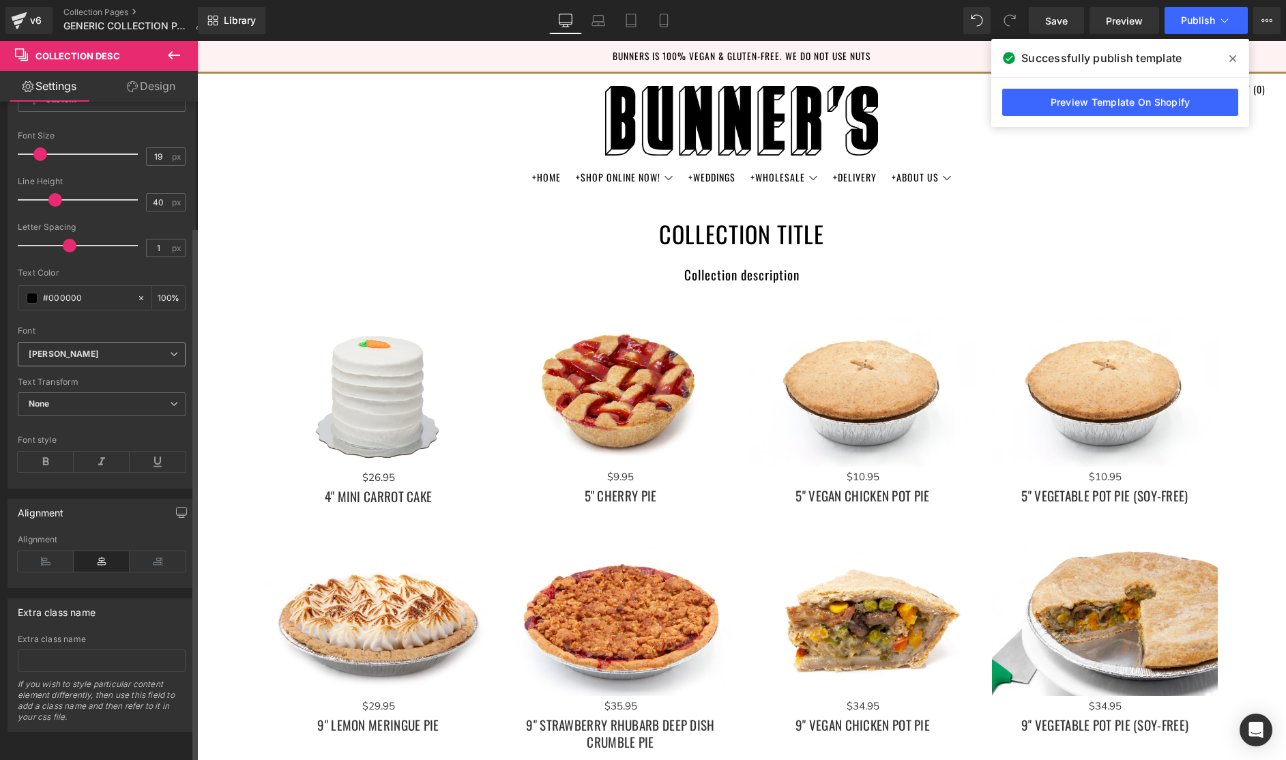
click at [103, 349] on b "Oswald" at bounding box center [99, 355] width 141 height 12
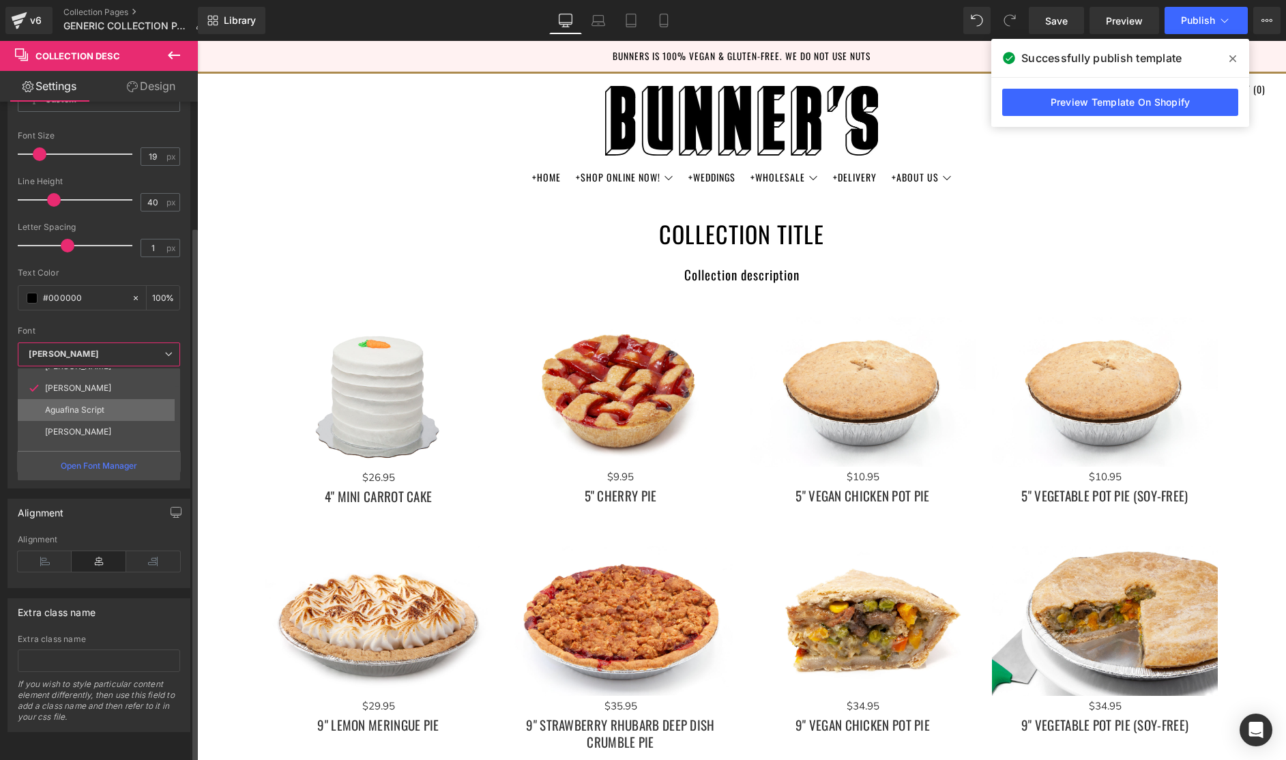
scroll to position [0, 0]
click at [100, 390] on li "Albert Sans" at bounding box center [102, 401] width 168 height 22
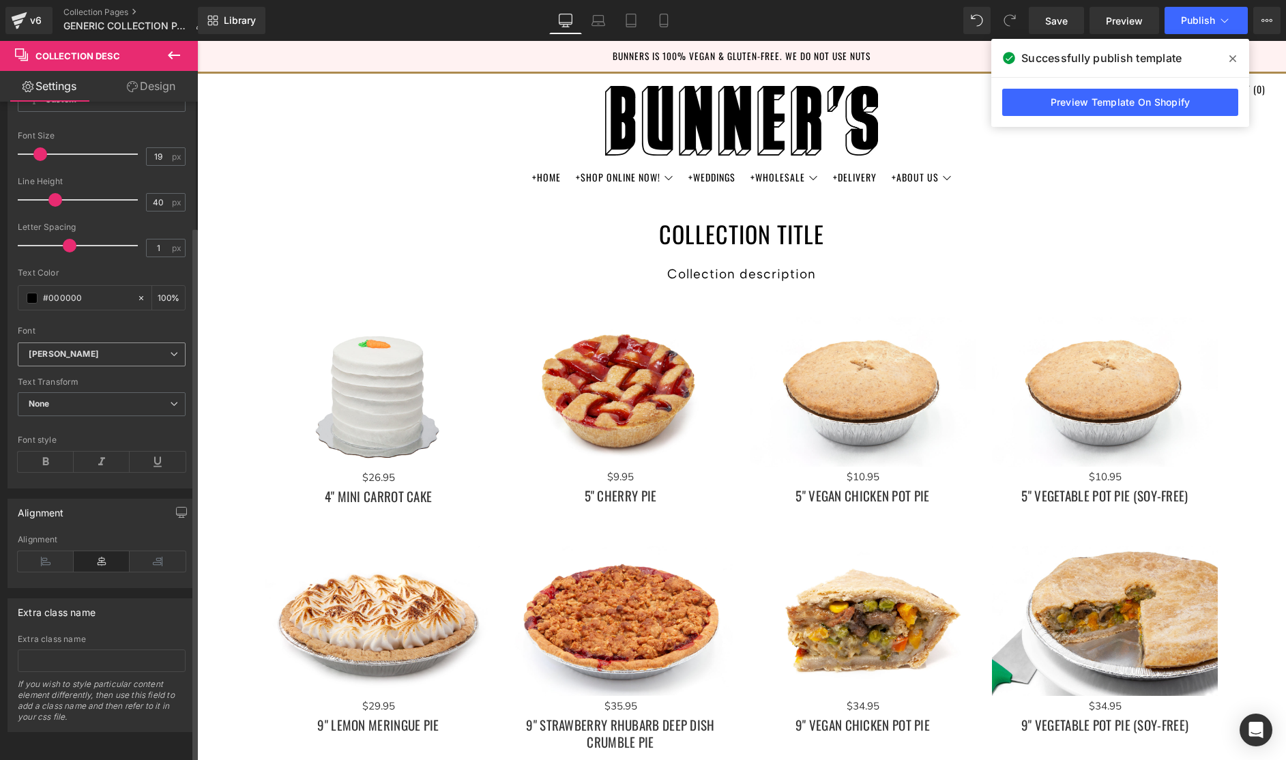
click at [113, 349] on b "Albert Sans" at bounding box center [99, 355] width 141 height 12
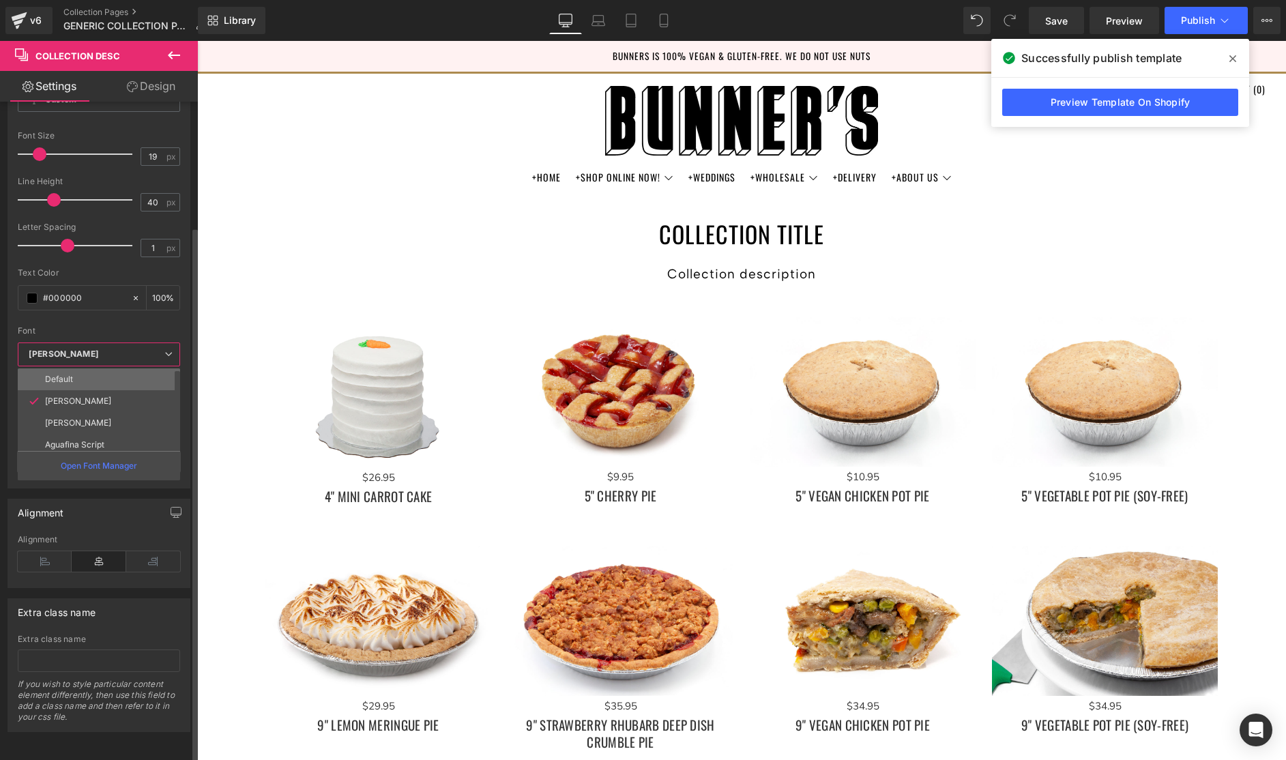
click at [87, 369] on li "Default" at bounding box center [102, 379] width 168 height 22
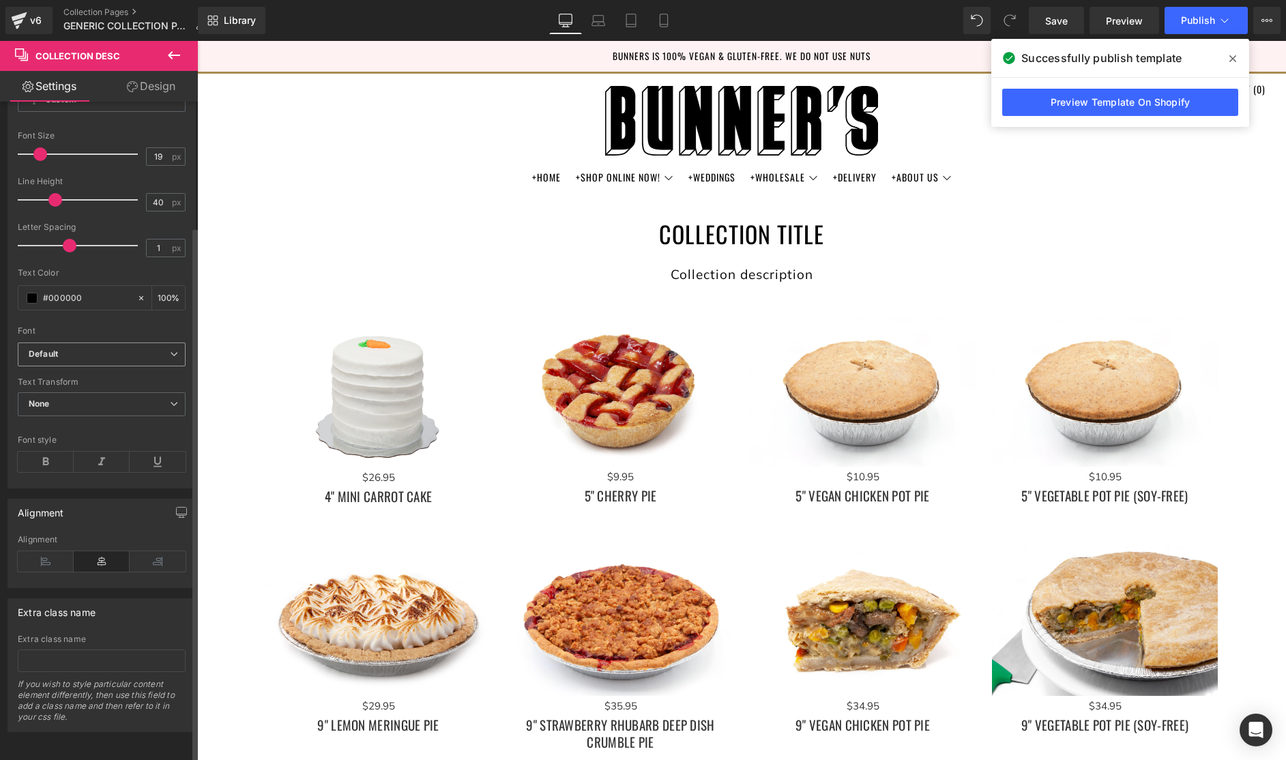
click at [89, 349] on b "Default" at bounding box center [99, 355] width 141 height 12
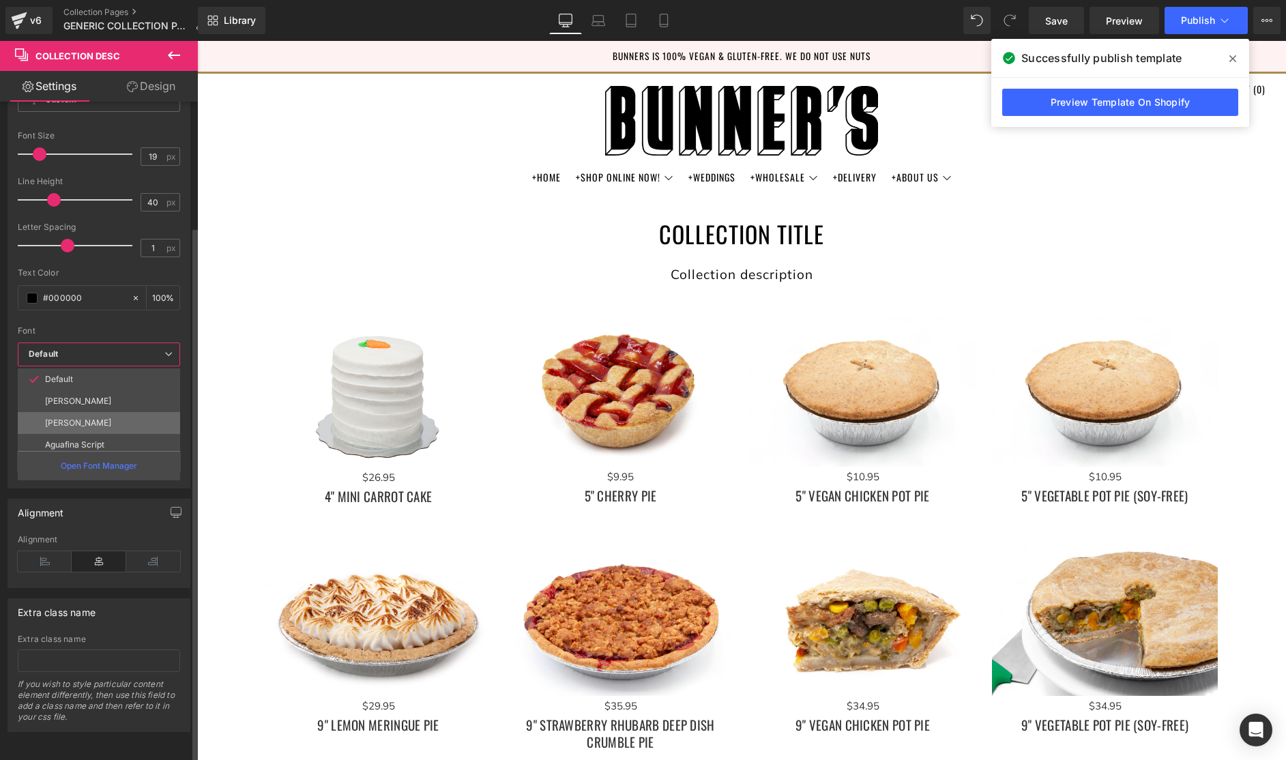
click at [72, 418] on p "Oswald" at bounding box center [78, 423] width 66 height 10
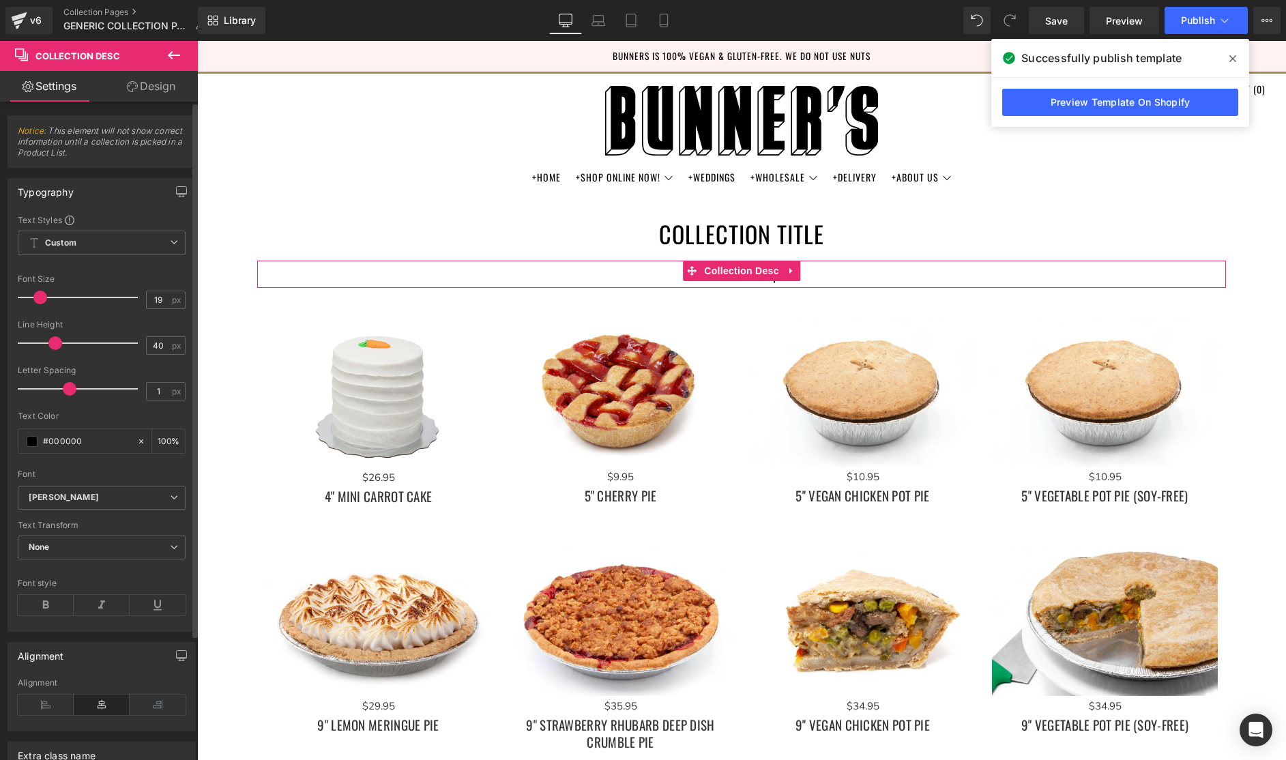
click at [96, 268] on div at bounding box center [102, 266] width 168 height 9
click at [170, 243] on icon at bounding box center [174, 242] width 8 height 8
click at [108, 301] on div "Setup Global Style" at bounding box center [99, 298] width 162 height 32
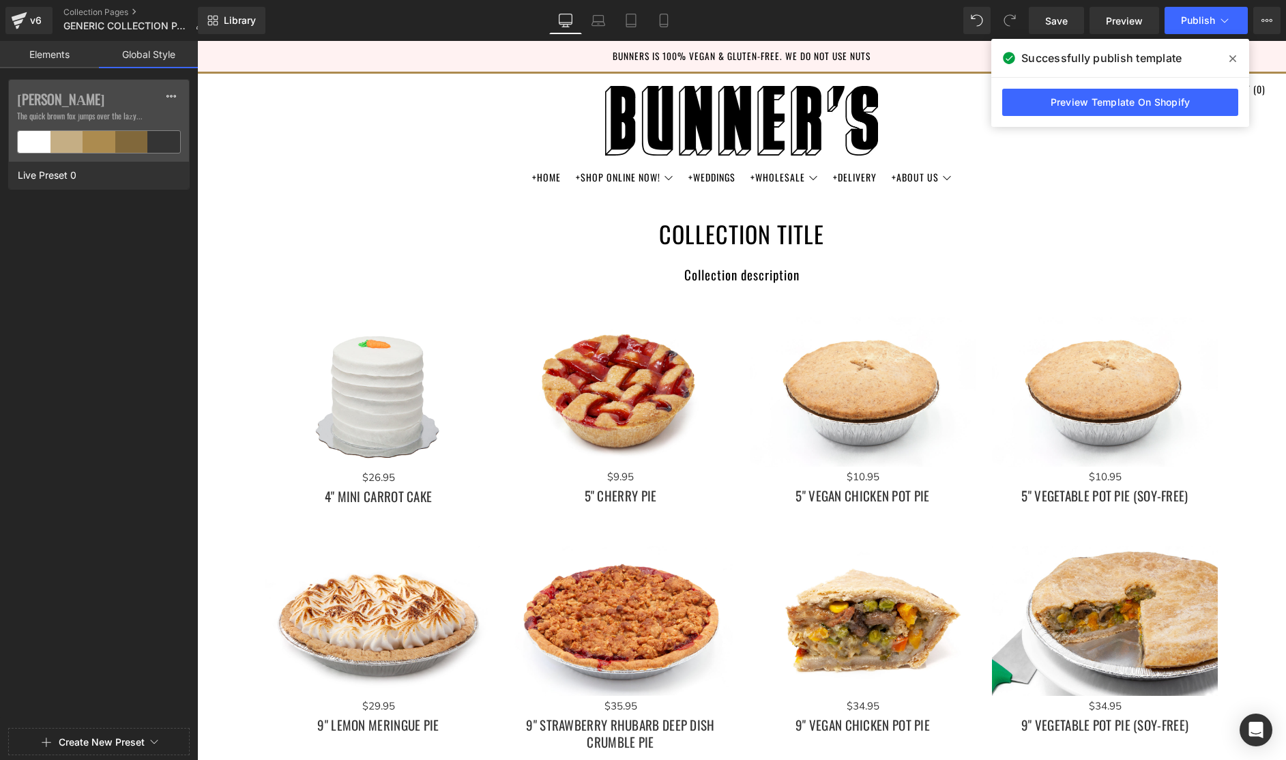
click at [51, 55] on link "Elements" at bounding box center [49, 54] width 99 height 27
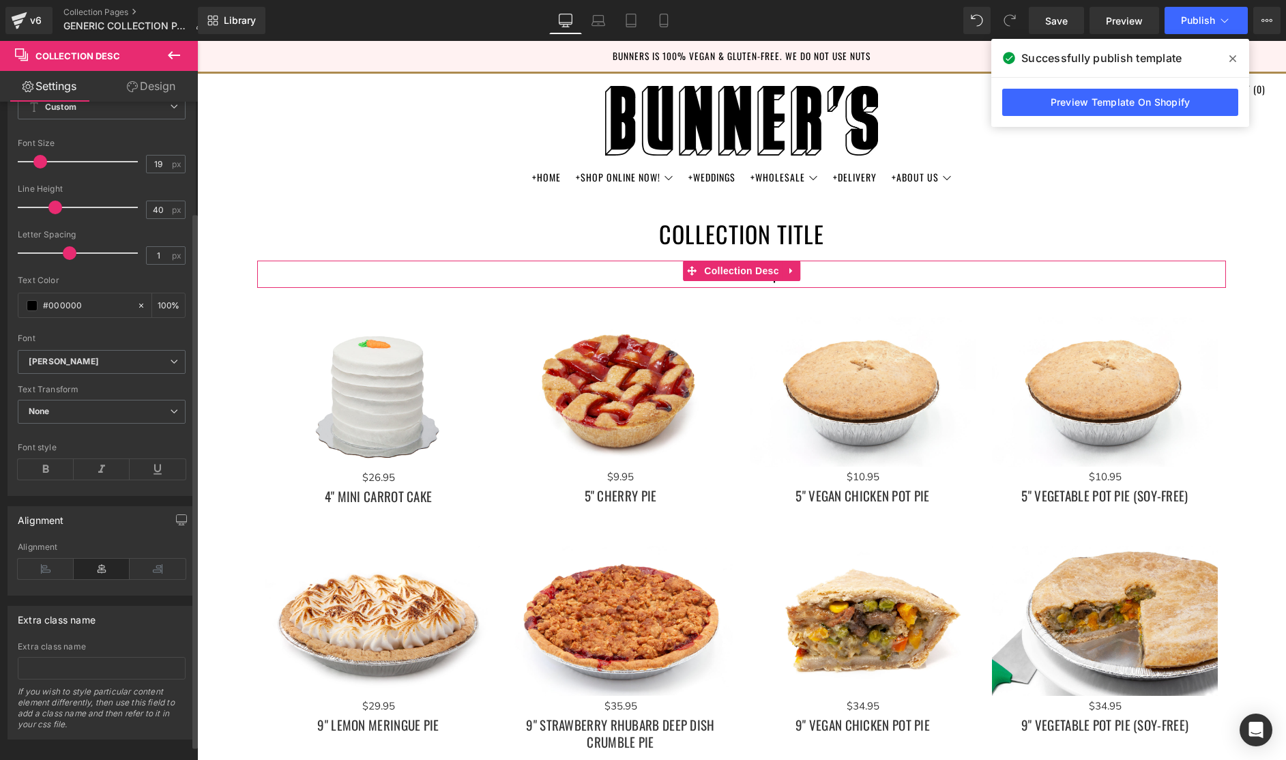
scroll to position [153, 0]
click at [102, 435] on div "Font style" at bounding box center [102, 440] width 168 height 10
click at [170, 400] on icon at bounding box center [174, 404] width 8 height 8
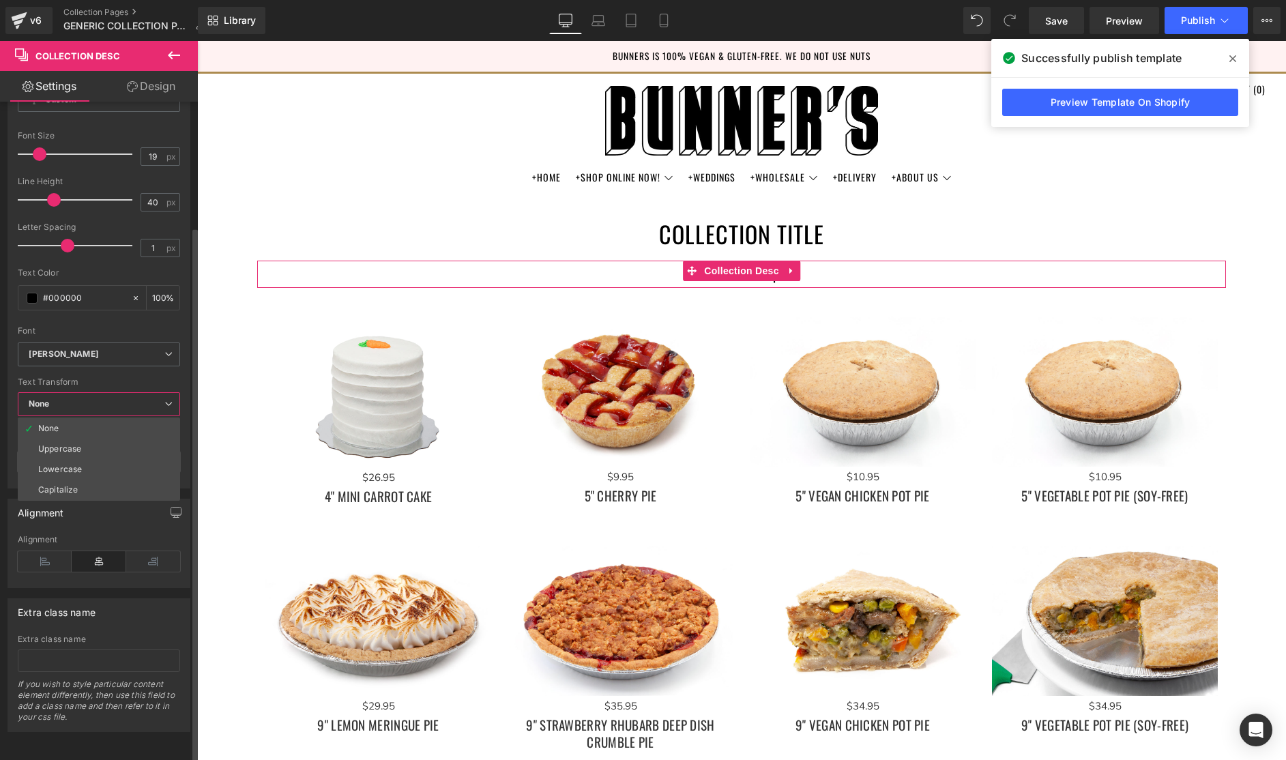
click at [168, 400] on icon at bounding box center [168, 404] width 8 height 8
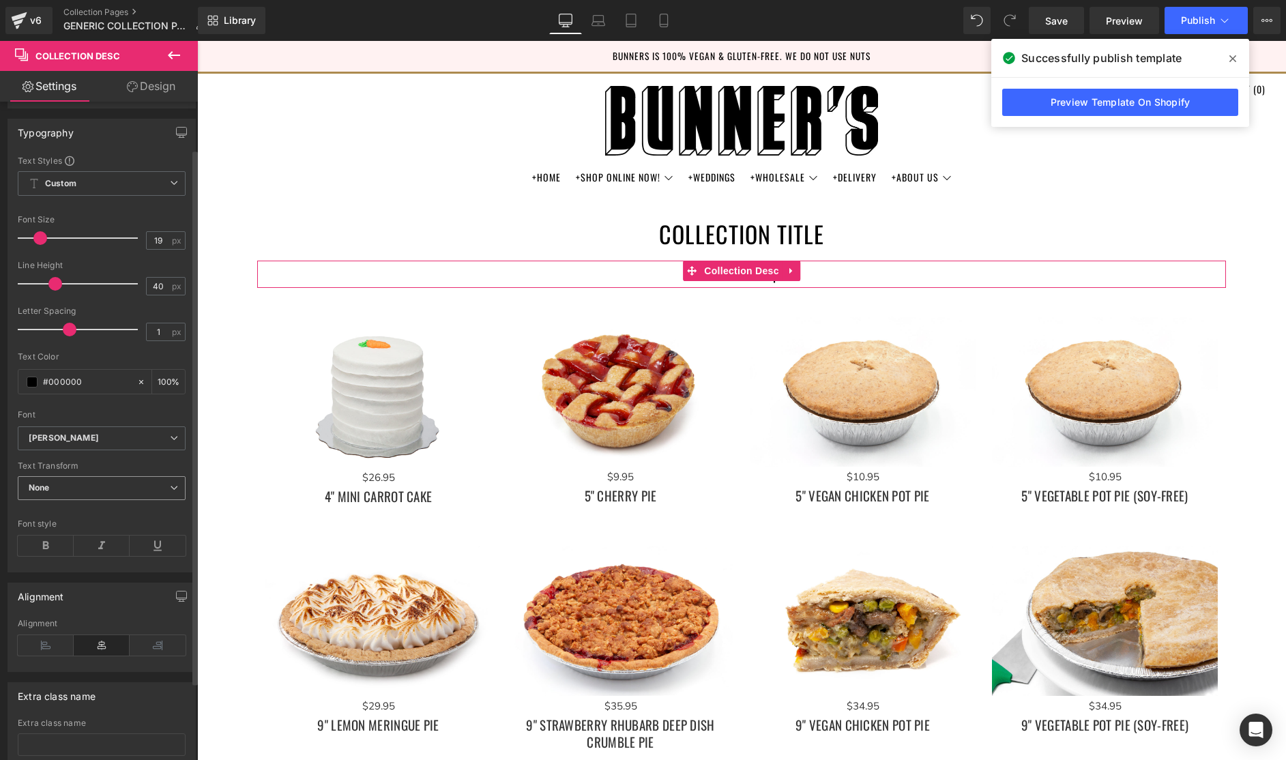
scroll to position [58, 0]
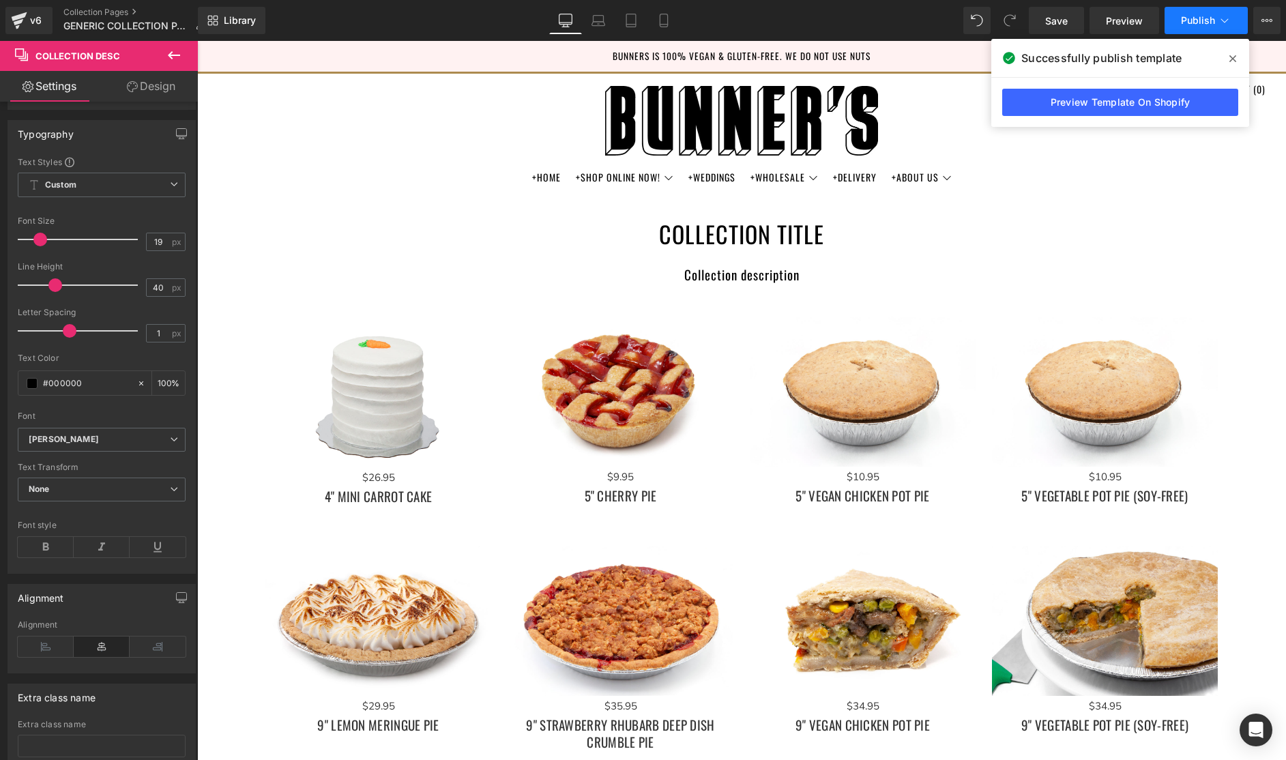
drag, startPoint x: 1056, startPoint y: 23, endPoint x: 1170, endPoint y: 20, distance: 114.0
click at [1057, 23] on span "Save" at bounding box center [1056, 21] width 23 height 14
click at [1194, 20] on span "Publish" at bounding box center [1198, 20] width 34 height 11
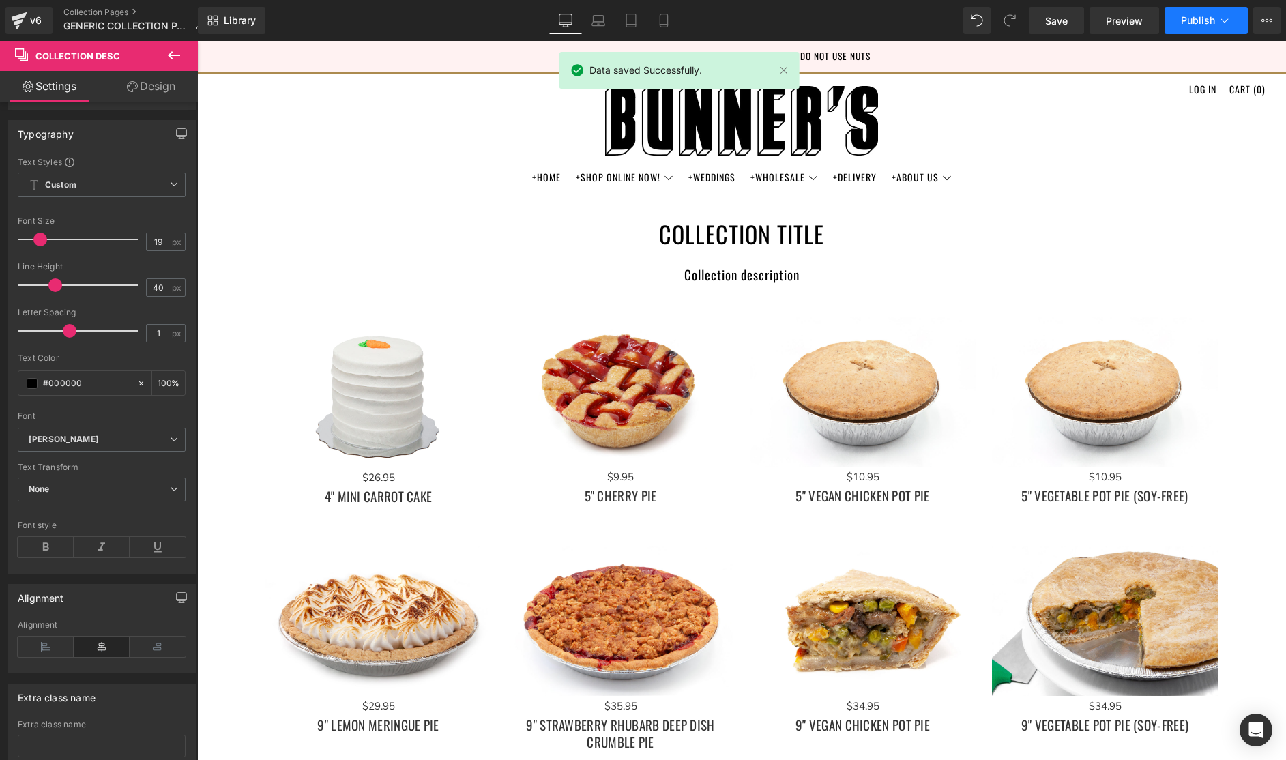
click at [1194, 20] on span "Publish" at bounding box center [1198, 20] width 34 height 11
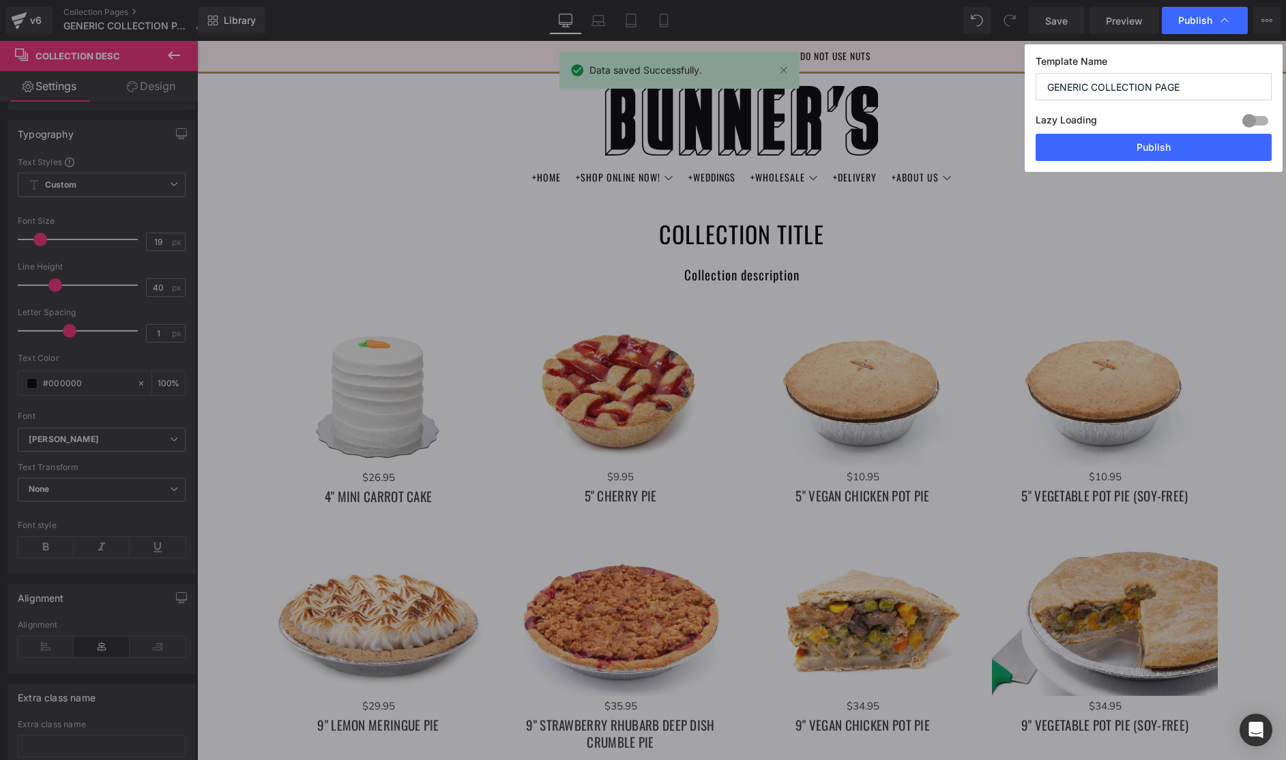
drag, startPoint x: 1164, startPoint y: 151, endPoint x: 1074, endPoint y: 5, distance: 170.9
click at [1164, 151] on button "Publish" at bounding box center [1153, 147] width 236 height 27
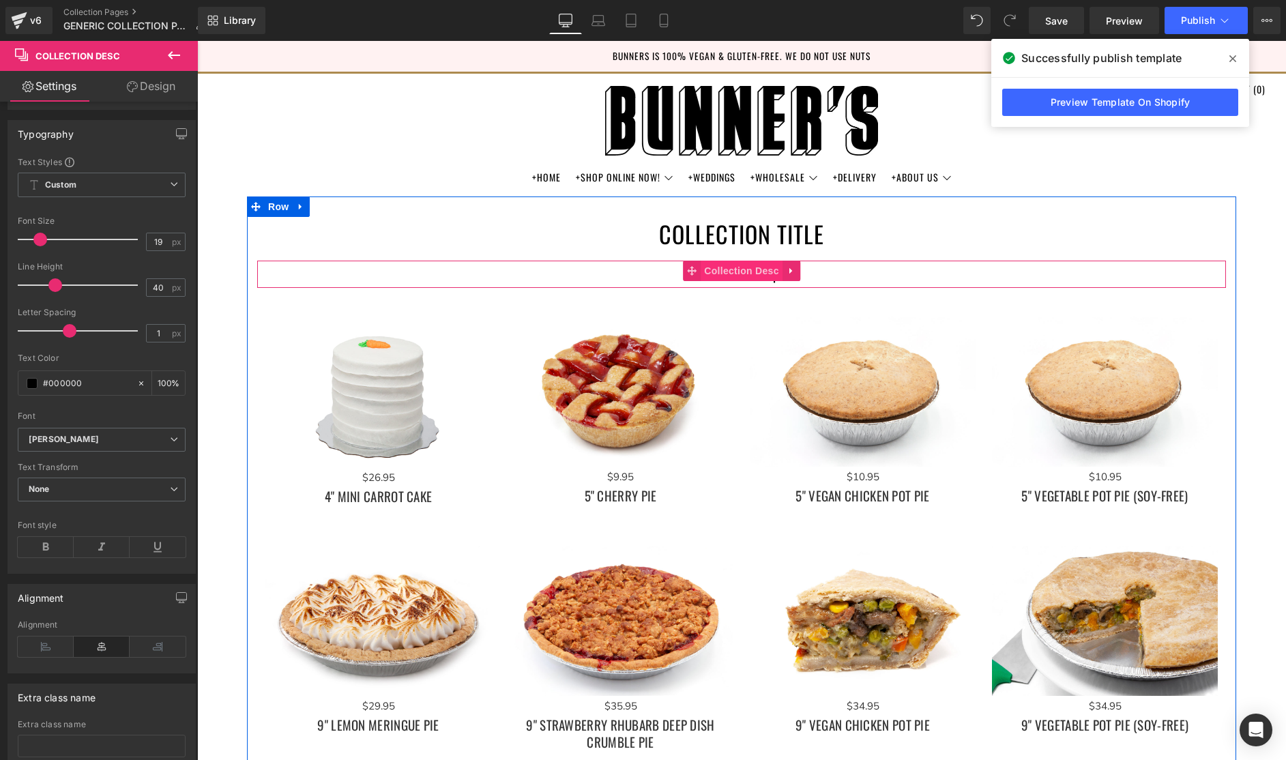
click at [743, 272] on span "Collection Desc" at bounding box center [742, 271] width 82 height 20
click at [795, 271] on icon at bounding box center [791, 270] width 10 height 10
click at [802, 271] on icon at bounding box center [800, 271] width 10 height 10
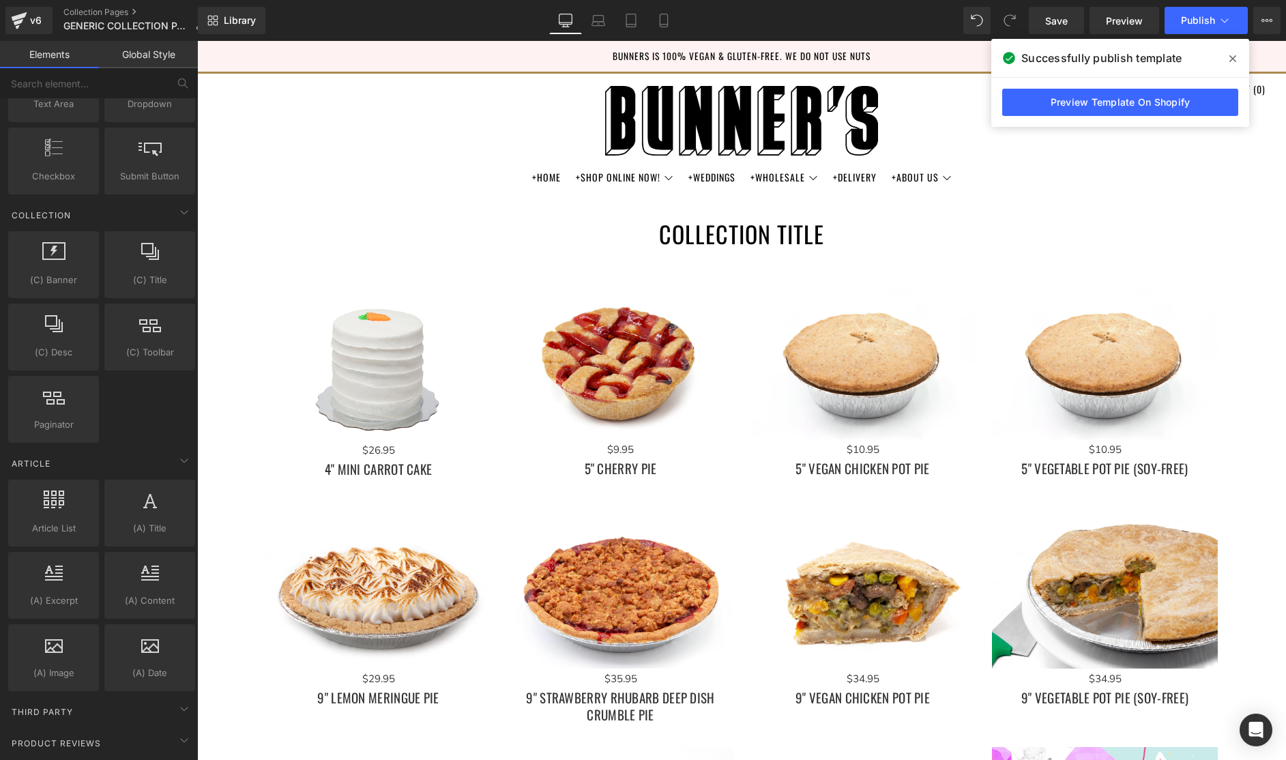
click at [1233, 57] on icon at bounding box center [1232, 58] width 7 height 11
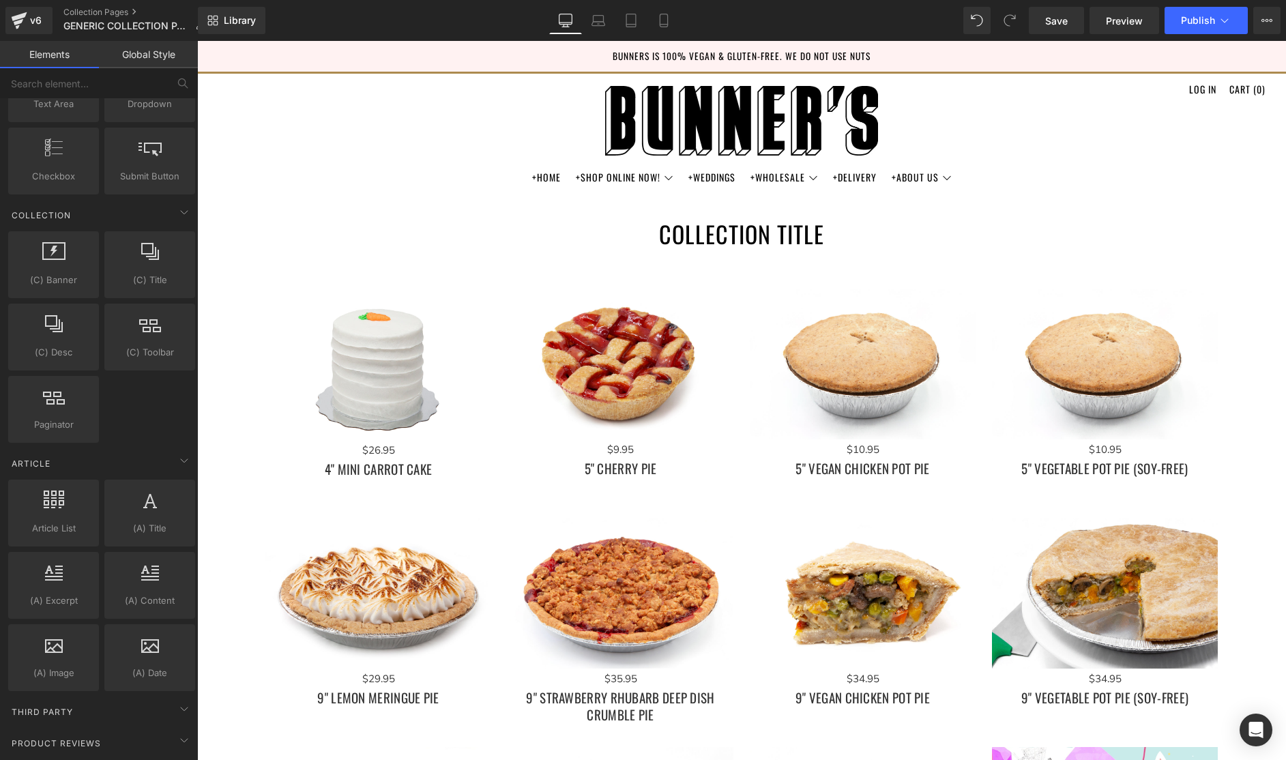
click at [140, 417] on div "(C) Banner collections, banners, images, photos (C) Title collections, titles, …" at bounding box center [101, 337] width 192 height 217
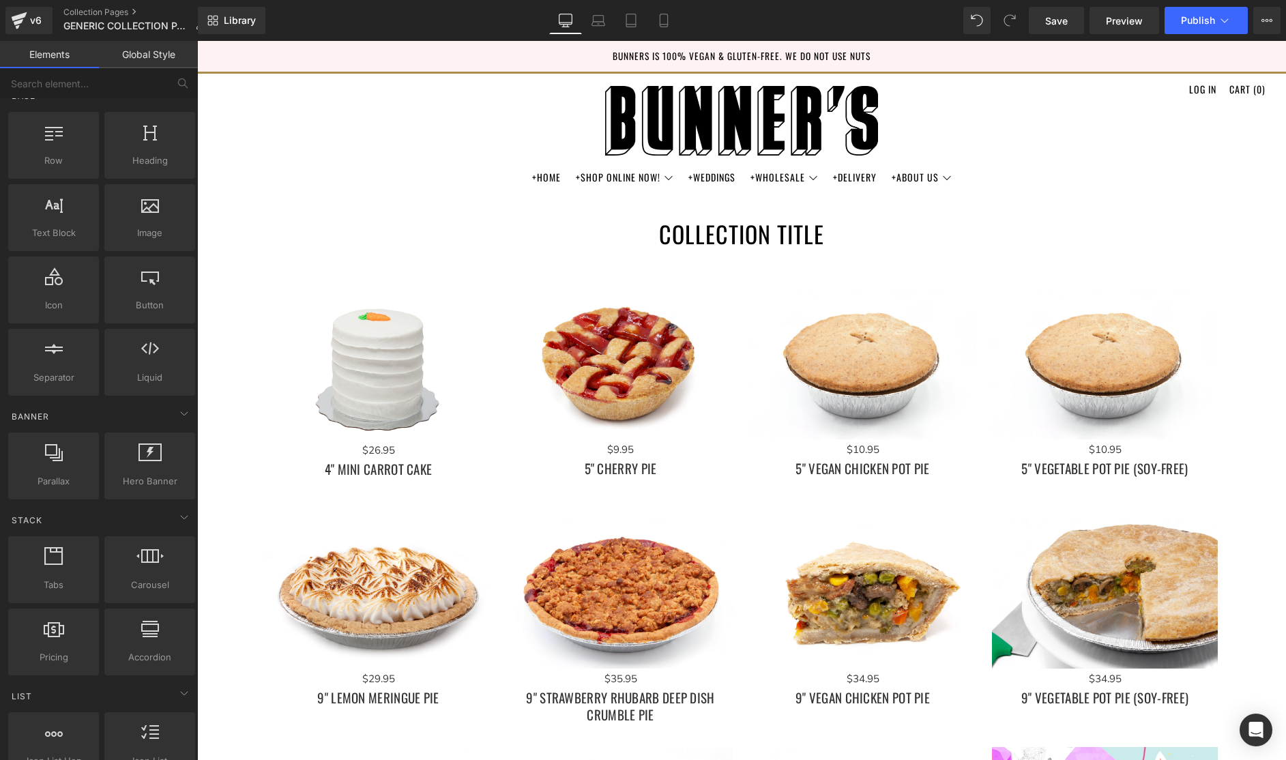
scroll to position [0, 0]
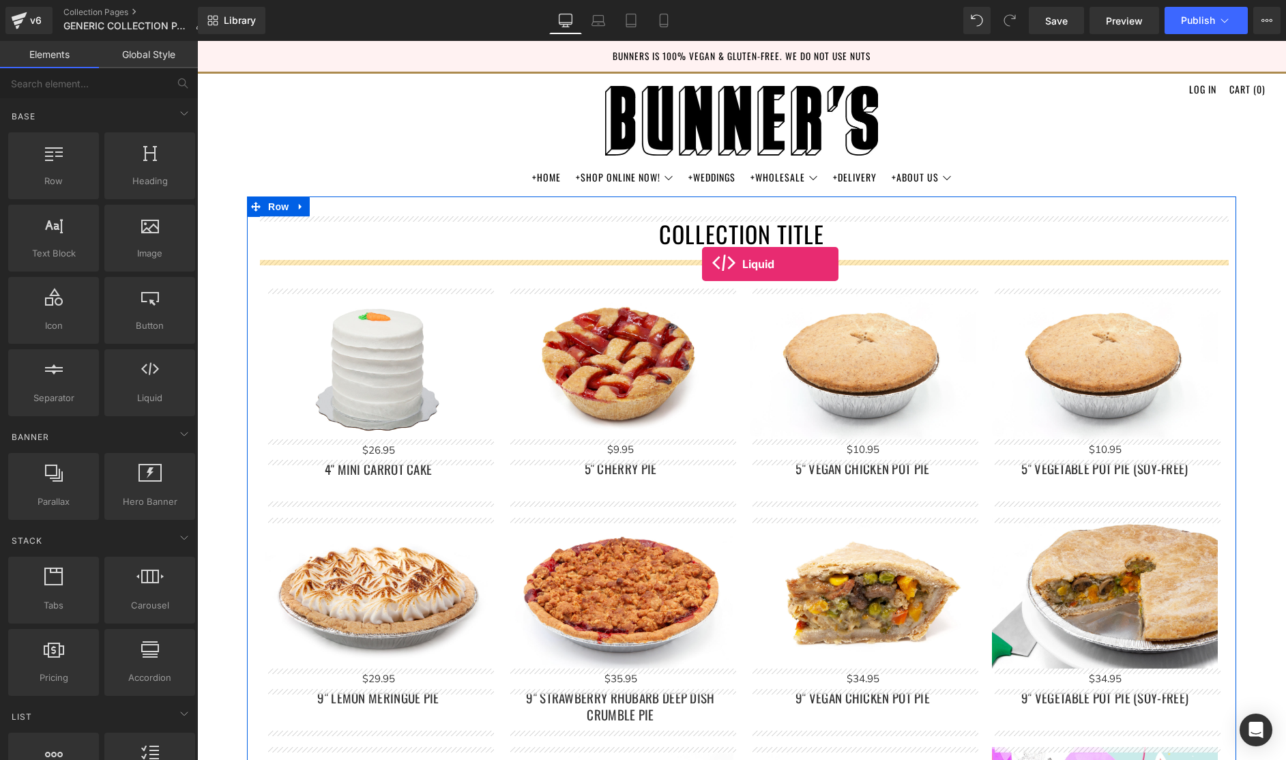
drag, startPoint x: 347, startPoint y: 420, endPoint x: 702, endPoint y: 264, distance: 388.2
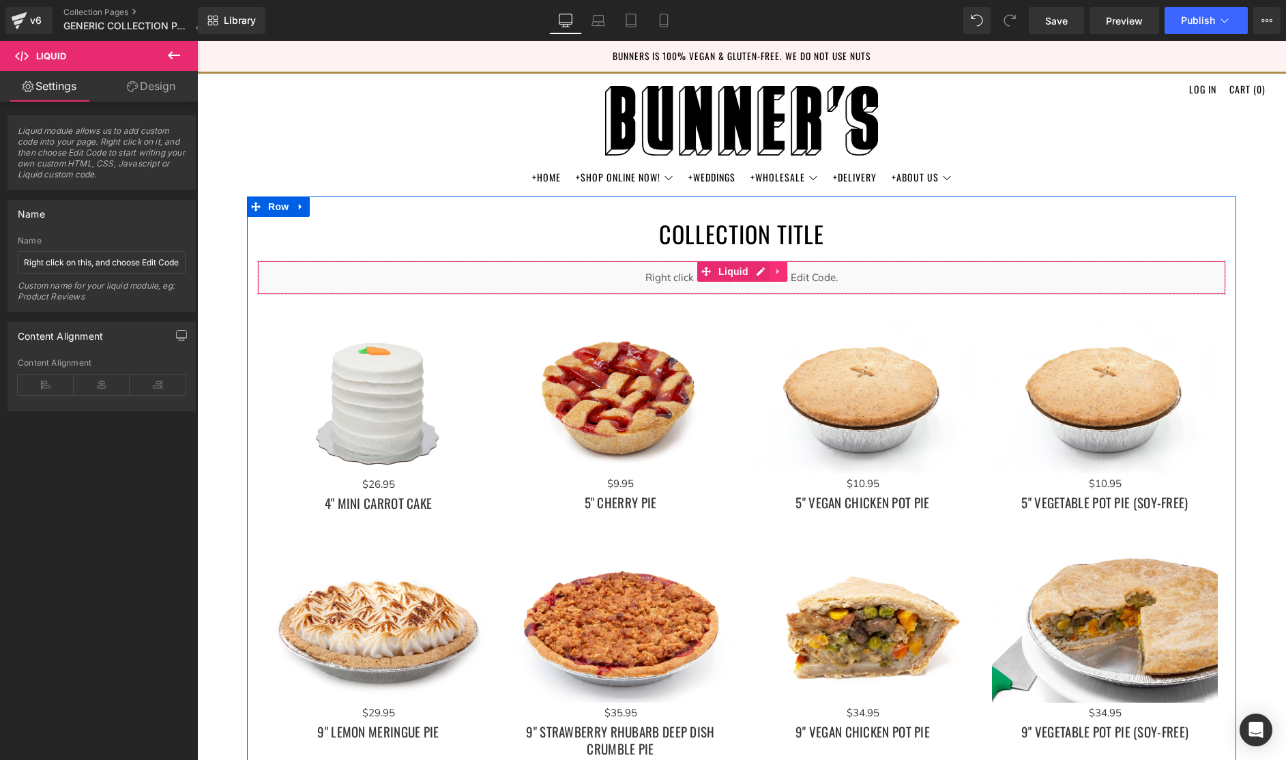
click at [778, 271] on icon at bounding box center [777, 272] width 3 height 6
click at [788, 271] on icon at bounding box center [787, 272] width 10 height 10
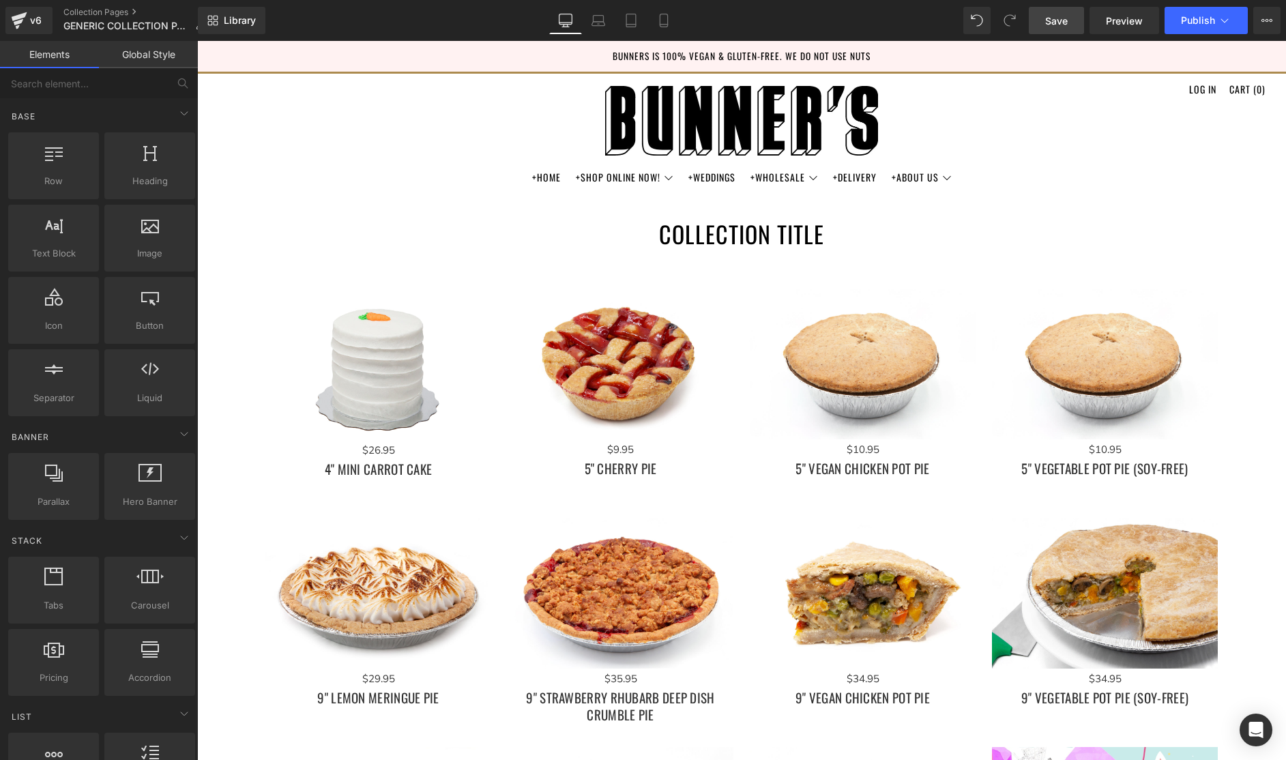
click at [1055, 23] on span "Save" at bounding box center [1056, 21] width 23 height 14
click at [1209, 21] on span "Publish" at bounding box center [1198, 20] width 34 height 11
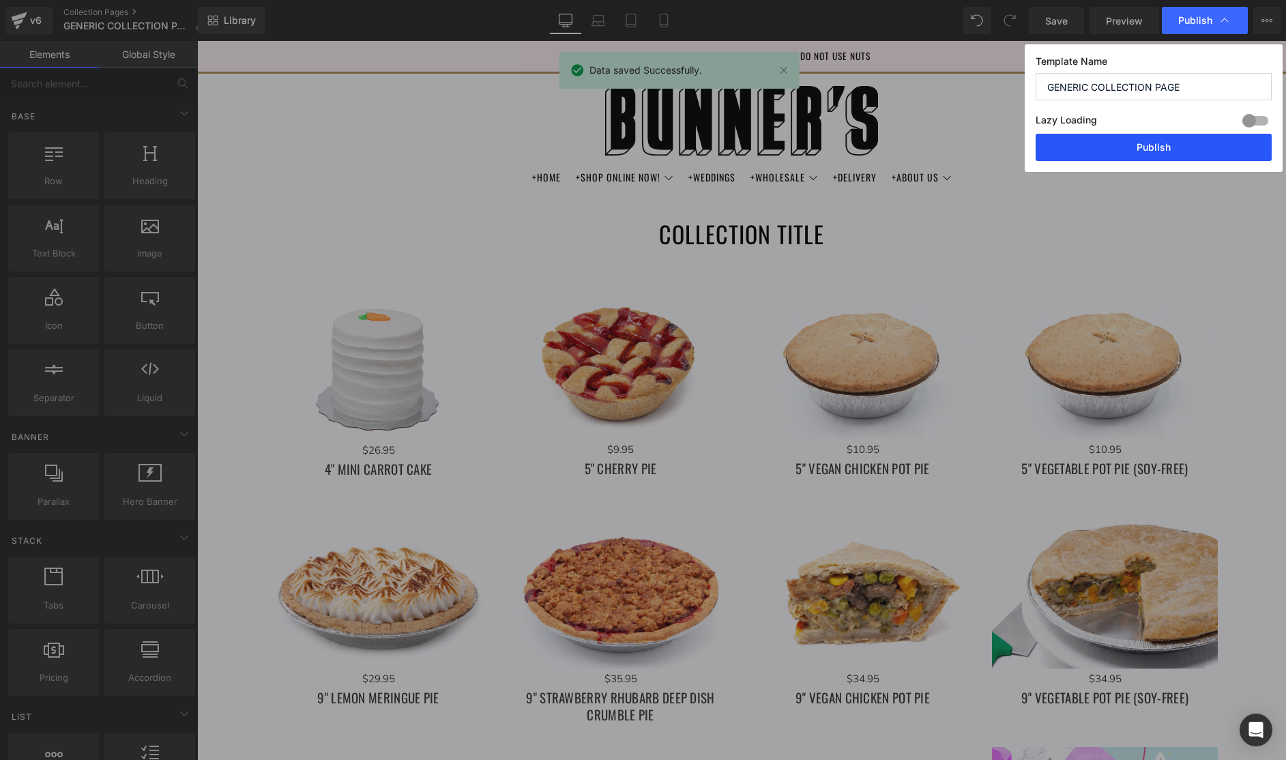
drag, startPoint x: 1170, startPoint y: 146, endPoint x: 949, endPoint y: 51, distance: 240.5
click at [1170, 146] on button "Publish" at bounding box center [1153, 147] width 236 height 27
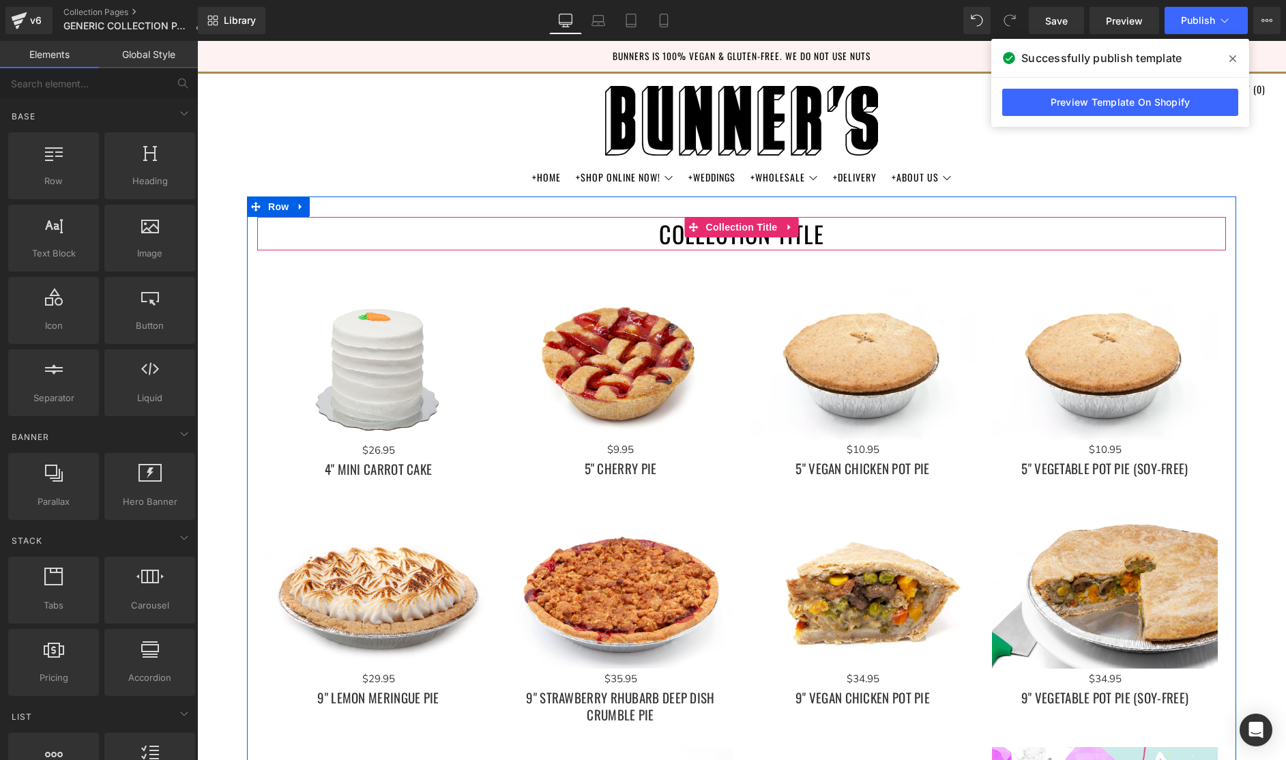
click at [816, 242] on h1 "Collection title" at bounding box center [741, 233] width 969 height 33
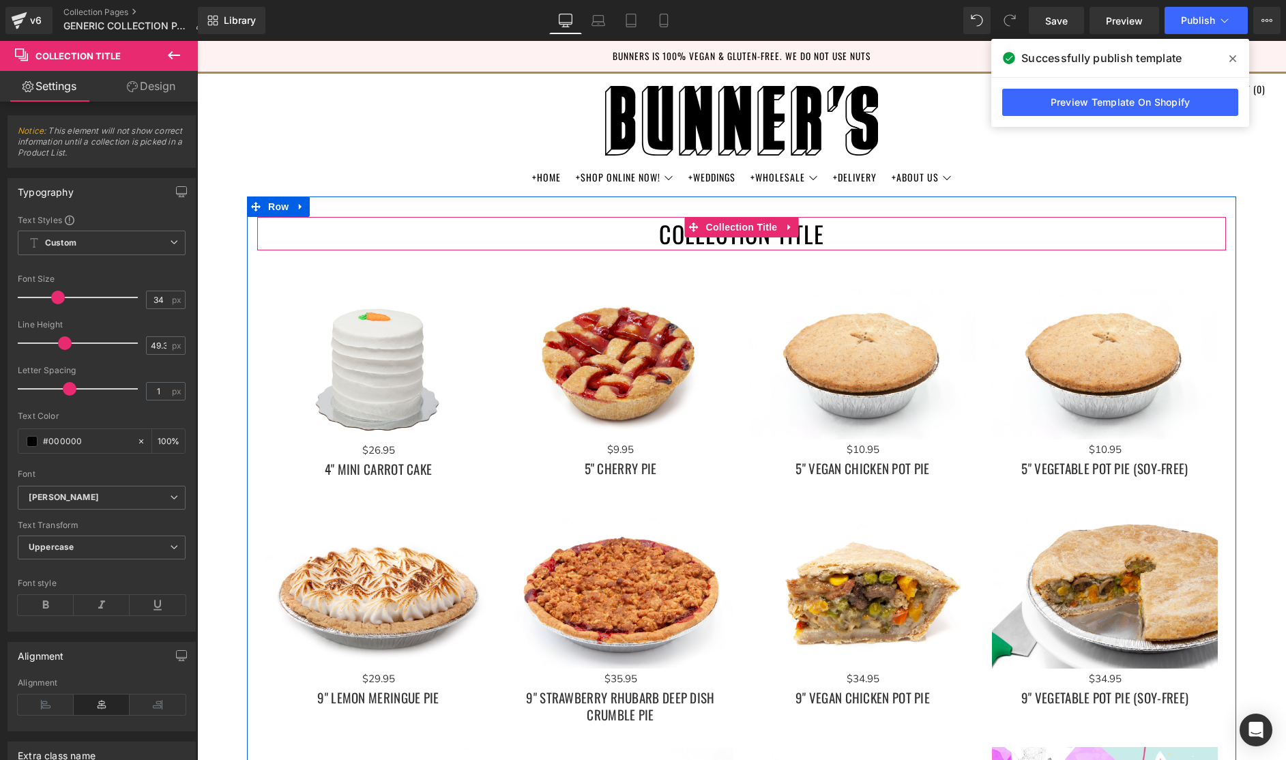
click at [761, 240] on h1 "Collection title" at bounding box center [741, 233] width 969 height 33
click at [752, 229] on span "Collection Title" at bounding box center [742, 228] width 78 height 20
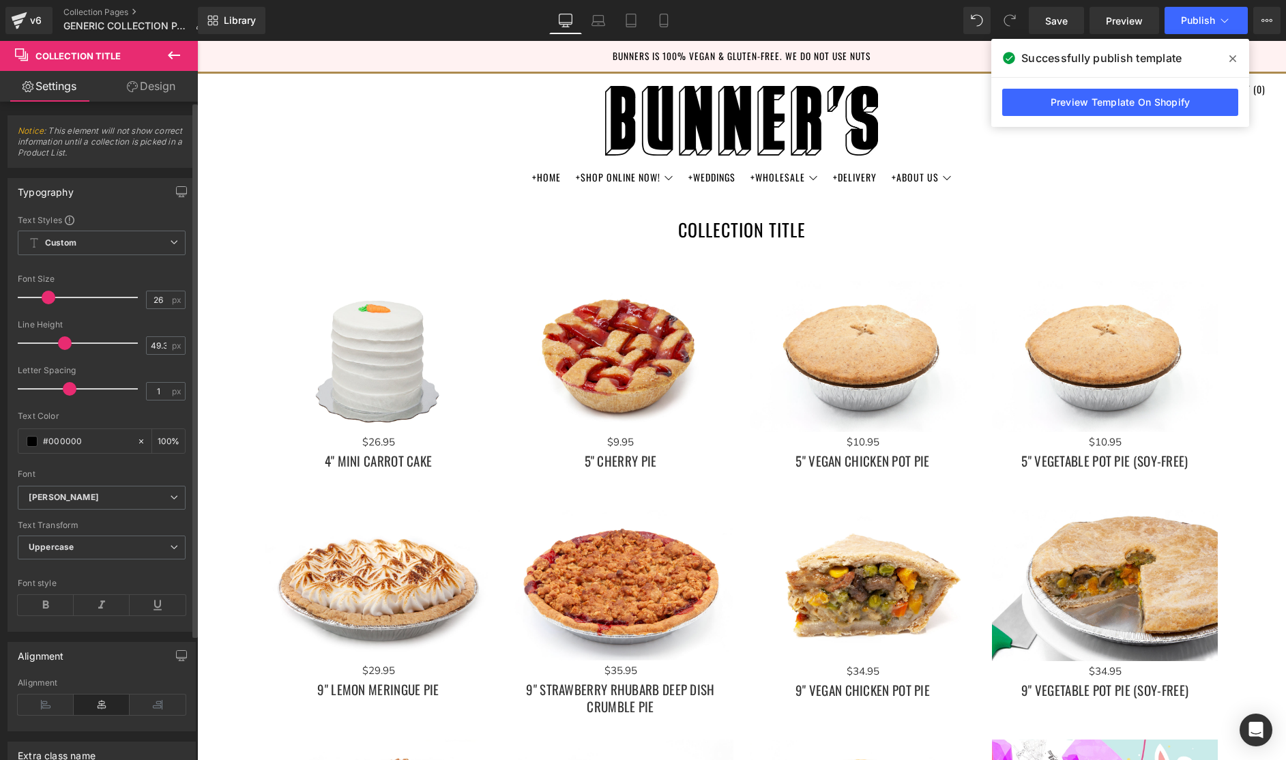
drag, startPoint x: 58, startPoint y: 296, endPoint x: 48, endPoint y: 295, distance: 9.6
click at [48, 295] on span at bounding box center [49, 298] width 14 height 14
click at [1050, 18] on span "Save" at bounding box center [1056, 21] width 23 height 14
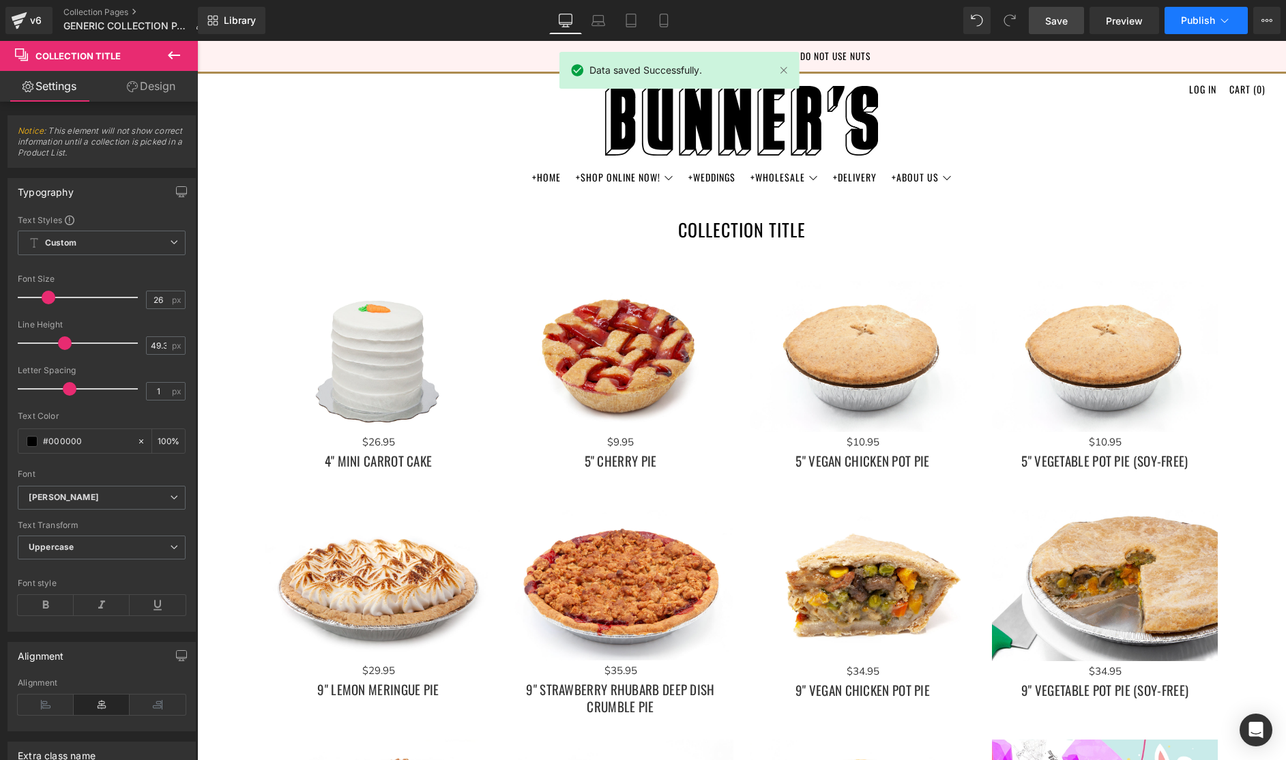
click at [1226, 27] on button "Publish" at bounding box center [1205, 20] width 83 height 27
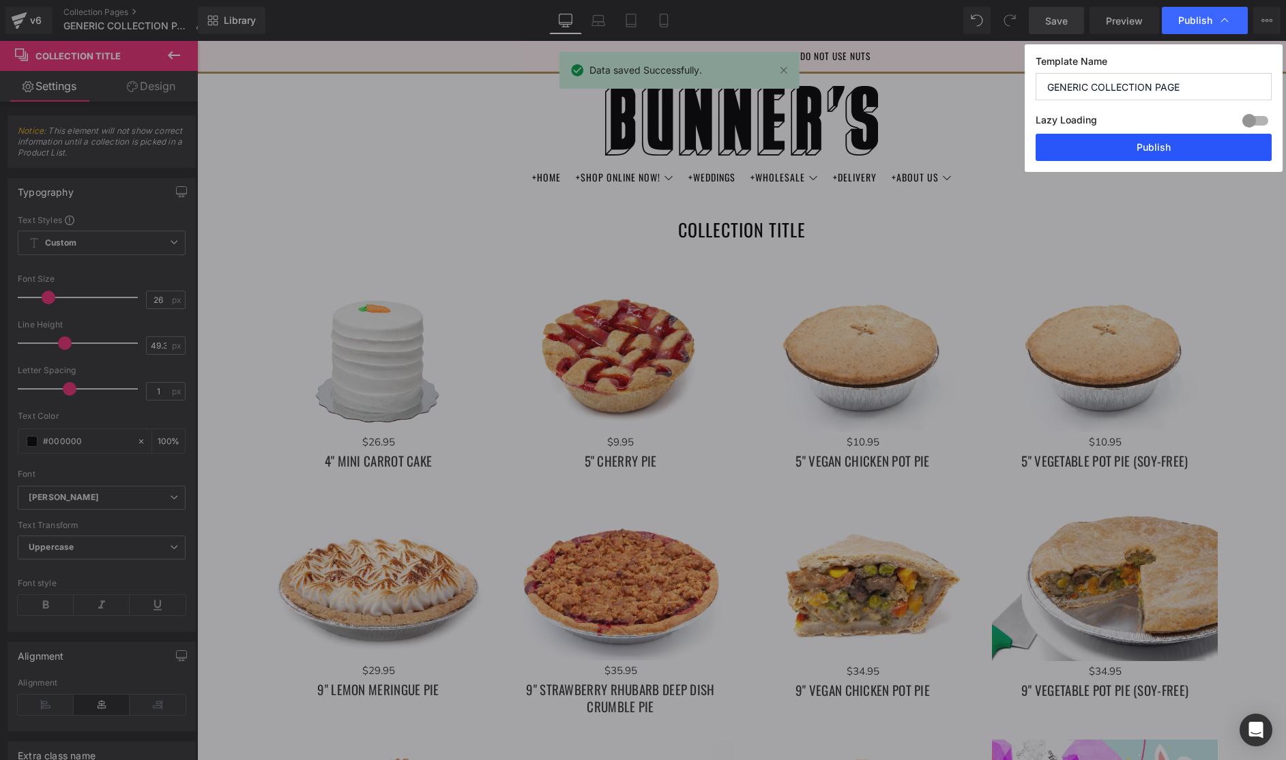
drag, startPoint x: 1205, startPoint y: 147, endPoint x: 1012, endPoint y: 82, distance: 204.5
click at [1205, 147] on button "Publish" at bounding box center [1153, 147] width 236 height 27
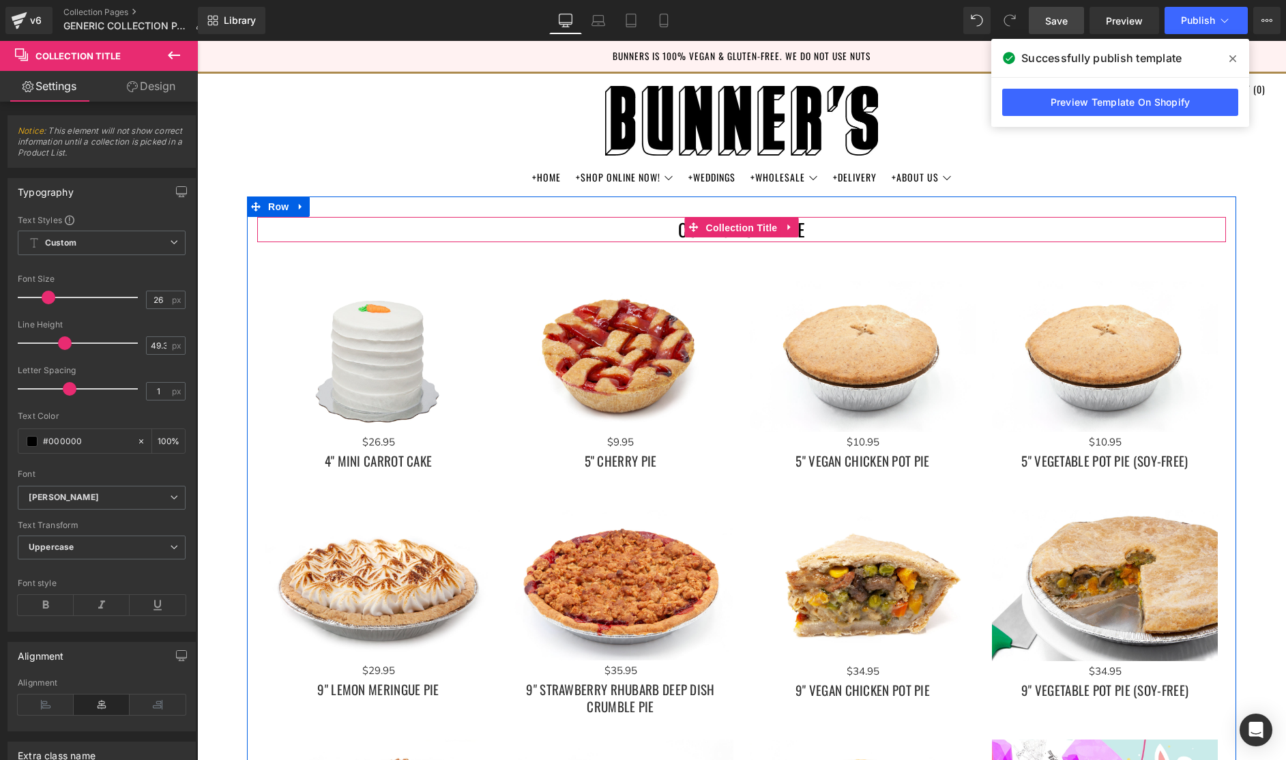
click at [768, 231] on span "Collection Title" at bounding box center [742, 228] width 78 height 20
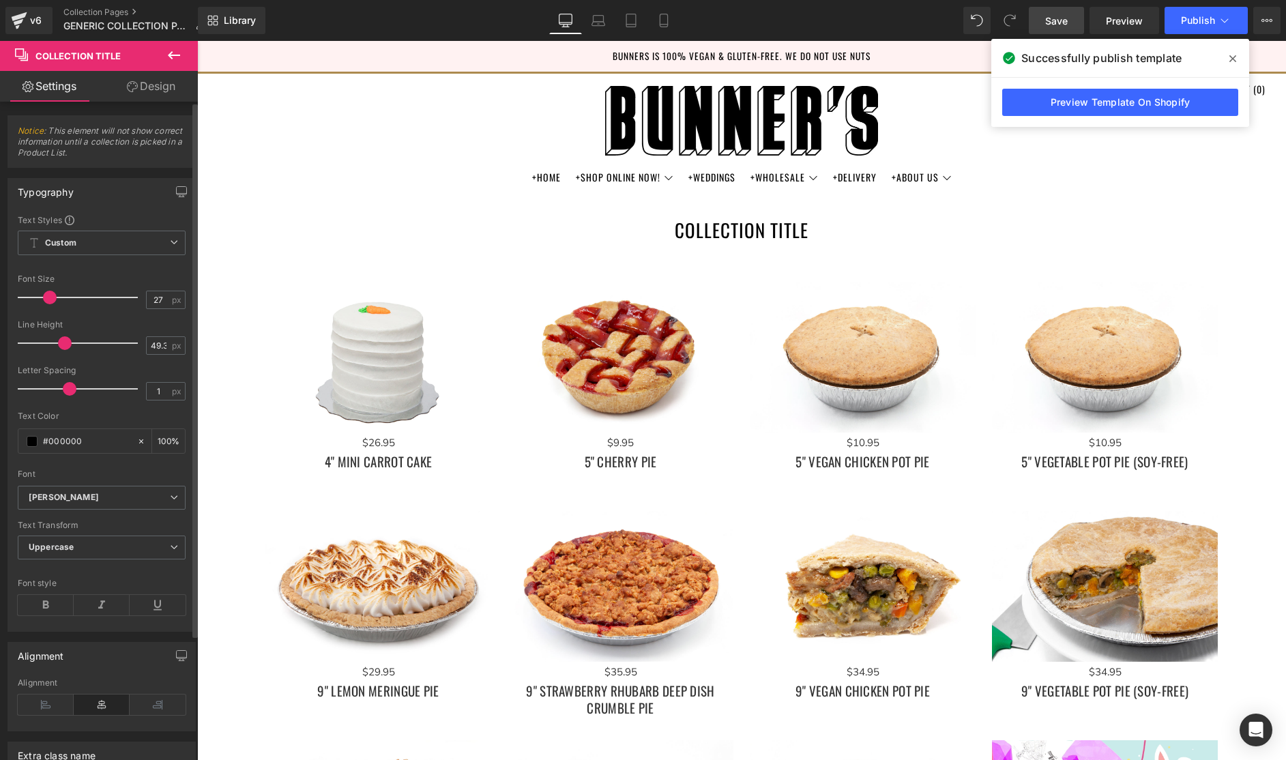
type input "28"
click at [50, 299] on span at bounding box center [51, 298] width 14 height 14
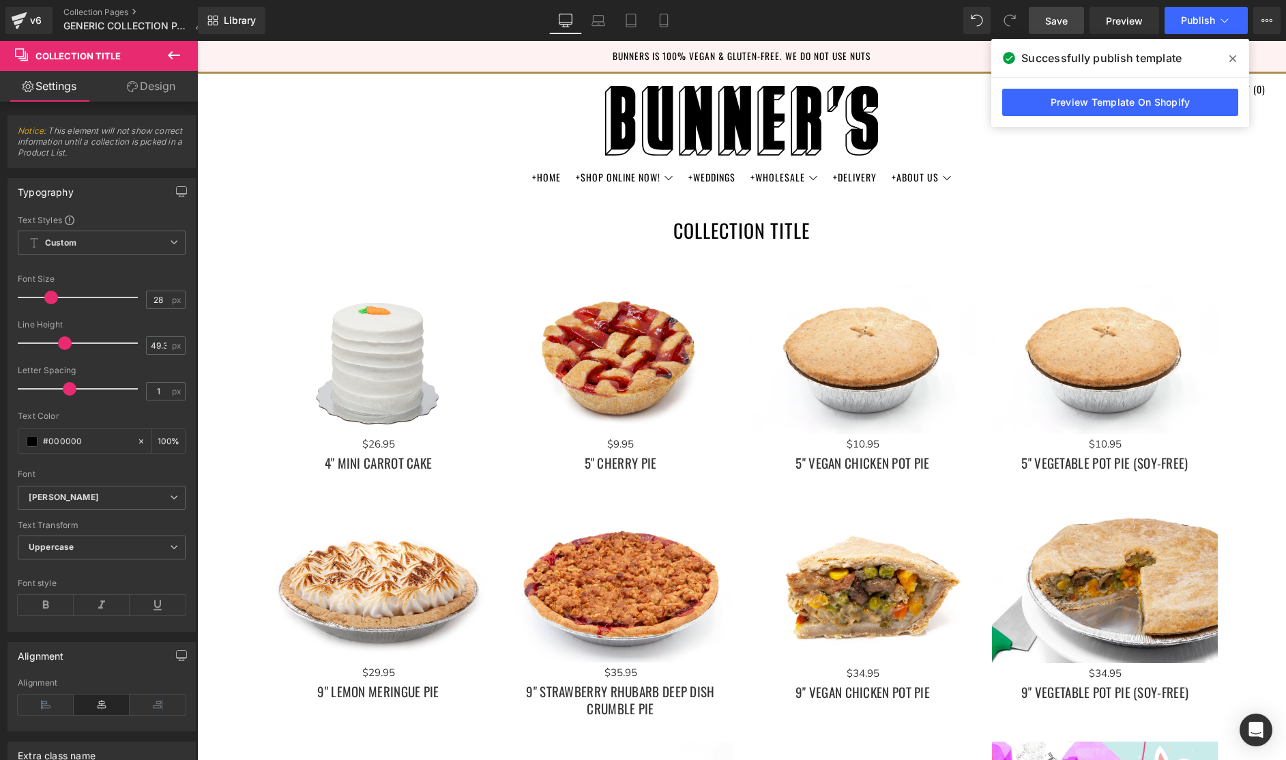
click at [1059, 16] on span "Save" at bounding box center [1056, 21] width 23 height 14
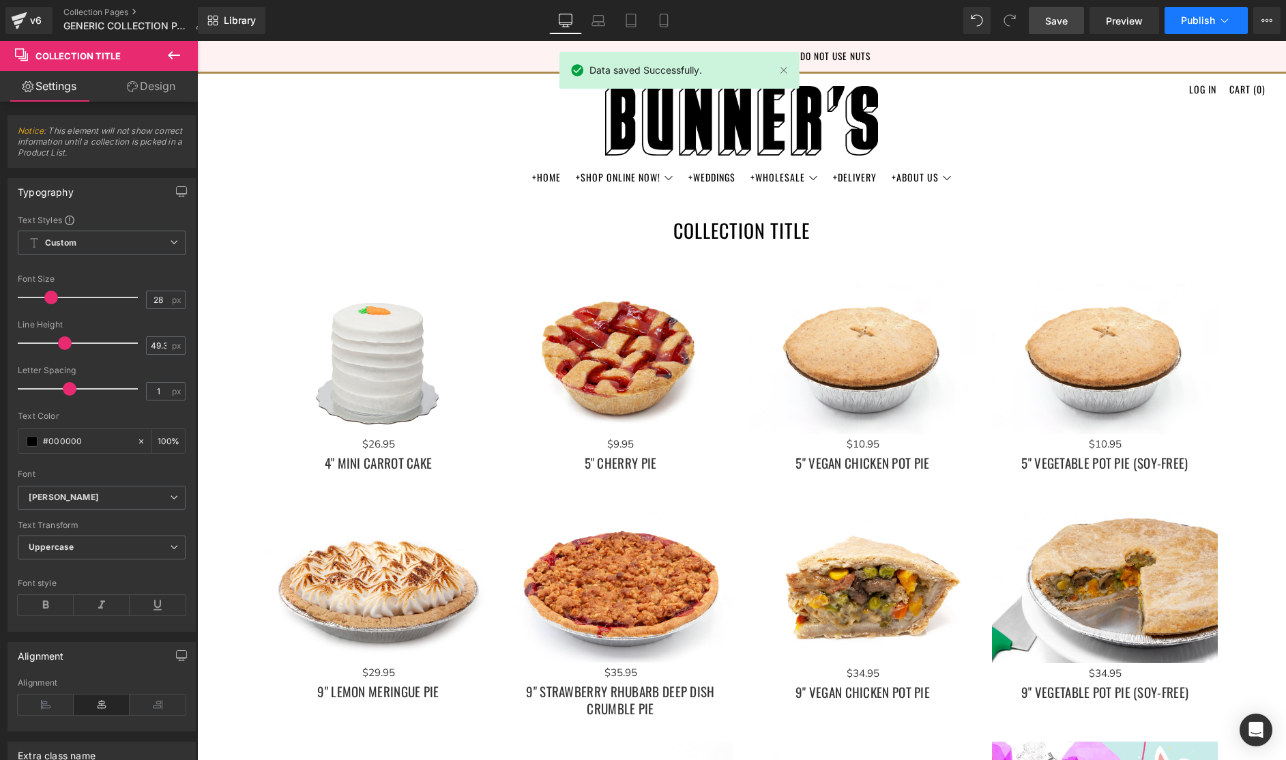
click at [1218, 22] on icon at bounding box center [1225, 21] width 14 height 14
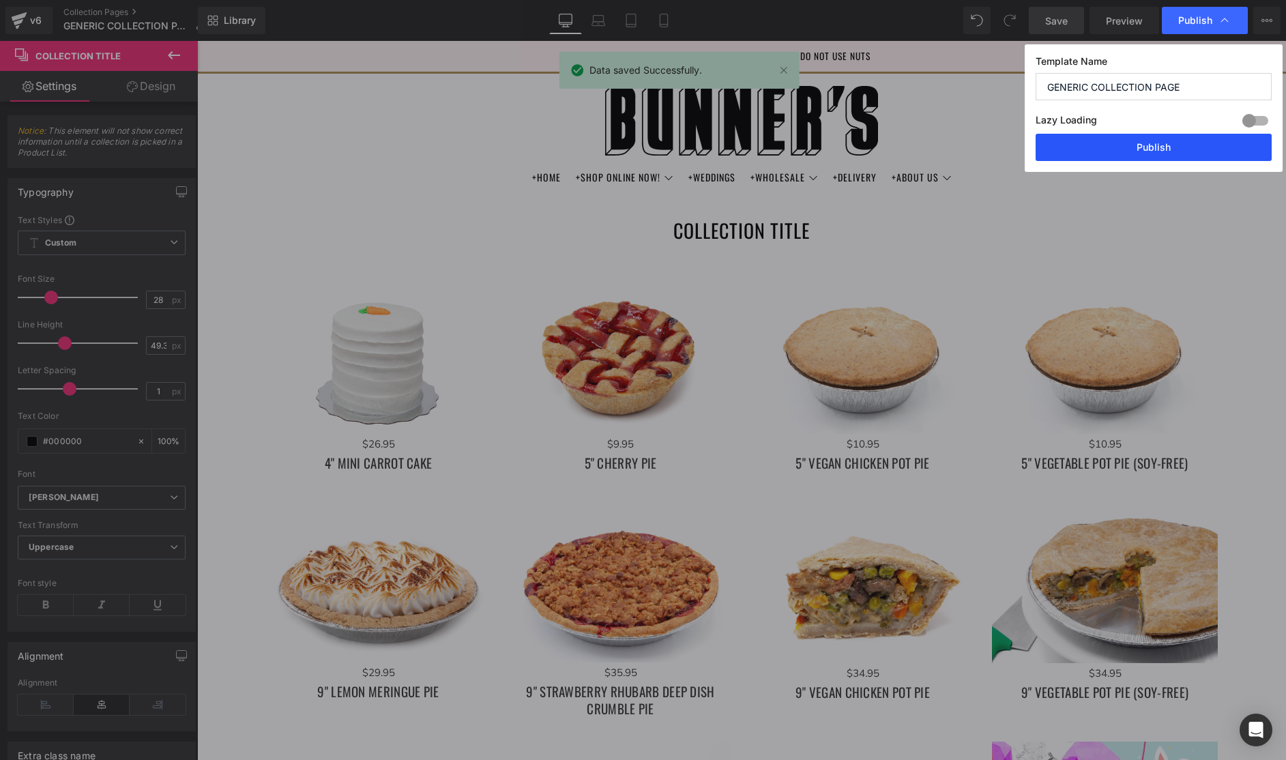
click at [1205, 149] on button "Publish" at bounding box center [1153, 147] width 236 height 27
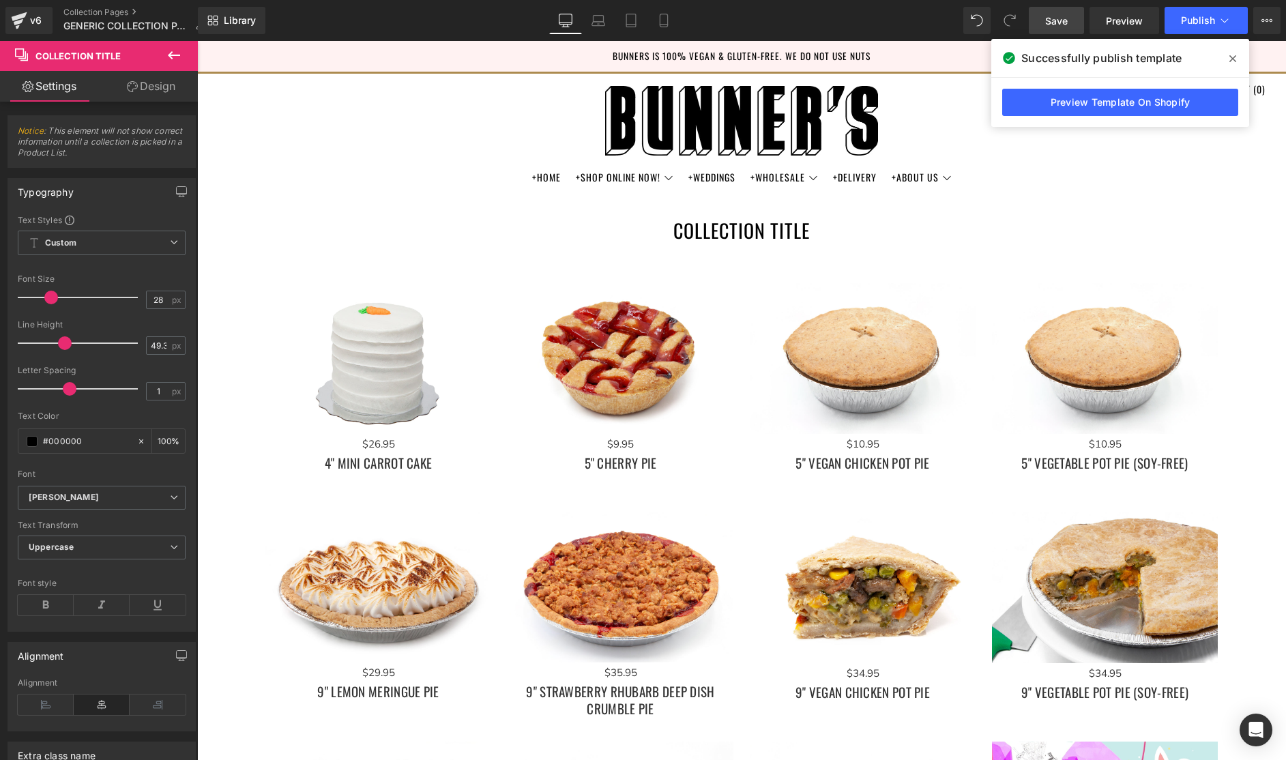
click at [173, 55] on icon at bounding box center [174, 55] width 12 height 8
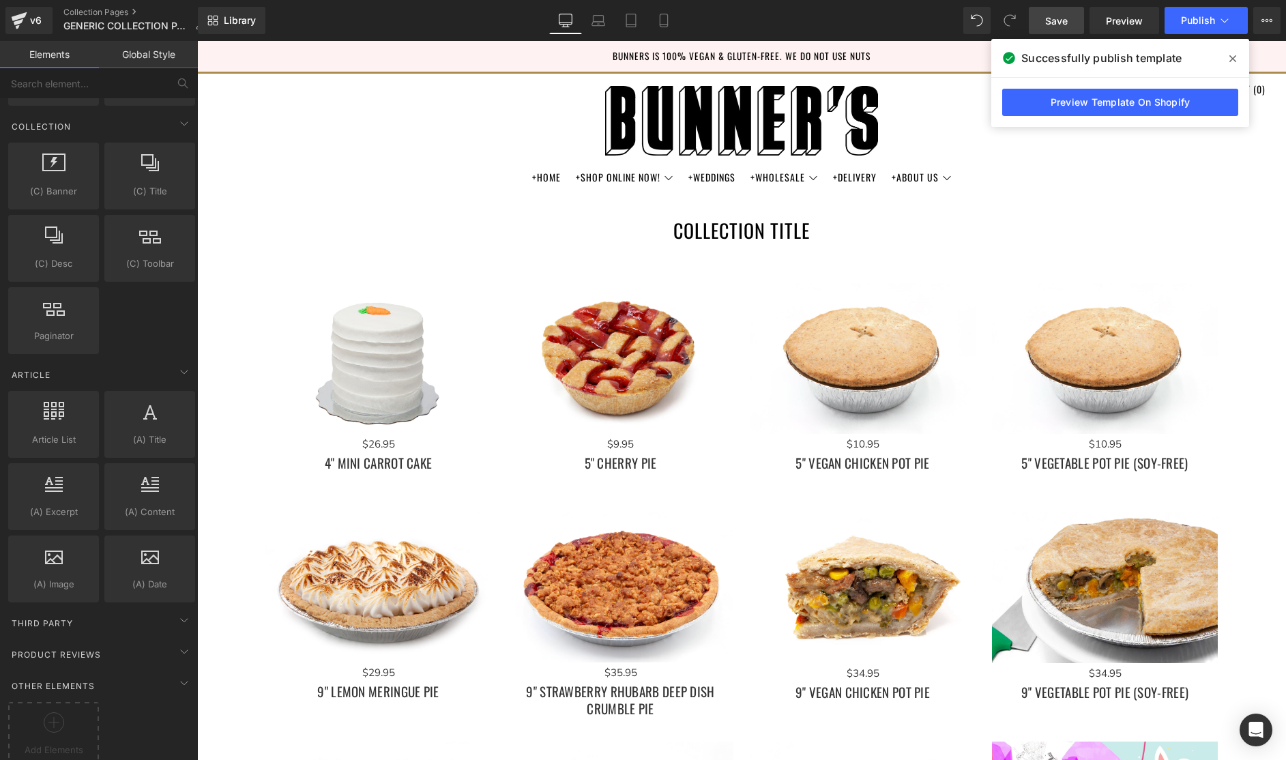
scroll to position [2348, 0]
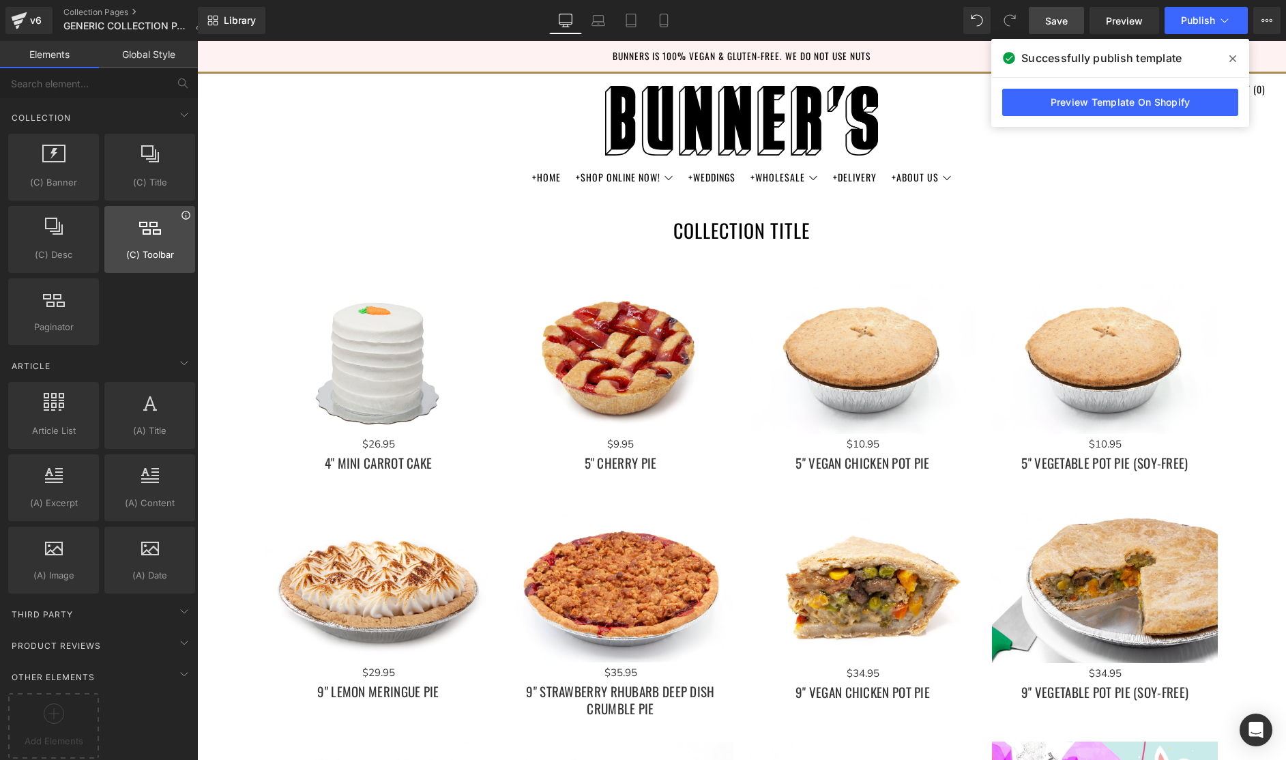
click at [181, 210] on icon at bounding box center [186, 215] width 10 height 10
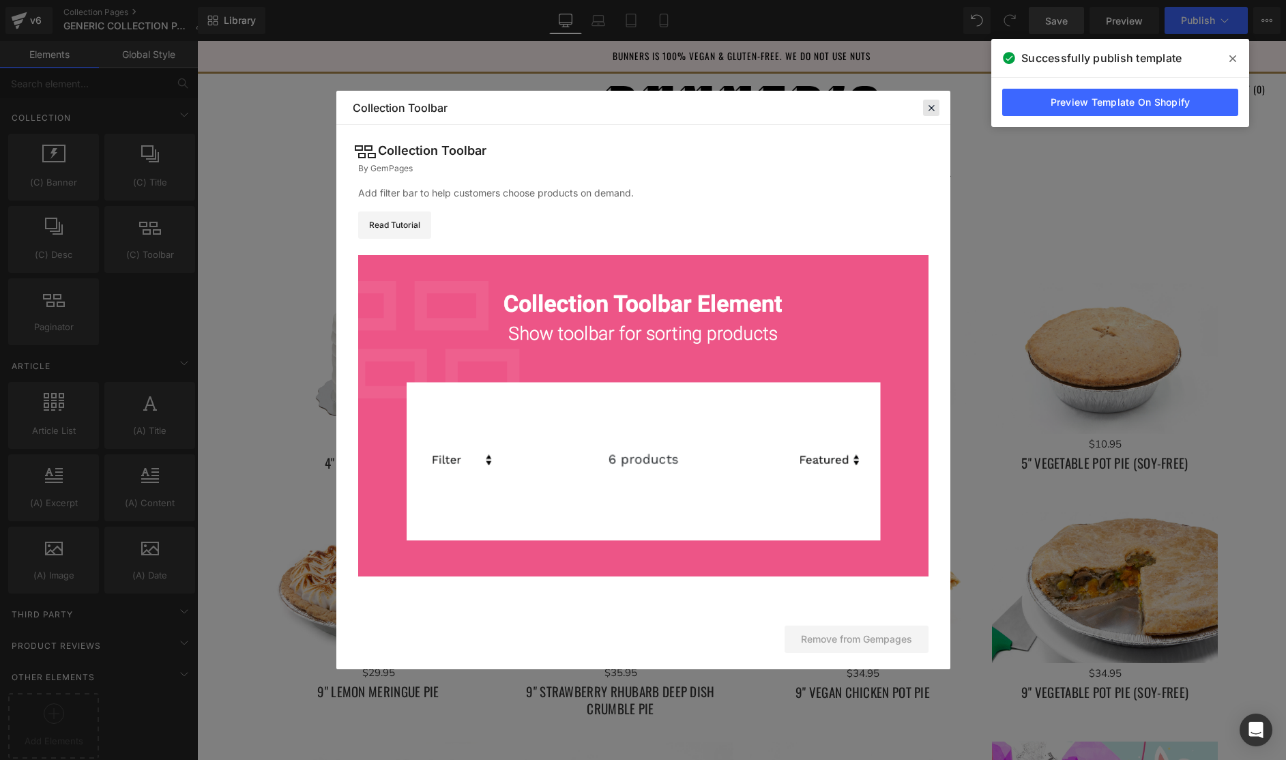
click at [934, 106] on icon at bounding box center [931, 108] width 12 height 12
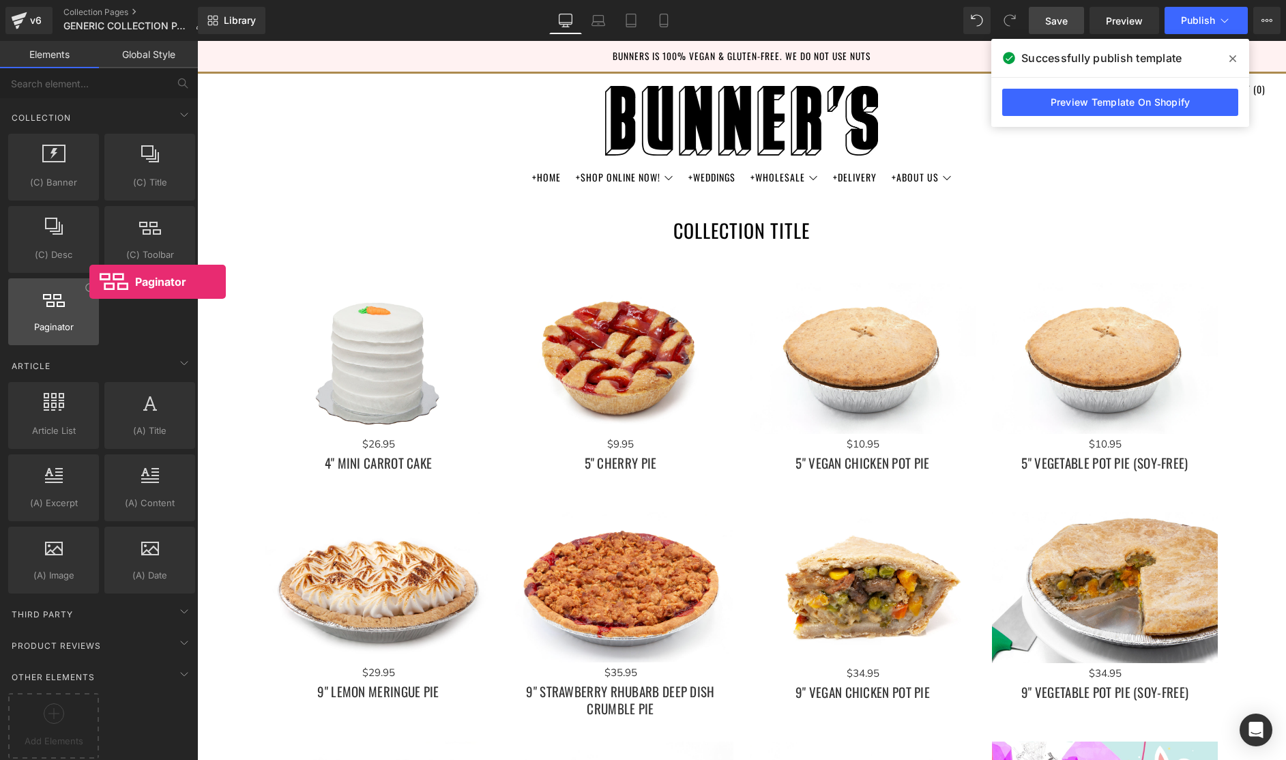
click at [89, 289] on div at bounding box center [53, 304] width 83 height 31
click at [87, 289] on div at bounding box center [53, 304] width 83 height 31
click at [89, 289] on div at bounding box center [53, 304] width 83 height 31
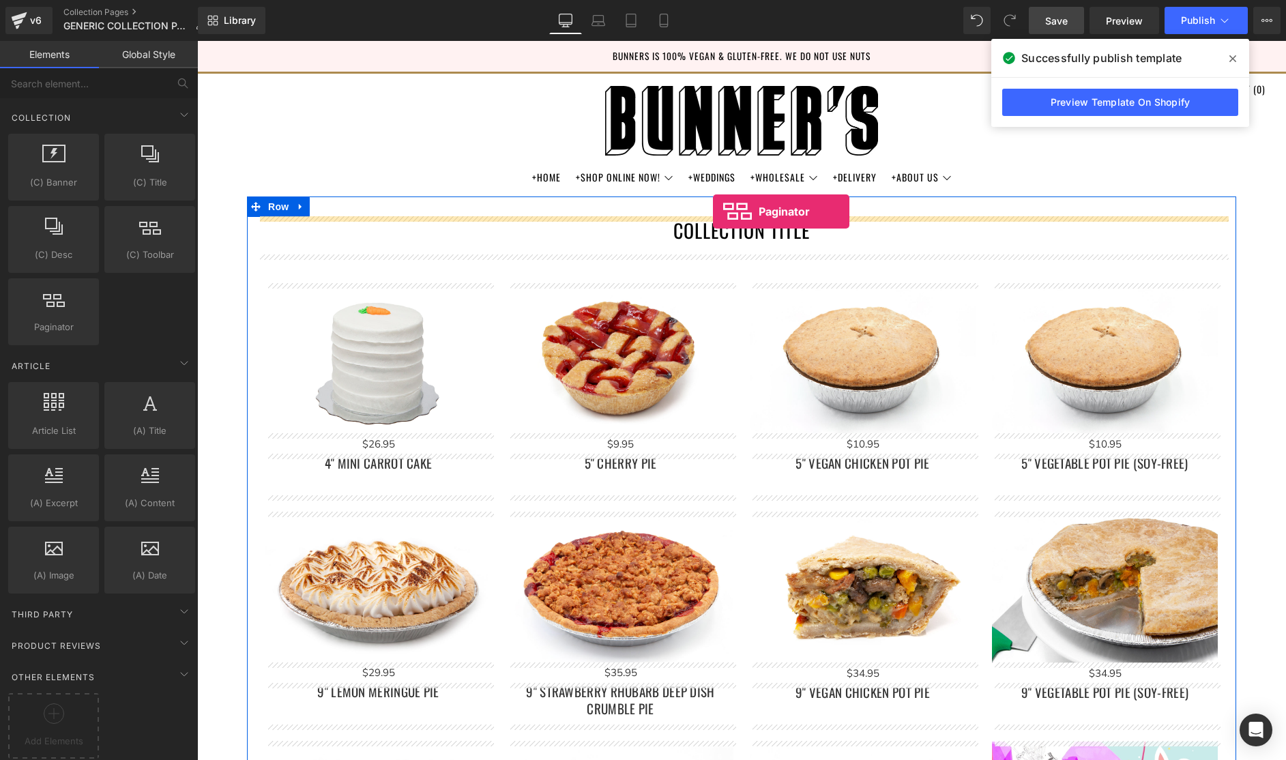
drag, startPoint x: 278, startPoint y: 336, endPoint x: 717, endPoint y: 212, distance: 455.6
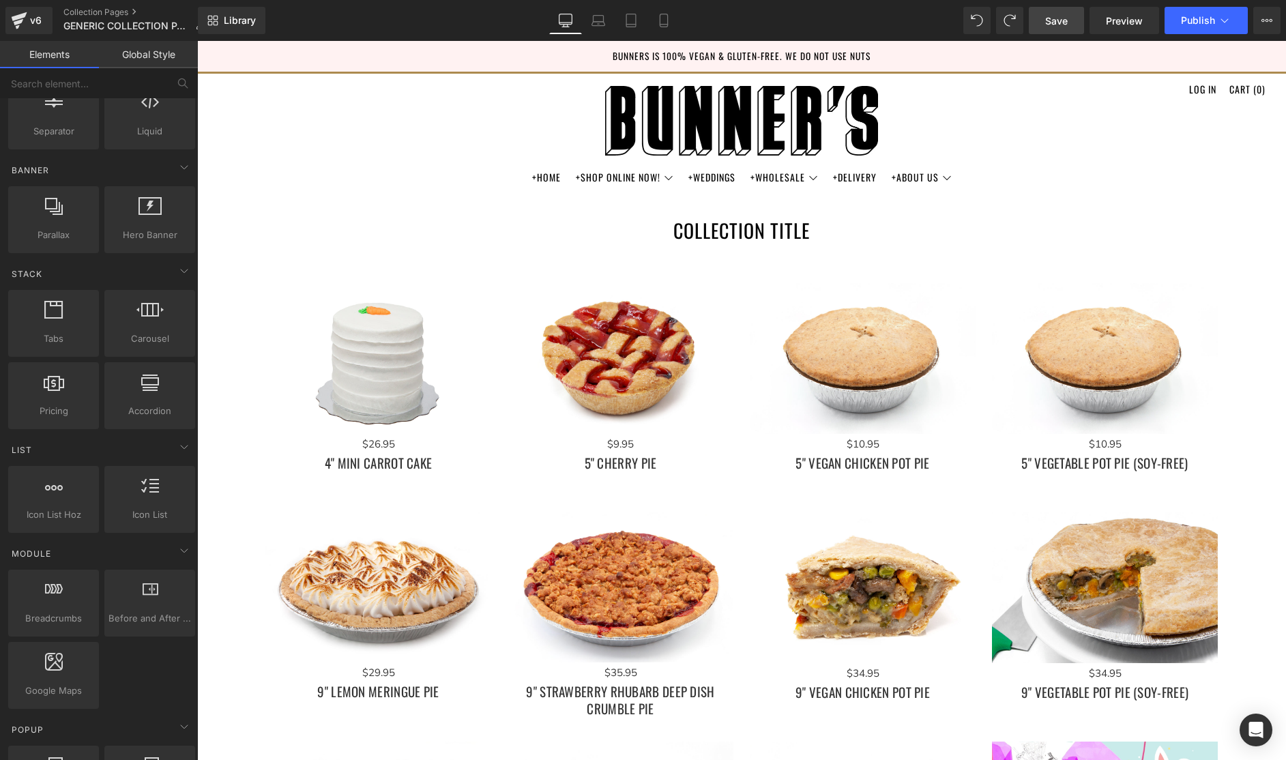
scroll to position [264, 0]
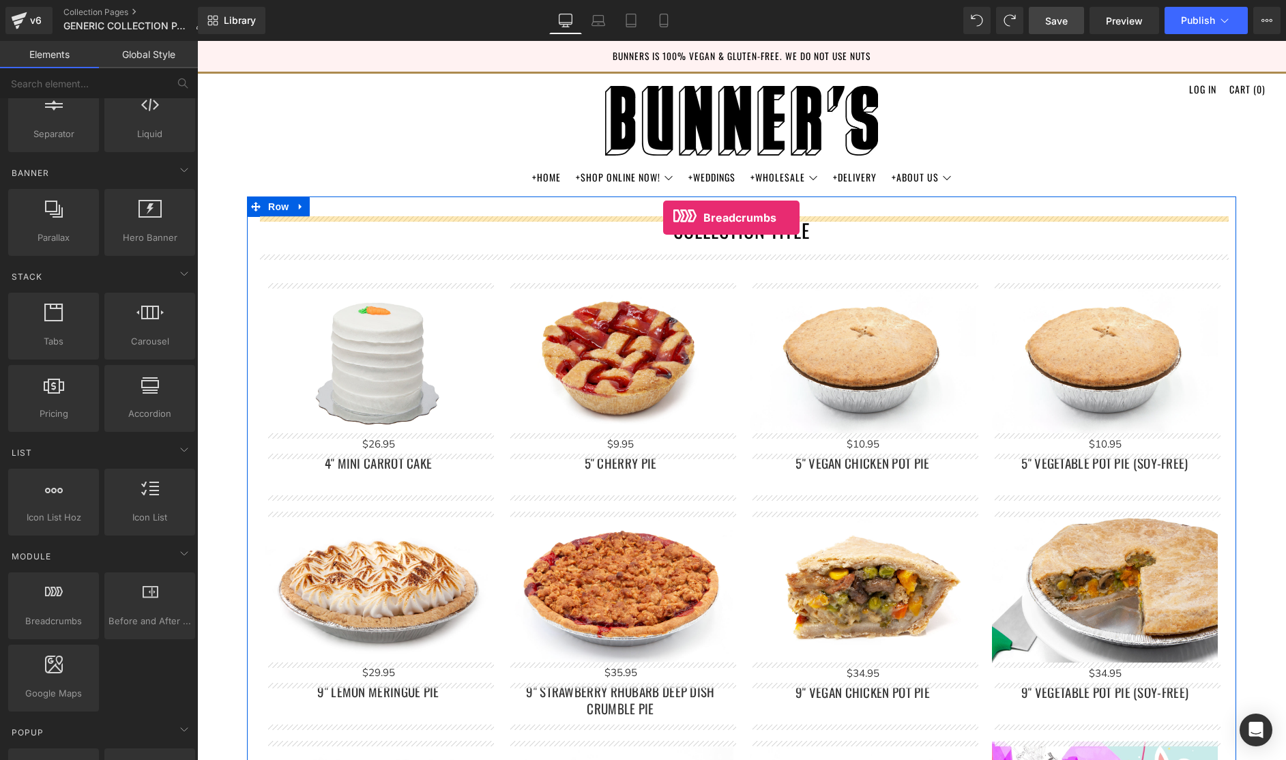
drag, startPoint x: 248, startPoint y: 629, endPoint x: 663, endPoint y: 218, distance: 584.6
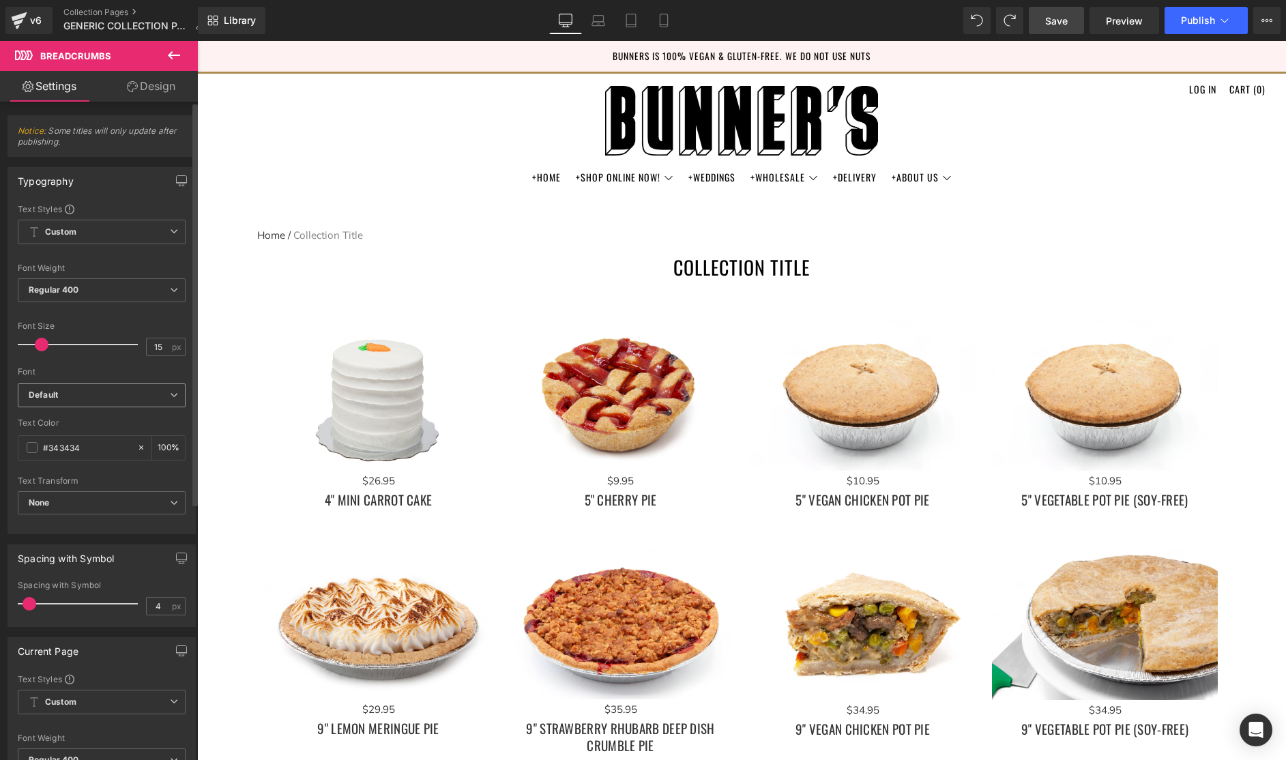
click at [163, 391] on b "Default" at bounding box center [99, 395] width 141 height 12
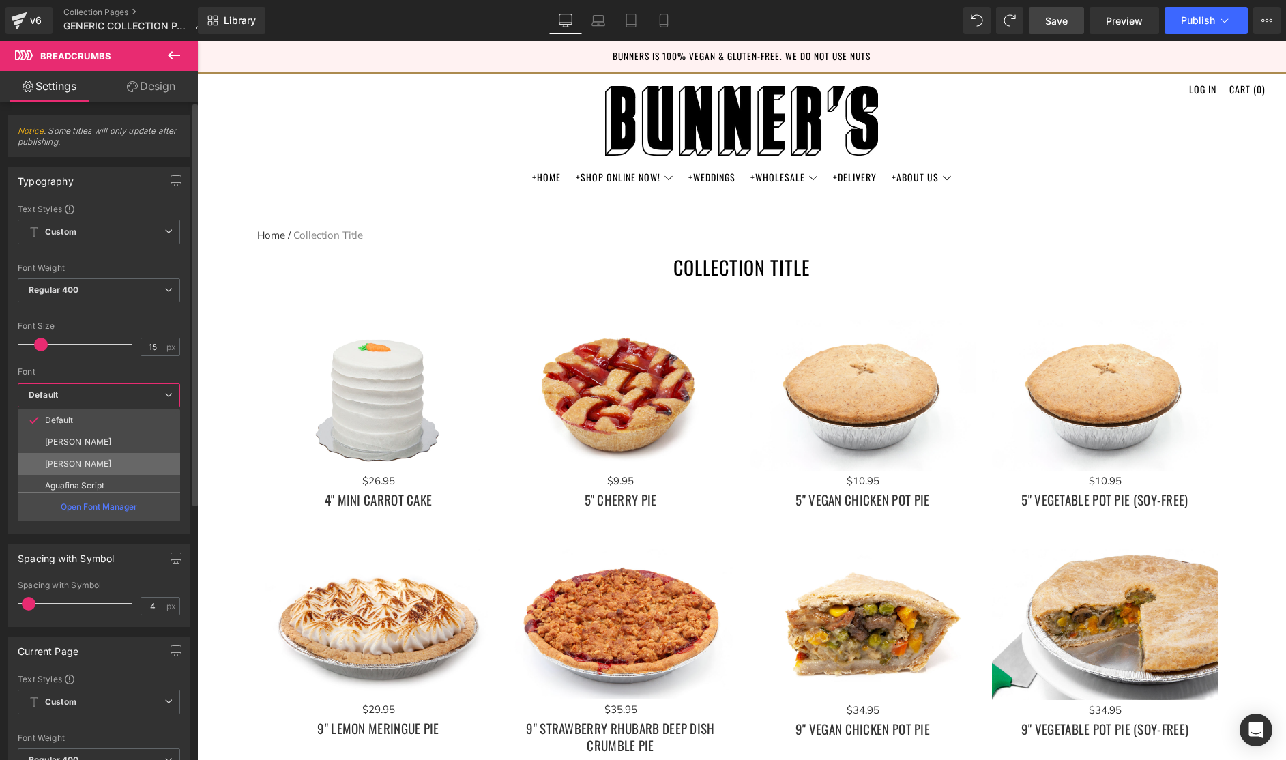
click at [76, 467] on li "Oswald" at bounding box center [102, 464] width 168 height 22
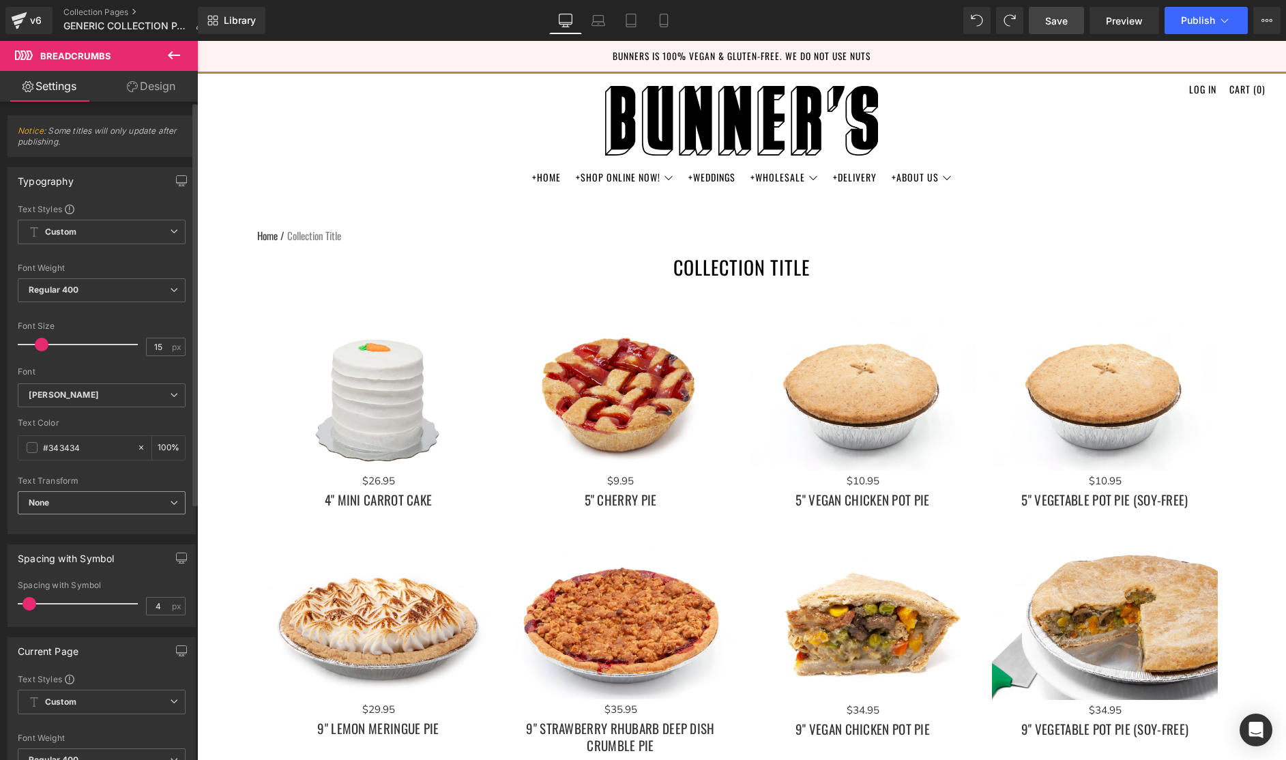
click at [157, 505] on span "None" at bounding box center [102, 503] width 168 height 24
click at [76, 549] on div "Uppercase" at bounding box center [59, 547] width 43 height 10
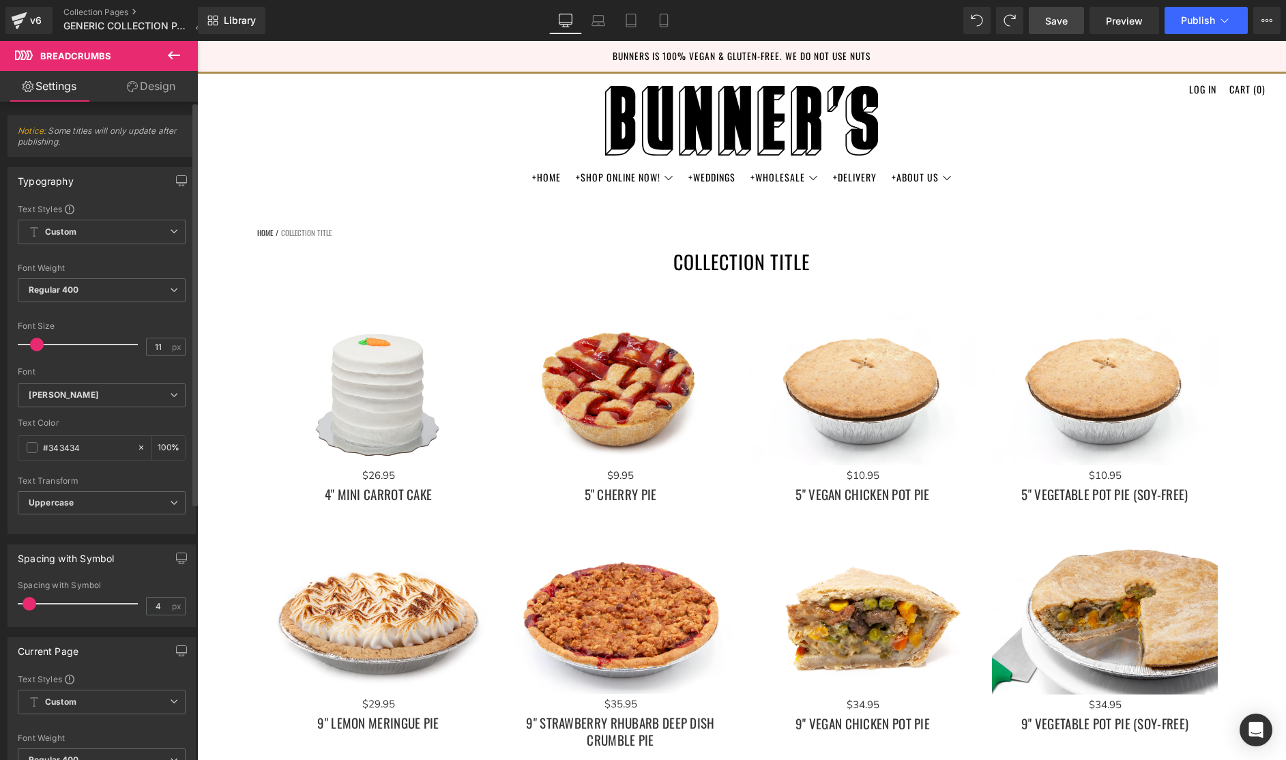
type input "12"
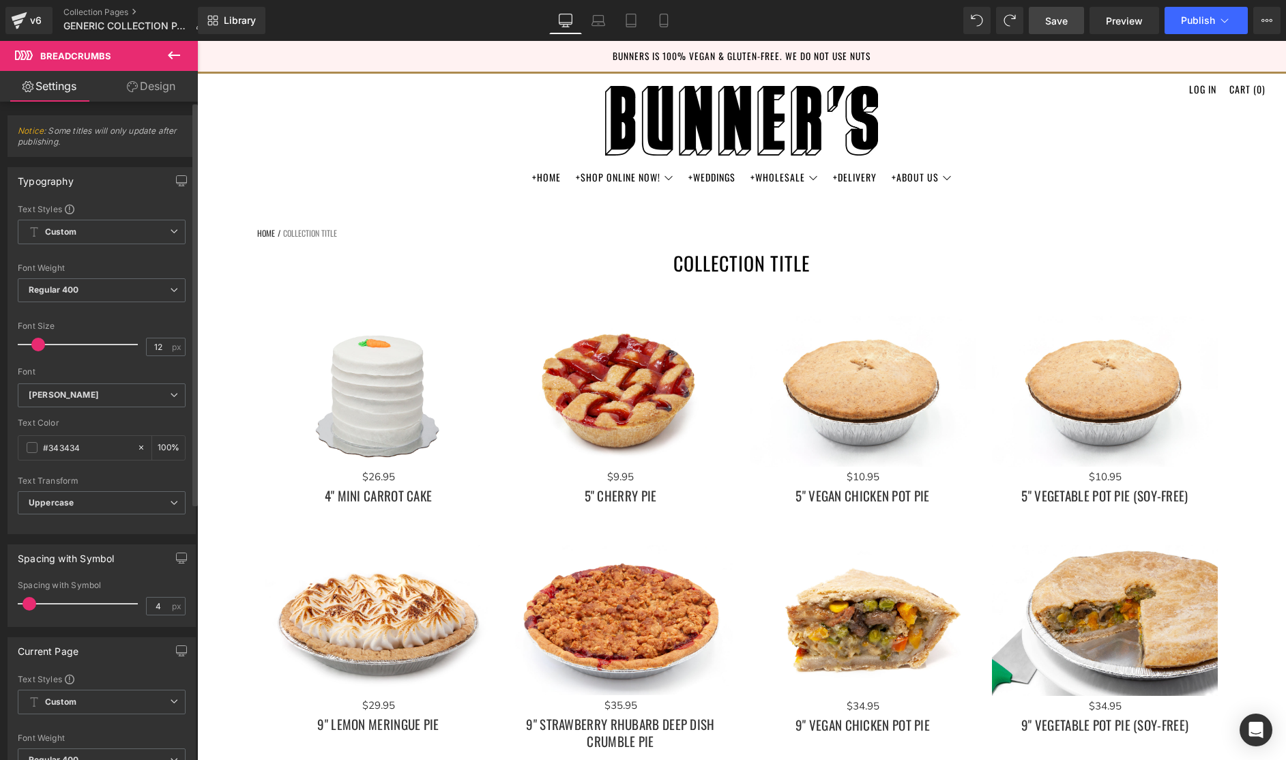
click at [37, 347] on span at bounding box center [38, 345] width 14 height 14
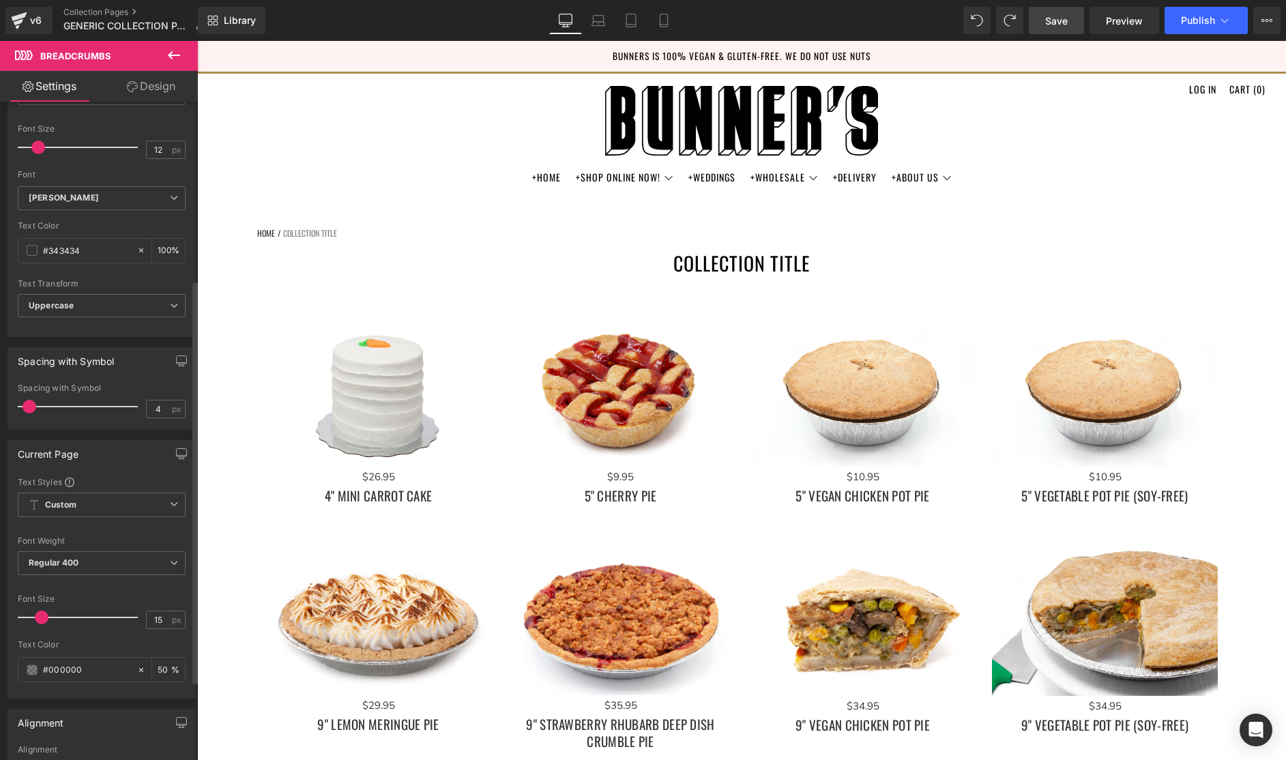
scroll to position [374, 0]
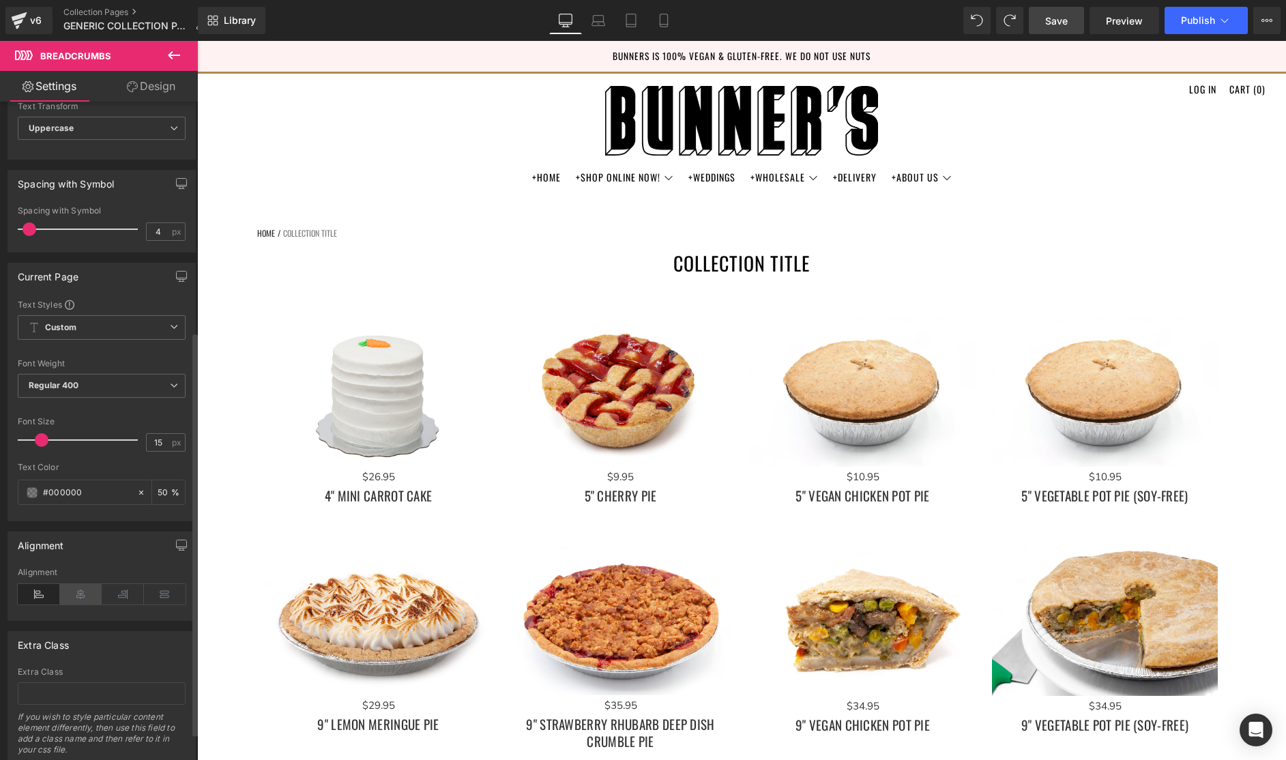
click at [88, 591] on icon at bounding box center [81, 594] width 42 height 20
click at [126, 260] on div "Current Page Text Styles Custom Custom Setup Global Style Custom Setup Global S…" at bounding box center [102, 386] width 204 height 269
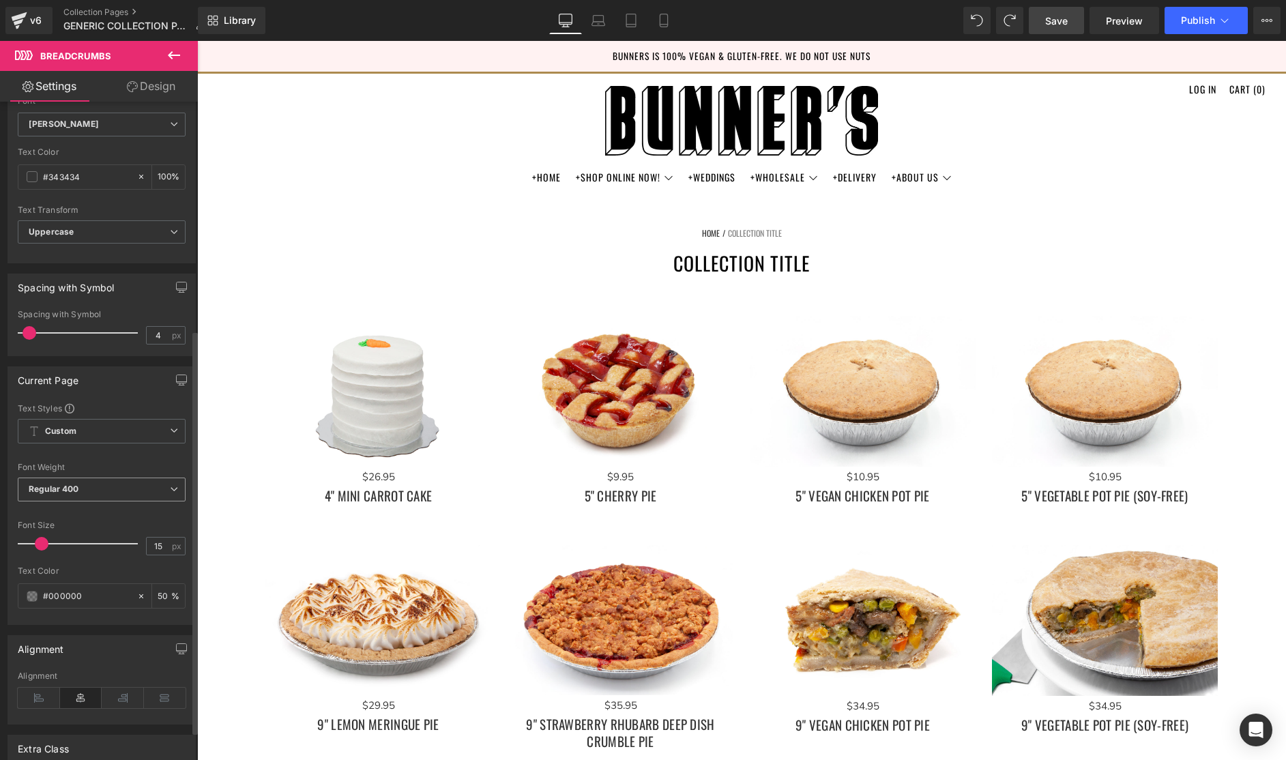
scroll to position [417, 0]
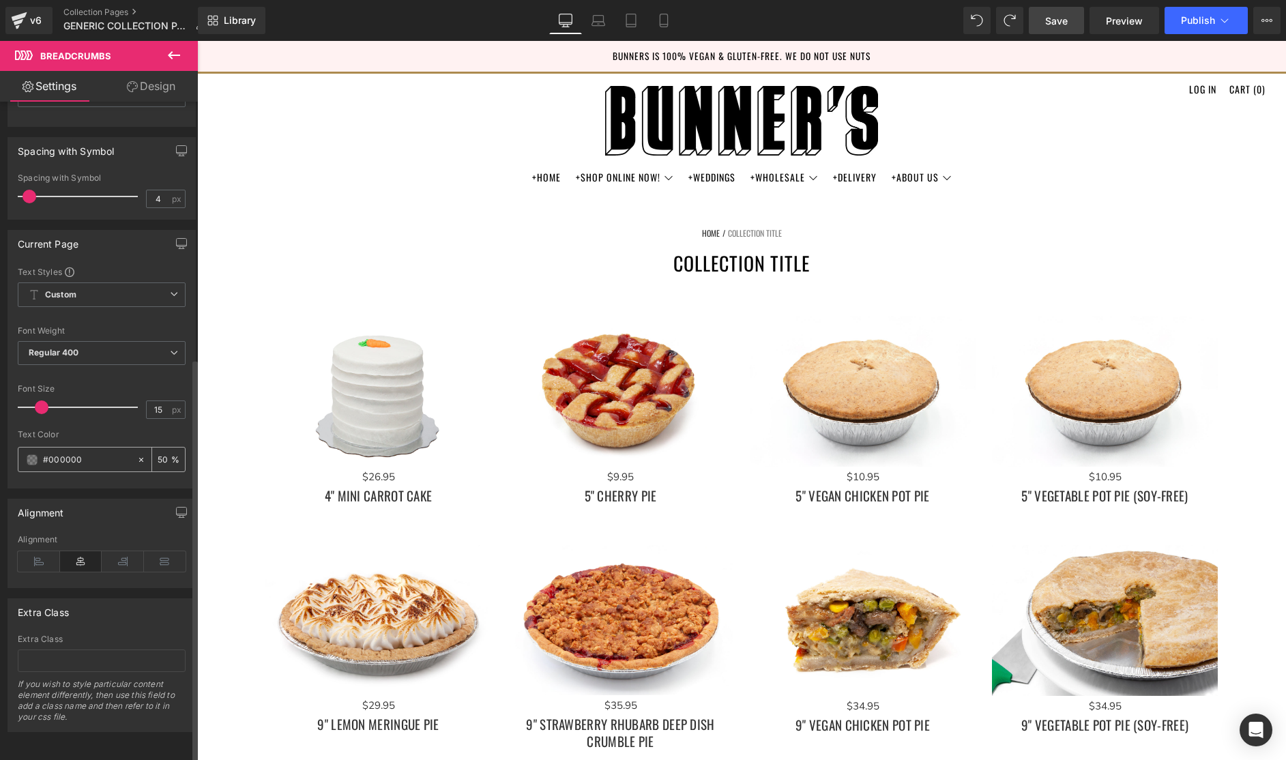
click at [97, 452] on input "#000000" at bounding box center [86, 459] width 87 height 15
drag, startPoint x: 48, startPoint y: 449, endPoint x: 117, endPoint y: 454, distance: 69.1
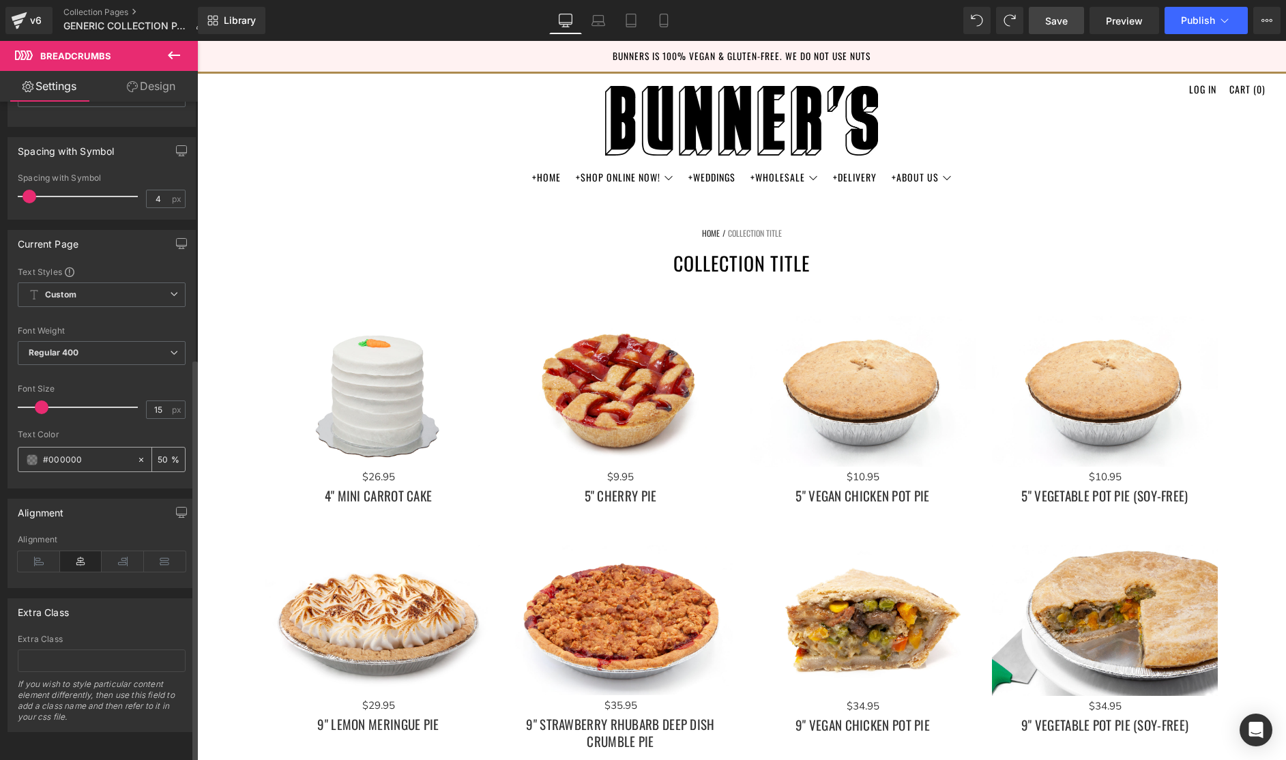
click at [117, 454] on input "#000000" at bounding box center [86, 459] width 87 height 15
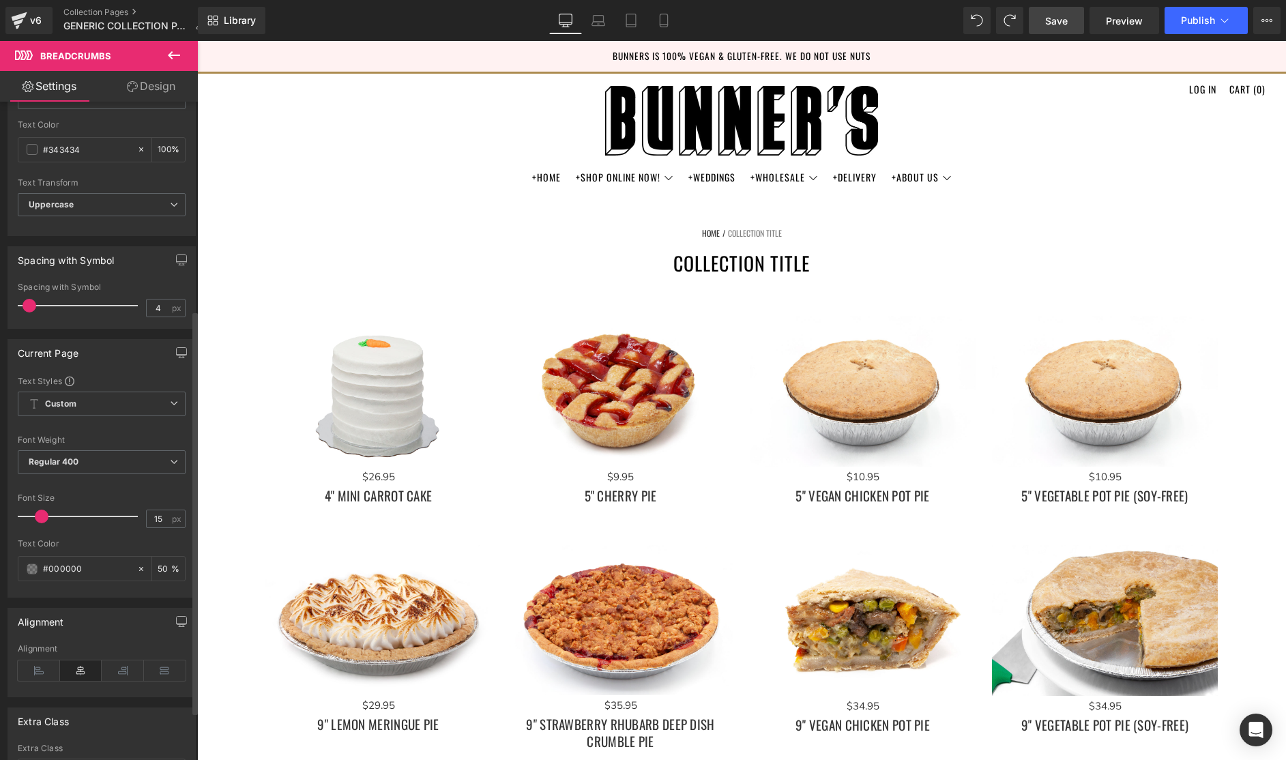
scroll to position [254, 0]
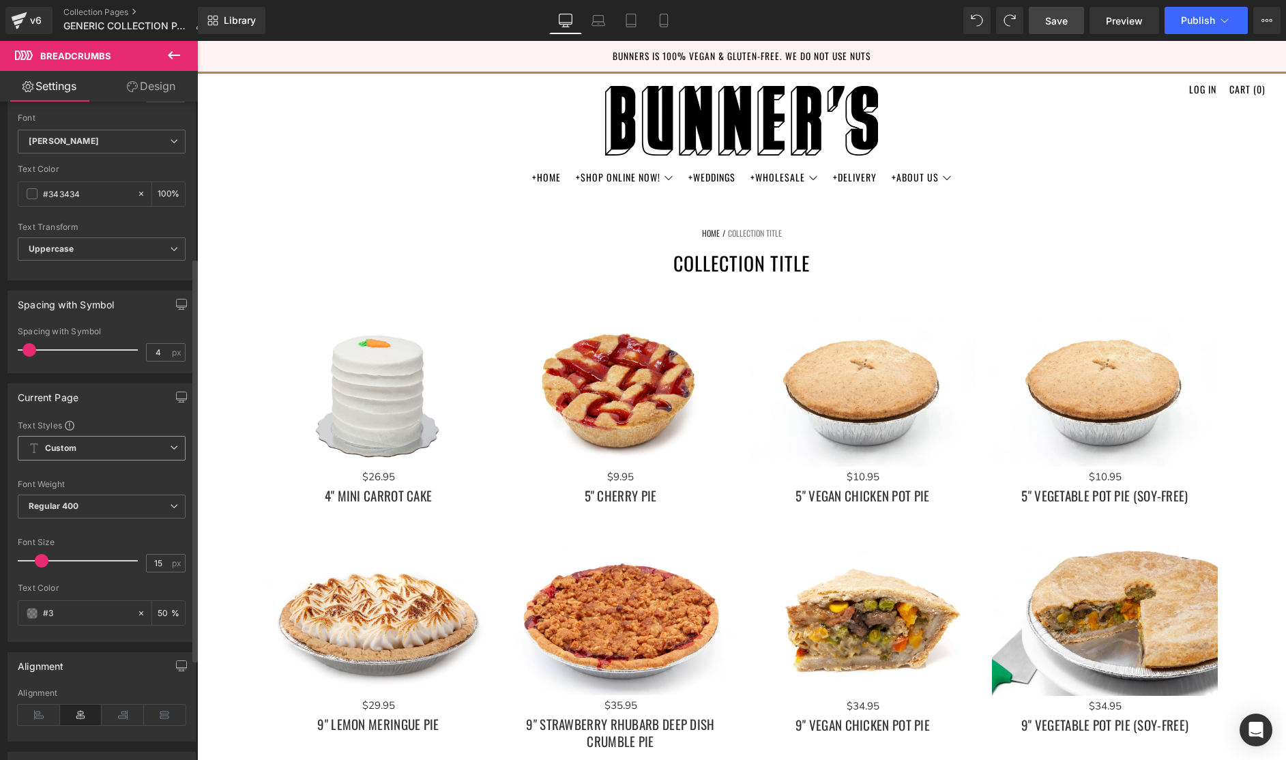
type input "#34"
type input "0"
type input "#3434"
type input "27"
type input "#343"
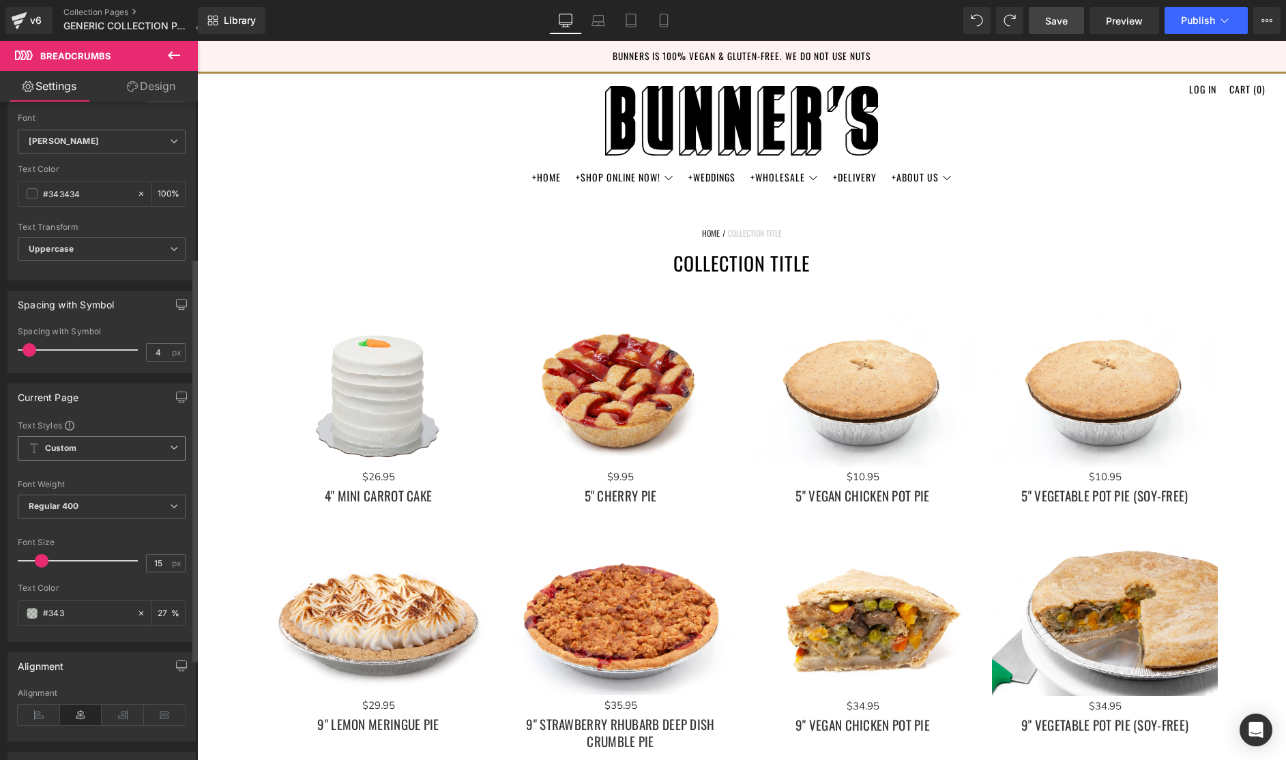
type input "100"
drag, startPoint x: 47, startPoint y: 614, endPoint x: 126, endPoint y: 617, distance: 79.2
click at [126, 617] on div "#343" at bounding box center [77, 613] width 118 height 24
type input "#00"
type input "0"
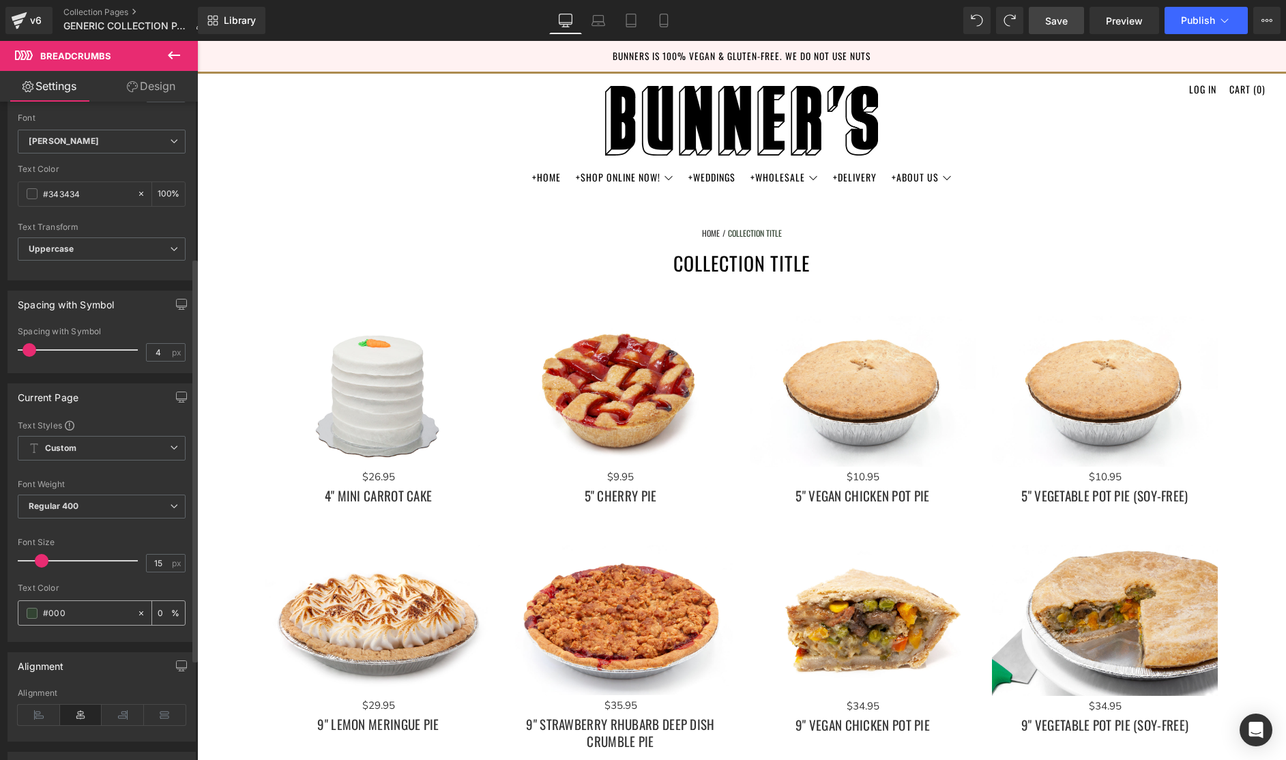
type input "#0000"
type input "100"
type input "#00000"
type input "0"
type input "#000000"
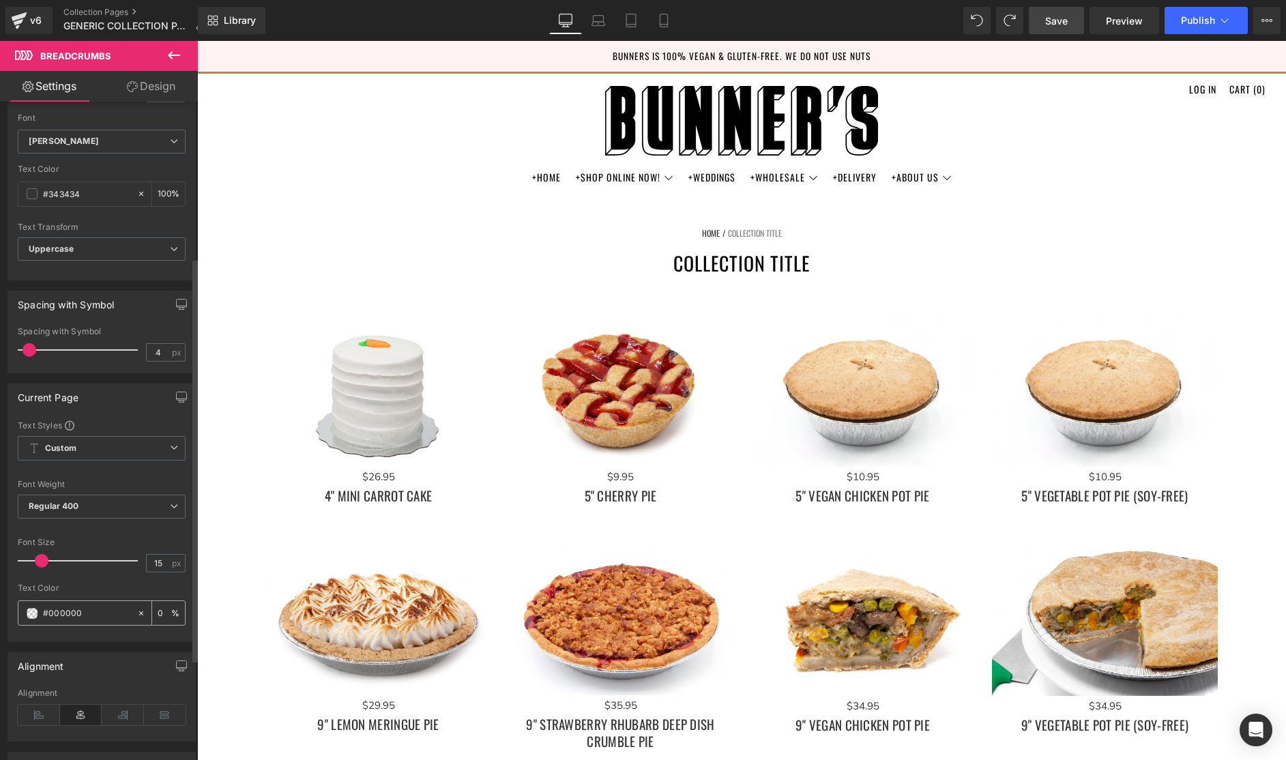
type input "100"
type input "#00000"
type input "0"
type input "#000"
type input "100"
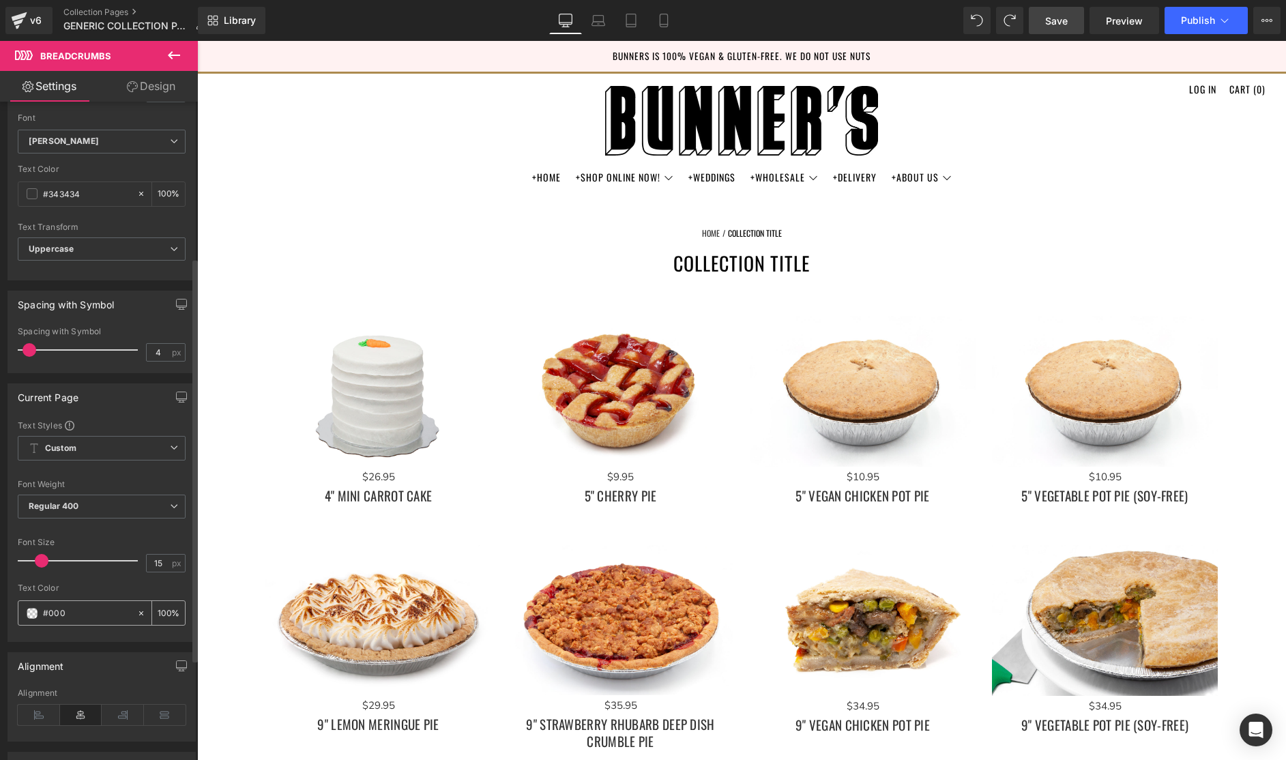
type input "#00"
type input "0"
type input "#000"
type input "100"
type input "#00000"
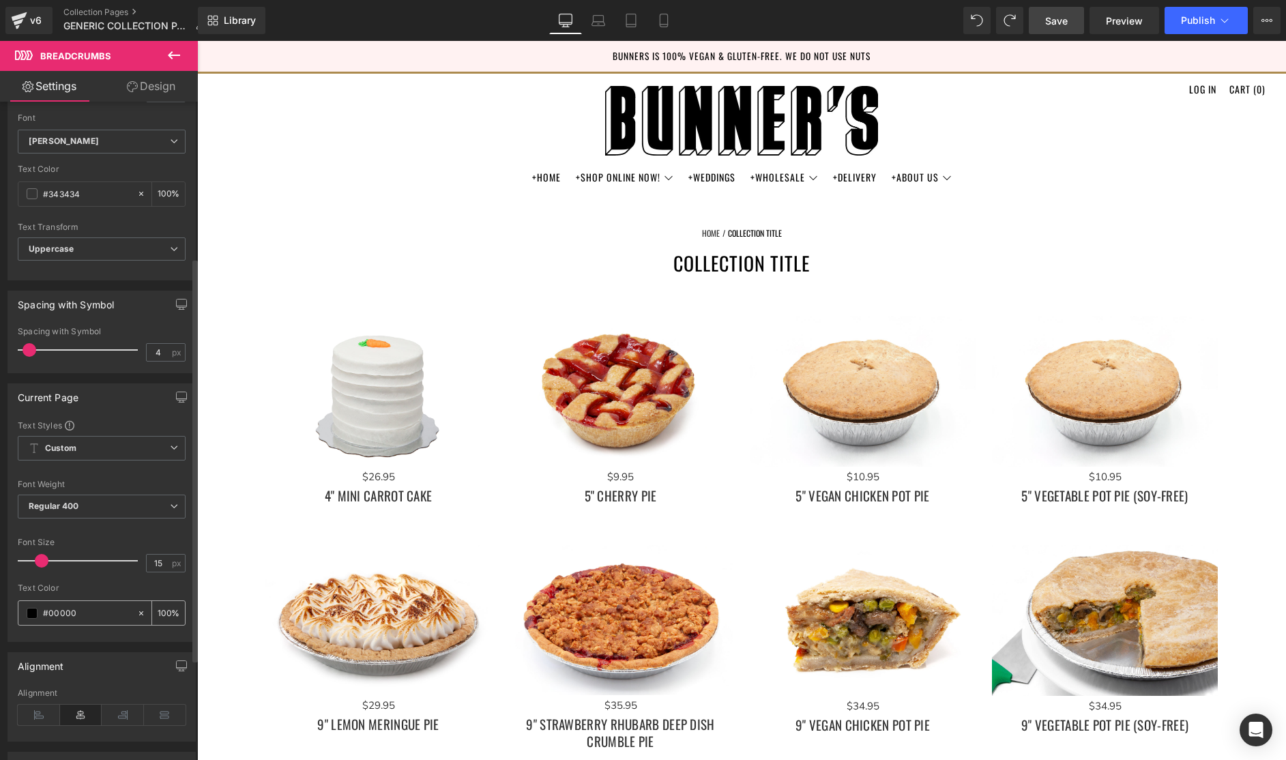
type input "0"
type input "#000000"
drag, startPoint x: 151, startPoint y: 612, endPoint x: 173, endPoint y: 612, distance: 22.5
click at [175, 611] on div "100 %" at bounding box center [168, 613] width 33 height 24
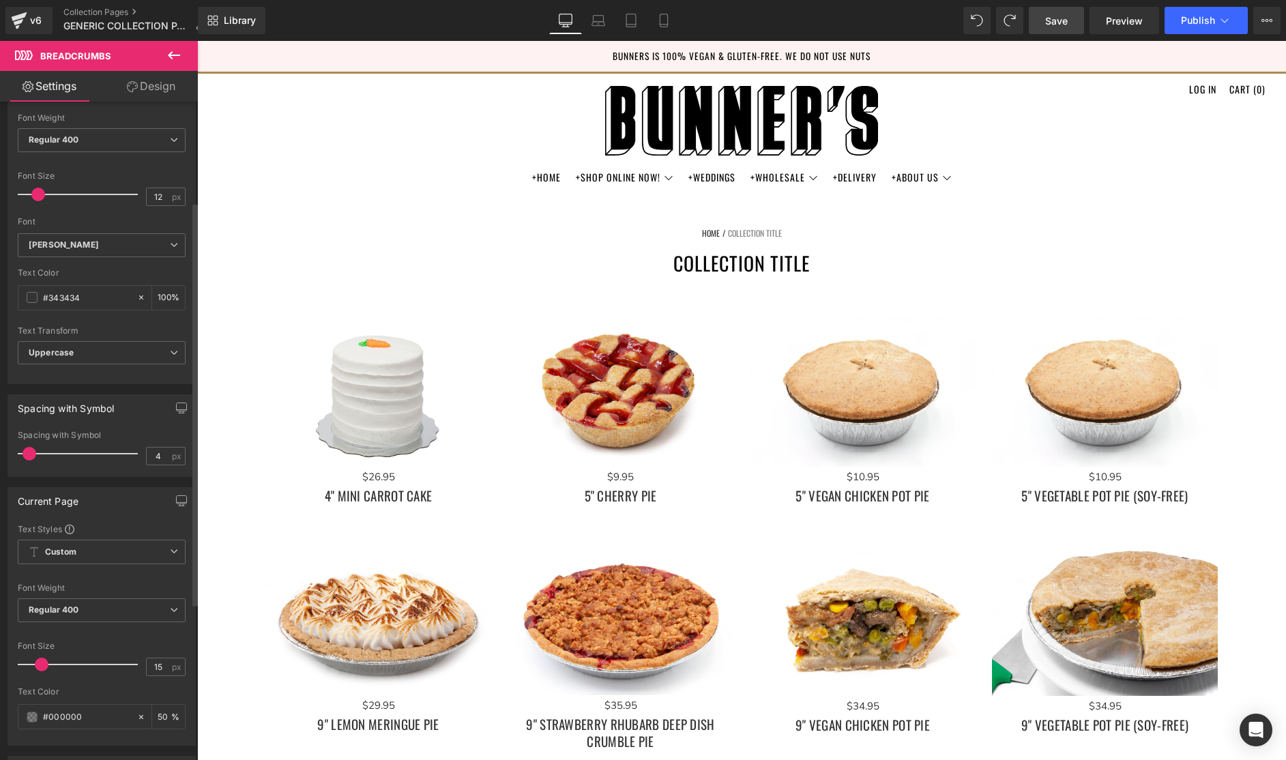
scroll to position [119, 0]
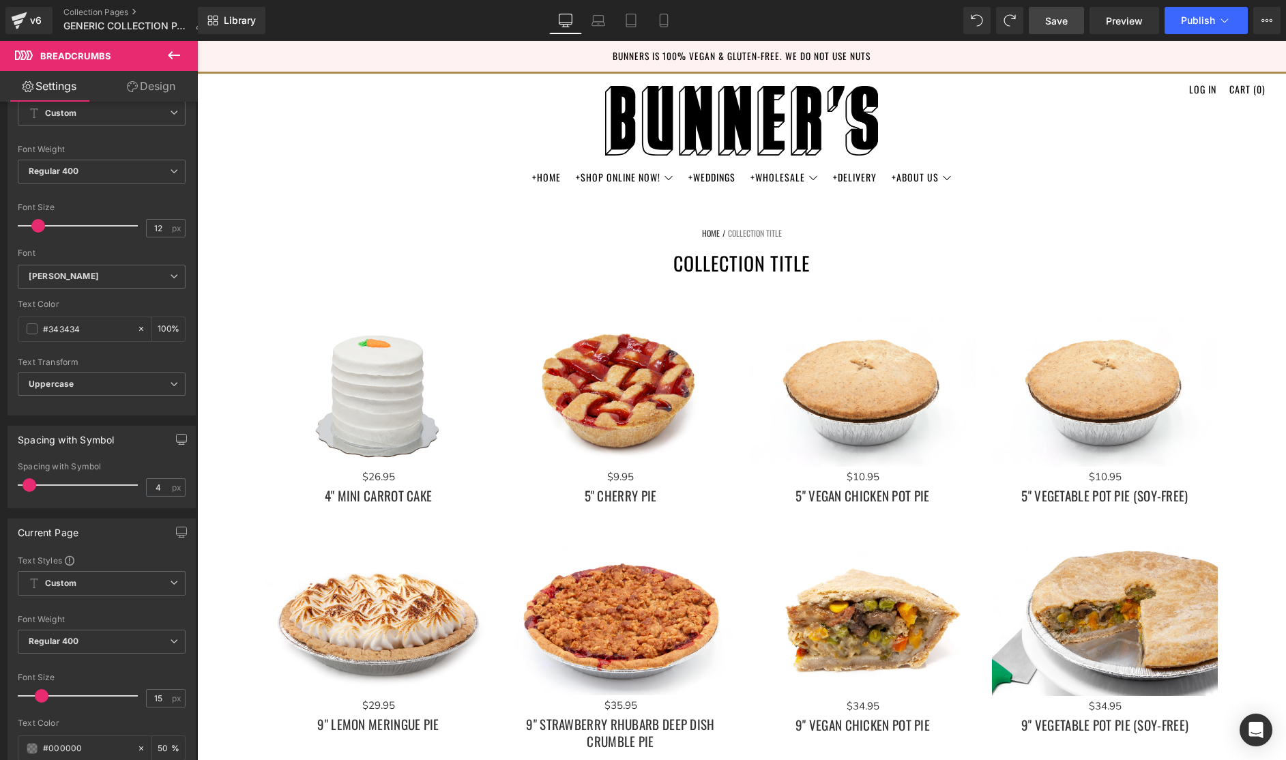
type input "50"
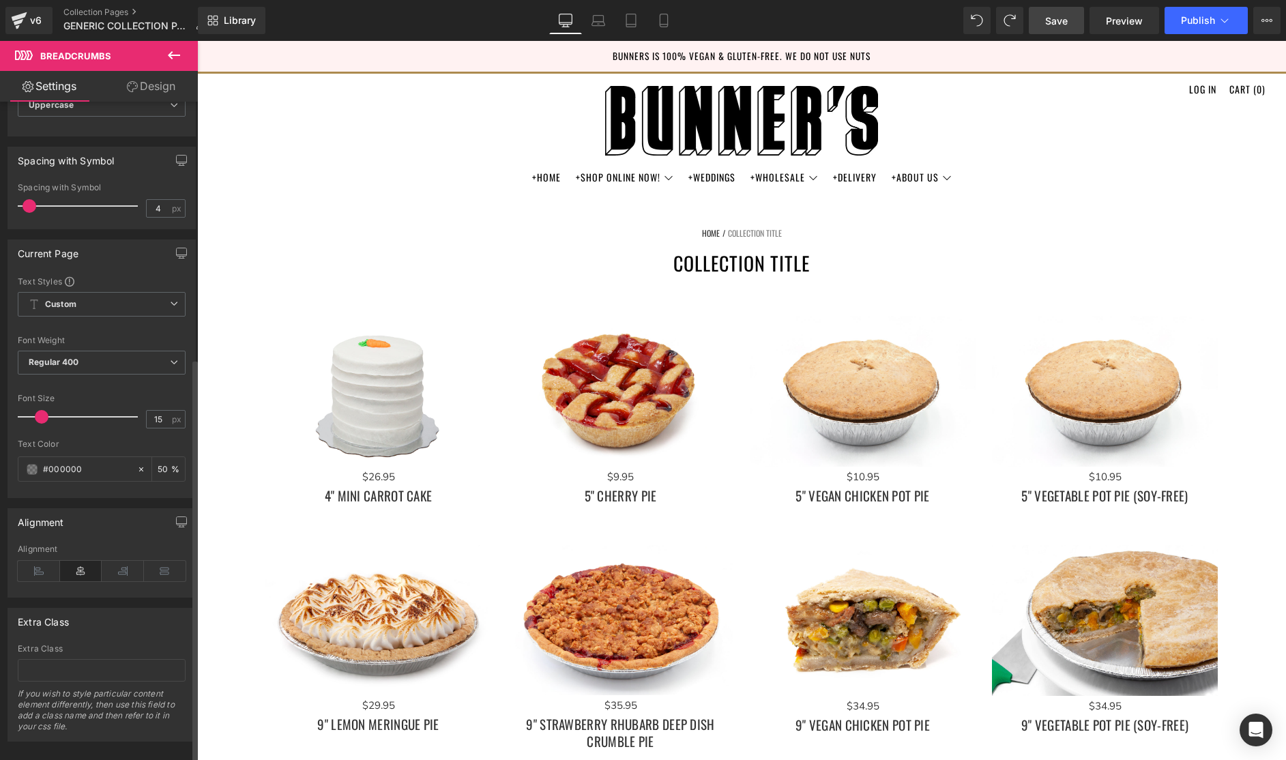
scroll to position [417, 0]
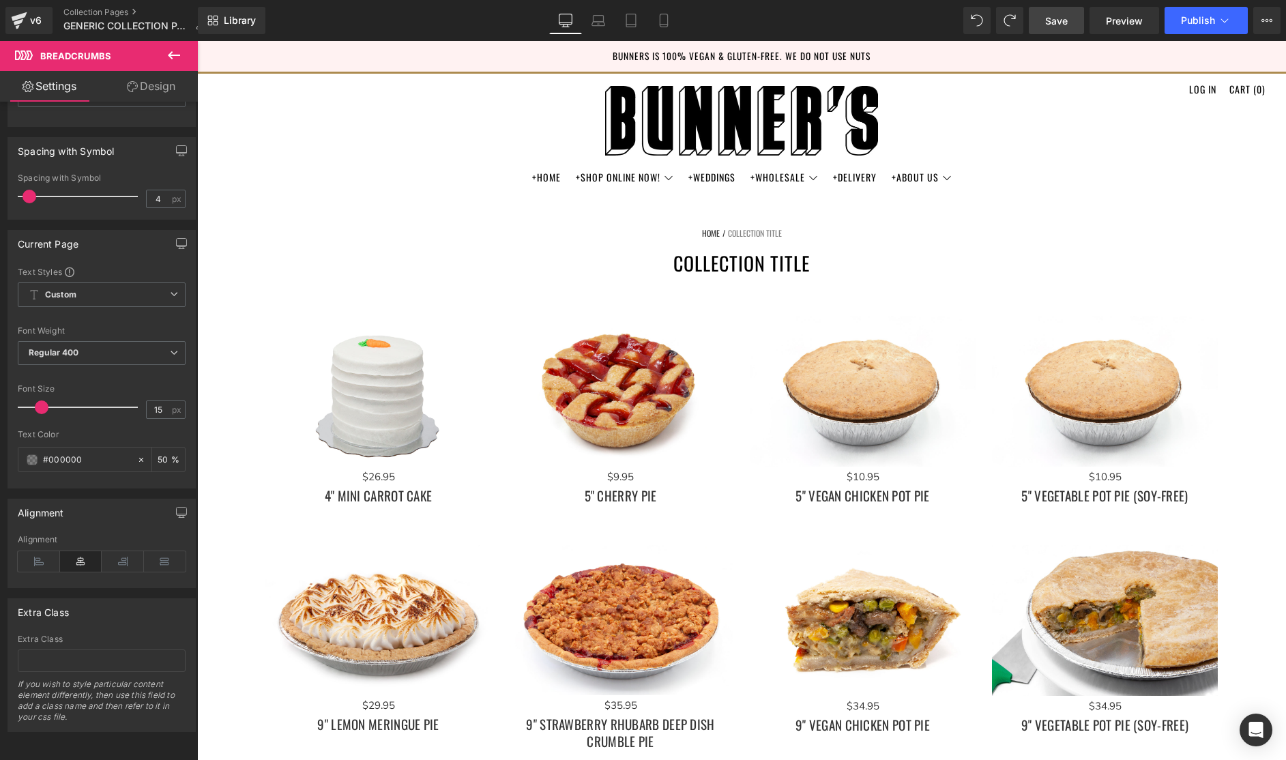
click at [1056, 23] on span "Save" at bounding box center [1056, 21] width 23 height 14
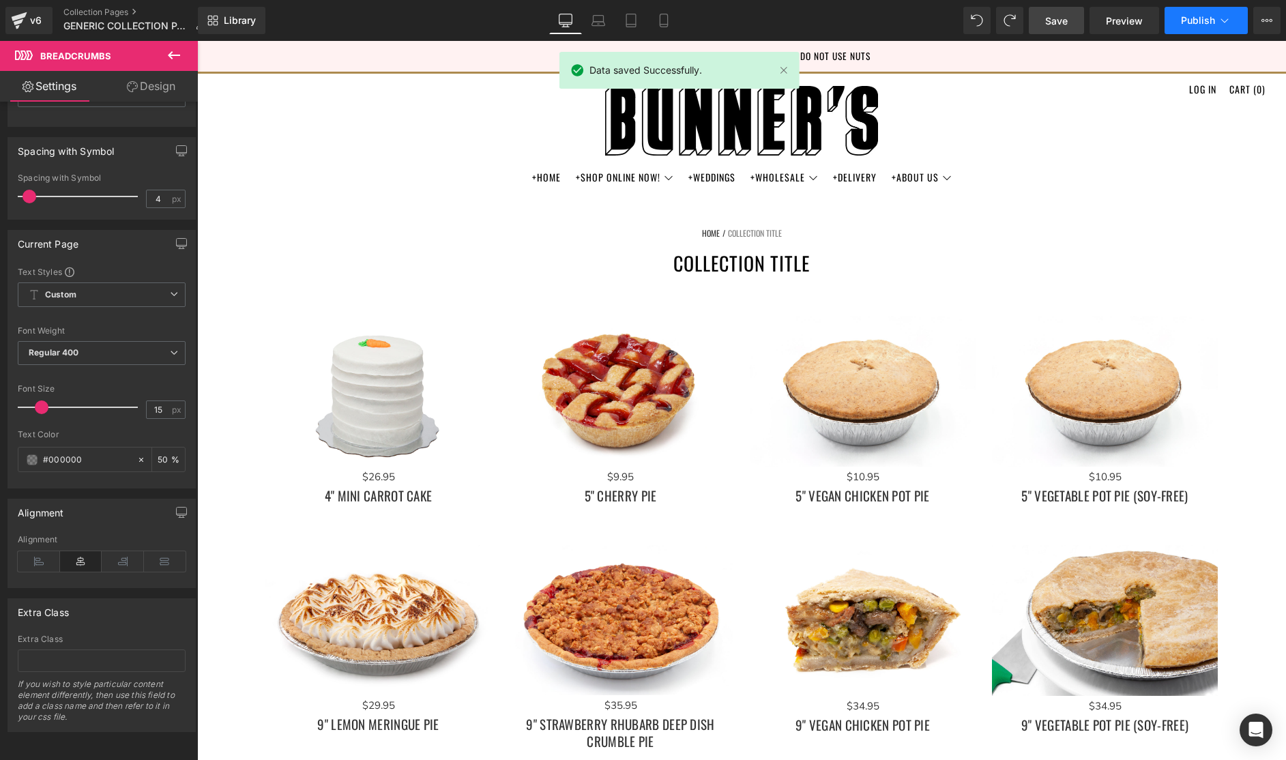
click at [1205, 22] on span "Publish" at bounding box center [1198, 20] width 34 height 11
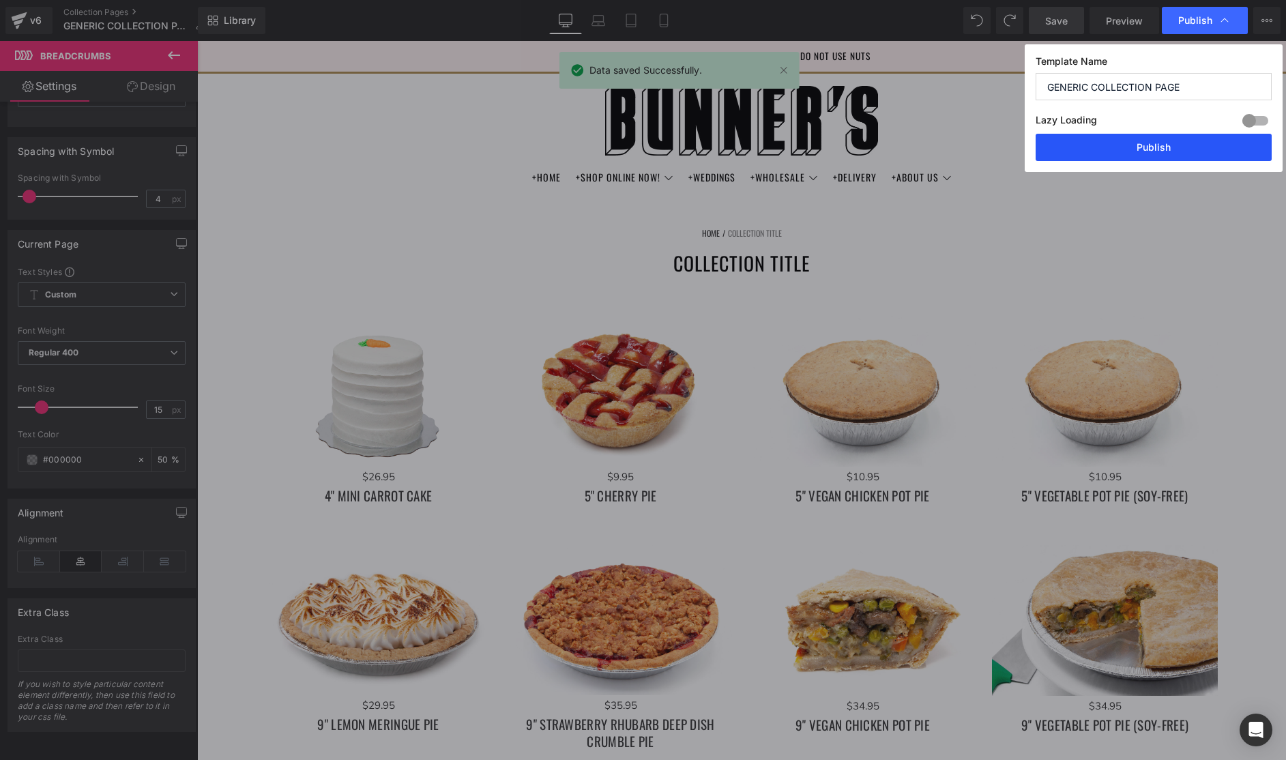
click at [1173, 146] on button "Publish" at bounding box center [1153, 147] width 236 height 27
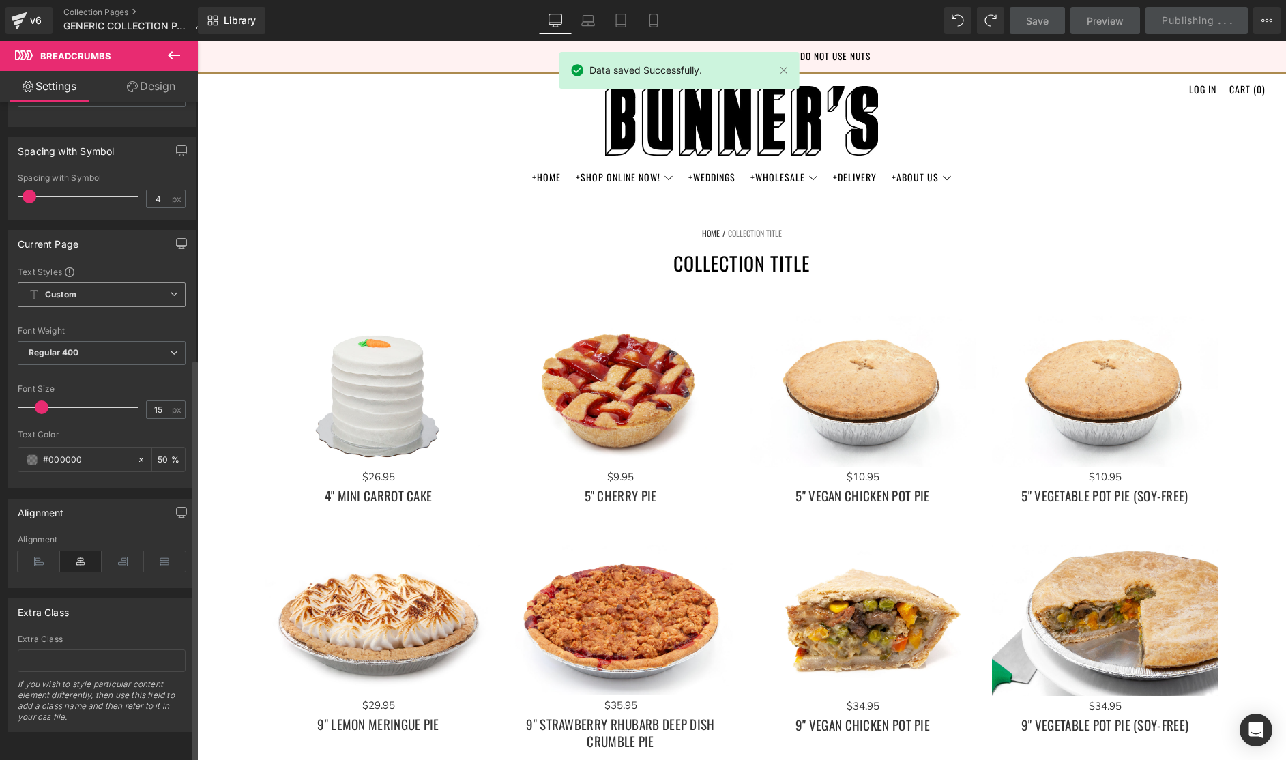
click at [170, 290] on icon at bounding box center [174, 294] width 8 height 8
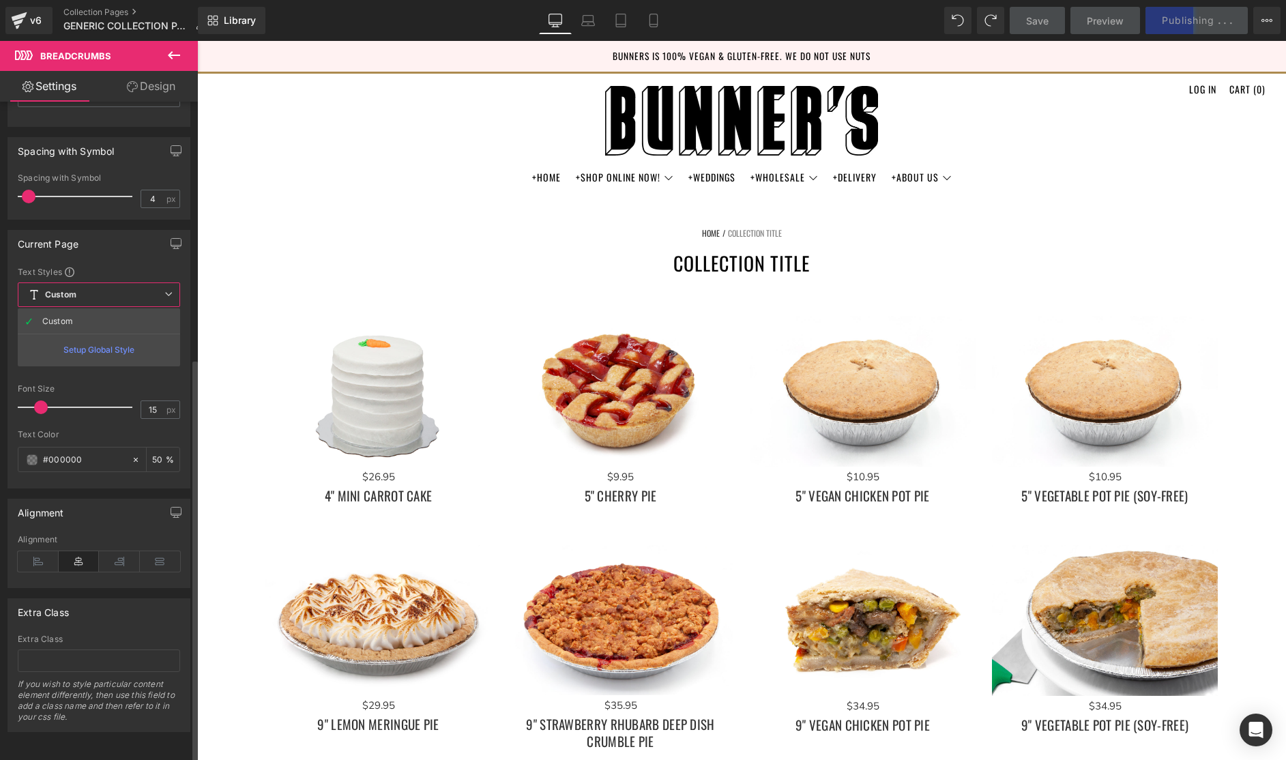
click at [170, 290] on icon at bounding box center [168, 294] width 8 height 8
click at [171, 349] on icon at bounding box center [174, 353] width 8 height 8
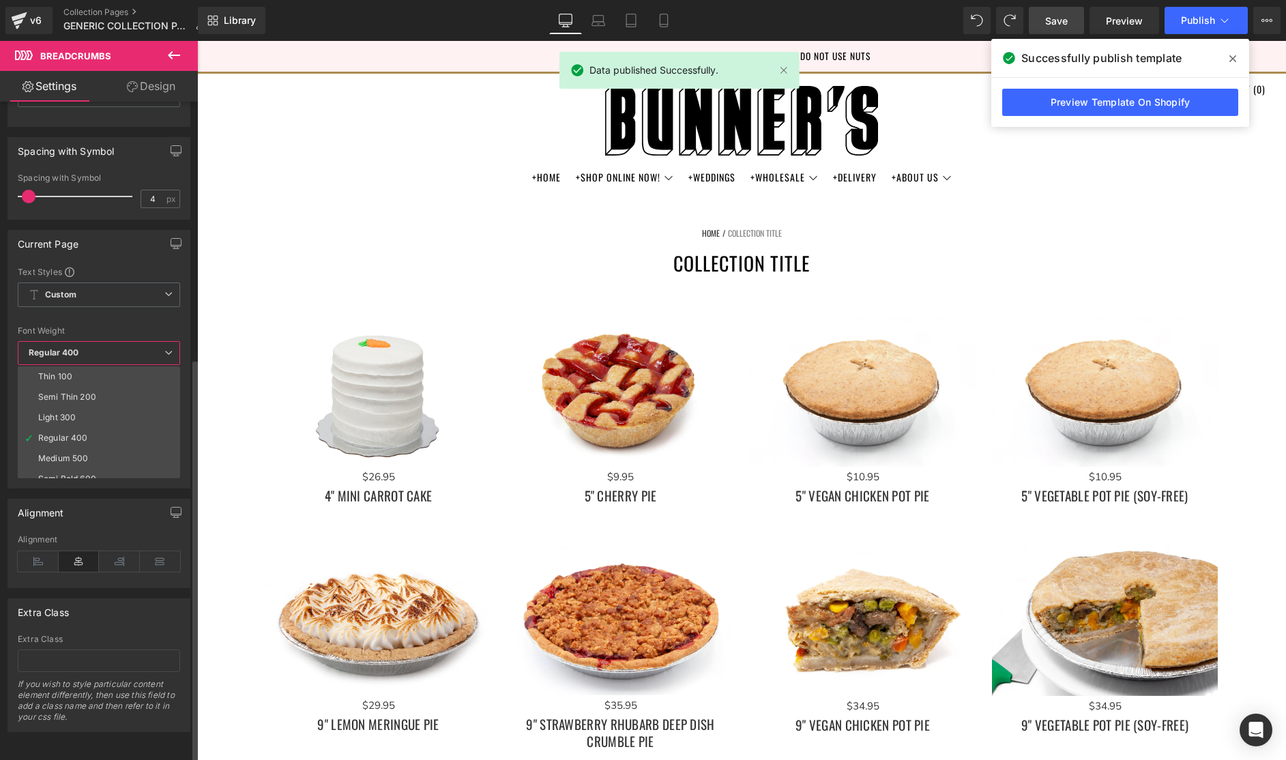
click at [171, 349] on icon at bounding box center [168, 353] width 8 height 8
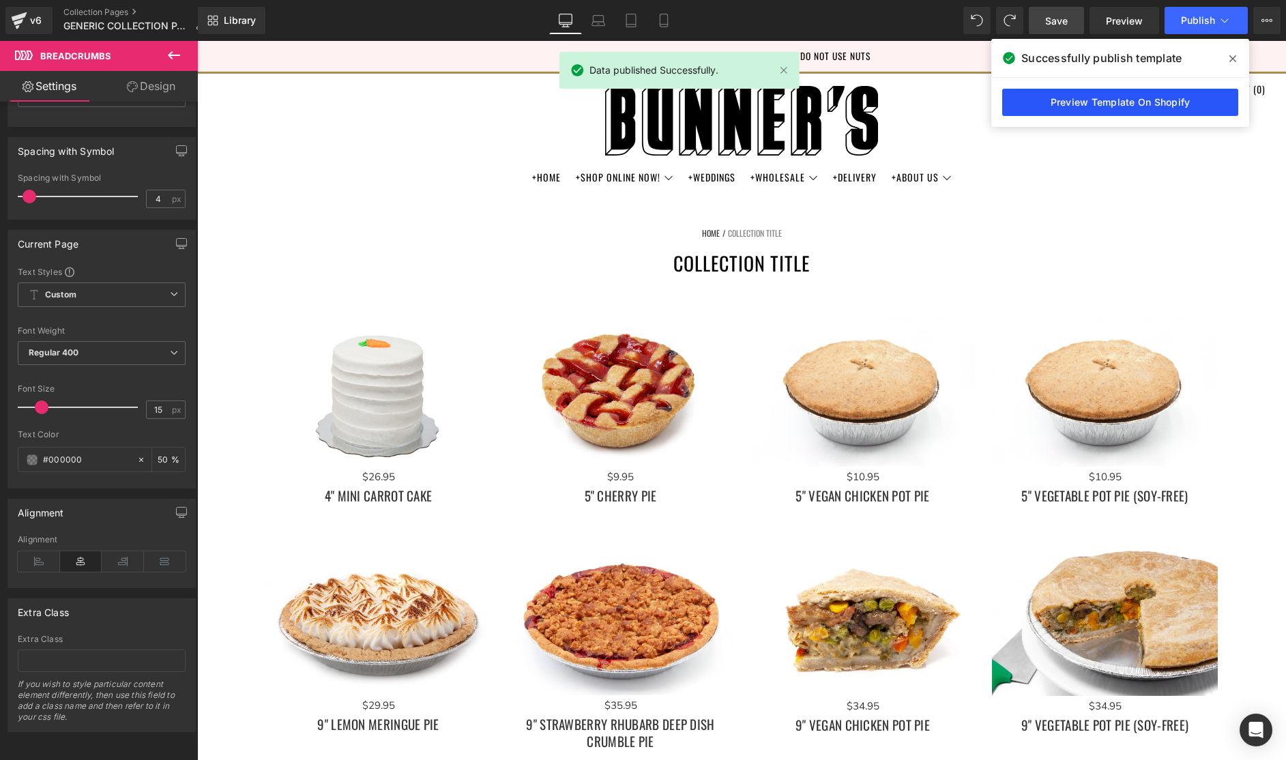
click at [1164, 107] on link "Preview Template On Shopify" at bounding box center [1120, 102] width 236 height 27
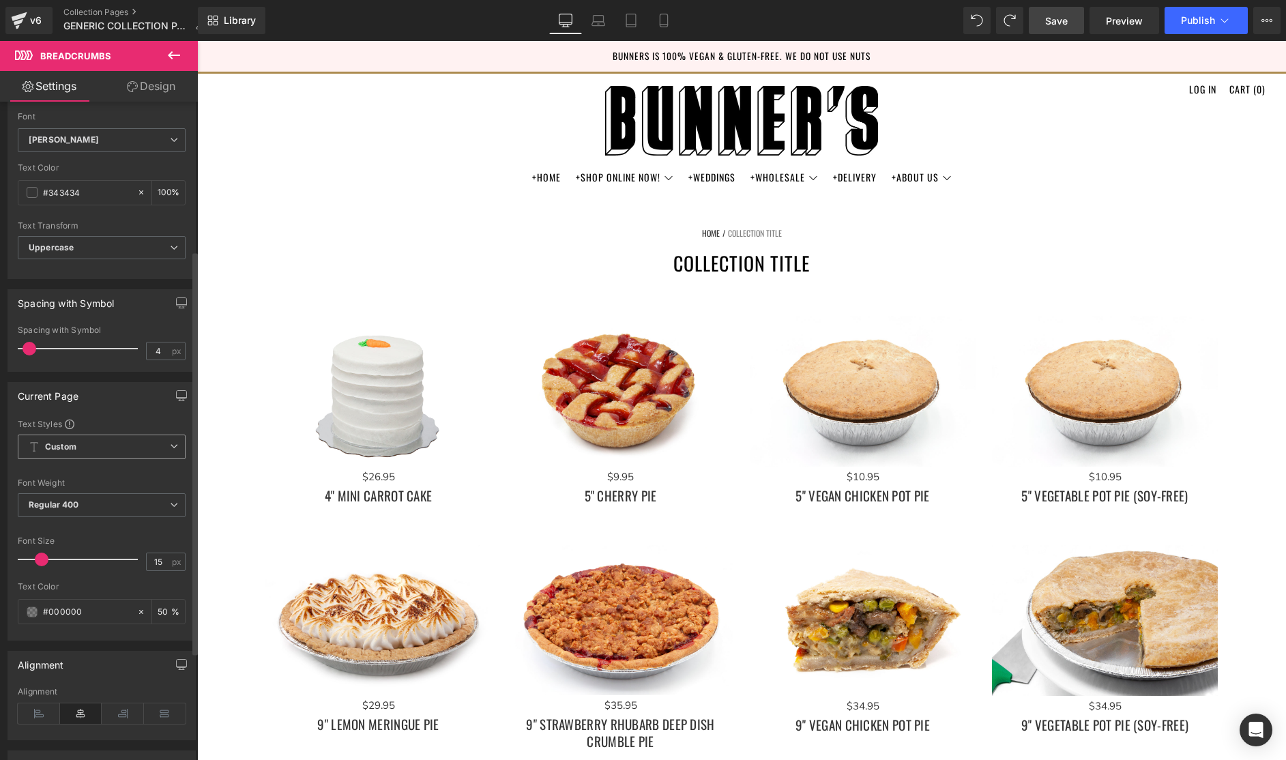
scroll to position [0, 0]
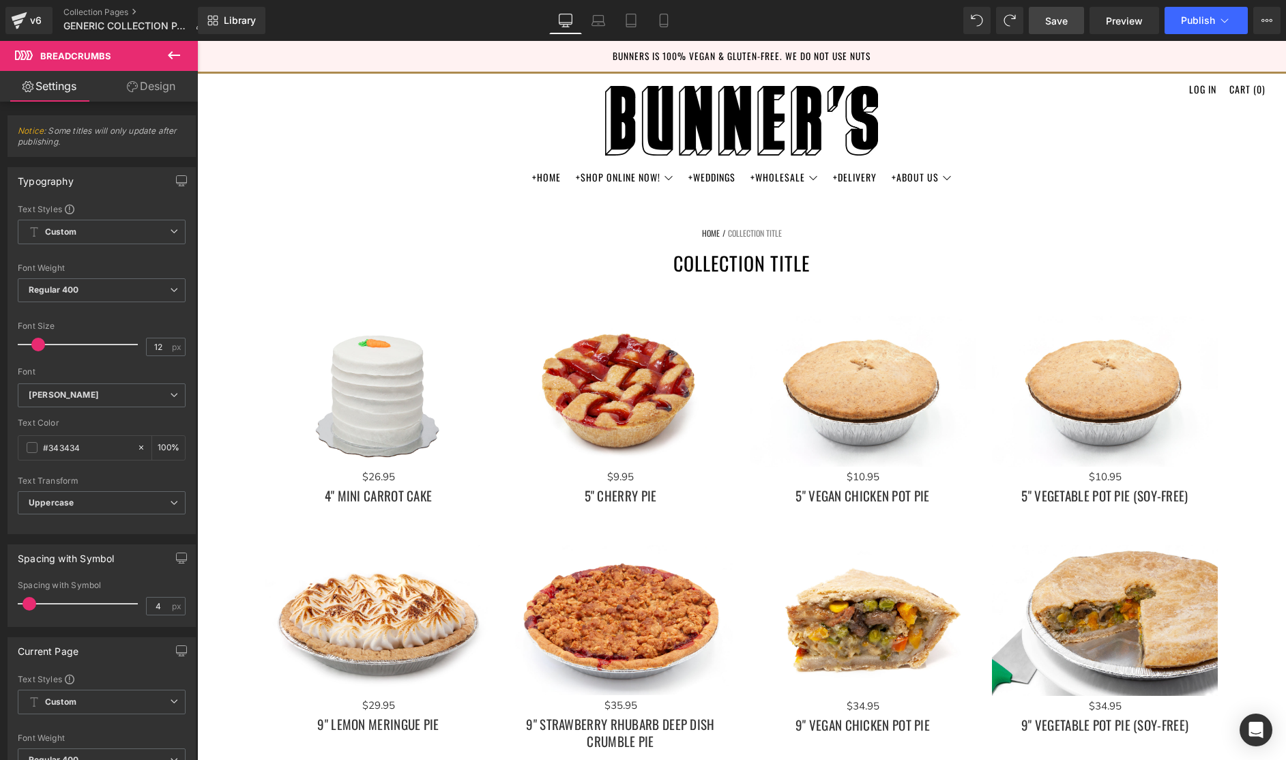
click at [152, 82] on link "Design" at bounding box center [151, 86] width 99 height 31
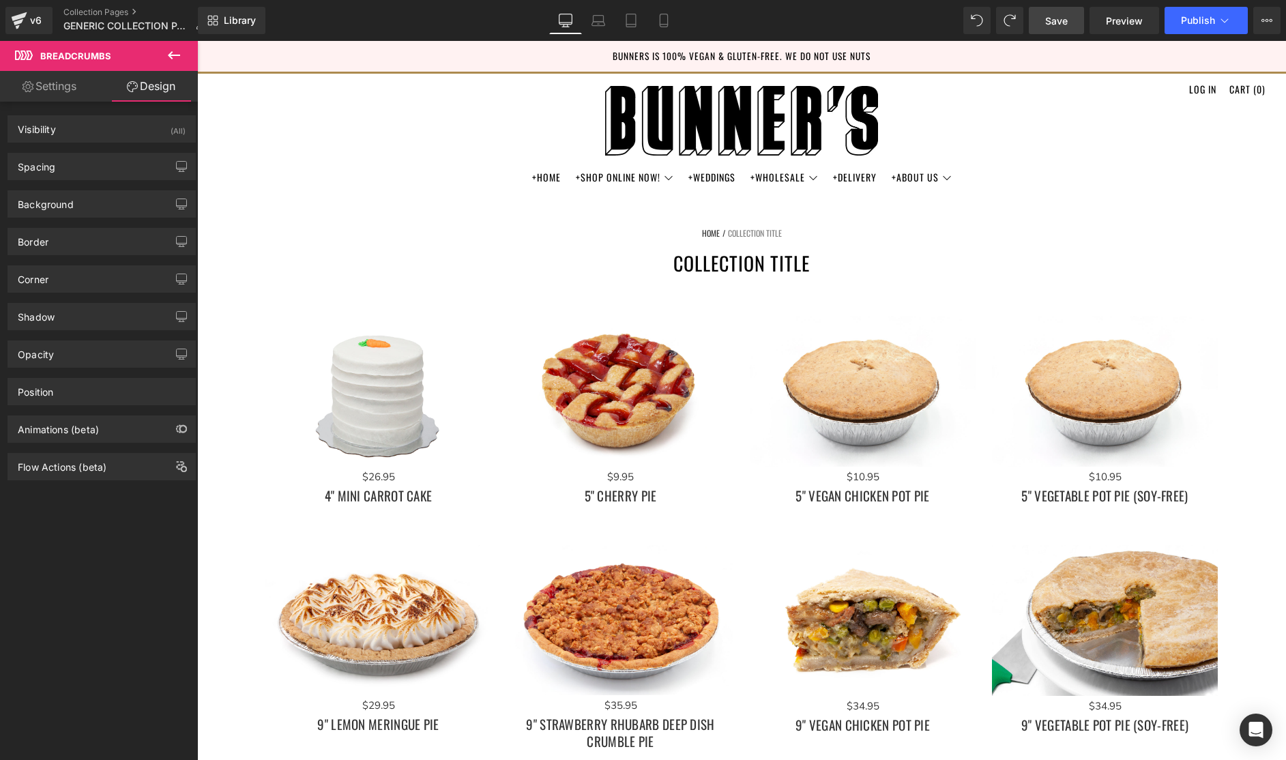
click at [63, 85] on link "Settings" at bounding box center [49, 86] width 99 height 31
type input "100"
type input "12"
type input "50"
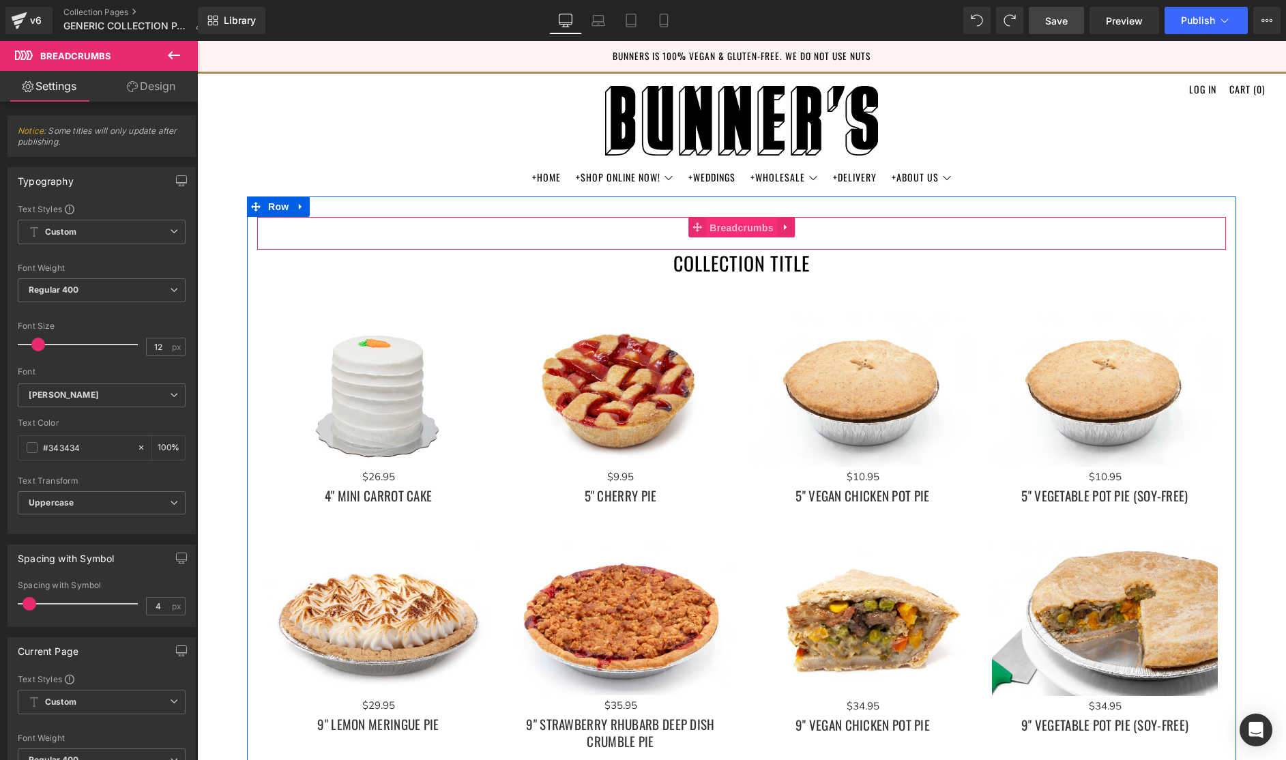
click at [750, 229] on span "Breadcrumbs" at bounding box center [741, 228] width 71 height 20
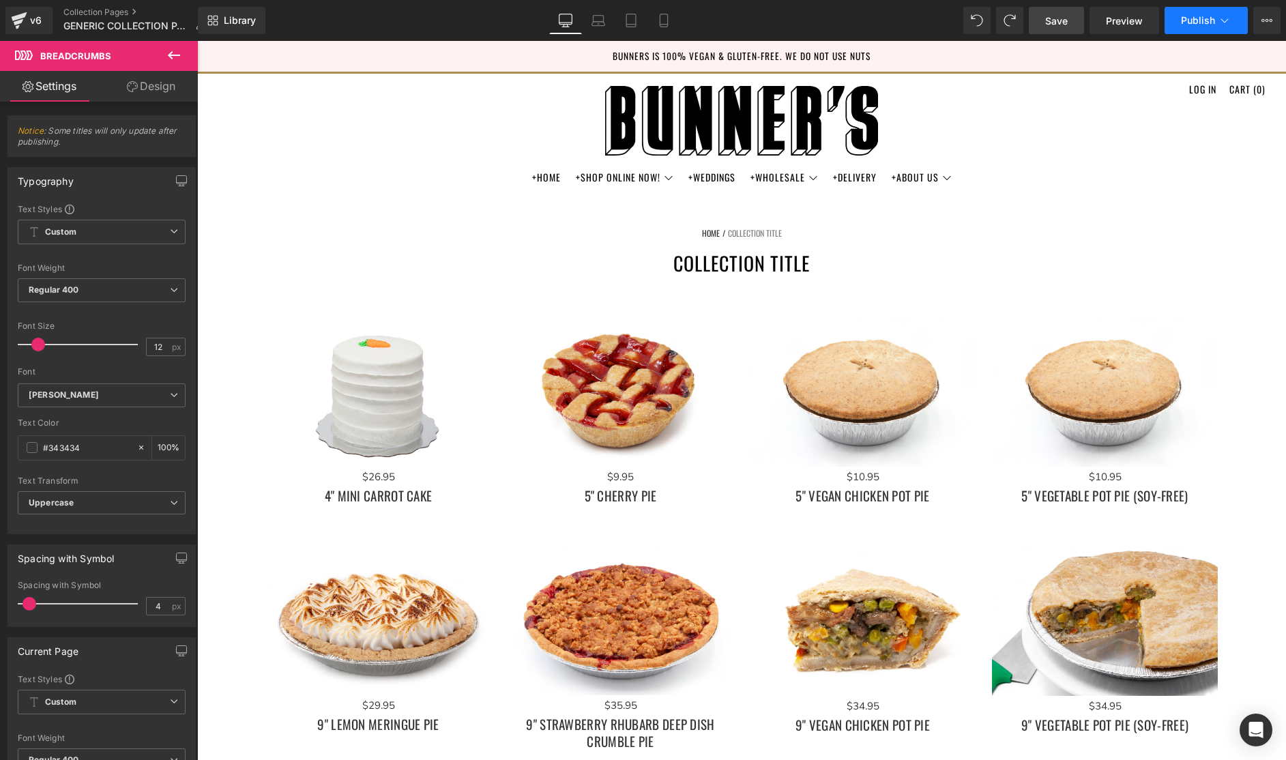
click at [1178, 23] on button "Publish" at bounding box center [1205, 20] width 83 height 27
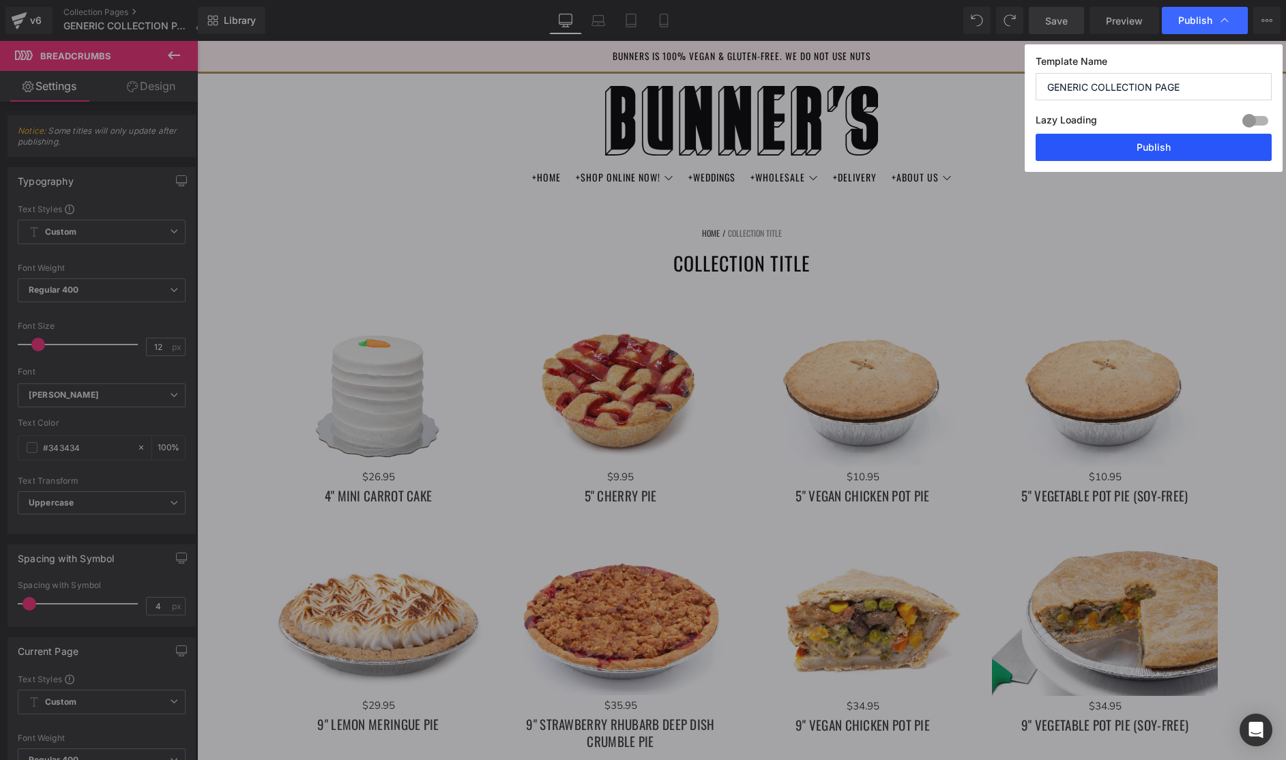
drag, startPoint x: 1177, startPoint y: 145, endPoint x: 953, endPoint y: 6, distance: 263.1
click at [1177, 145] on button "Publish" at bounding box center [1153, 147] width 236 height 27
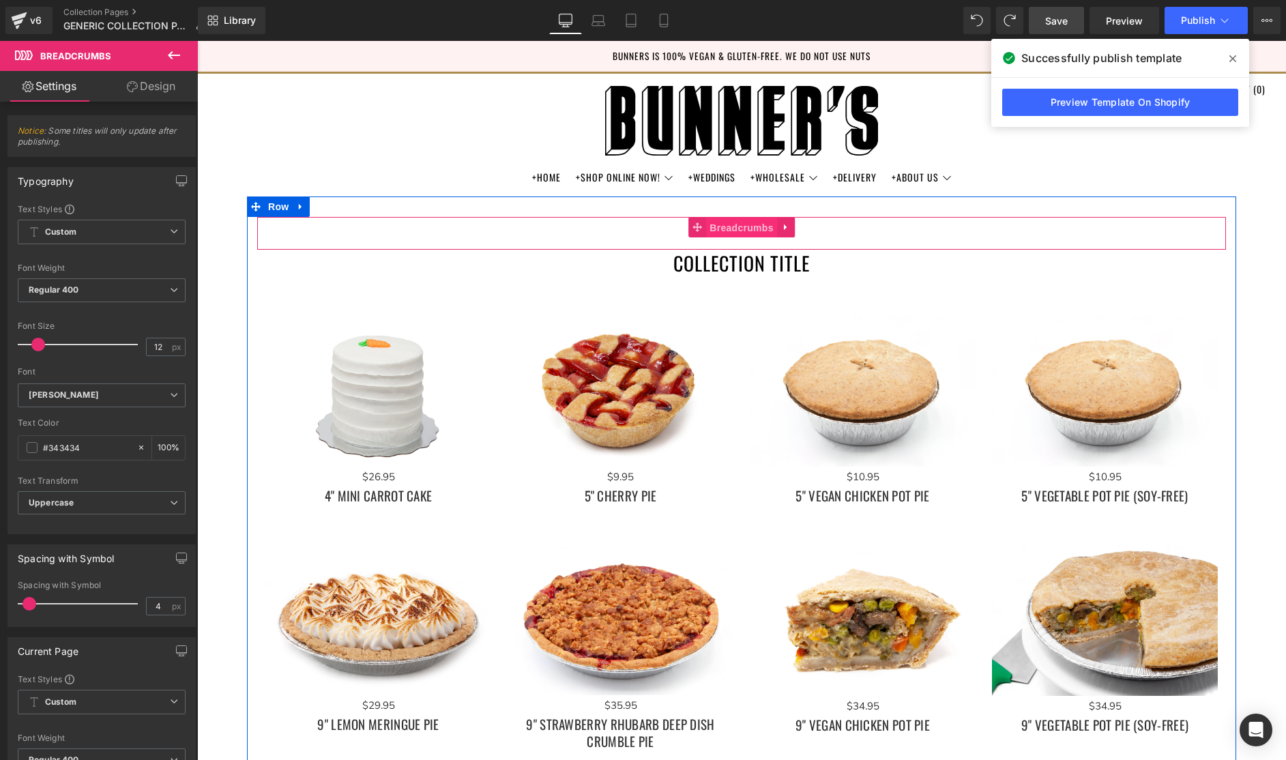
click at [752, 228] on span "Breadcrumbs" at bounding box center [741, 228] width 71 height 20
click at [784, 226] on icon at bounding box center [785, 227] width 3 height 6
click at [796, 226] on icon at bounding box center [795, 227] width 10 height 10
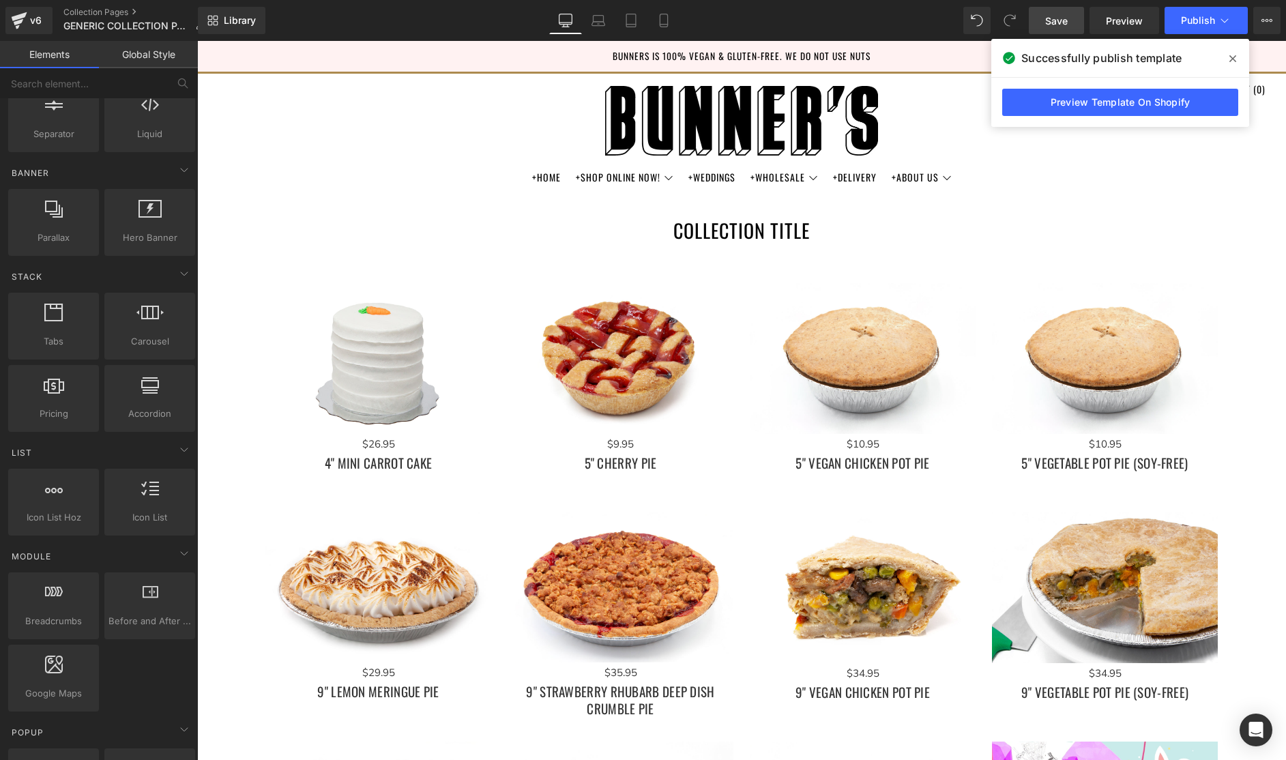
drag, startPoint x: 1235, startPoint y: 59, endPoint x: 1010, endPoint y: 1, distance: 232.4
click at [1234, 59] on icon at bounding box center [1232, 58] width 7 height 11
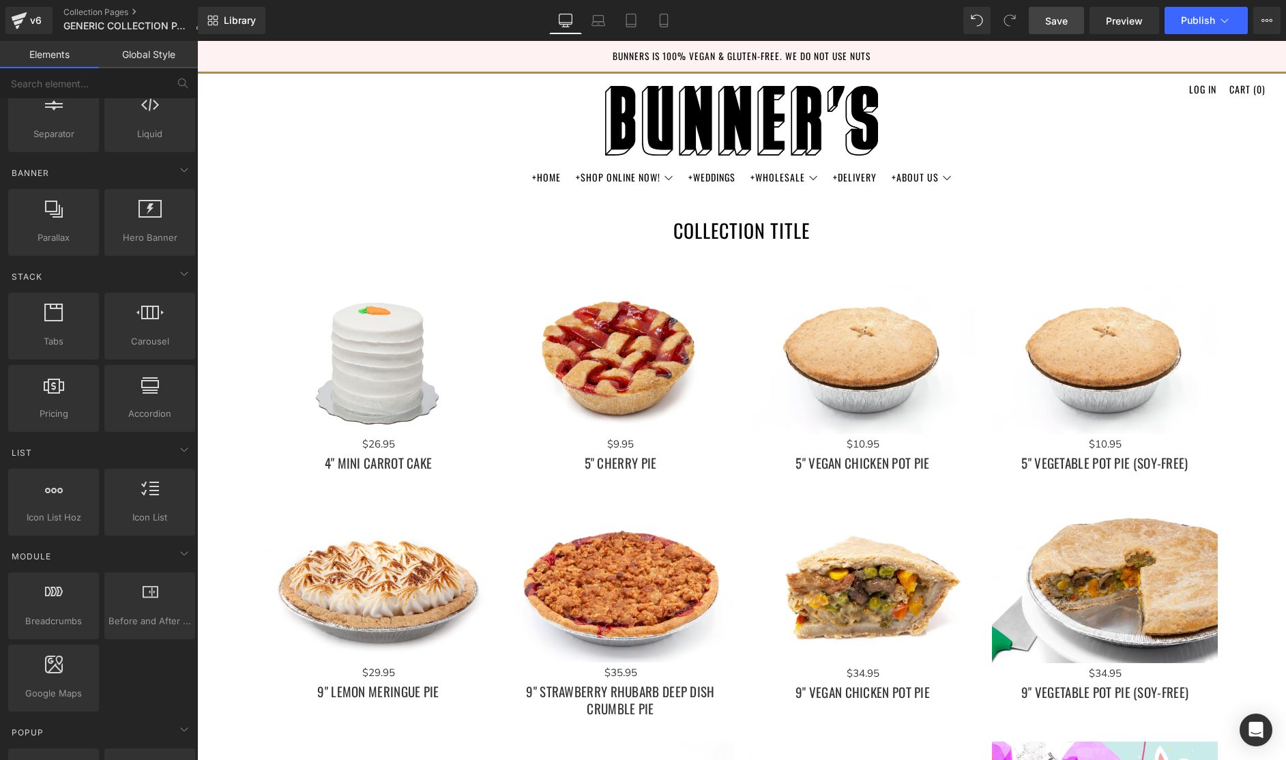
click at [1059, 18] on span "Save" at bounding box center [1056, 21] width 23 height 14
click at [810, 18] on div "Library Desktop Desktop Laptop Tablet Mobile Save Preview Publish Scheduled Vie…" at bounding box center [742, 20] width 1088 height 27
click at [18, 20] on icon at bounding box center [19, 22] width 10 height 6
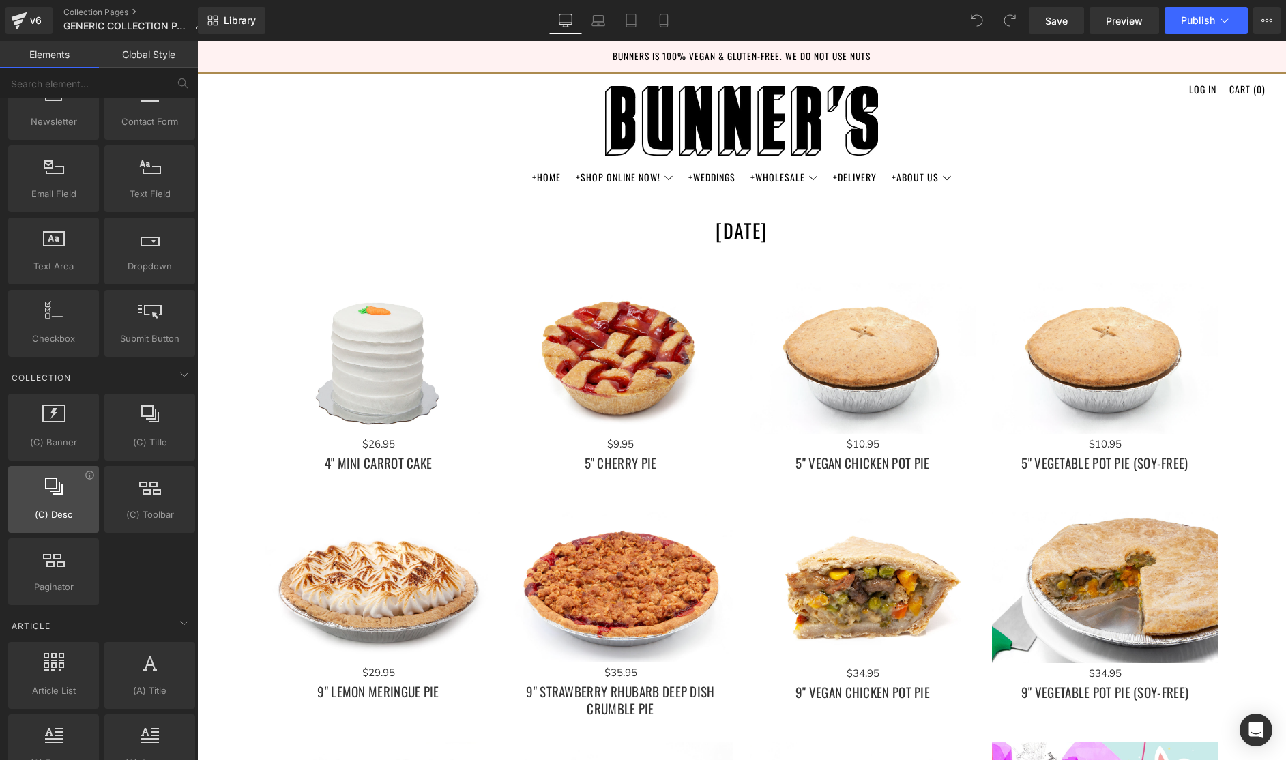
scroll to position [2042, 0]
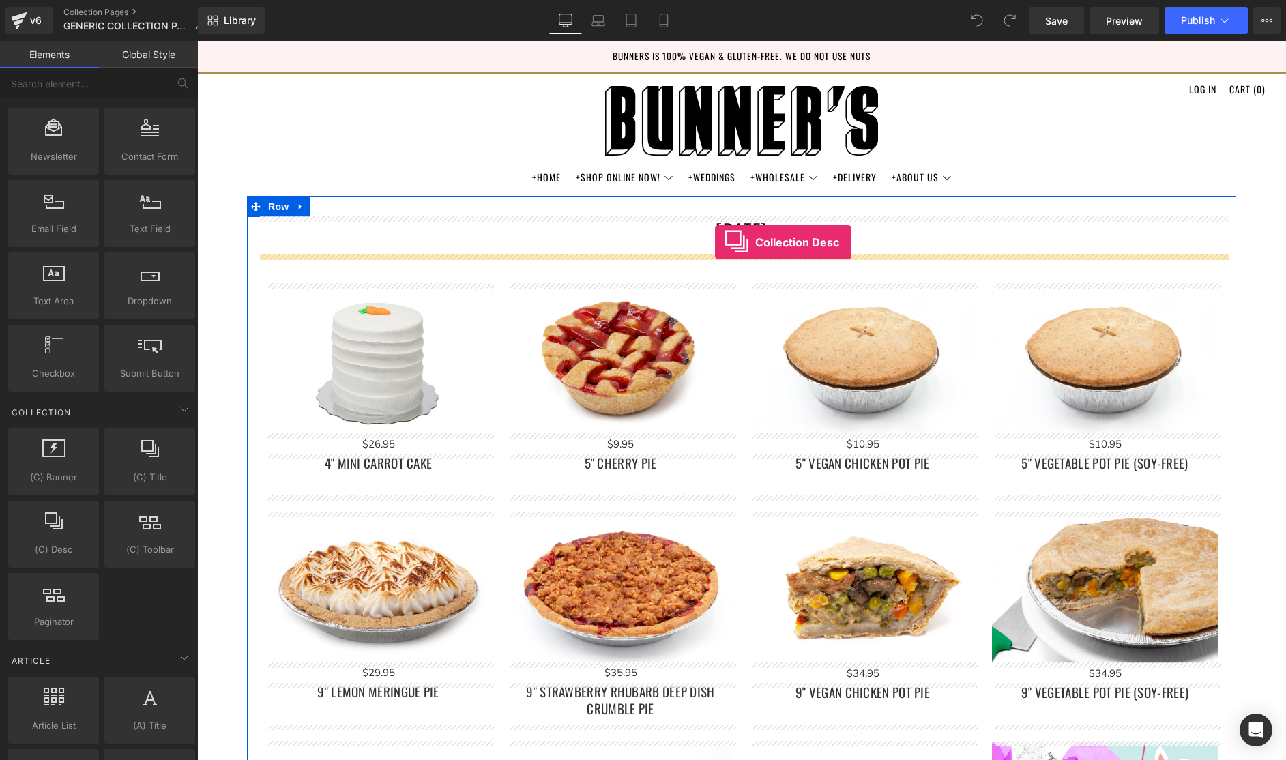
drag, startPoint x: 240, startPoint y: 572, endPoint x: 715, endPoint y: 242, distance: 577.9
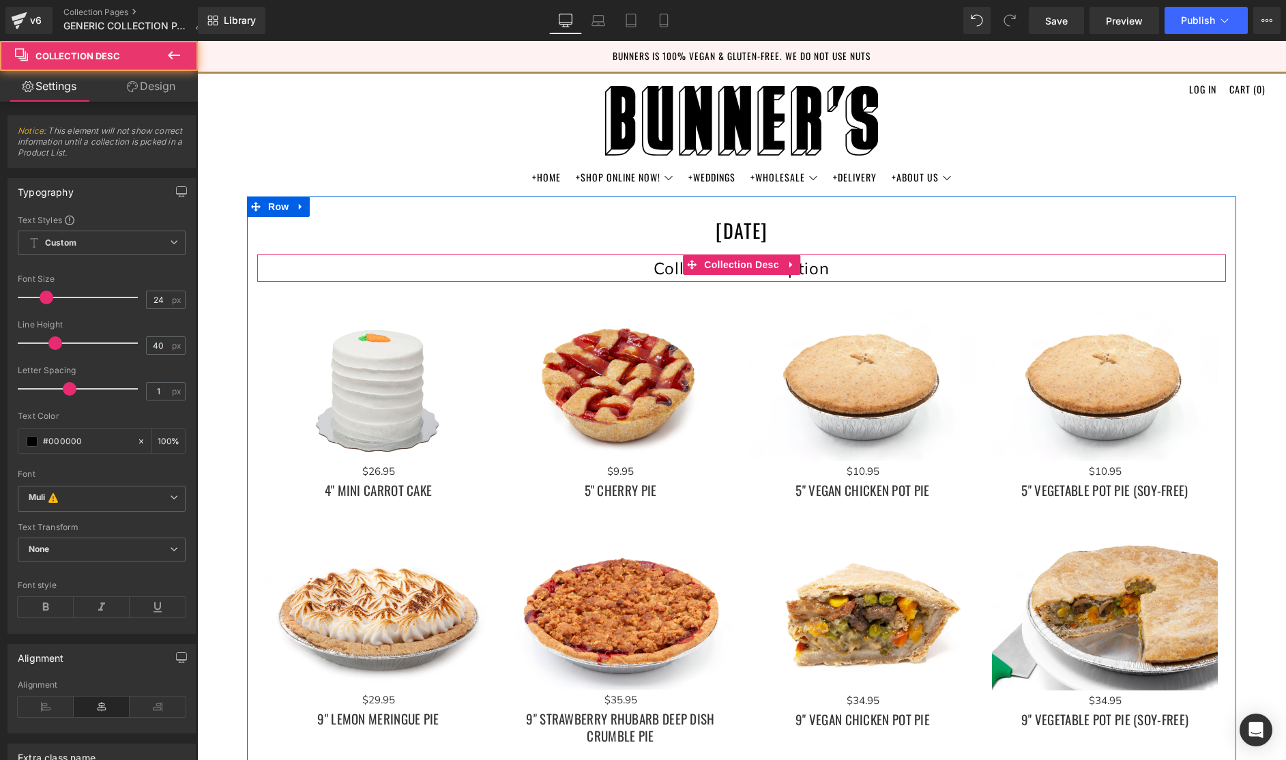
click at [826, 268] on div "Collection description" at bounding box center [741, 267] width 969 height 27
drag, startPoint x: 825, startPoint y: 270, endPoint x: 618, endPoint y: 264, distance: 207.4
click at [618, 264] on div "Collection description" at bounding box center [741, 267] width 969 height 27
click at [851, 263] on div "Collection description" at bounding box center [741, 267] width 969 height 27
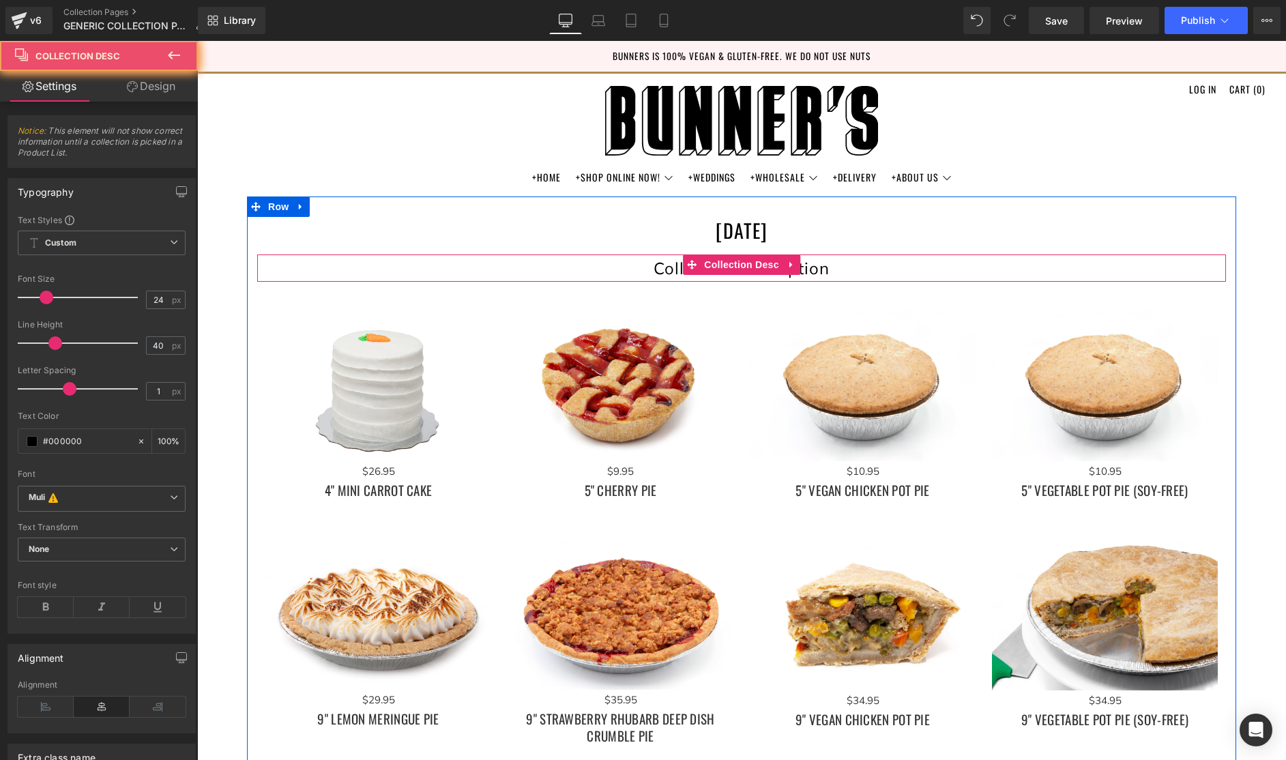
click at [828, 267] on div "Collection description" at bounding box center [741, 267] width 969 height 27
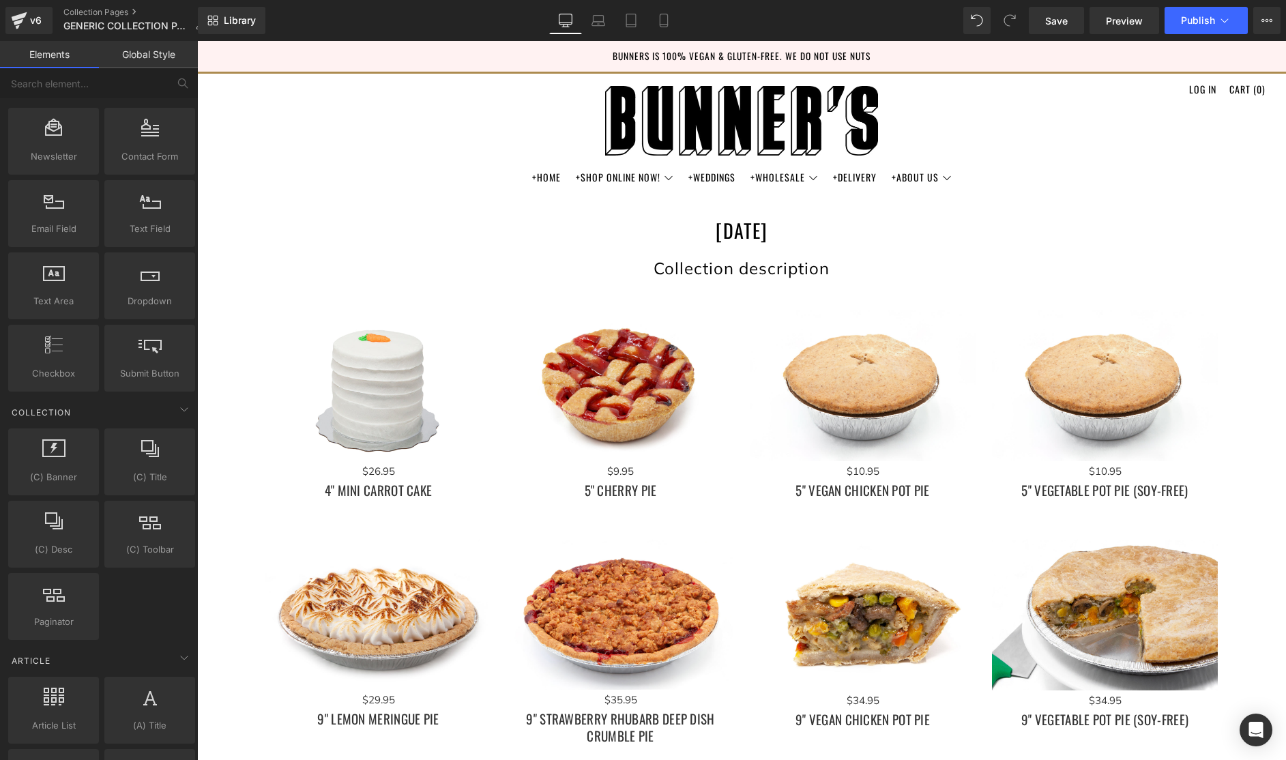
click at [967, 55] on p "Bunners is 100% vegan & gluten-free. We do not use nuts" at bounding box center [741, 56] width 1089 height 31
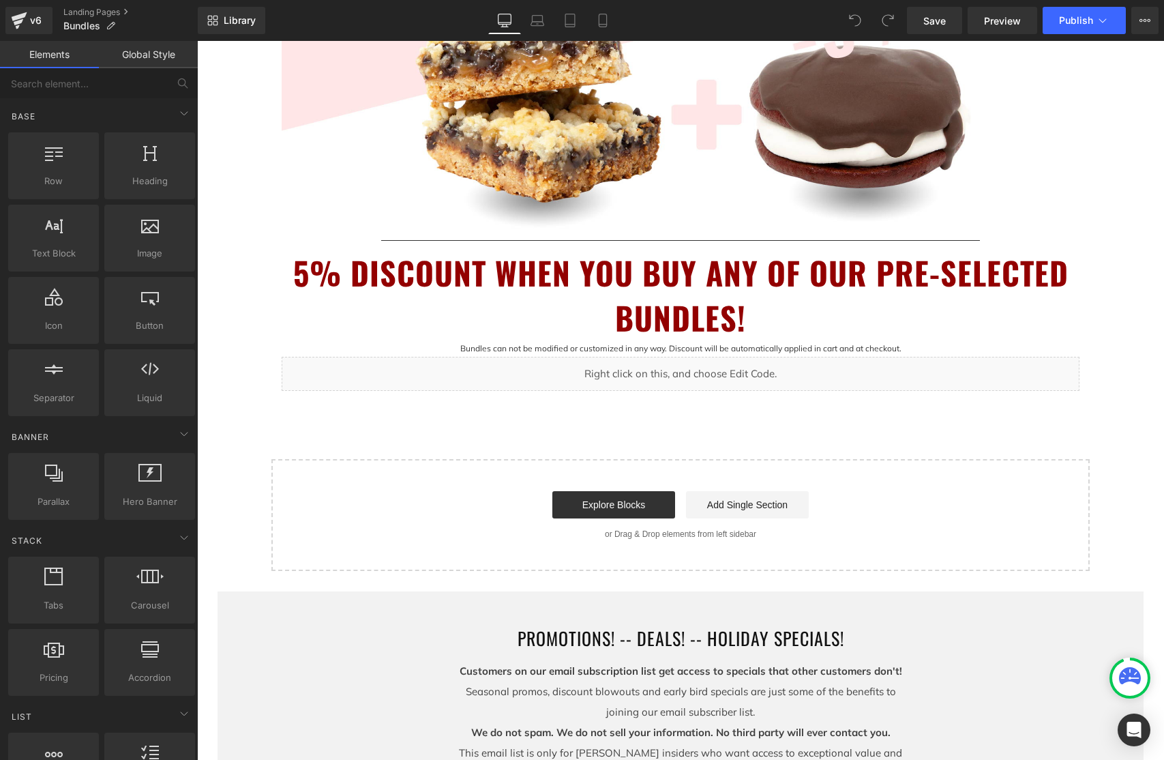
scroll to position [552, 0]
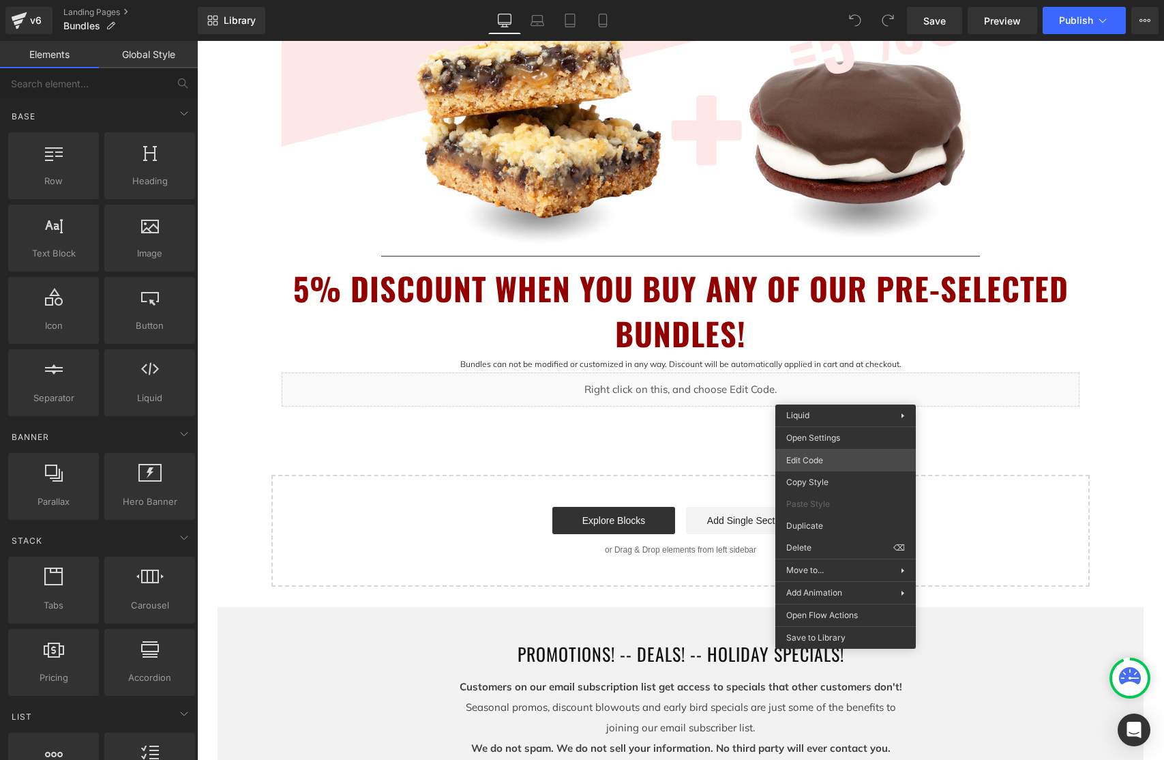
click at [816, 0] on div "You are previewing how the will restyle your page. You can not edit Elements in…" at bounding box center [582, 0] width 1164 height 0
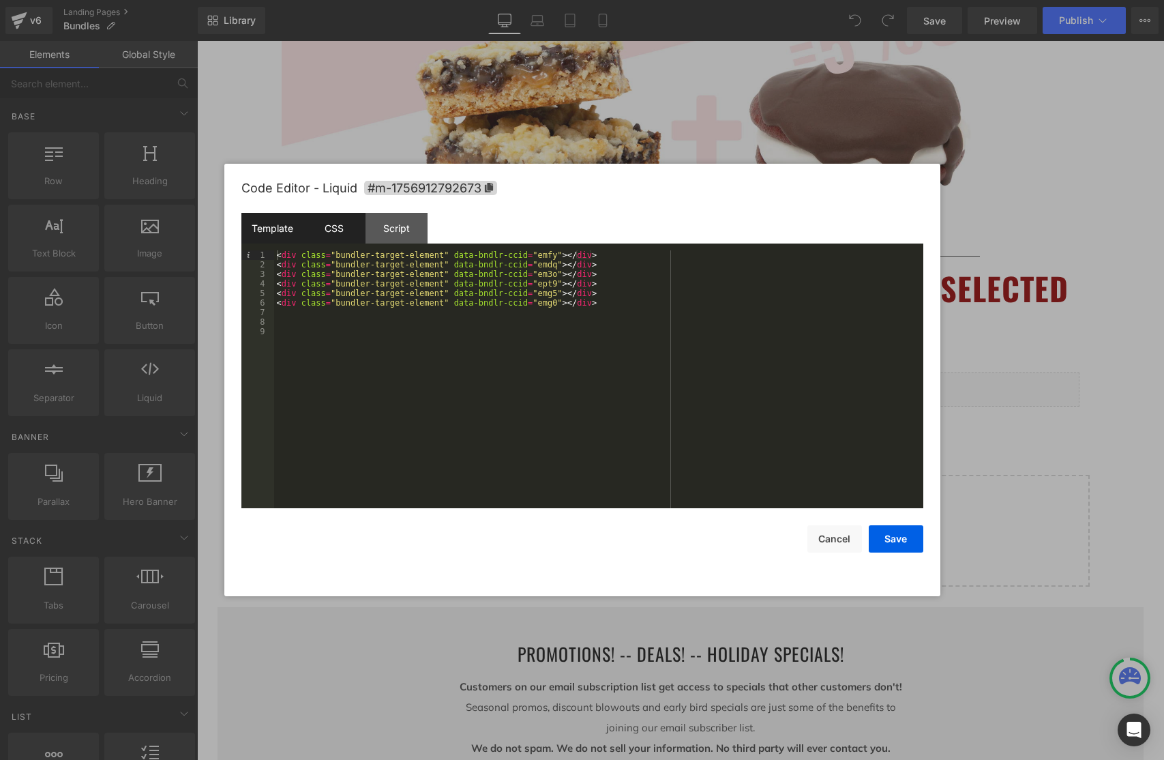
click at [334, 226] on div "CSS" at bounding box center [335, 228] width 62 height 31
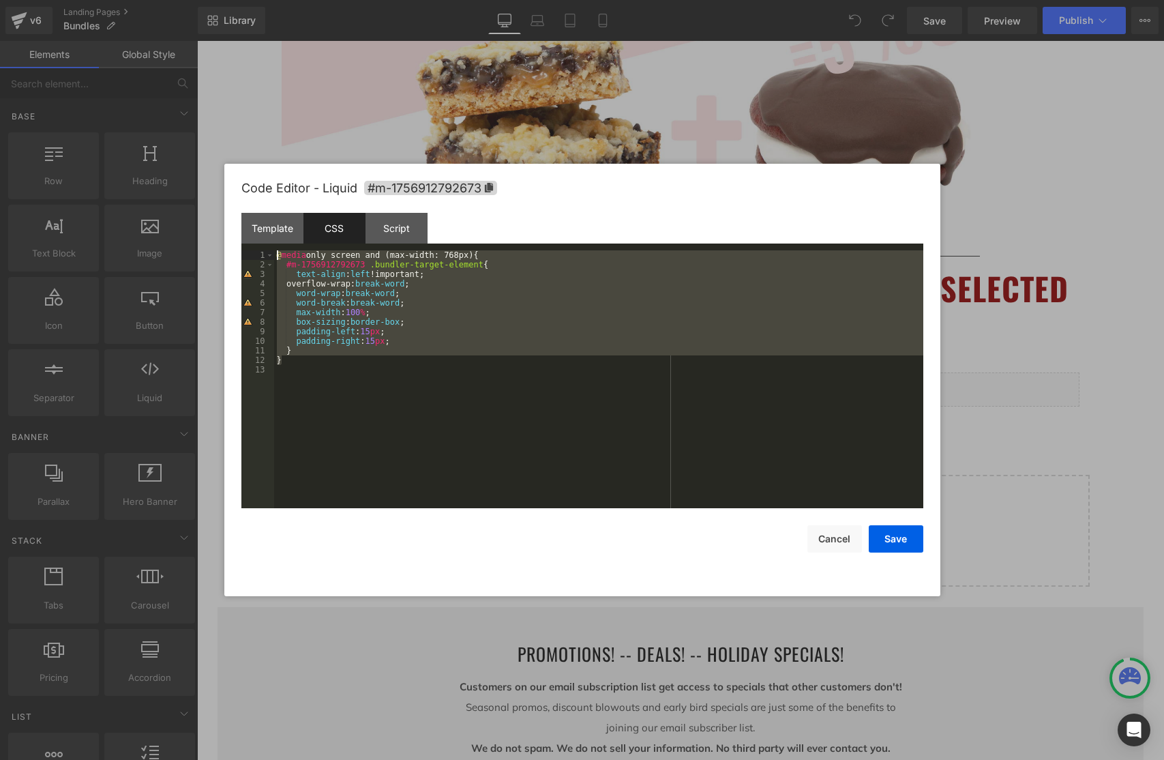
drag, startPoint x: 291, startPoint y: 358, endPoint x: 325, endPoint y: 277, distance: 88.3
click at [276, 256] on div "@ media only screen and (max-width: 768px) { #m-1756912792673 .bundler-target-e…" at bounding box center [598, 388] width 649 height 277
click at [426, 332] on div "@ media only screen and (max-width: 768px) { #m-1756912792673 .bundler-target-e…" at bounding box center [598, 388] width 649 height 277
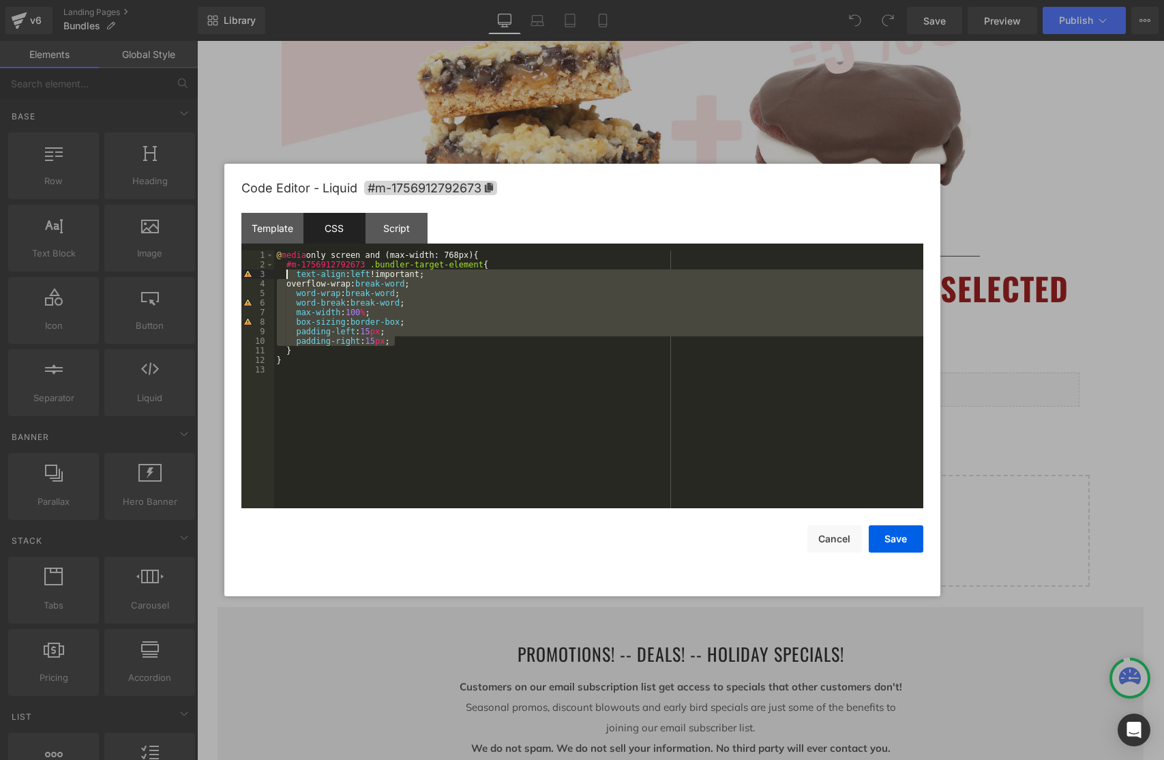
drag, startPoint x: 396, startPoint y: 341, endPoint x: 287, endPoint y: 279, distance: 125.6
click at [287, 279] on div "@ media only screen and (max-width: 768px) { #m-1756912792673 .bundler-target-e…" at bounding box center [598, 388] width 649 height 277
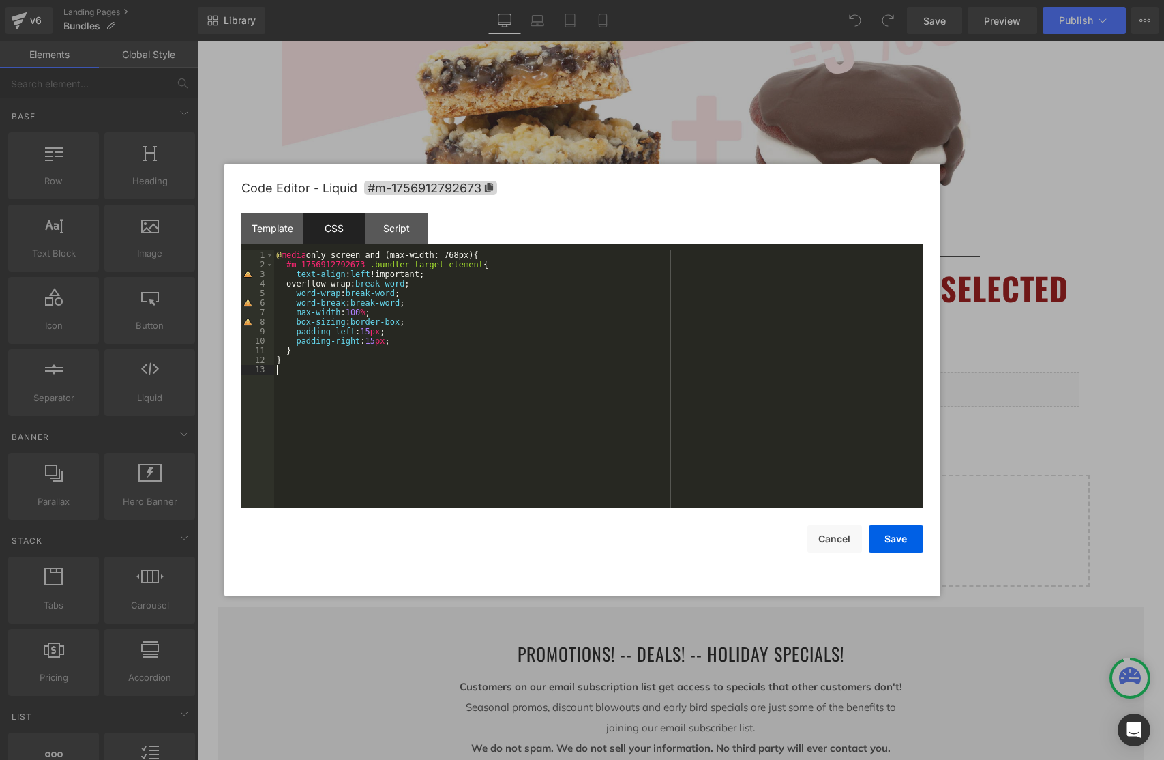
drag, startPoint x: 359, startPoint y: 385, endPoint x: 296, endPoint y: 366, distance: 65.6
click at [356, 384] on div "@ media only screen and (max-width: 768px) { #m-1756912792673 .bundler-target-e…" at bounding box center [598, 388] width 649 height 277
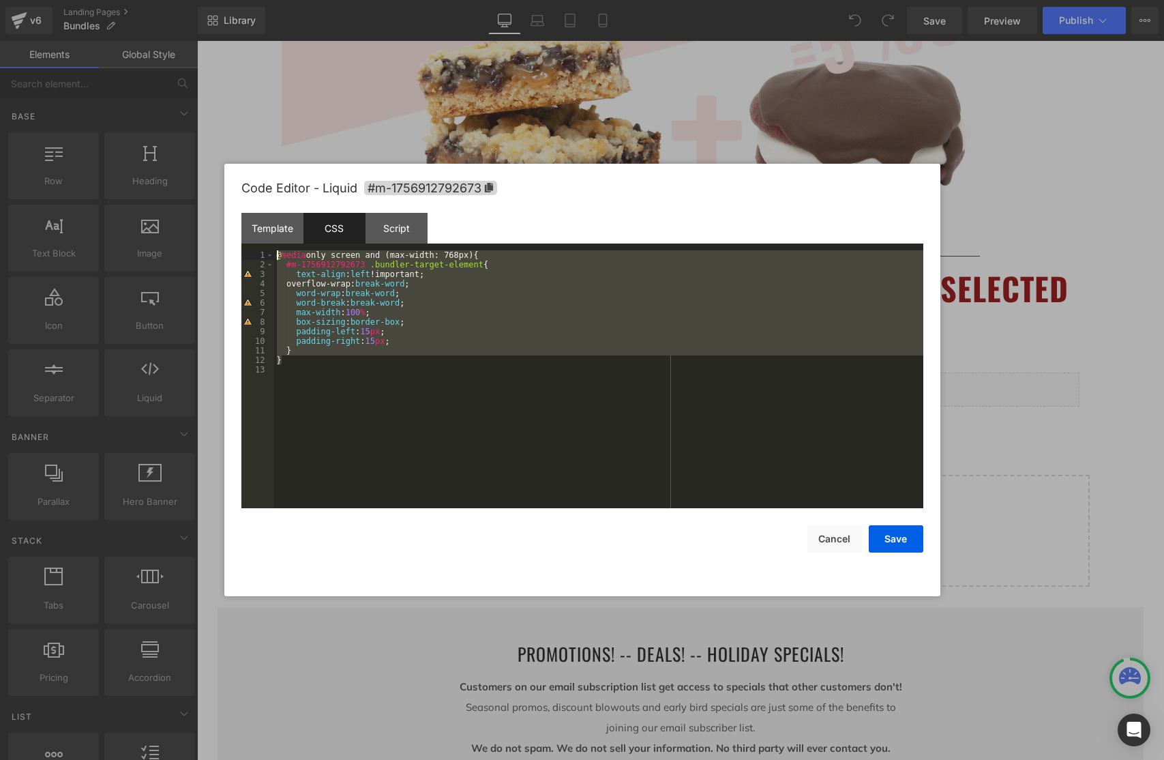
drag, startPoint x: 284, startPoint y: 355, endPoint x: 261, endPoint y: 252, distance: 104.9
click at [261, 252] on pre "1 2 3 4 5 6 7 8 9 10 11 12 13 @ media only screen and (max-width: 768px) { #m-1…" at bounding box center [582, 379] width 682 height 258
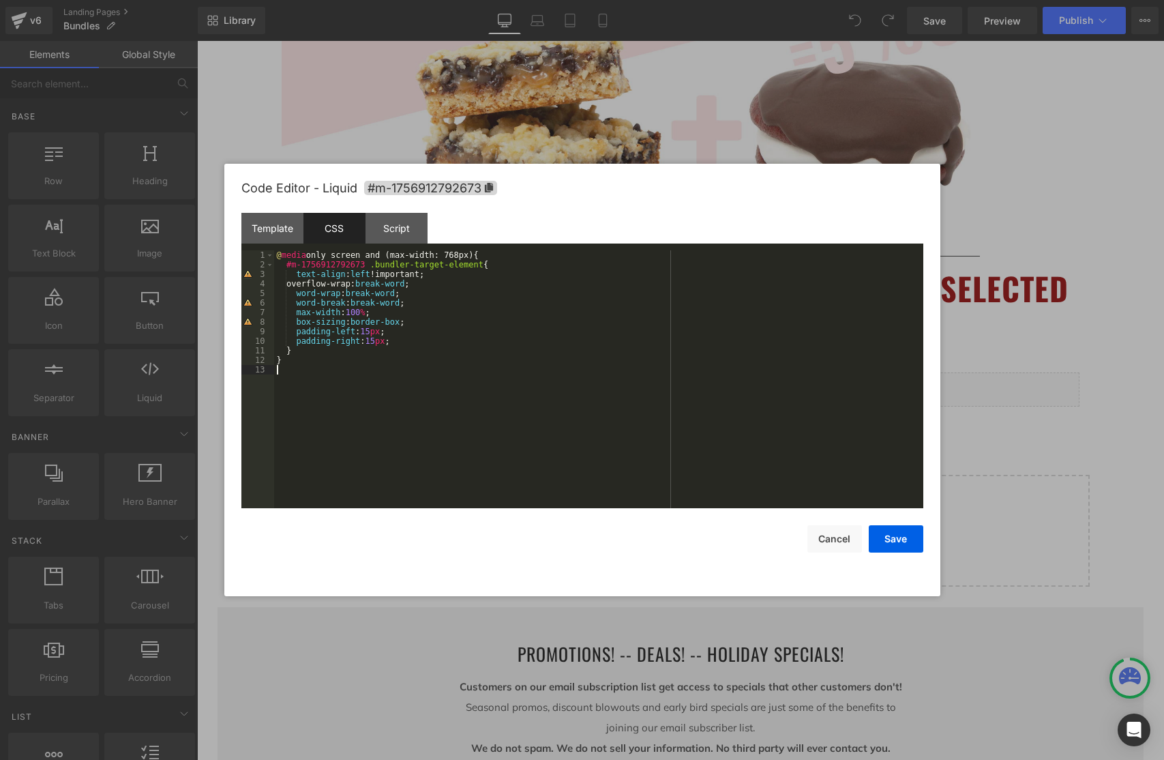
click at [320, 366] on div "@ media only screen and (max-width: 768px) { #m-1756912792673 .bundler-target-e…" at bounding box center [598, 388] width 649 height 277
click at [342, 235] on div "CSS" at bounding box center [335, 228] width 62 height 31
click at [294, 366] on div "@ media only screen and (max-width: 768px) { #m-1756912792673 .bundler-target-e…" at bounding box center [598, 388] width 649 height 277
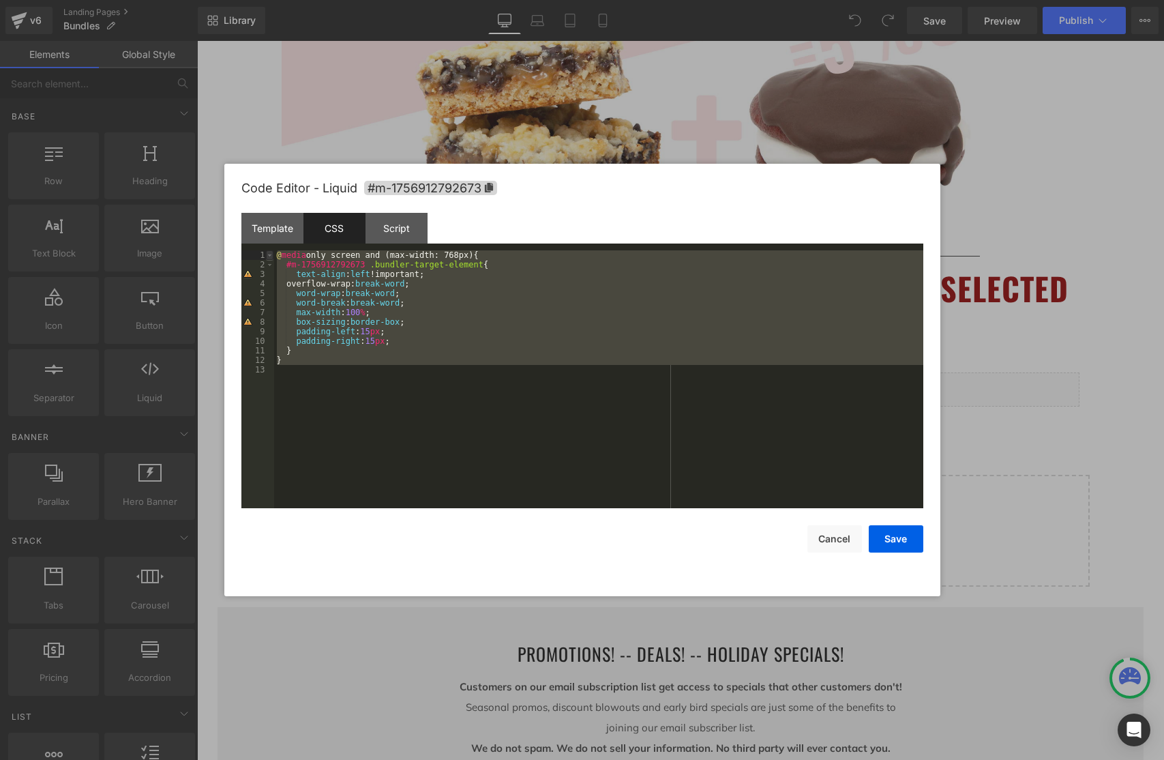
drag, startPoint x: 299, startPoint y: 374, endPoint x: 271, endPoint y: 256, distance: 121.9
click at [270, 255] on pre "1 2 3 4 5 6 7 8 9 10 11 12 13 @ media only screen and (max-width: 768px) { #m-1…" at bounding box center [582, 379] width 682 height 258
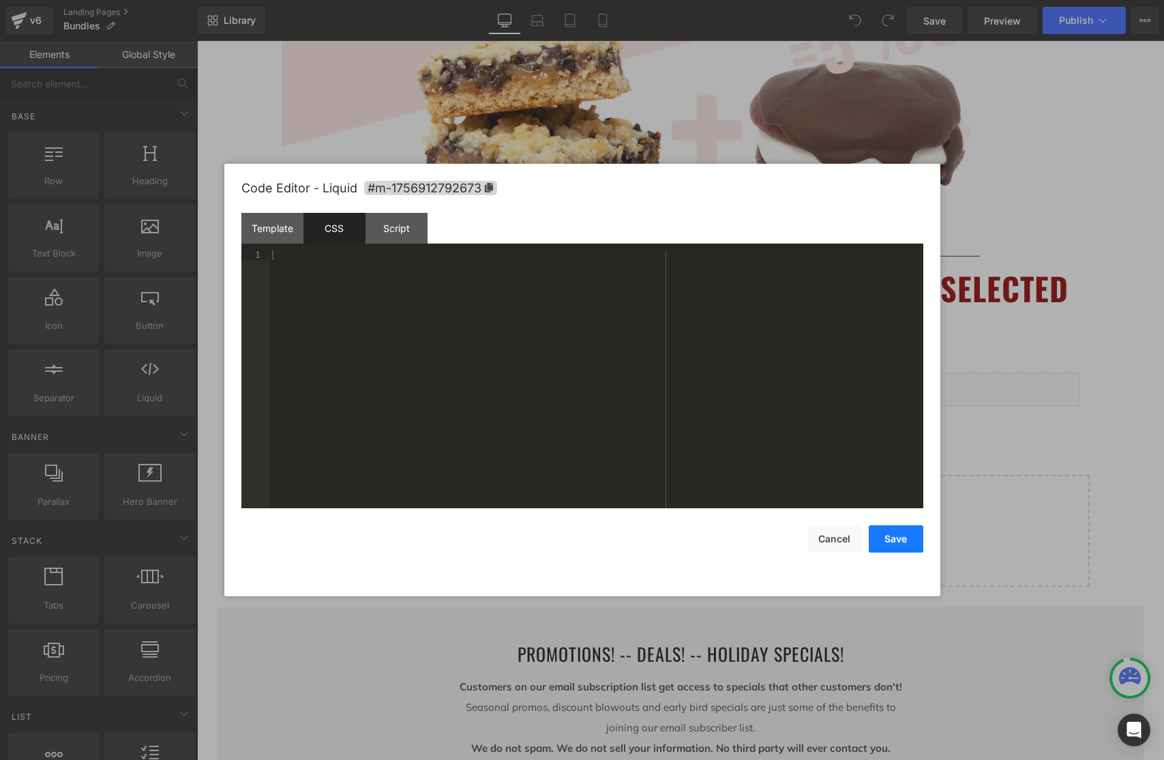
click at [897, 542] on button "Save" at bounding box center [896, 538] width 55 height 27
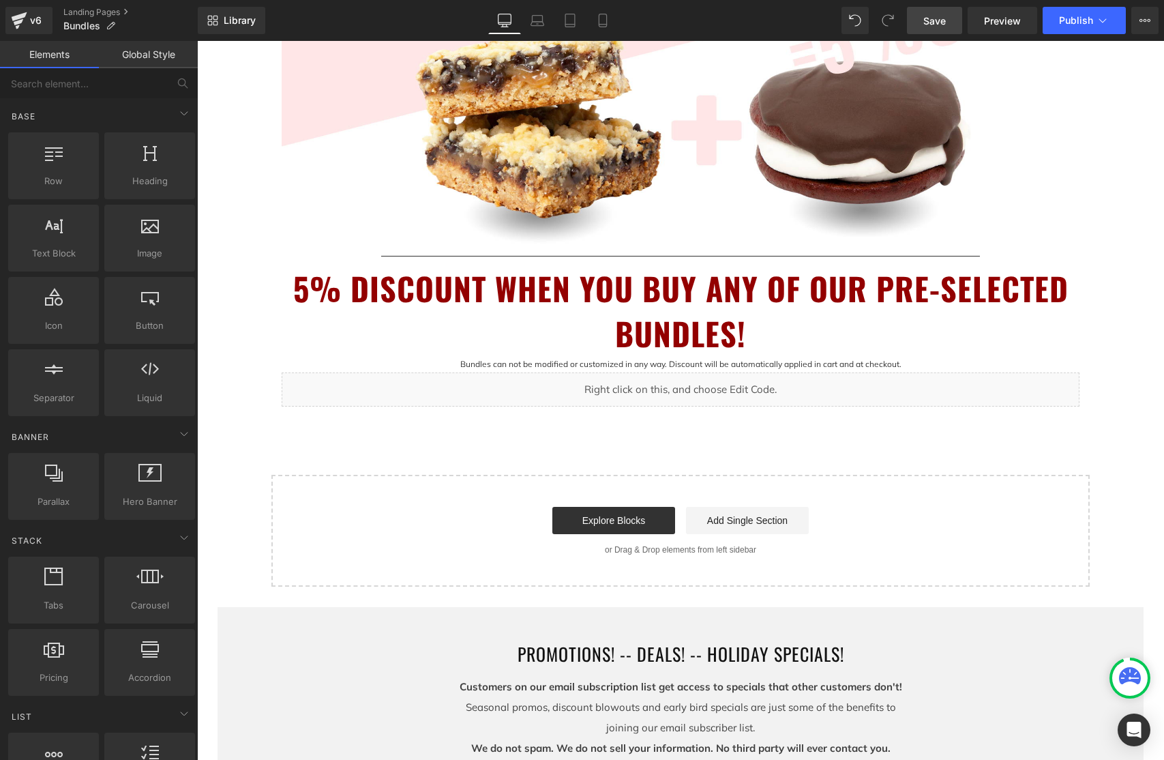
click at [931, 25] on span "Save" at bounding box center [935, 21] width 23 height 14
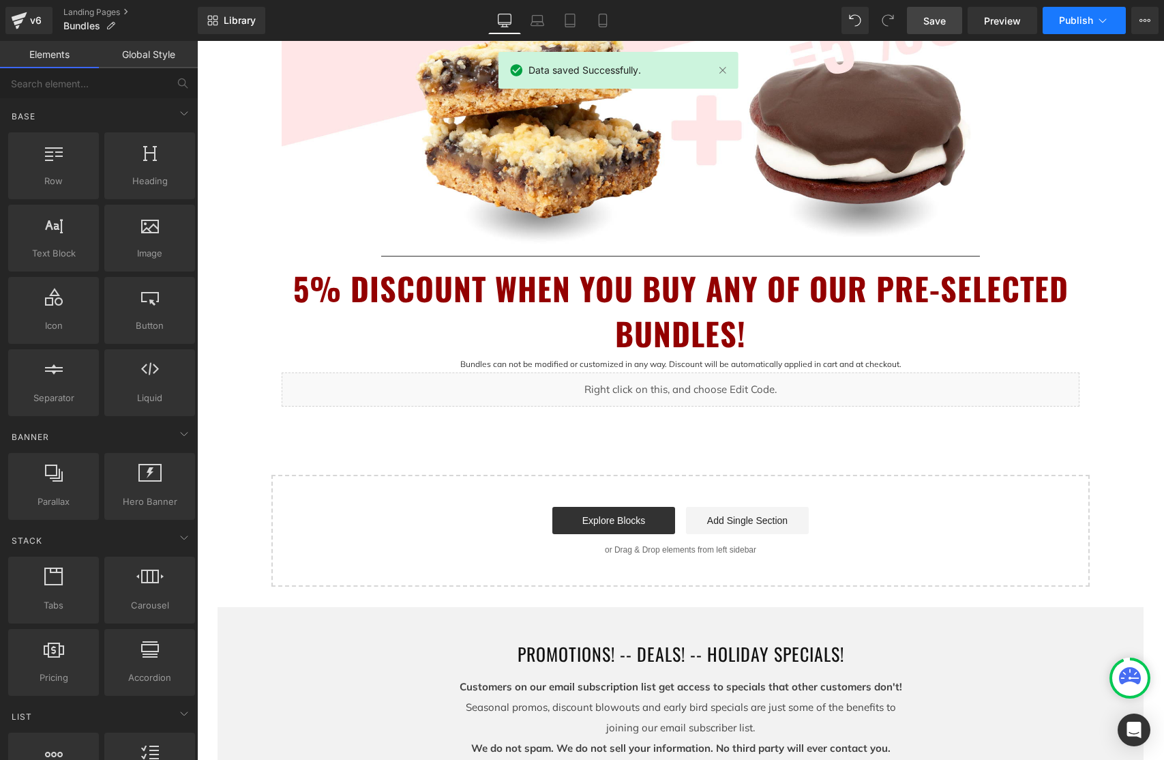
click at [1102, 23] on icon at bounding box center [1103, 21] width 14 height 14
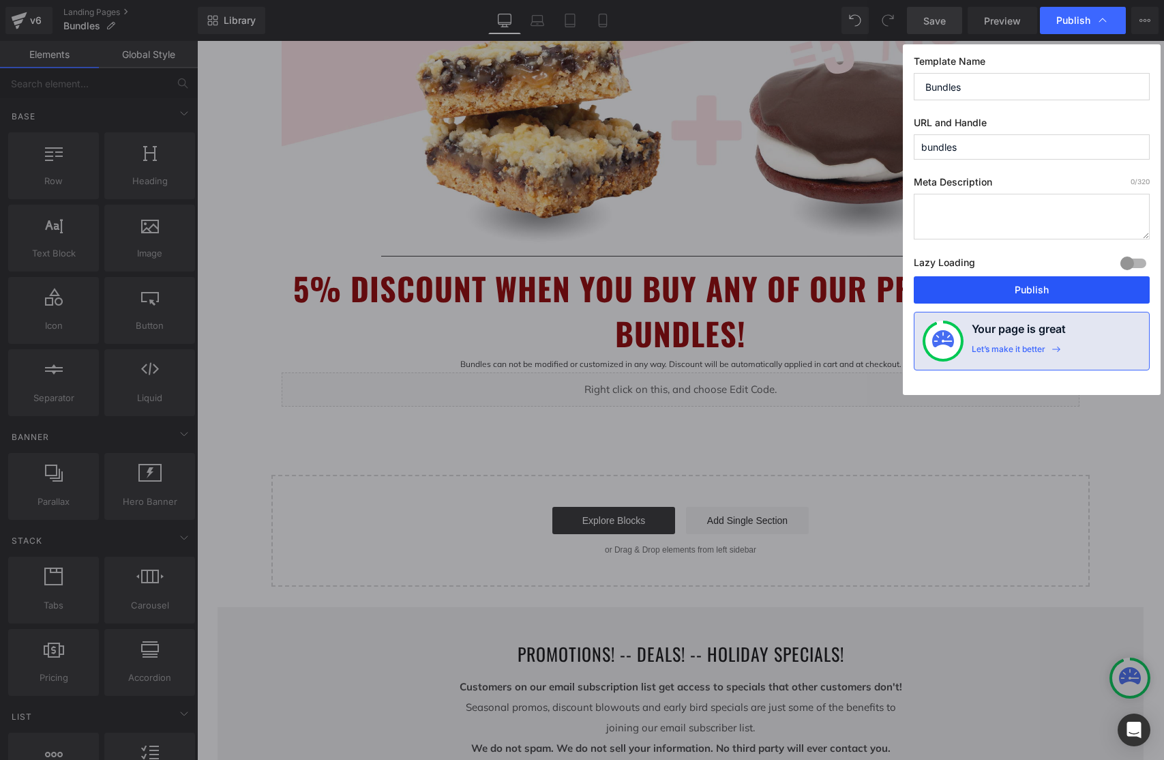
click at [1050, 295] on button "Publish" at bounding box center [1032, 289] width 236 height 27
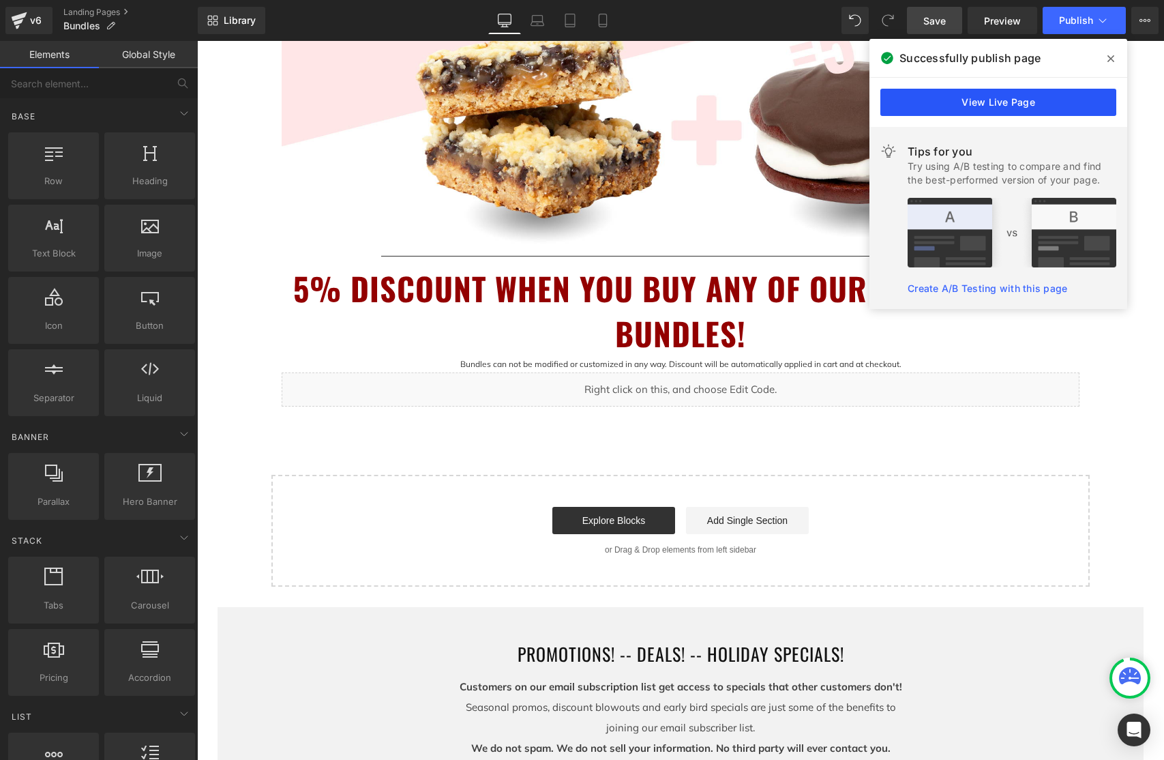
click at [1010, 100] on link "View Live Page" at bounding box center [999, 102] width 236 height 27
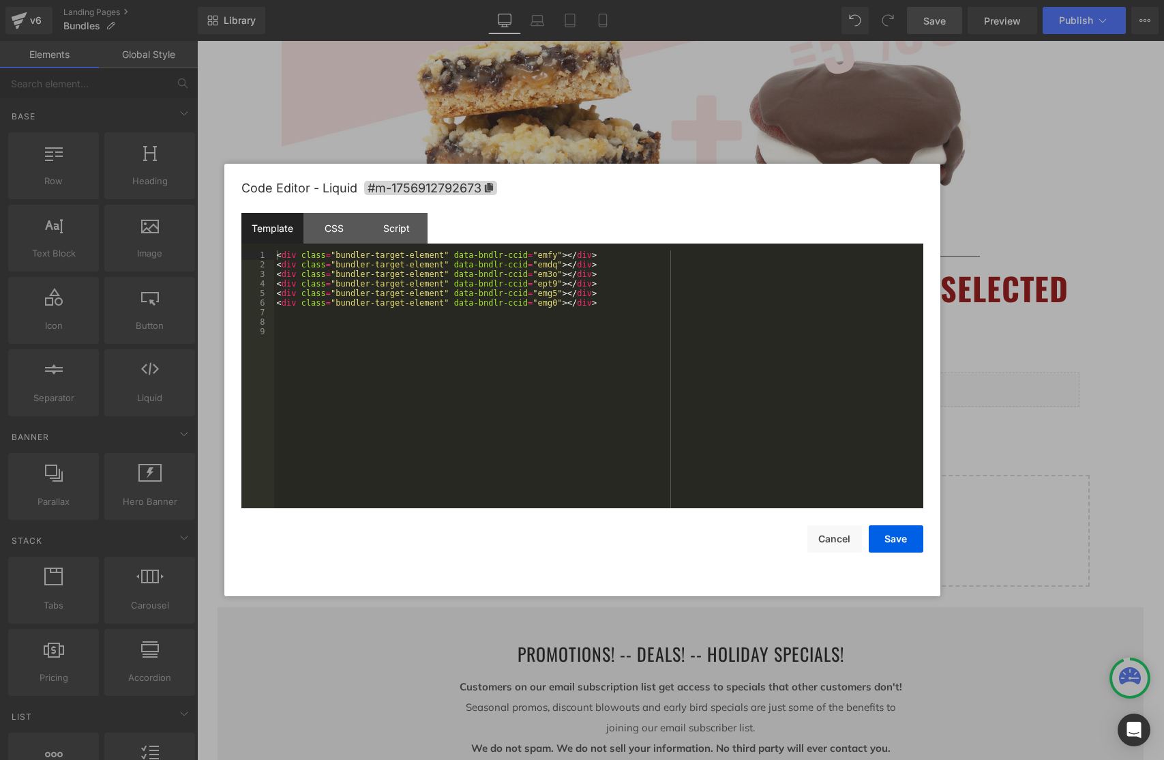
click at [915, 0] on div "You are previewing how the will restyle your page. You can not edit Elements in…" at bounding box center [582, 0] width 1164 height 0
click at [324, 229] on div "CSS" at bounding box center [335, 228] width 62 height 31
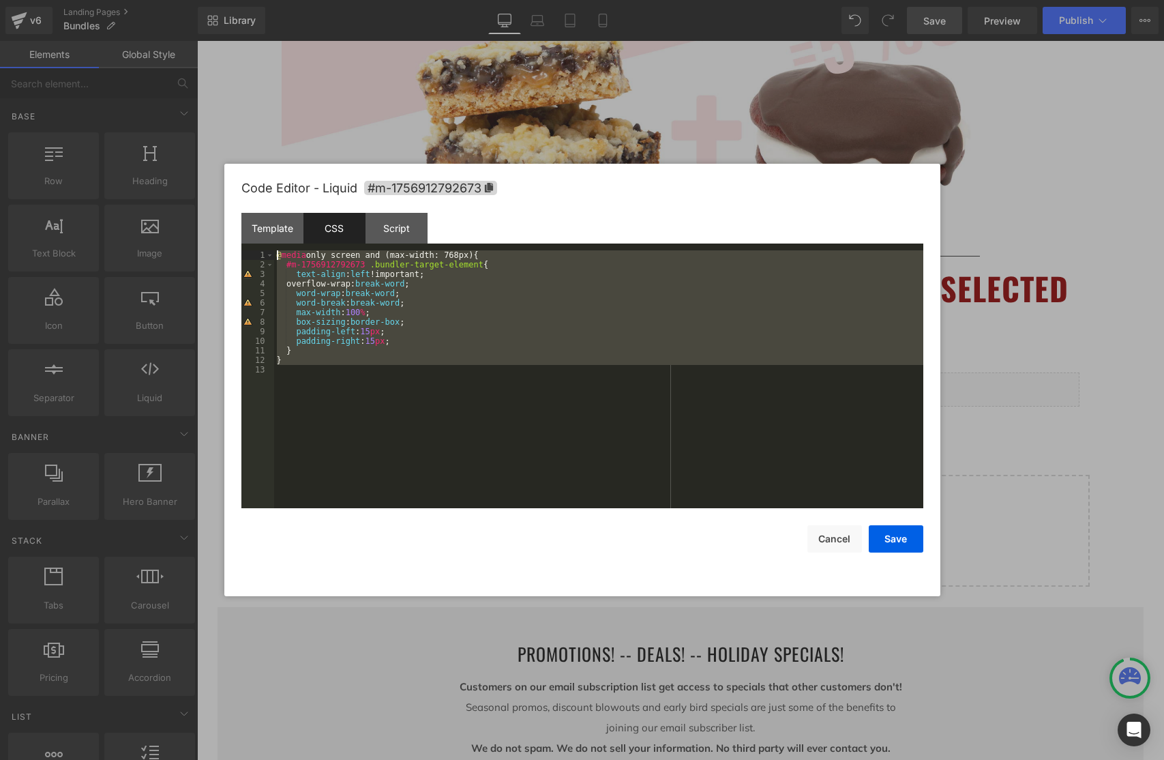
drag, startPoint x: 292, startPoint y: 369, endPoint x: 263, endPoint y: 249, distance: 123.4
click at [263, 249] on div "Template CSS Script Data 1 2 3 4 5 6 7 8 9 < div class = "bundler-target-elemen…" at bounding box center [582, 360] width 682 height 295
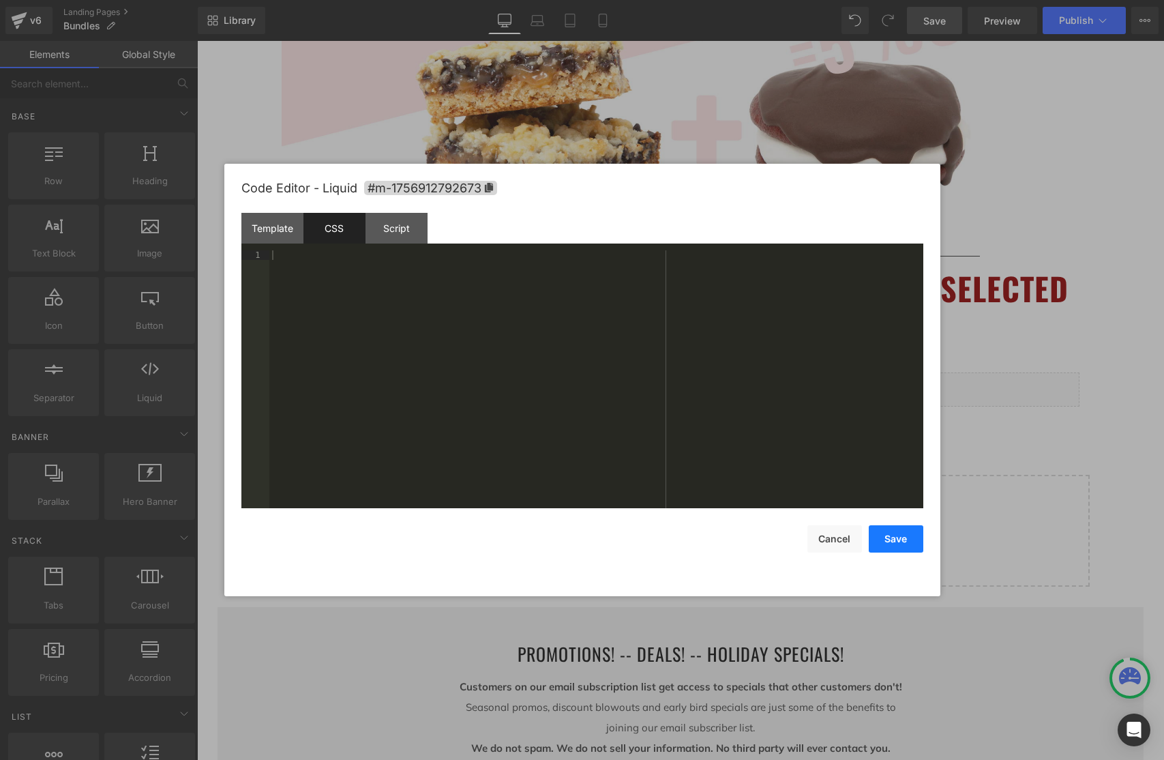
click at [895, 546] on button "Save" at bounding box center [896, 538] width 55 height 27
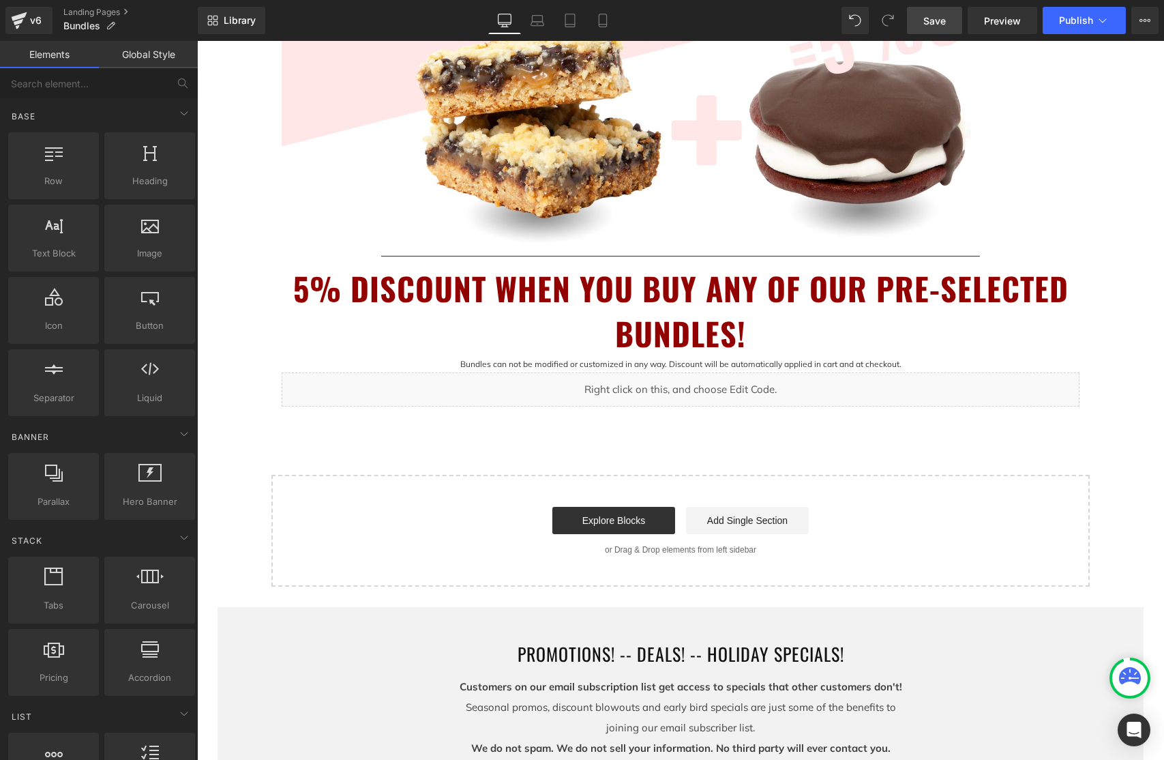
click at [1110, 158] on div "BUNDLE & SAVE! Heading Image Separator 5% DISCOUNT WHEN YOU BUY ANY OF OUR PRE-…" at bounding box center [680, 116] width 967 height 943
drag, startPoint x: 933, startPoint y: 24, endPoint x: 983, endPoint y: 25, distance: 49.8
click at [933, 24] on span "Save" at bounding box center [935, 21] width 23 height 14
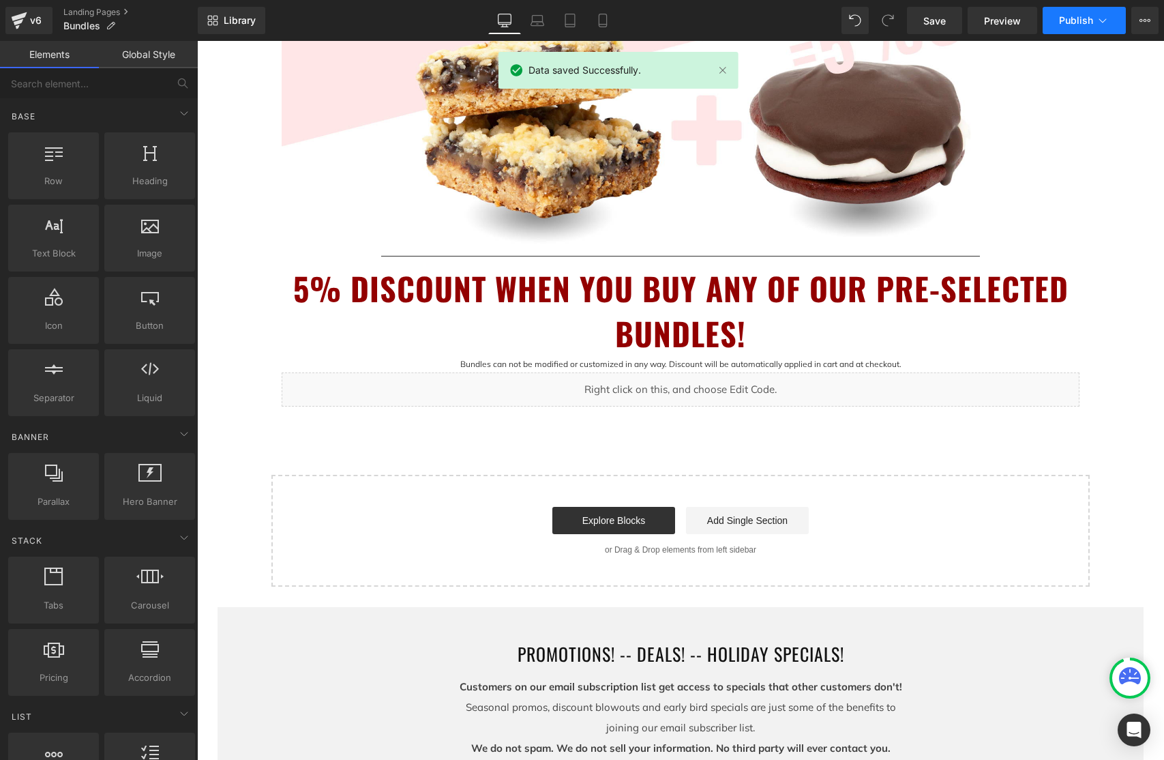
click at [1089, 20] on span "Publish" at bounding box center [1076, 20] width 34 height 11
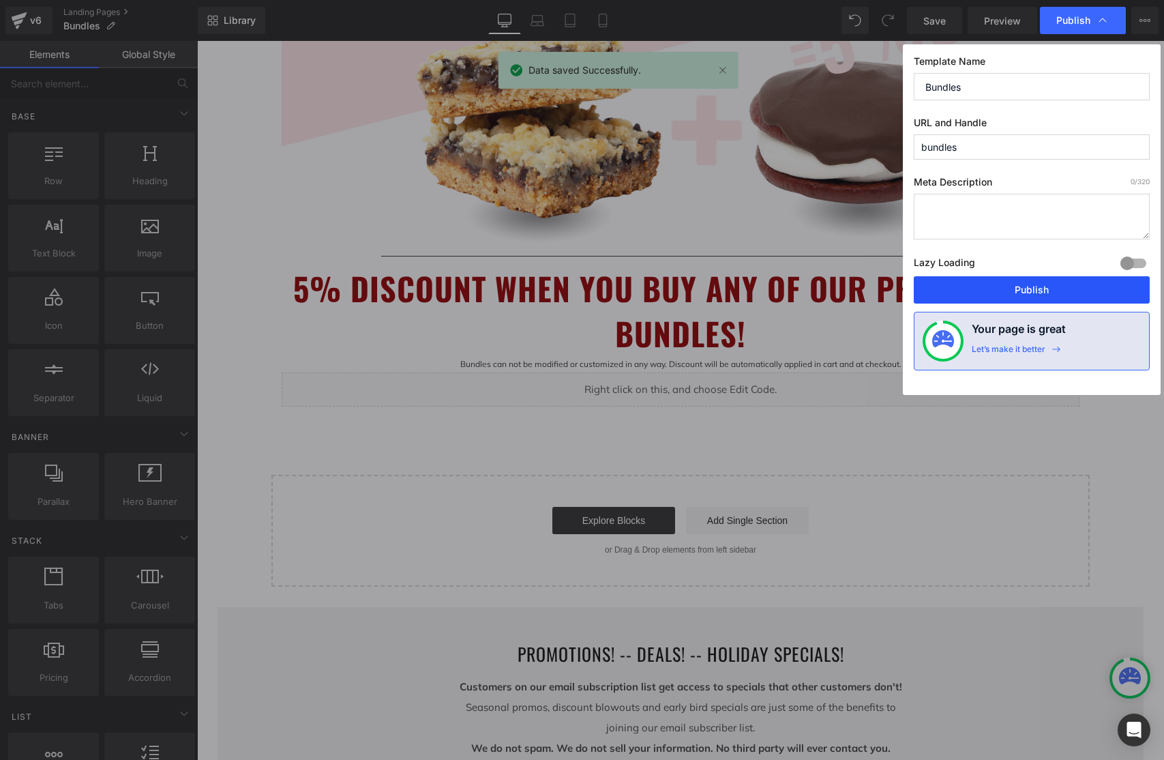
click at [1064, 291] on button "Publish" at bounding box center [1032, 289] width 236 height 27
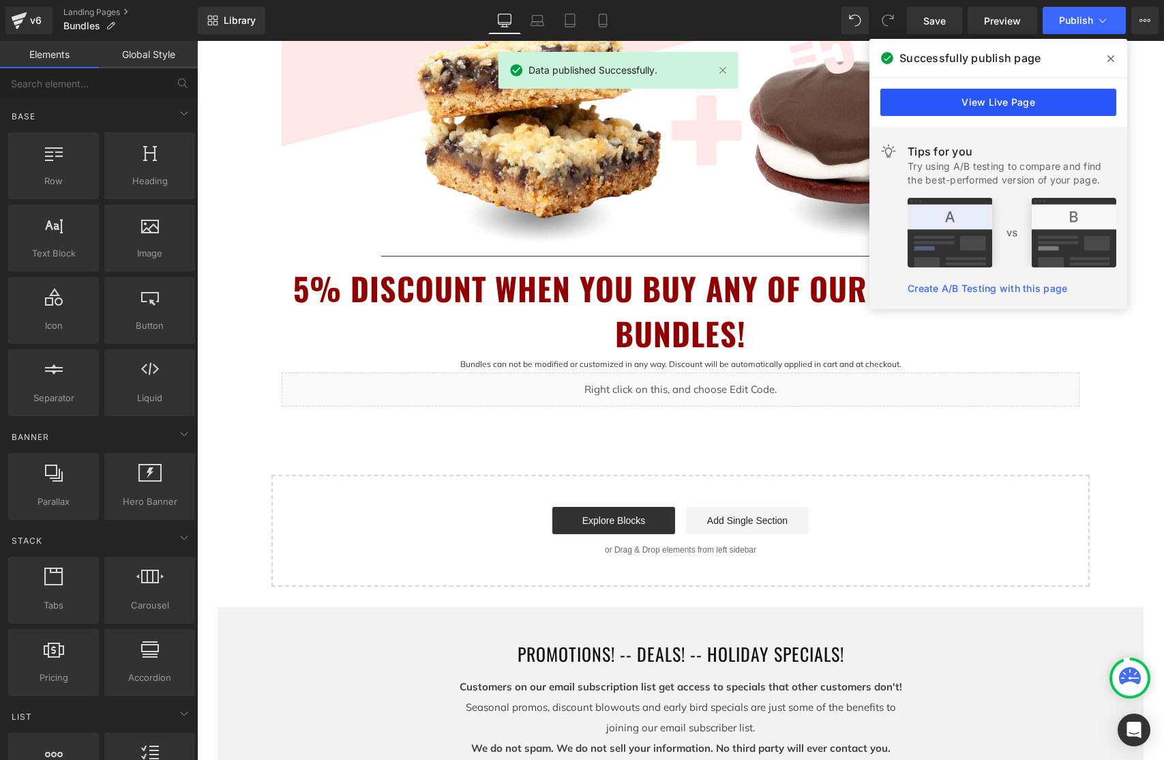
click at [1048, 106] on link "View Live Page" at bounding box center [999, 102] width 236 height 27
